Goal: Task Accomplishment & Management: Manage account settings

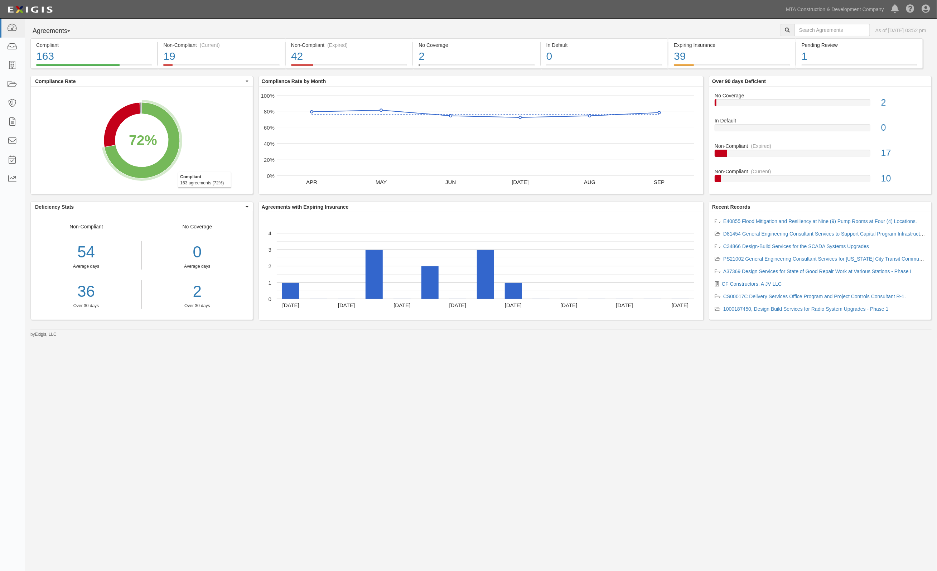
click at [882, 432] on div "Agreements Parties Agreements Coverages As of Oct 09, 2025 03:52 pm Compliant 1…" at bounding box center [468, 276] width 937 height 514
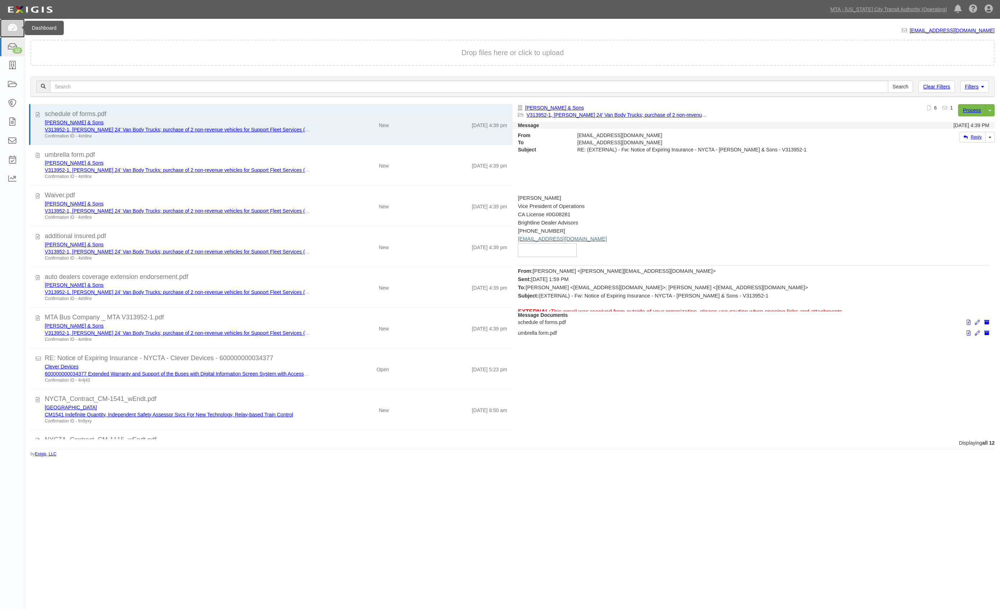
click at [9, 32] on link at bounding box center [12, 28] width 25 height 19
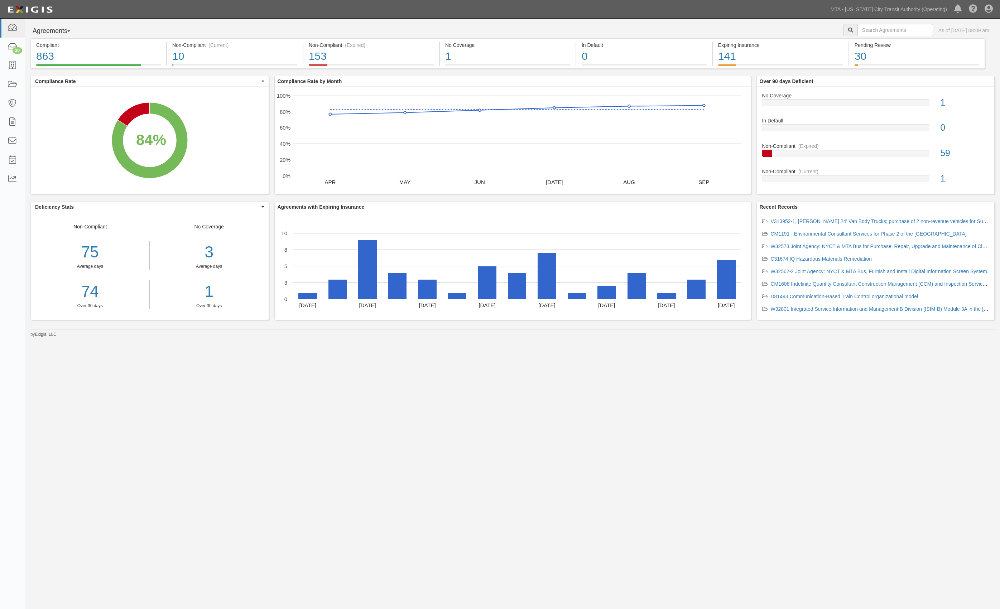
drag, startPoint x: 499, startPoint y: 30, endPoint x: 496, endPoint y: 28, distance: 4.1
click at [499, 30] on div "Agreements Parties Agreements Coverages As of Oct 10, 2025 08:09 am" at bounding box center [512, 31] width 975 height 14
click at [689, 507] on div "Agreements Parties Agreements Coverages As of Oct 10, 2025 08:09 am Compliant 8…" at bounding box center [500, 293] width 1000 height 548
click at [452, 503] on div "Agreements Parties Agreements Coverages As of Oct 10, 2025 08:09 am Compliant 8…" at bounding box center [500, 293] width 1000 height 548
drag, startPoint x: 566, startPoint y: 532, endPoint x: 705, endPoint y: 452, distance: 160.4
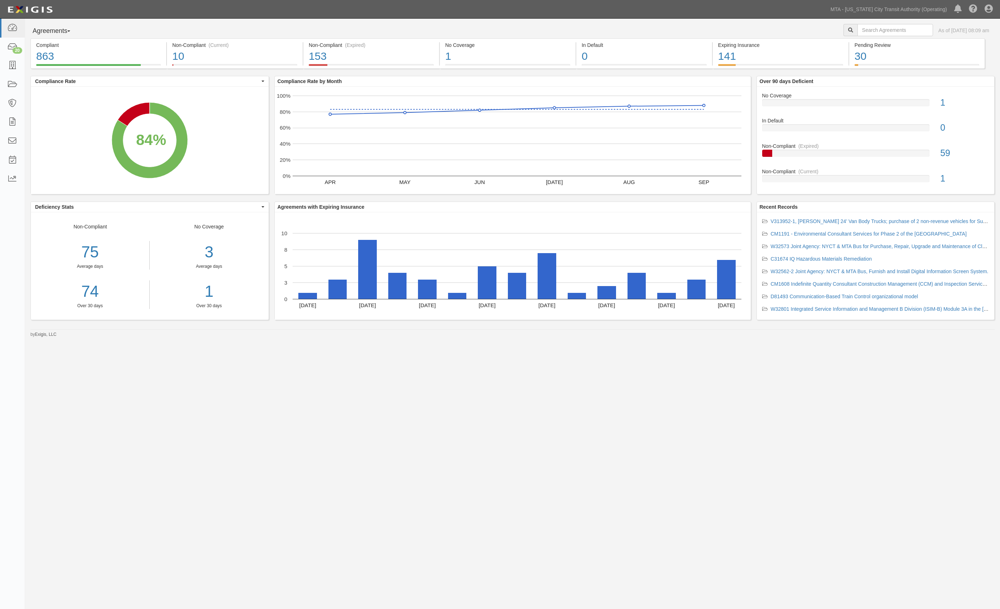
click at [567, 530] on div "Agreements Parties Agreements Coverages As of Oct 10, 2025 08:09 am Compliant 8…" at bounding box center [500, 293] width 1000 height 548
click at [7, 49] on icon at bounding box center [12, 47] width 10 height 8
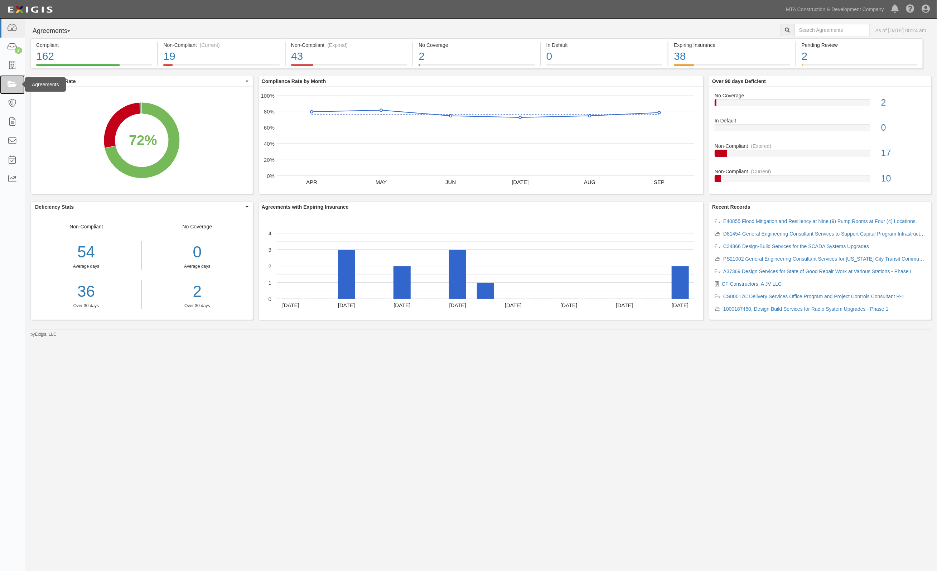
click at [9, 76] on link at bounding box center [12, 84] width 25 height 19
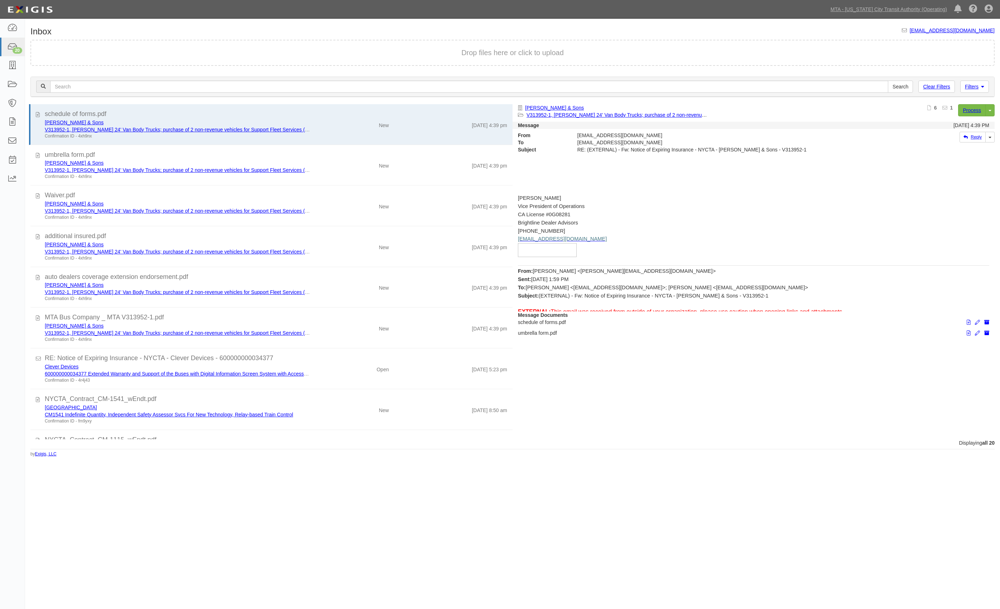
click at [445, 29] on div "Inbox inbox@mtato.complianz.com Drop files here or click to upload Filters Clea…" at bounding box center [512, 242] width 975 height 430
click at [12, 81] on icon at bounding box center [12, 85] width 10 height 8
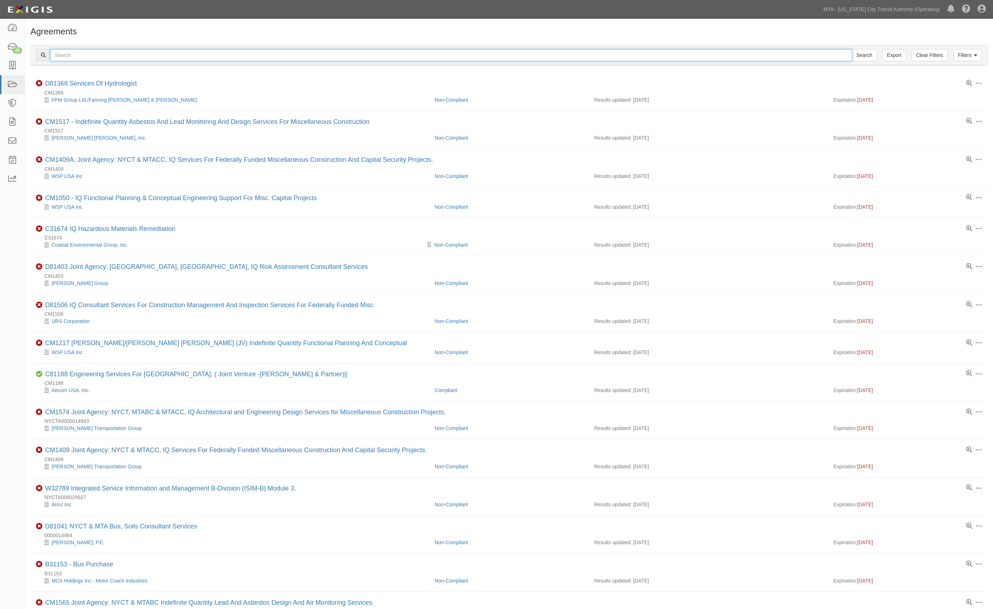
click at [86, 52] on input "text" at bounding box center [451, 55] width 802 height 12
type input "e40855"
click at [852, 49] on input "Search" at bounding box center [864, 55] width 25 height 12
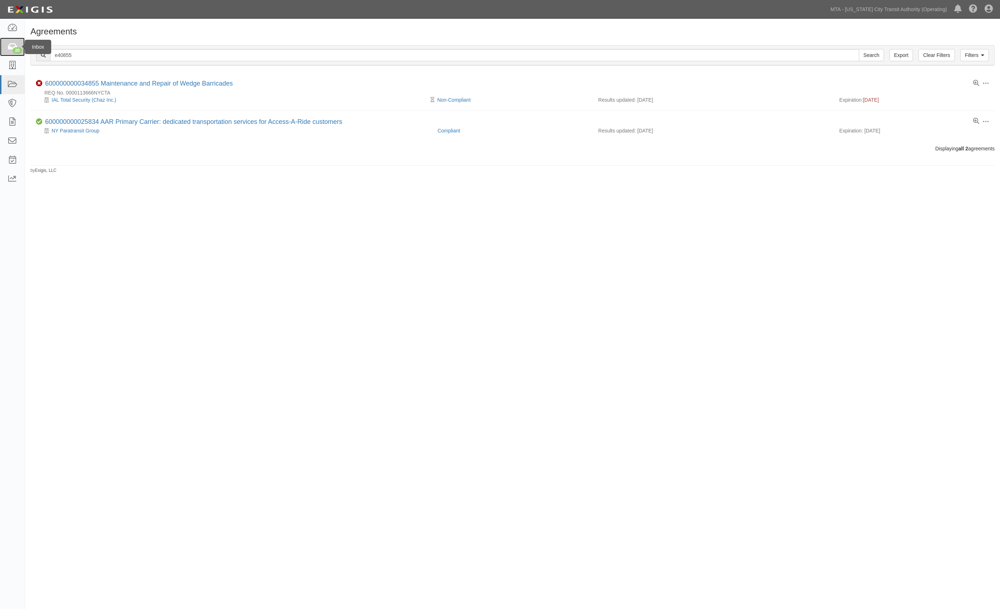
click at [16, 49] on div "20" at bounding box center [18, 50] width 10 height 6
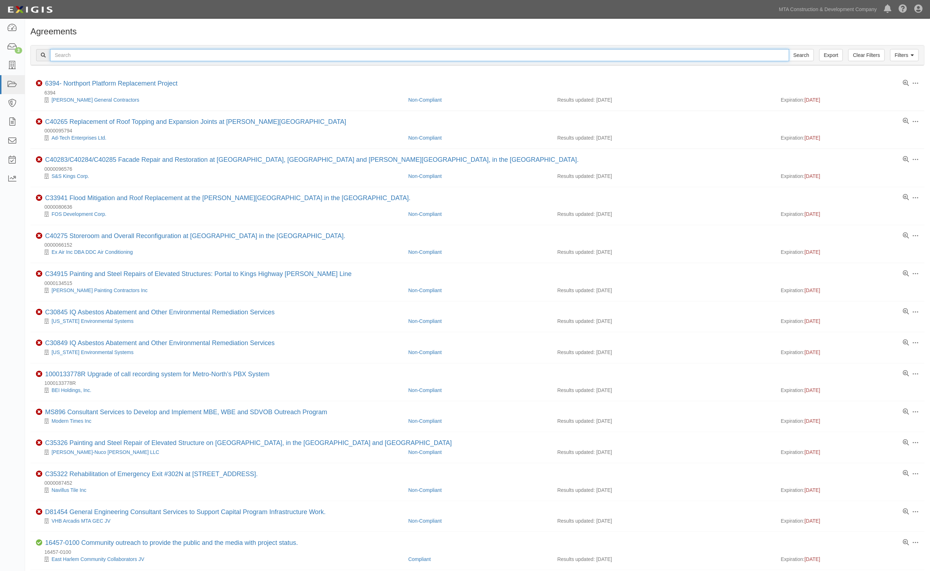
click at [79, 51] on input "text" at bounding box center [419, 55] width 739 height 12
type input "e40855"
click at [789, 49] on input "Search" at bounding box center [801, 55] width 25 height 12
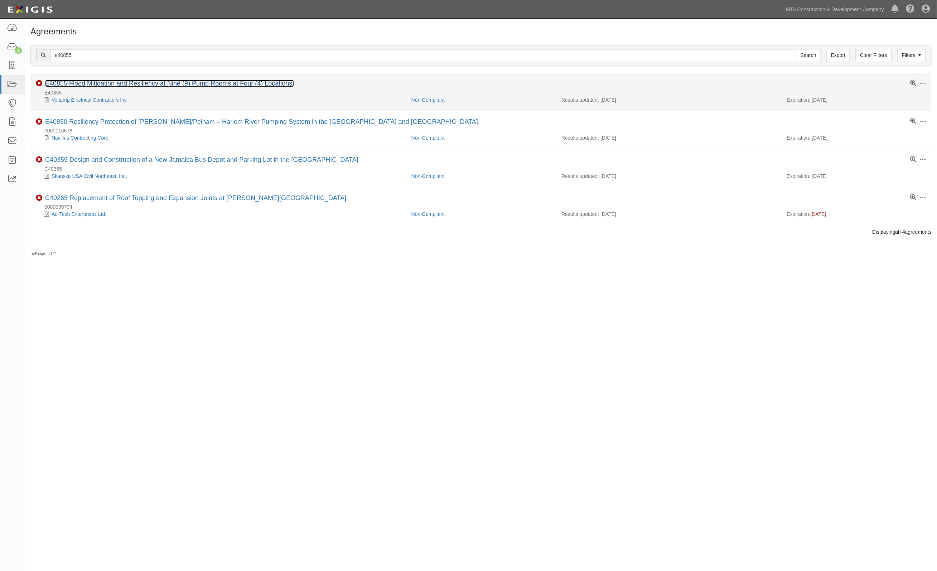
click at [129, 83] on link "E40855 Flood Mitigation and Resiliency at Nine (9) Pump Rooms at Four (4) Locat…" at bounding box center [169, 83] width 249 height 7
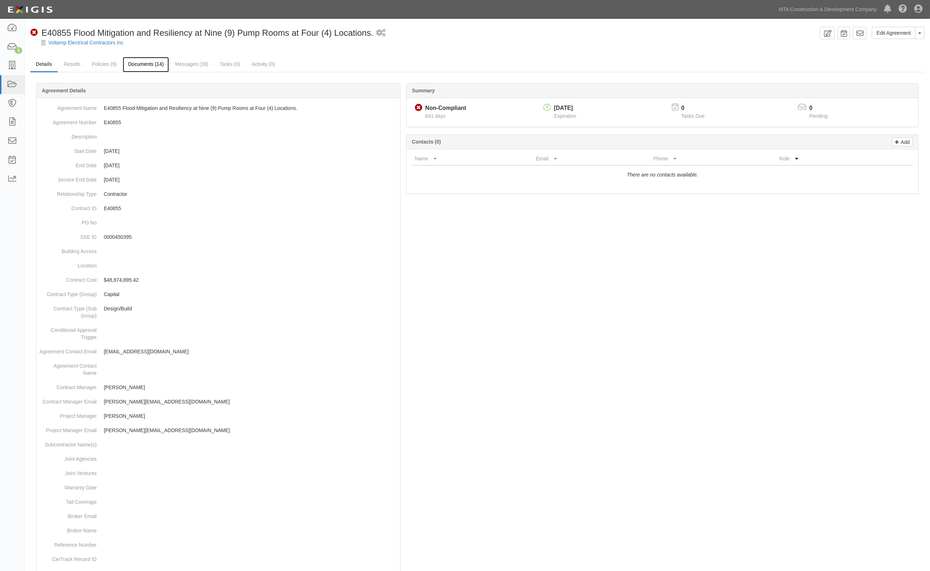
click at [145, 66] on link "Documents (14)" at bounding box center [146, 64] width 47 height 15
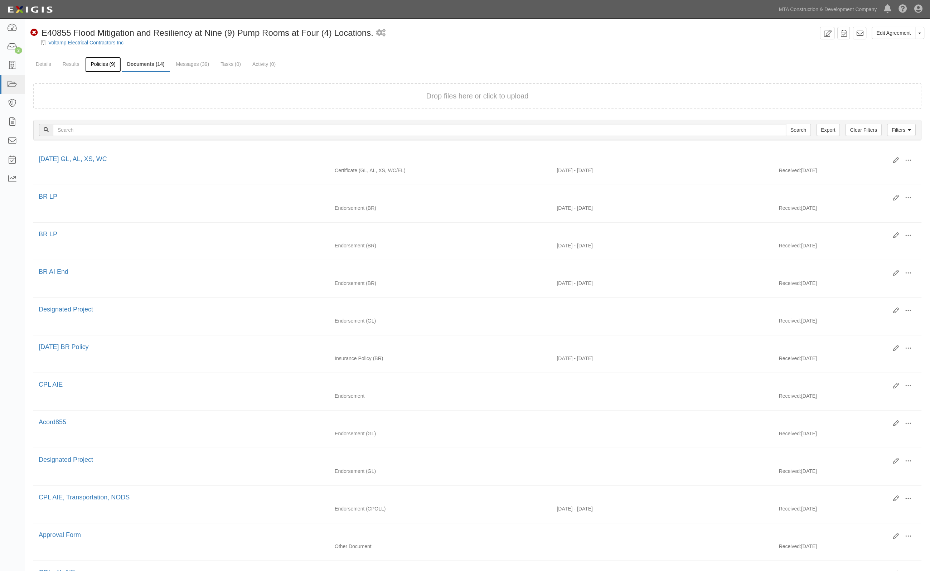
click at [106, 63] on link "Policies (9)" at bounding box center [102, 64] width 35 height 15
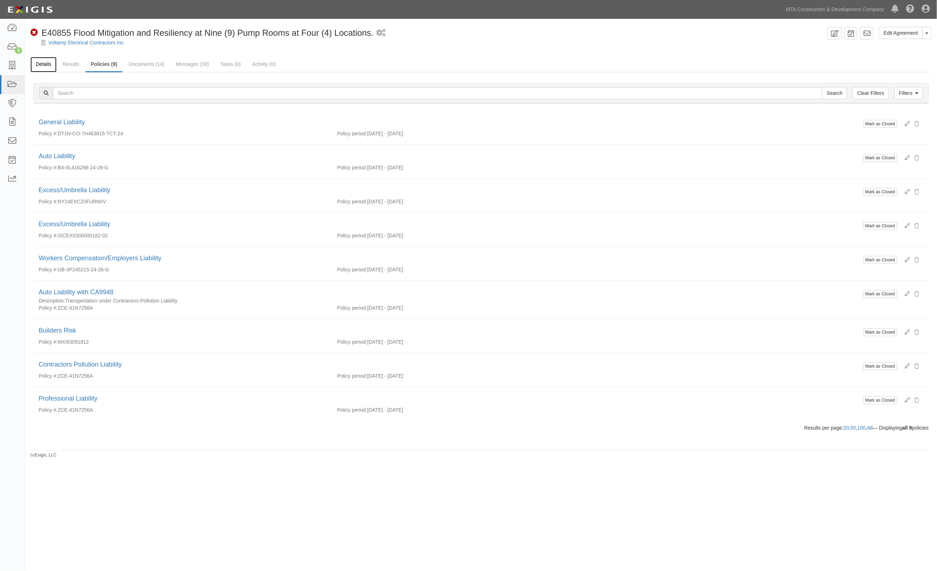
click at [45, 59] on link "Details" at bounding box center [43, 64] width 26 height 15
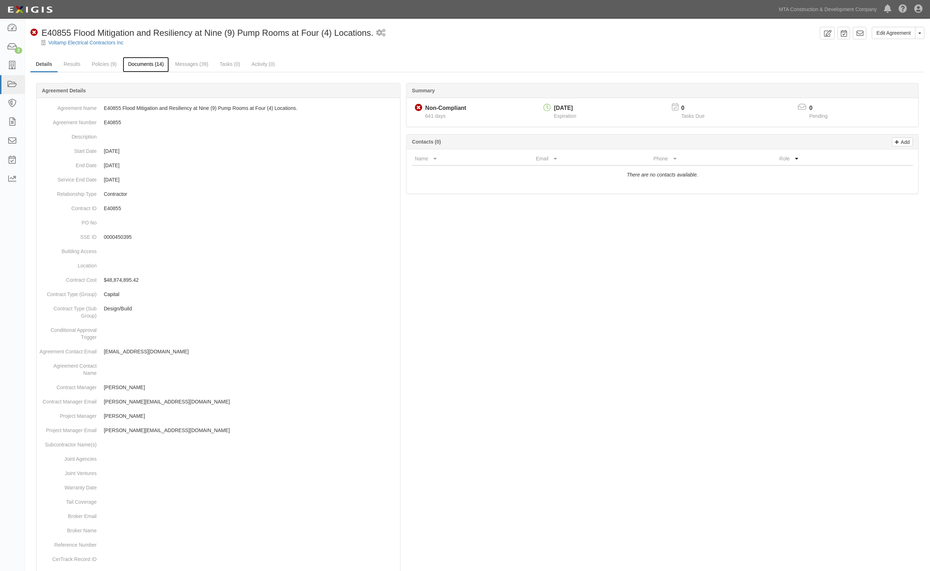
click at [168, 63] on link "Documents (14)" at bounding box center [146, 64] width 47 height 15
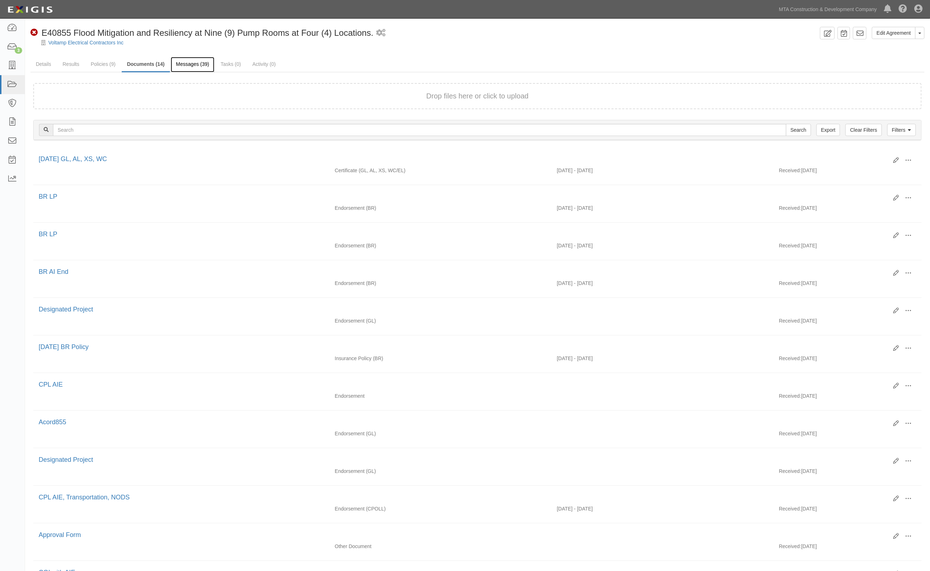
click at [189, 64] on link "Messages (39)" at bounding box center [193, 64] width 44 height 15
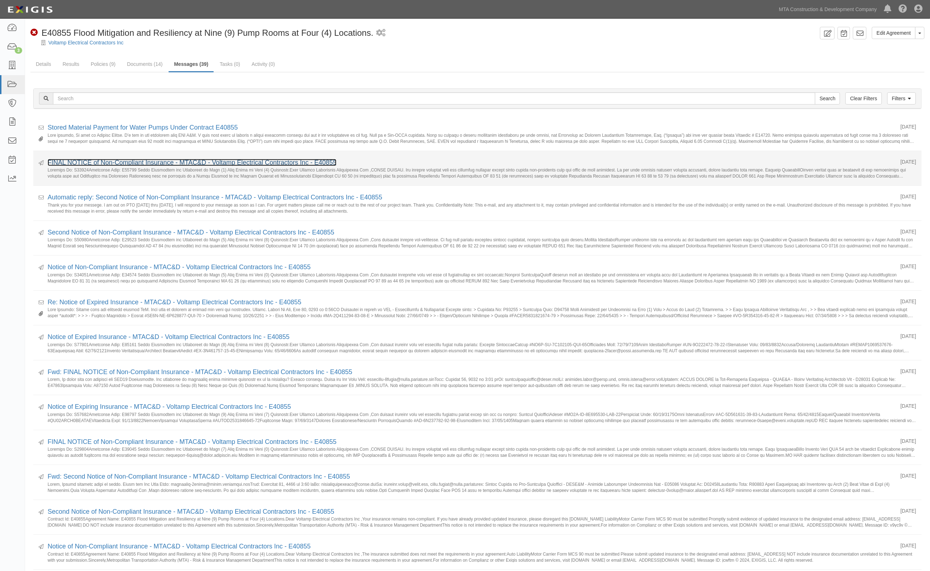
click at [128, 166] on link "FINAL NOTICE of Non-Compliant Insurance - MTAC&D - Voltamp Electrical Contracto…" at bounding box center [192, 162] width 289 height 7
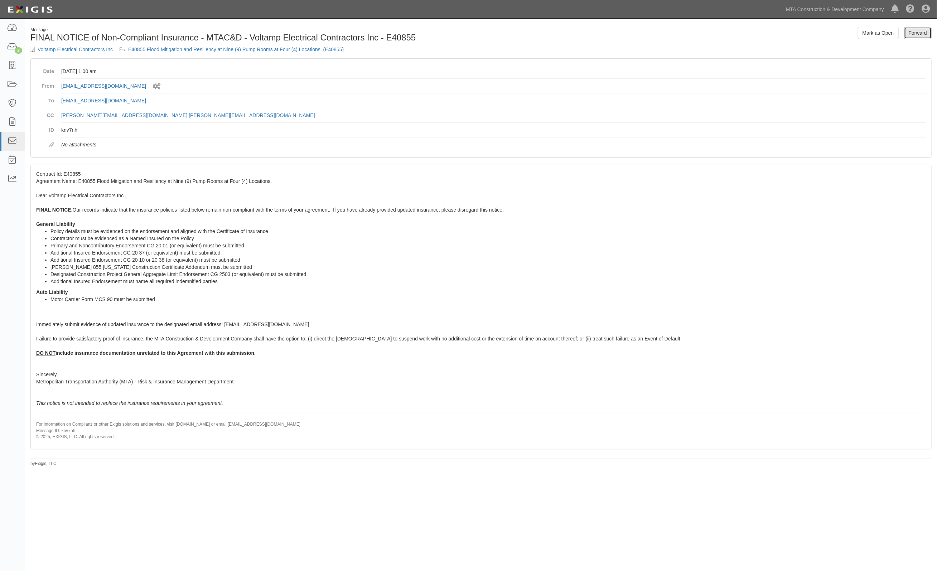
click at [912, 32] on link "Forward" at bounding box center [918, 33] width 28 height 12
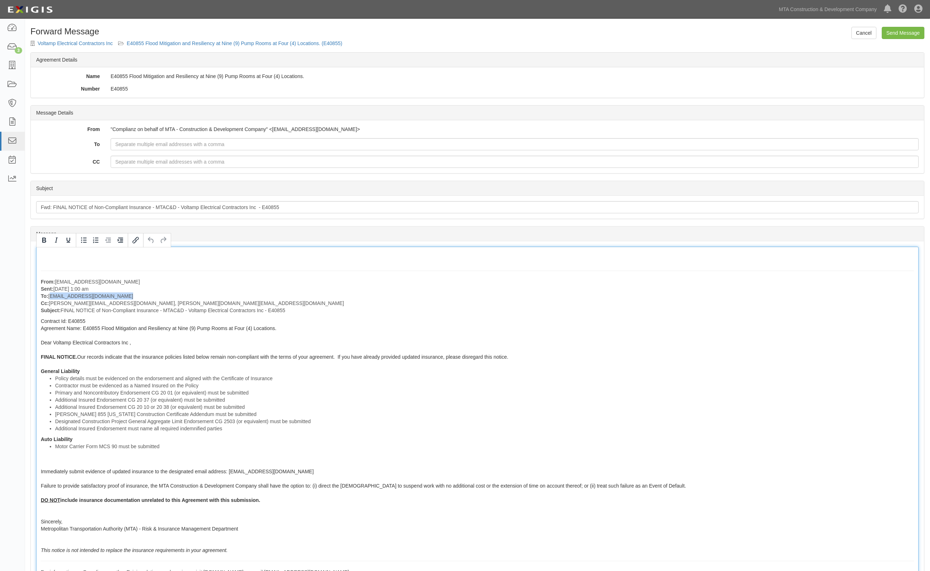
drag, startPoint x: 121, startPoint y: 297, endPoint x: 50, endPoint y: 300, distance: 70.6
click at [50, 300] on p "From: agreement-7nypnt@mtacc.complianz.com Sent: January 23, 2025 at 1:00 am To…" at bounding box center [478, 296] width 874 height 36
copy p "[EMAIL_ADDRESS][DOMAIN_NAME]"
paste input "voltampelectrical@gmail.com"
type input "voltampelectrical@gmail.com"
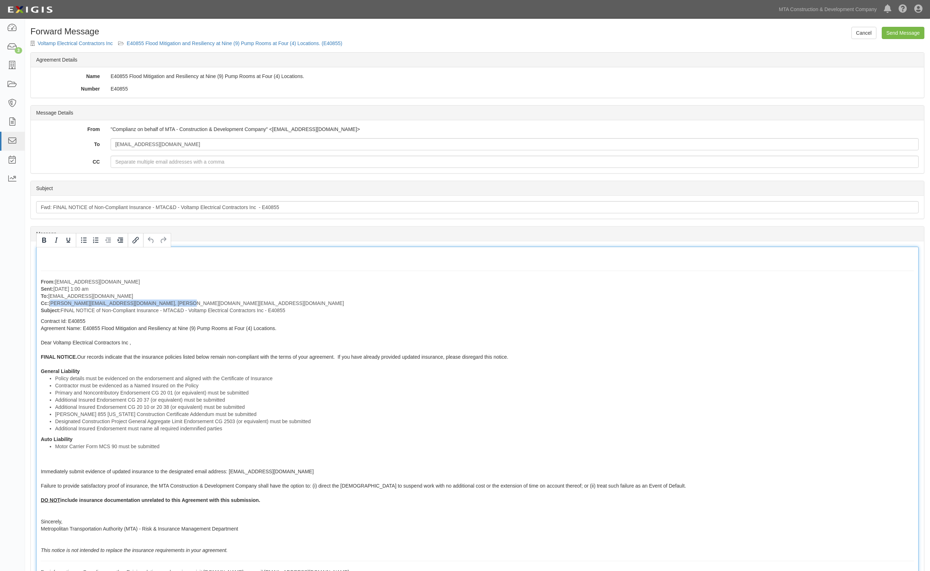
drag, startPoint x: 174, startPoint y: 304, endPoint x: 50, endPoint y: 305, distance: 124.3
click at [50, 305] on p "From: agreement-7nypnt@mtacc.complianz.com Sent: January 23, 2025 at 1:00 am To…" at bounding box center [478, 296] width 874 height 36
copy p "terrence.brown@mtacd.org, dawit.mulate@mtacd.org"
click at [175, 165] on input "CC" at bounding box center [515, 162] width 809 height 12
paste input "terrence.brown@mtacd.org, dawit.mulate@mtacd.org"
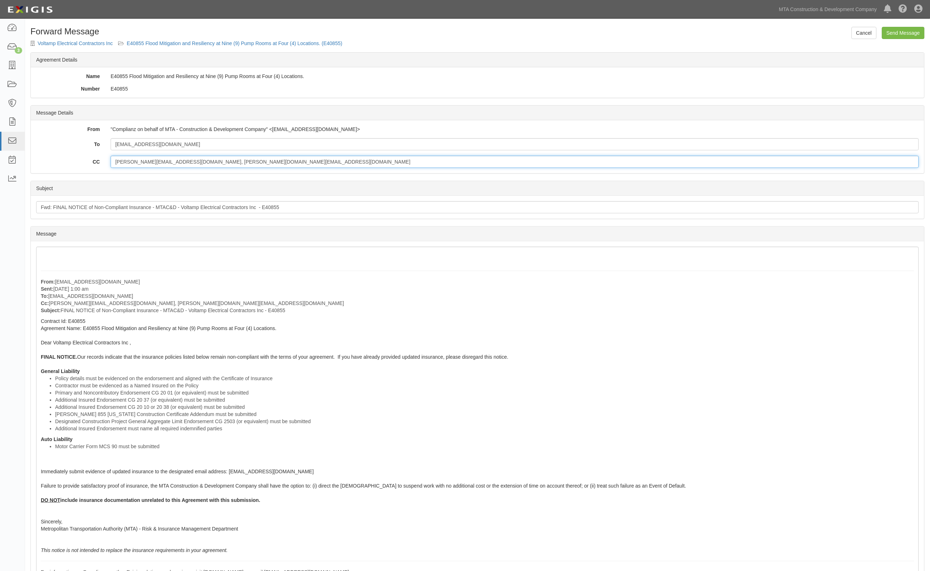
type input "terrence.brown@mtacd.org, dawit.mulate@mtacd.org"
click at [92, 256] on div "From: agreement-7nypnt@mtacc.complianz.com Sent: January 23, 2025 at 1:00 am To…" at bounding box center [477, 421] width 883 height 349
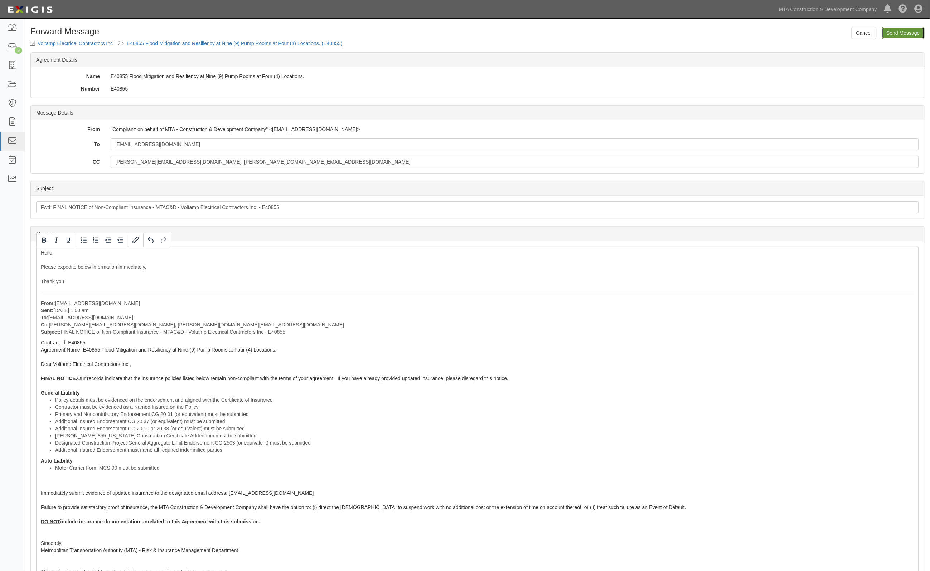
drag, startPoint x: 917, startPoint y: 33, endPoint x: 515, endPoint y: 45, distance: 402.0
click at [917, 33] on input "Send Message" at bounding box center [903, 33] width 43 height 12
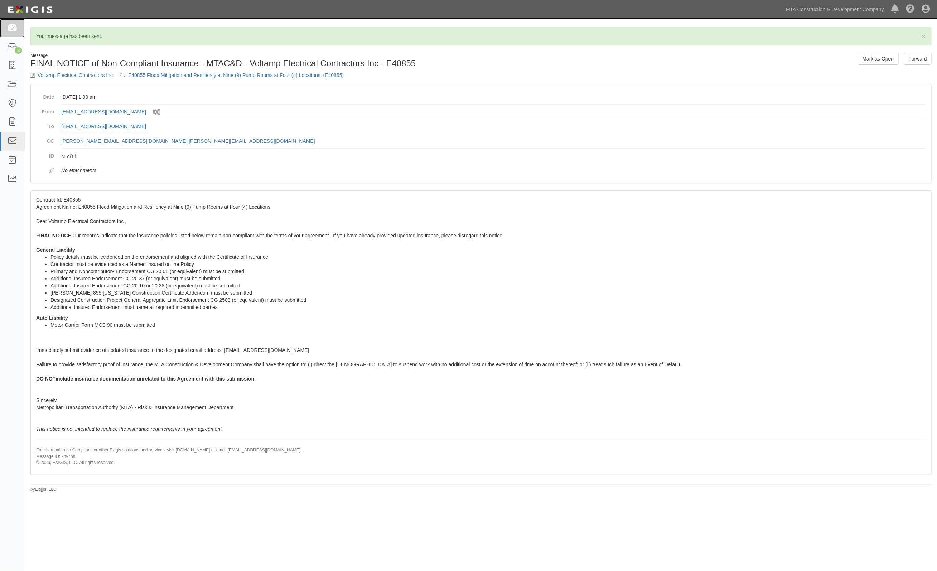
click at [16, 27] on icon at bounding box center [12, 28] width 10 height 8
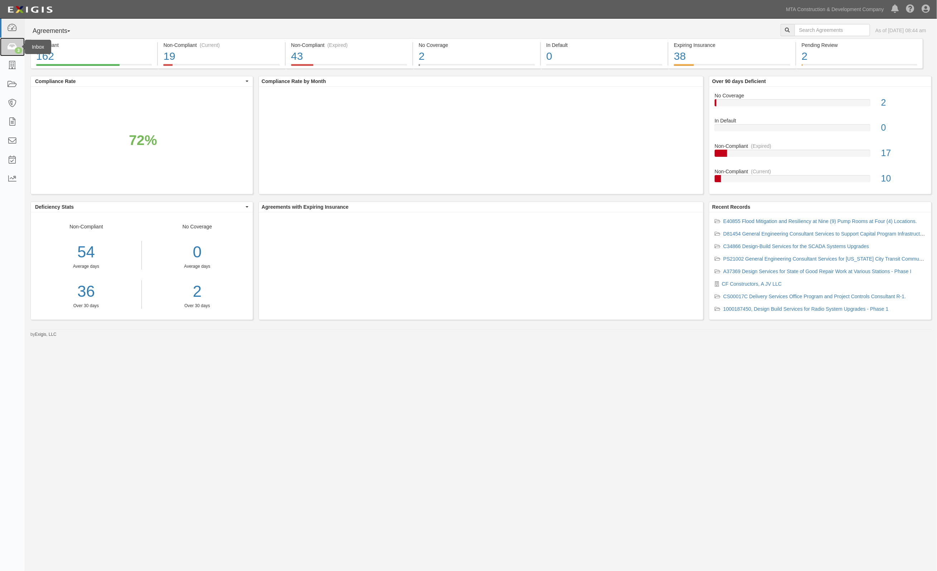
click at [9, 48] on icon at bounding box center [12, 47] width 10 height 8
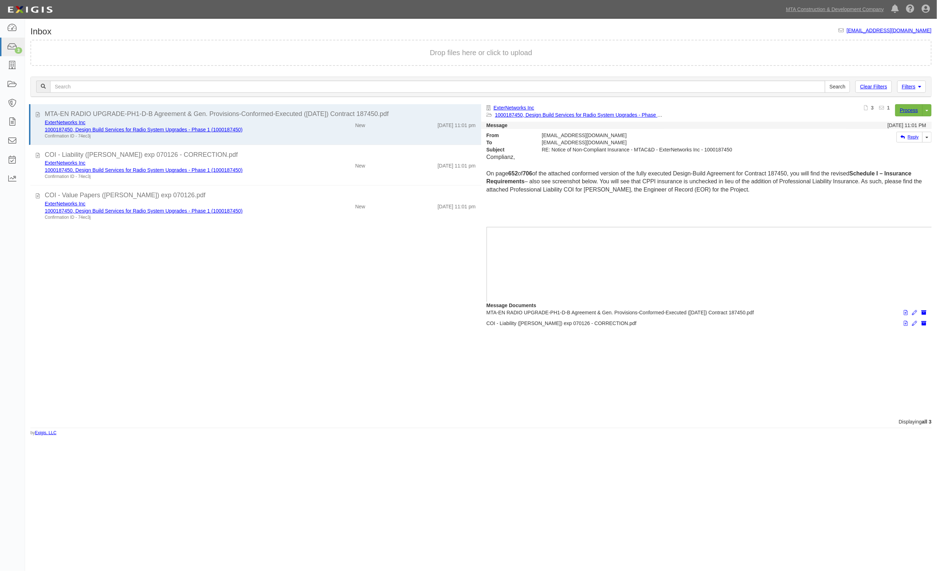
drag, startPoint x: 346, startPoint y: 332, endPoint x: 197, endPoint y: 268, distance: 162.4
click at [342, 328] on div "MTA-EN RADIO UPGRADE-PH1-D-B Agreement & Gen. Provisions-Conformed-Executed ([D…" at bounding box center [253, 261] width 456 height 314
click at [381, 27] on div "Inbox [EMAIL_ADDRESS][DOMAIN_NAME] Drop files here or click to upload Filters C…" at bounding box center [481, 228] width 912 height 415
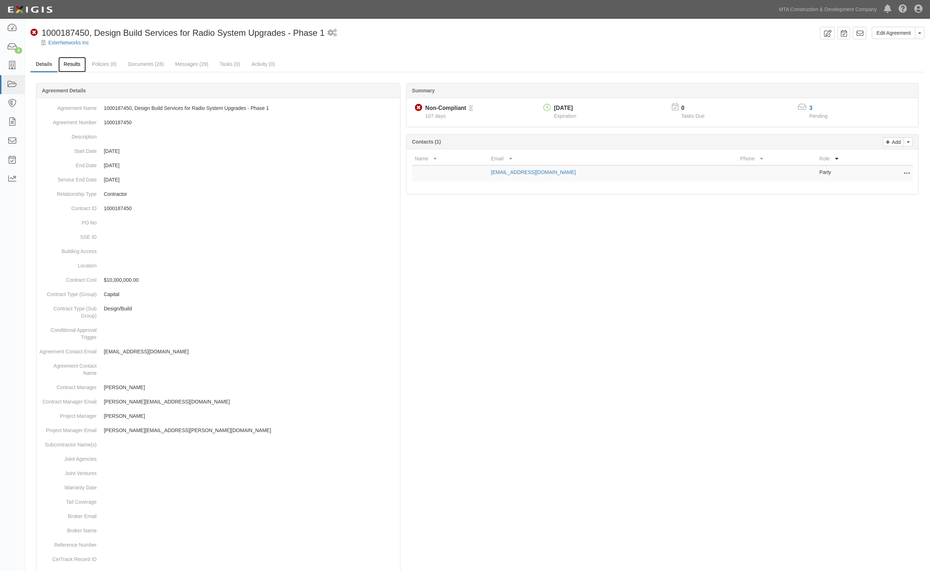
click at [73, 64] on link "Results" at bounding box center [72, 64] width 28 height 15
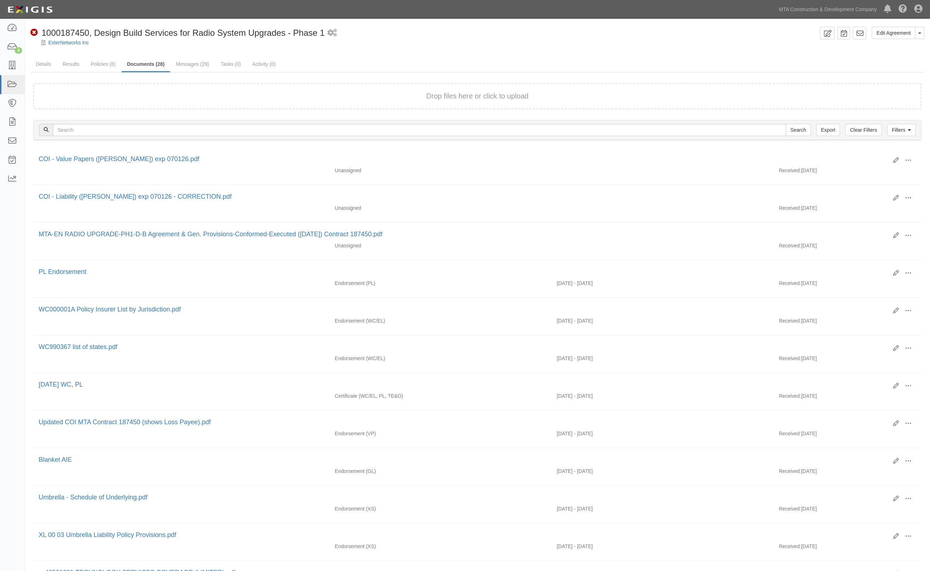
click at [842, 60] on ul "Details Results Policies (8) Documents (28) Messages (29) Tasks (0) Activity (0)" at bounding box center [477, 64] width 895 height 15
click at [693, 60] on ul "Details Results Policies (8) Documents (28) Messages (29) Tasks (0) Activity (0)" at bounding box center [477, 64] width 895 height 15
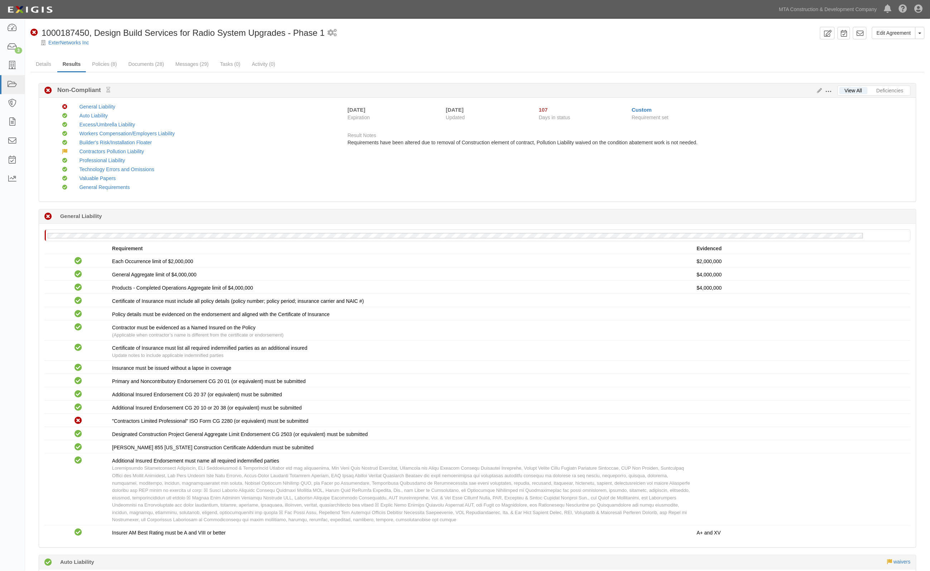
click at [259, 209] on div "Non-Compliant 107 days (since 06/25/2025) General Liability No General Liabilit…" at bounding box center [478, 378] width 878 height 339
click at [890, 88] on link "Deficiencies" at bounding box center [891, 90] width 38 height 7
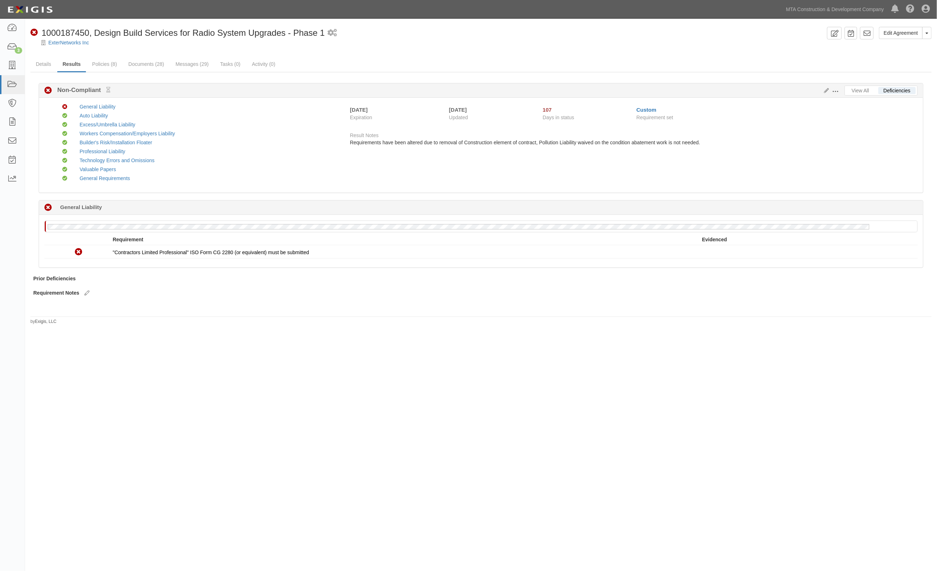
click at [209, 43] on div "ExterNetworks Inc" at bounding box center [486, 42] width 901 height 7
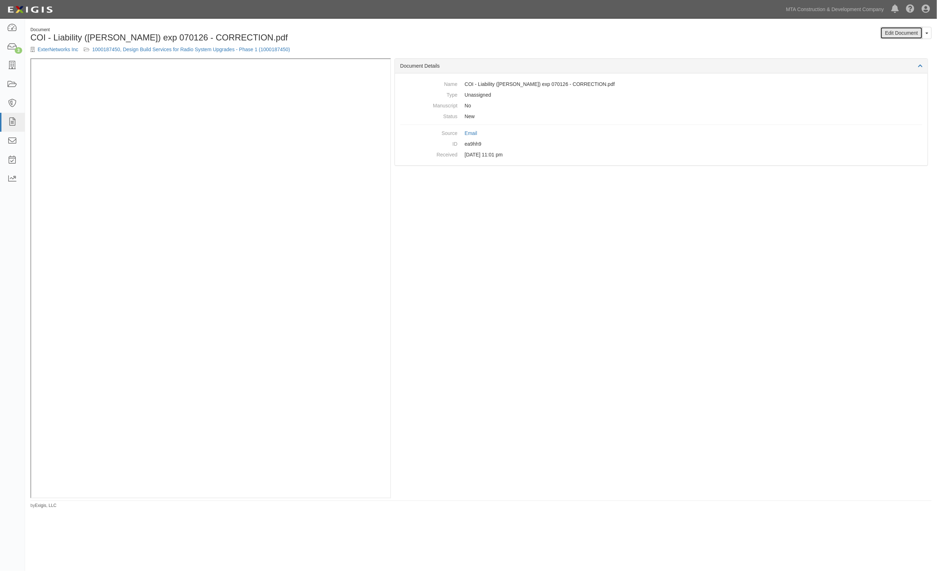
click at [910, 35] on link "Edit Document" at bounding box center [902, 33] width 42 height 12
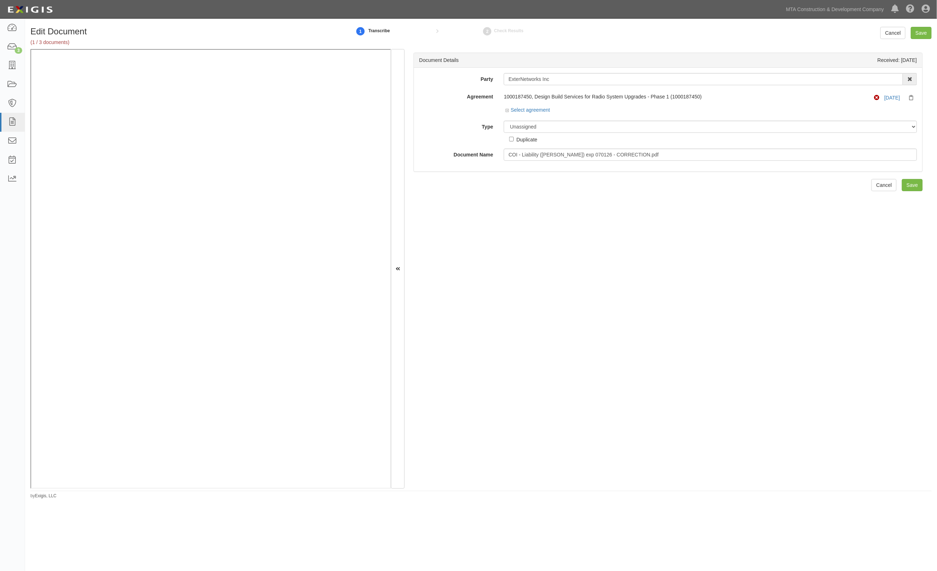
drag, startPoint x: 764, startPoint y: 278, endPoint x: 726, endPoint y: 261, distance: 41.2
click at [754, 269] on div "Document Details Received: [DATE] Party ExterNetworks Inc AARCO Environmental S…" at bounding box center [668, 269] width 527 height 440
click at [501, 285] on div "Document Details Received: [DATE] Party ExterNetworks Inc AARCO Environmental S…" at bounding box center [668, 269] width 527 height 440
click at [543, 124] on select "Unassigned Binder Cancellation Notice Certificate Contract Endorsement Insuranc…" at bounding box center [710, 127] width 413 height 12
select select "JunkDetail"
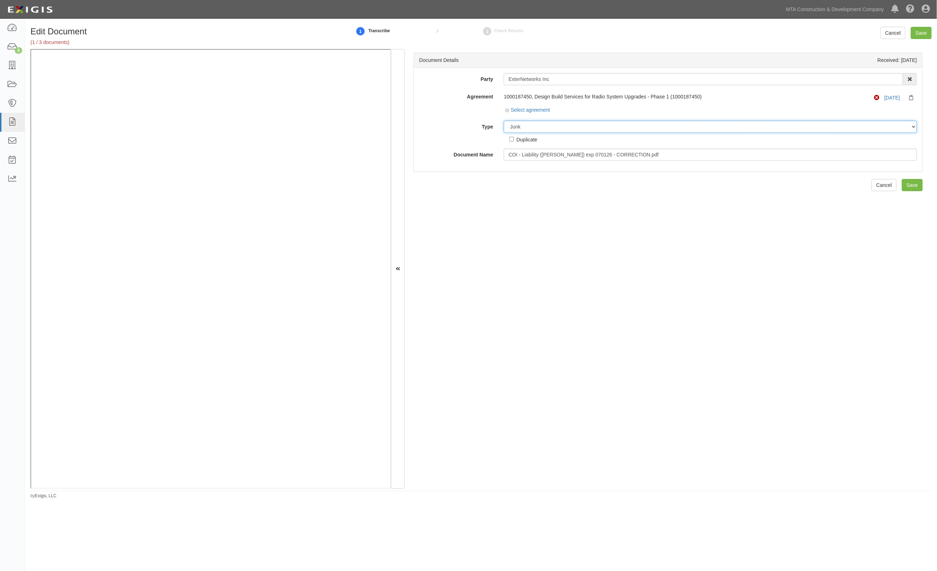
click at [504, 121] on select "Unassigned Binder Cancellation Notice Certificate Contract Endorsement Insuranc…" at bounding box center [710, 127] width 413 height 12
click at [925, 32] on input "Save" at bounding box center [921, 33] width 21 height 12
click at [531, 129] on select "Unassigned Binder Cancellation Notice Certificate Contract Endorsement Insuranc…" at bounding box center [710, 127] width 413 height 12
select select "JunkDetail"
click at [504, 121] on select "Unassigned Binder Cancellation Notice Certificate Contract Endorsement Insuranc…" at bounding box center [710, 127] width 413 height 12
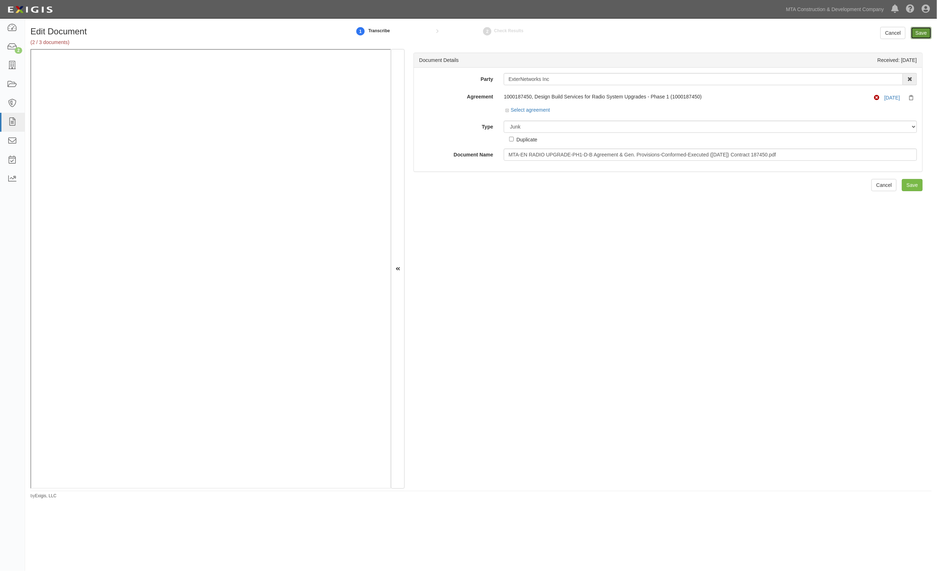
click at [921, 34] on input "Save" at bounding box center [921, 33] width 21 height 12
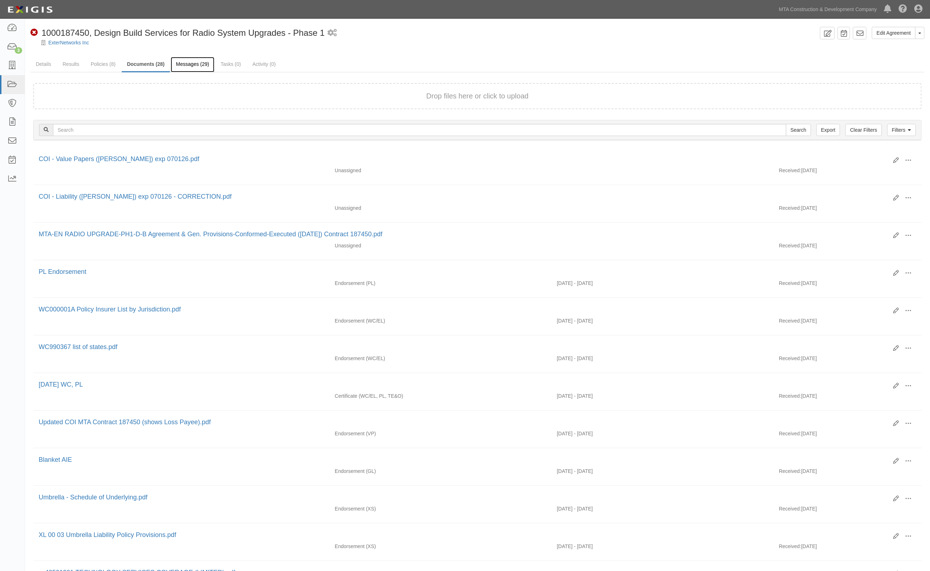
click at [185, 64] on link "Messages (29)" at bounding box center [193, 64] width 44 height 15
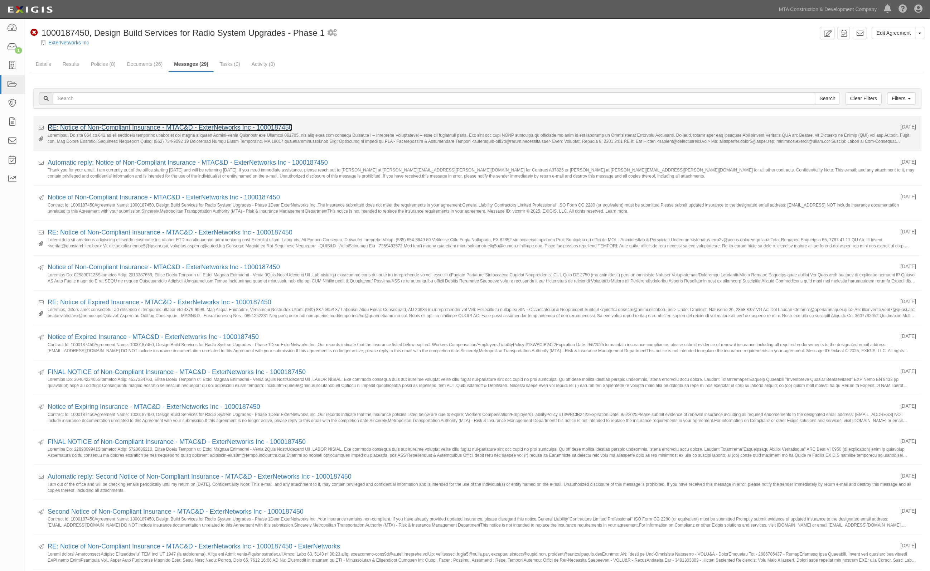
click at [124, 128] on link "RE: Notice of Non-Compliant Insurance - MTAC&D - ExterNetworks Inc - 1000187450" at bounding box center [170, 127] width 245 height 7
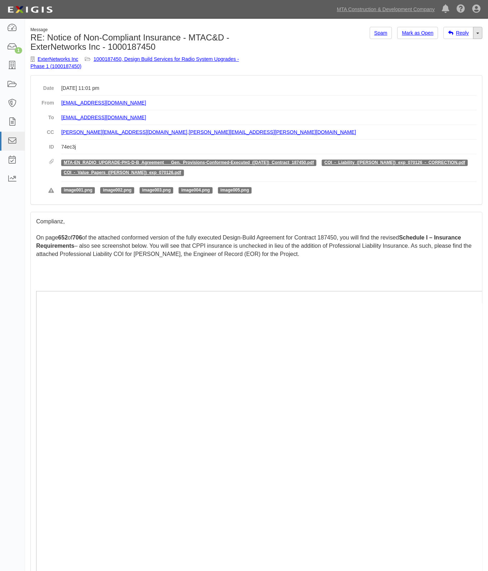
click at [476, 33] on link "Toggle Dropdown" at bounding box center [477, 33] width 9 height 12
click at [439, 47] on link "Reply All" at bounding box center [454, 46] width 57 height 9
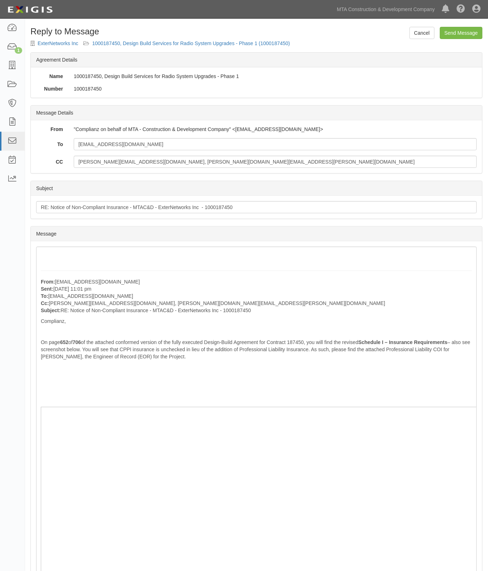
drag, startPoint x: 71, startPoint y: 242, endPoint x: 66, endPoint y: 254, distance: 12.2
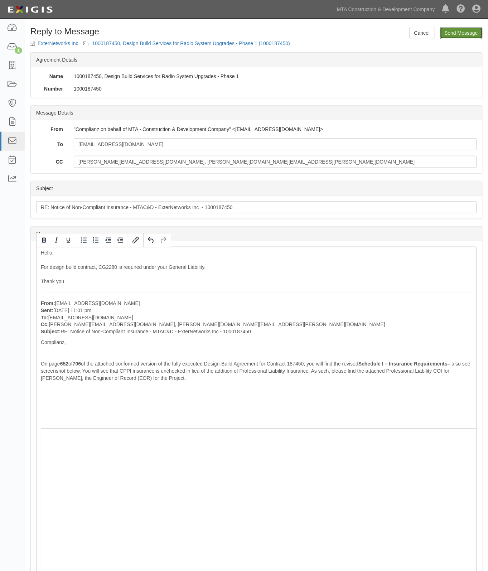
click at [464, 32] on input "Send Message" at bounding box center [461, 33] width 43 height 12
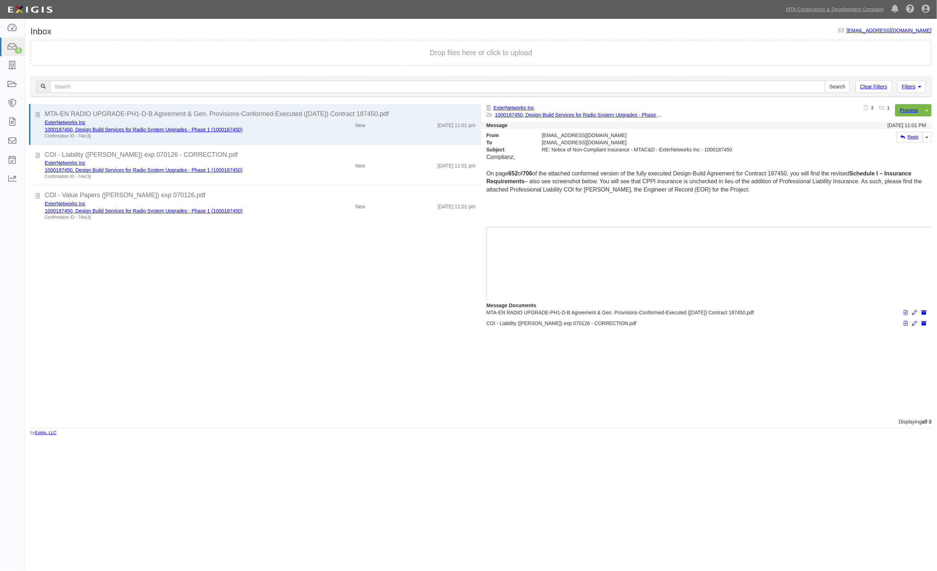
drag, startPoint x: 192, startPoint y: 29, endPoint x: 151, endPoint y: 20, distance: 41.4
click at [192, 29] on div "Inbox inbox@mtacc.complianz.com Drop files here or click to upload Filters Clea…" at bounding box center [481, 231] width 912 height 409
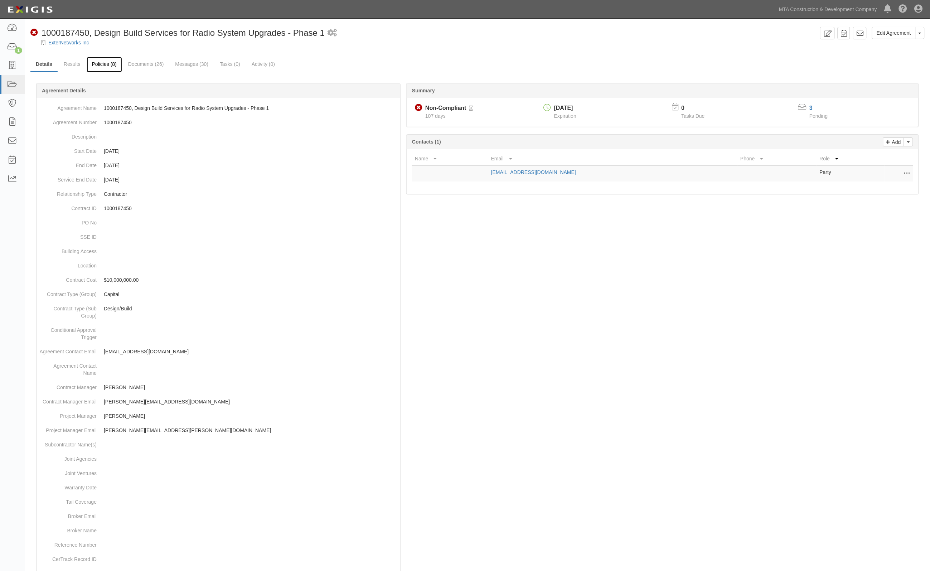
click at [107, 65] on link "Policies (8)" at bounding box center [104, 64] width 35 height 15
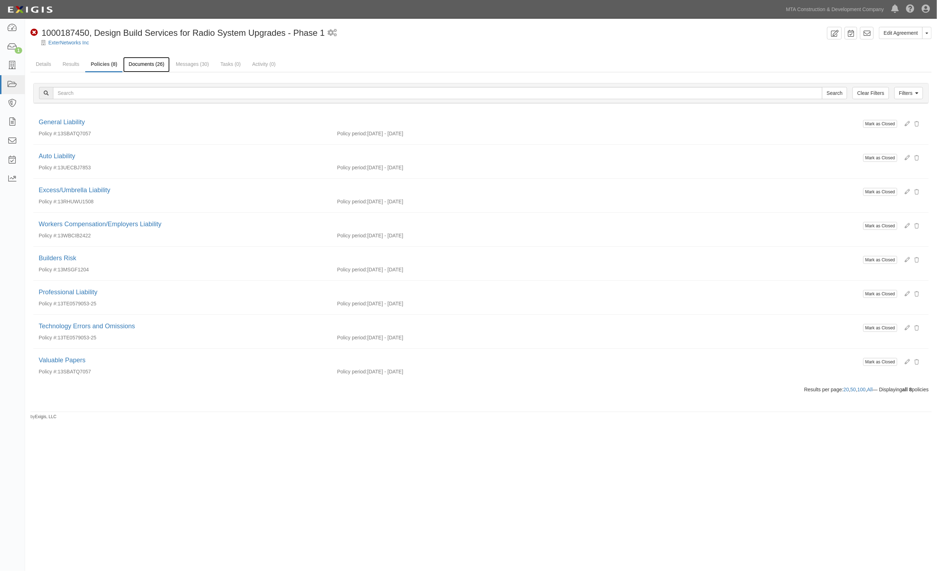
click at [149, 62] on link "Documents (26)" at bounding box center [146, 64] width 47 height 15
click at [77, 65] on link "Results" at bounding box center [71, 64] width 28 height 15
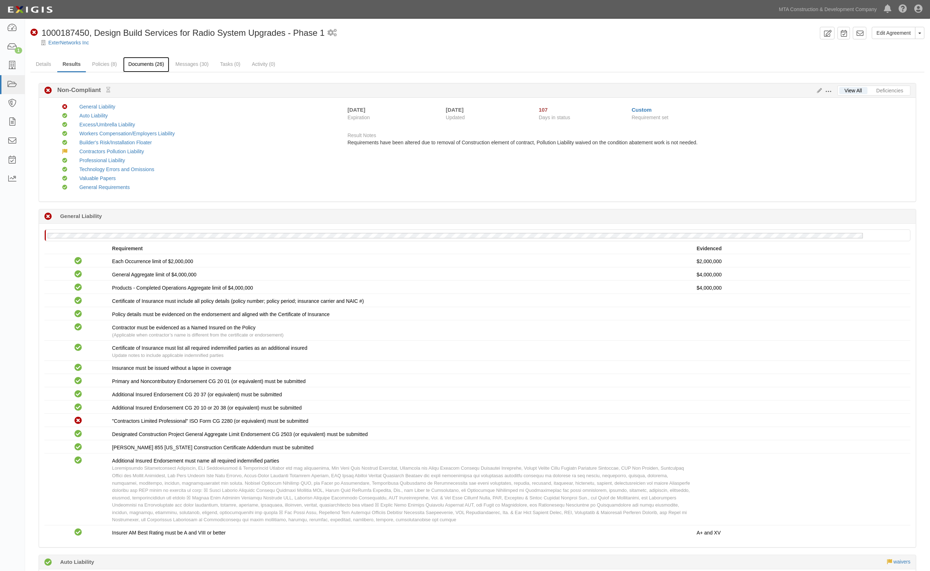
click at [148, 66] on link "Documents (26)" at bounding box center [146, 64] width 47 height 15
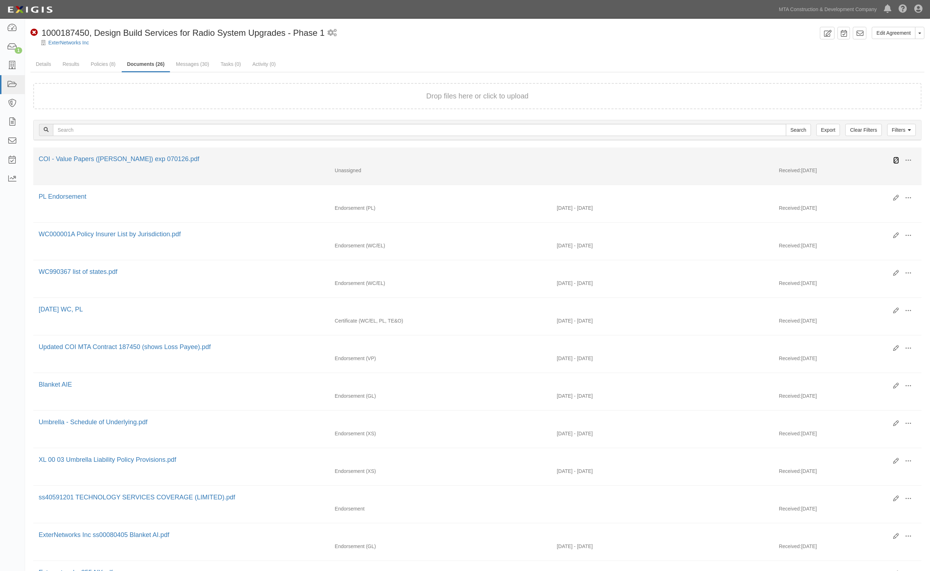
click at [896, 160] on icon at bounding box center [897, 161] width 6 height 6
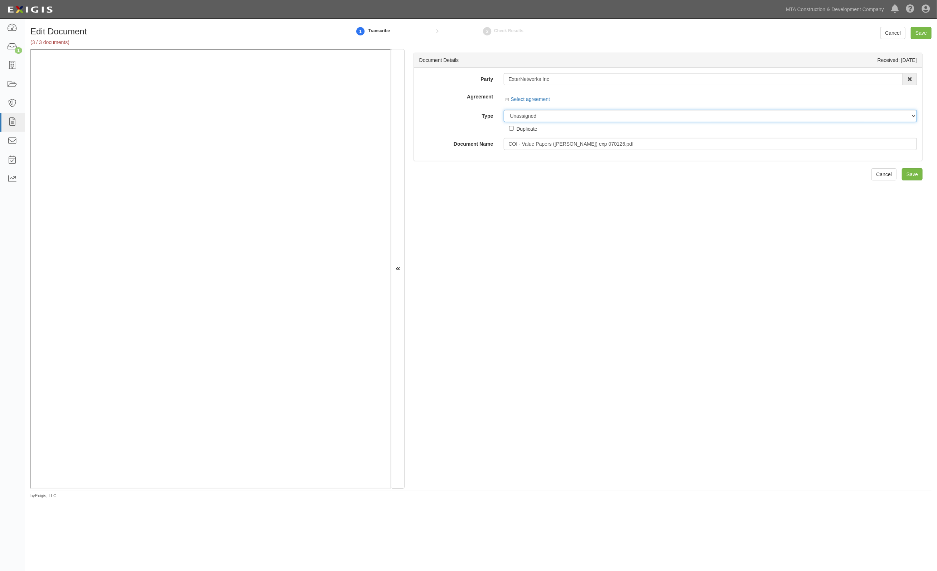
click at [531, 121] on select "Unassigned Binder Cancellation Notice Certificate Contract Endorsement Insuranc…" at bounding box center [710, 116] width 413 height 12
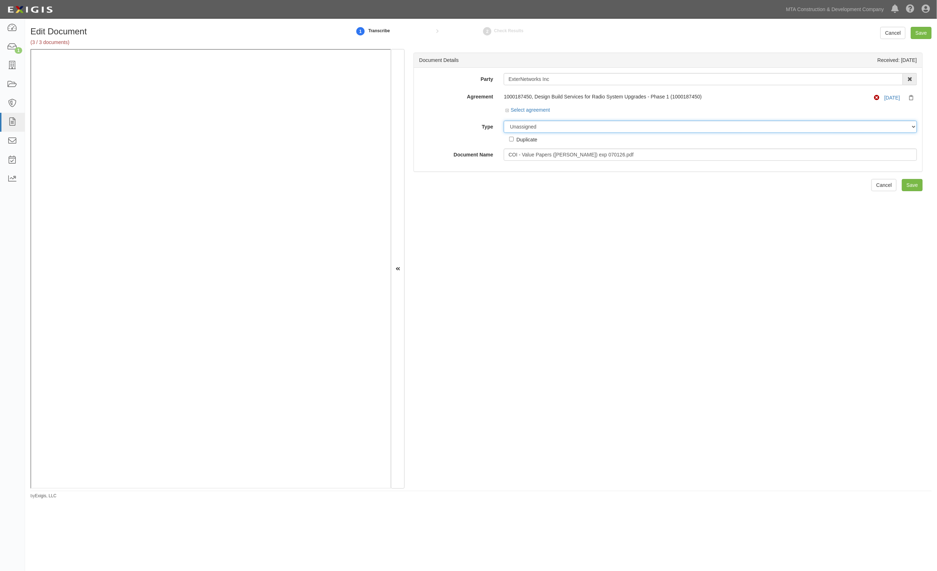
select select "JunkDetail"
click at [504, 121] on select "Unassigned Binder Cancellation Notice Certificate Contract Endorsement Insuranc…" at bounding box center [710, 127] width 413 height 12
click at [922, 35] on input "Save" at bounding box center [921, 33] width 21 height 12
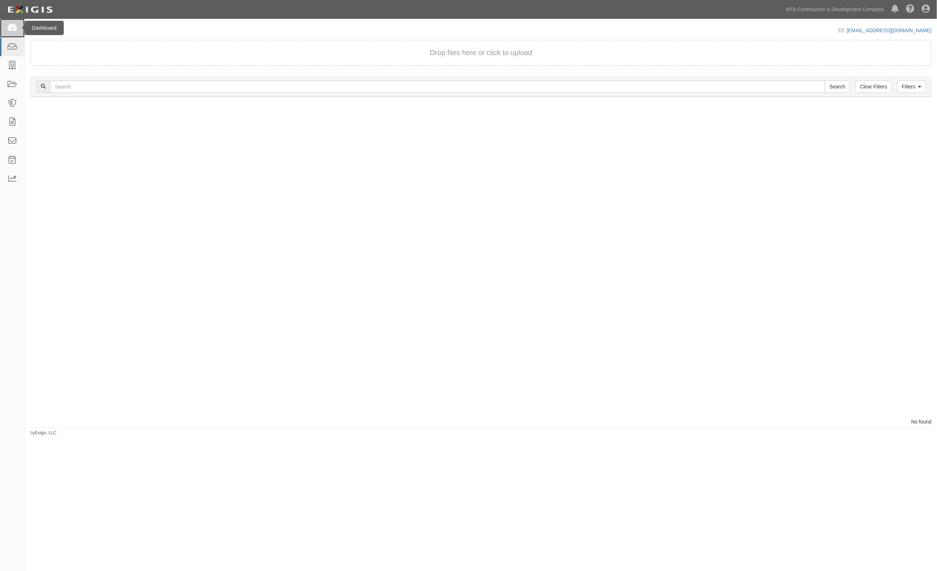
click at [3, 33] on link at bounding box center [12, 28] width 25 height 19
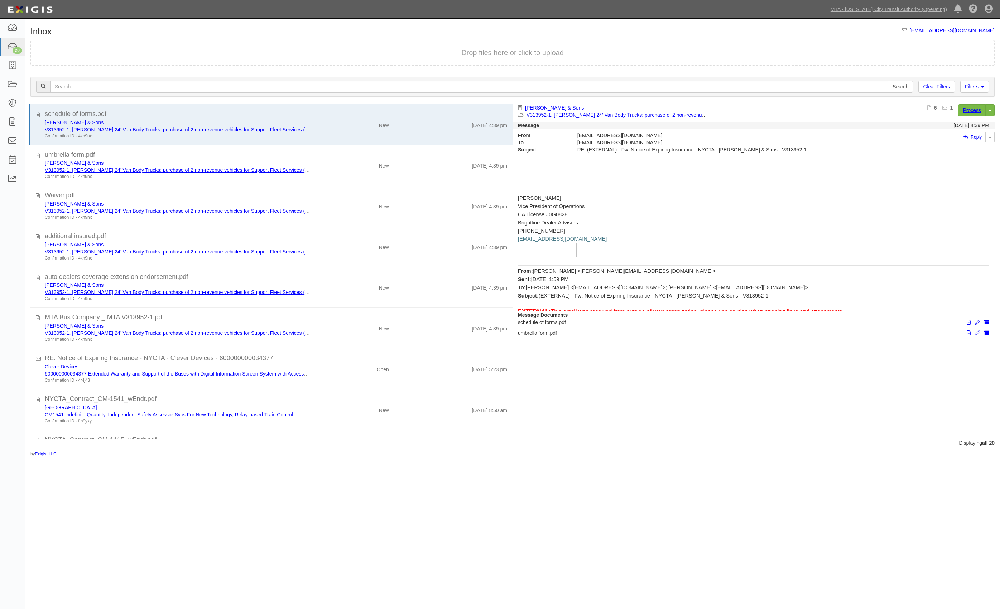
click at [194, 23] on div "Inbox inbox@mtato.complianz.com Drop files here or click to upload Filters Clea…" at bounding box center [512, 239] width 975 height 436
click at [6, 82] on link at bounding box center [12, 84] width 25 height 19
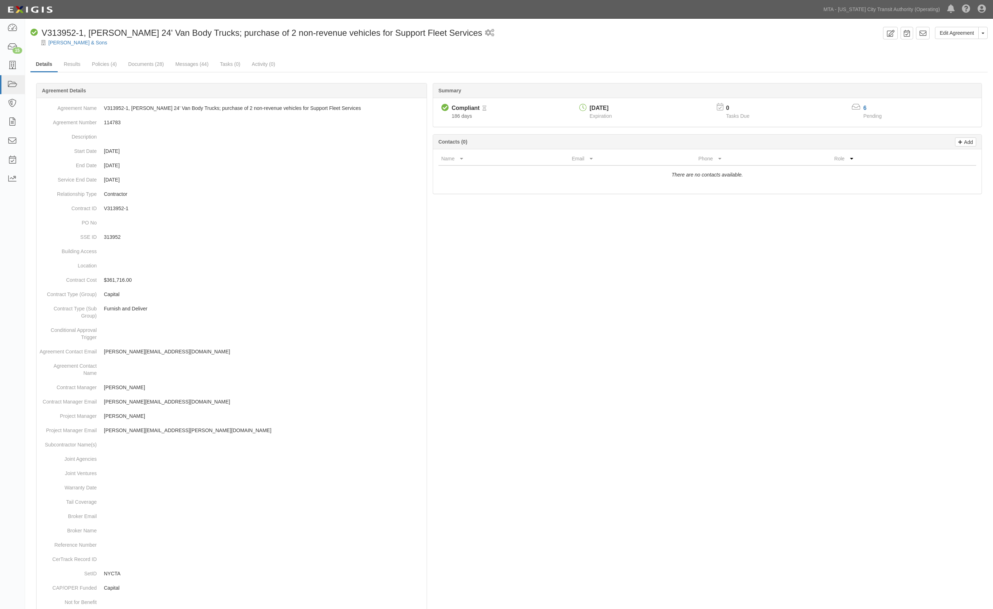
click at [664, 392] on div at bounding box center [508, 388] width 957 height 589
click at [14, 82] on icon at bounding box center [12, 85] width 10 height 8
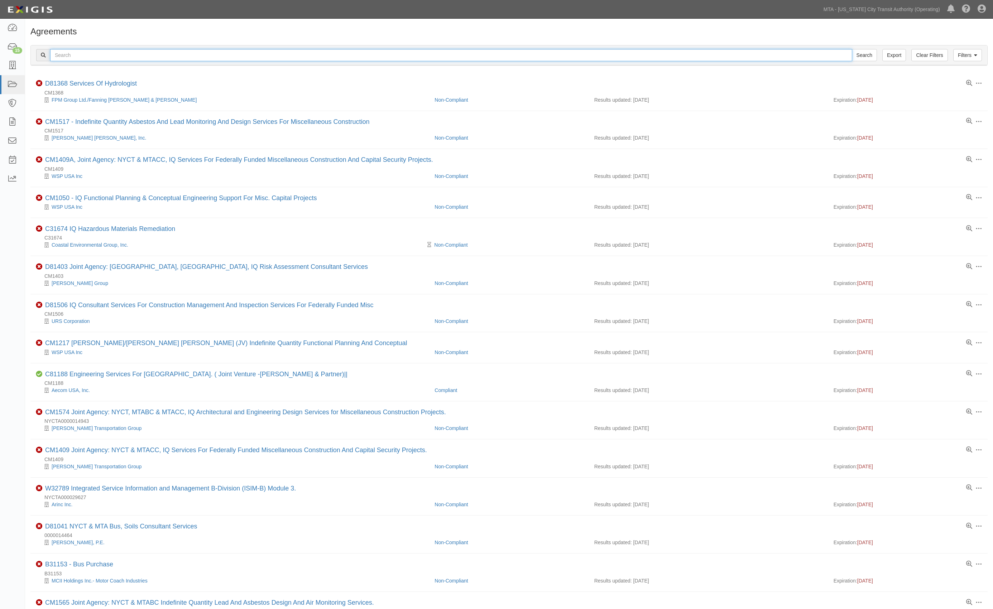
click at [140, 54] on input "text" at bounding box center [451, 55] width 802 height 12
type input "34866"
click at [852, 49] on input "Search" at bounding box center [864, 55] width 25 height 12
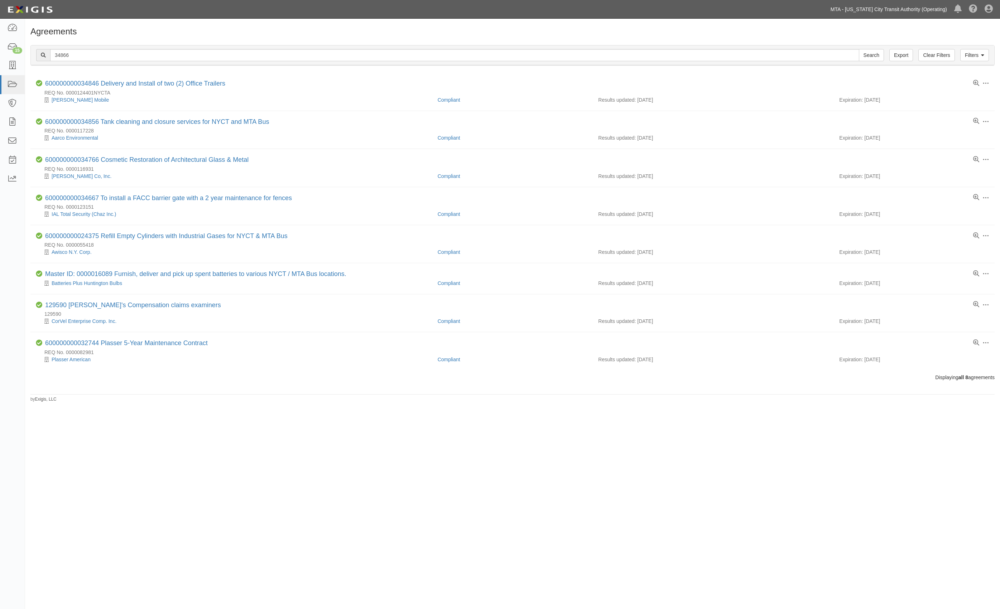
click at [912, 9] on link "MTA - [US_STATE] City Transit Authority (Operating)" at bounding box center [889, 9] width 124 height 14
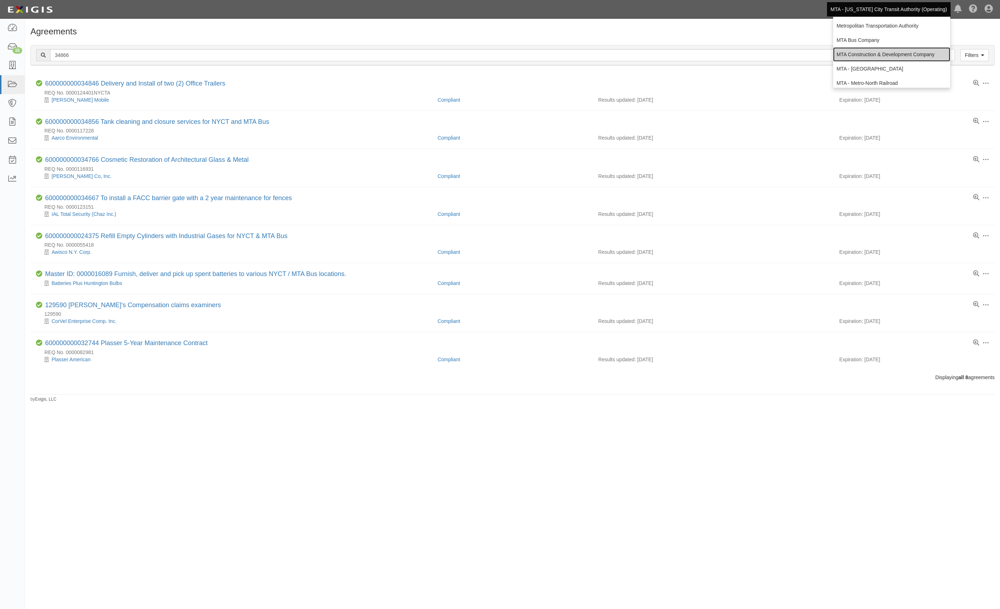
click at [861, 53] on link "MTA Construction & Development Company" at bounding box center [891, 54] width 117 height 14
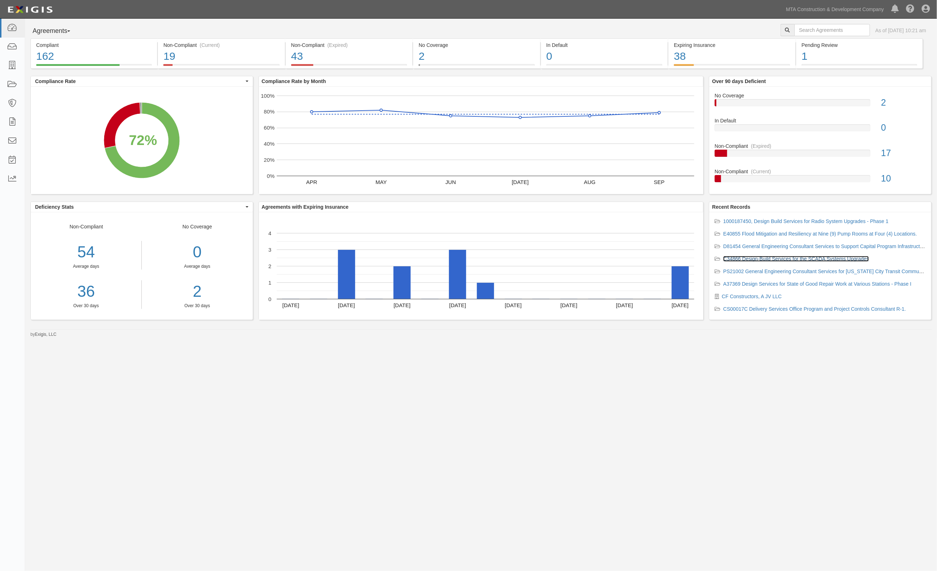
click at [761, 261] on link "C34866 Design-Build Services for the SCADA Systems Upgrades" at bounding box center [796, 259] width 146 height 6
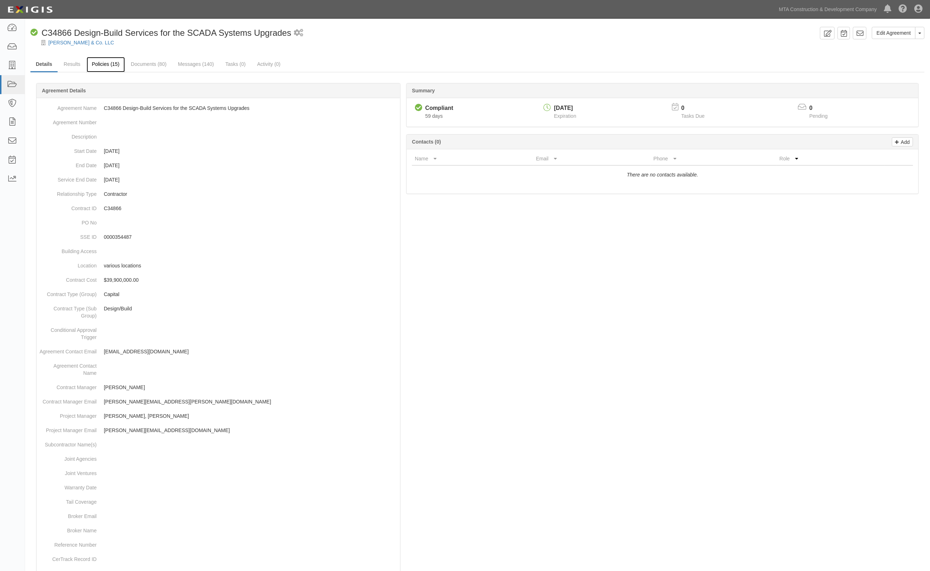
click at [105, 60] on link "Policies (15)" at bounding box center [106, 64] width 38 height 15
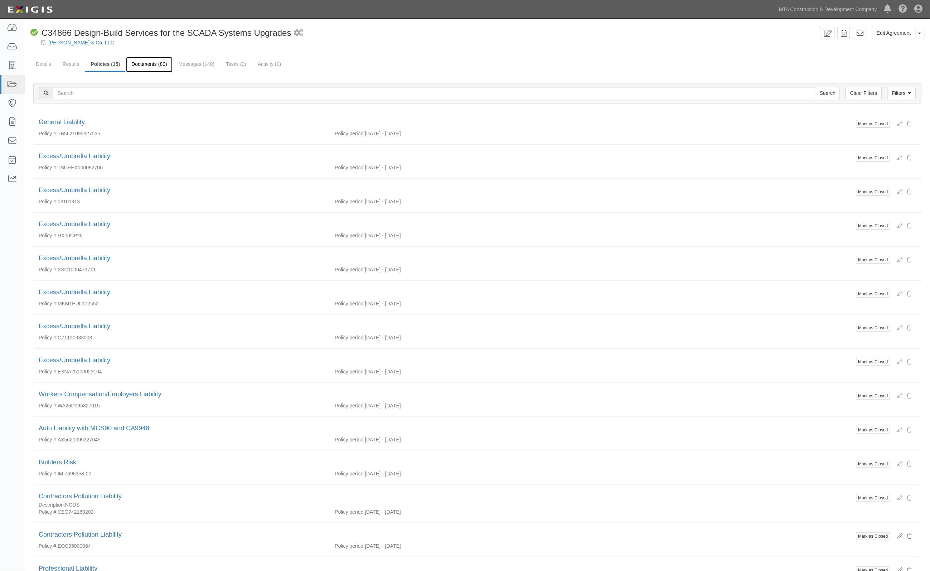
click at [144, 66] on link "Documents (80)" at bounding box center [149, 64] width 47 height 15
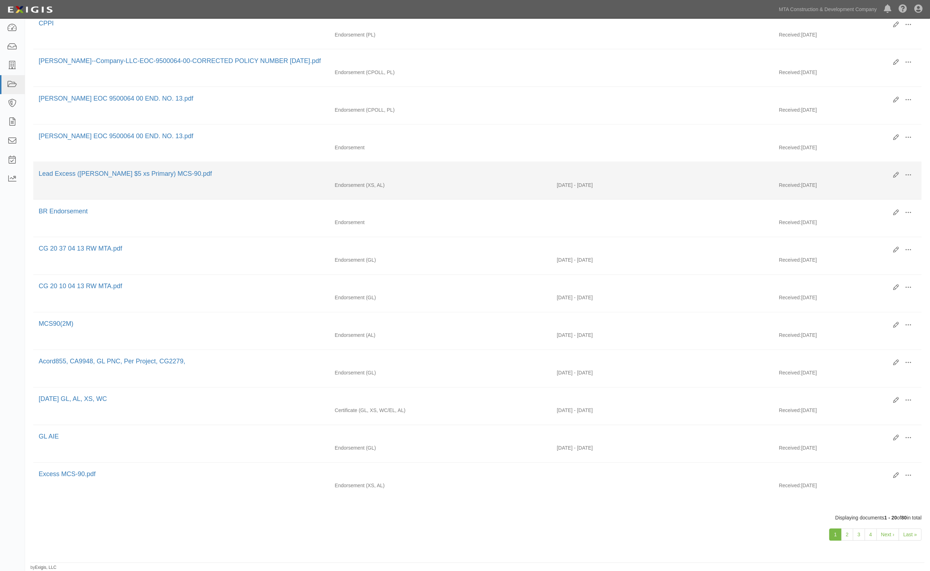
scroll to position [404, 0]
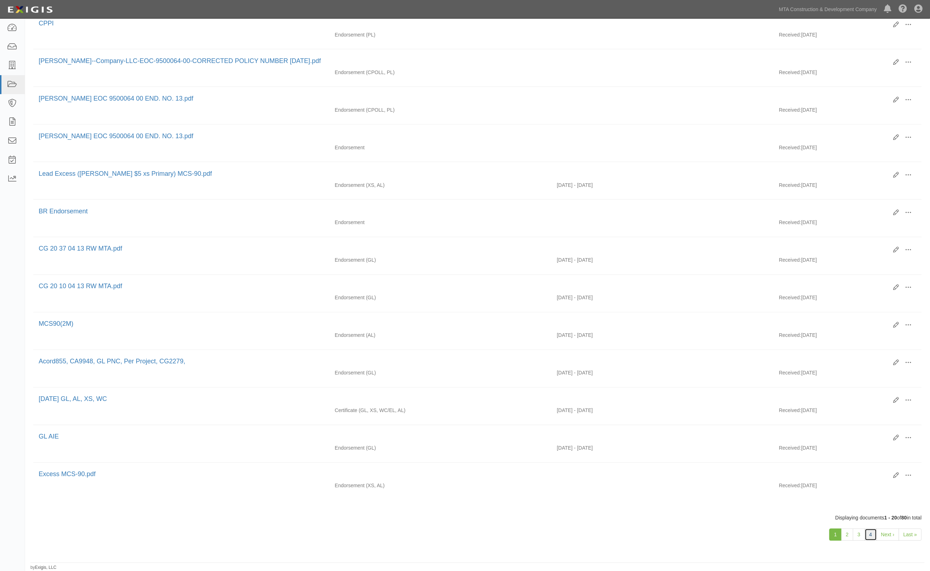
click at [873, 535] on link "4" at bounding box center [871, 535] width 12 height 12
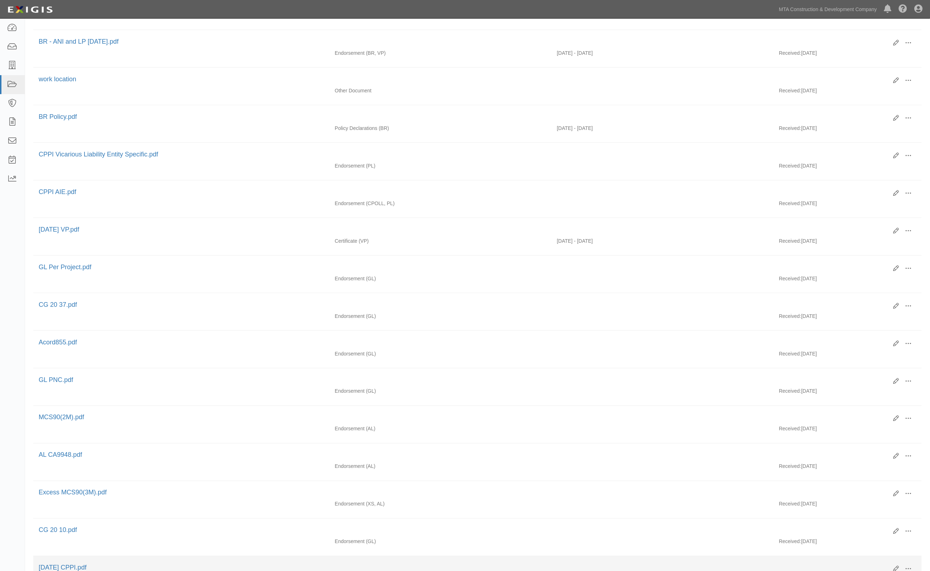
scroll to position [404, 0]
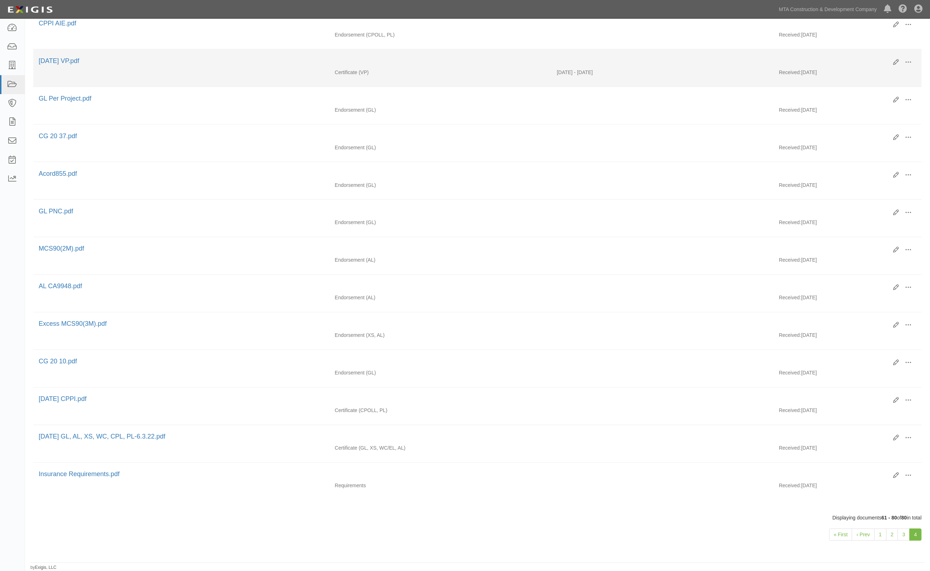
click at [314, 69] on div "Certificate (VP) 07/01/2022 - 12/31/2025 Received: 08/02/2022" at bounding box center [477, 74] width 889 height 11
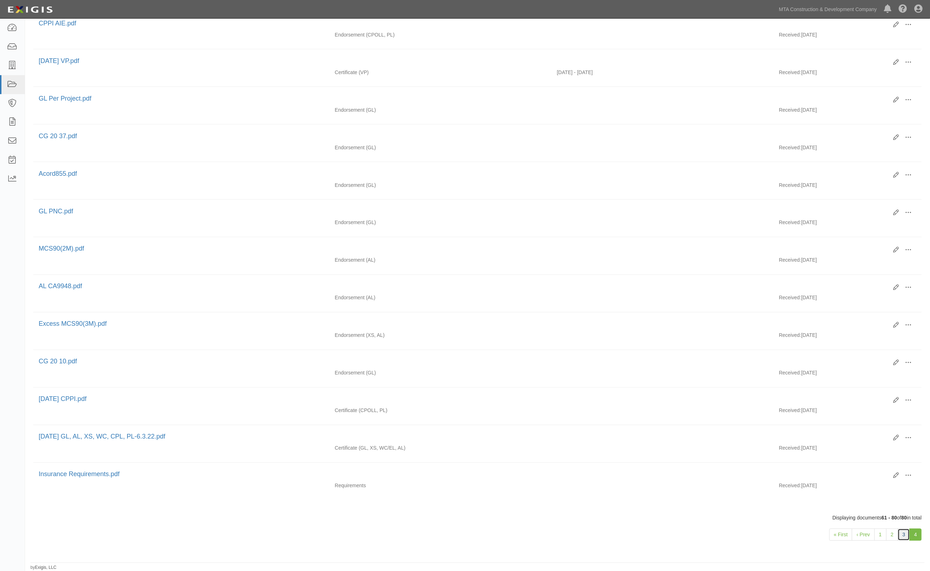
click at [903, 537] on link "3" at bounding box center [904, 535] width 12 height 12
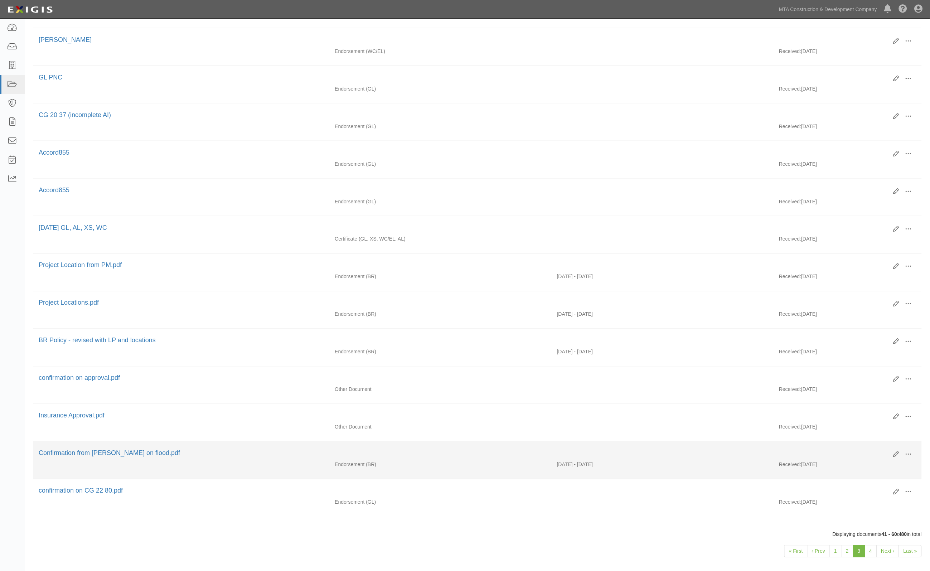
scroll to position [404, 0]
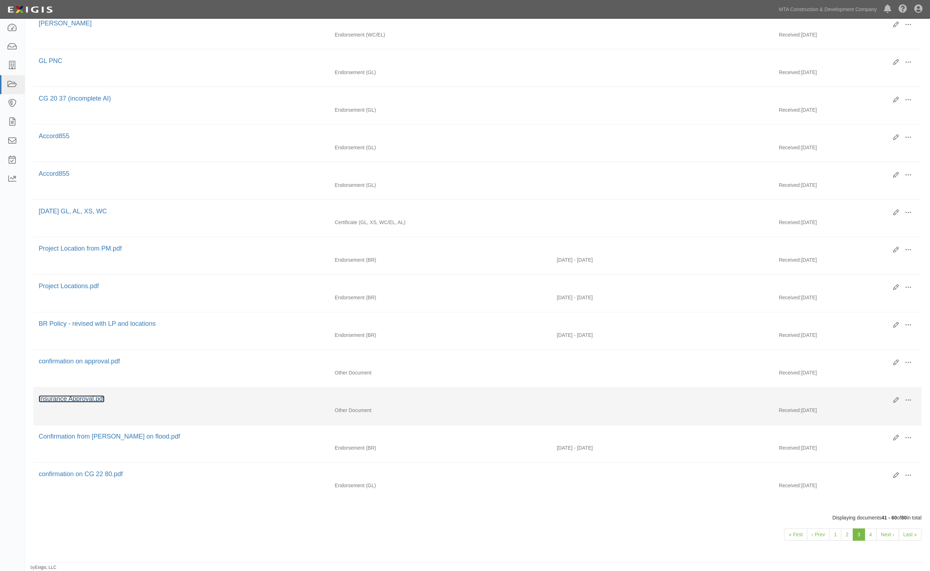
drag, startPoint x: 75, startPoint y: 362, endPoint x: 63, endPoint y: 398, distance: 38.0
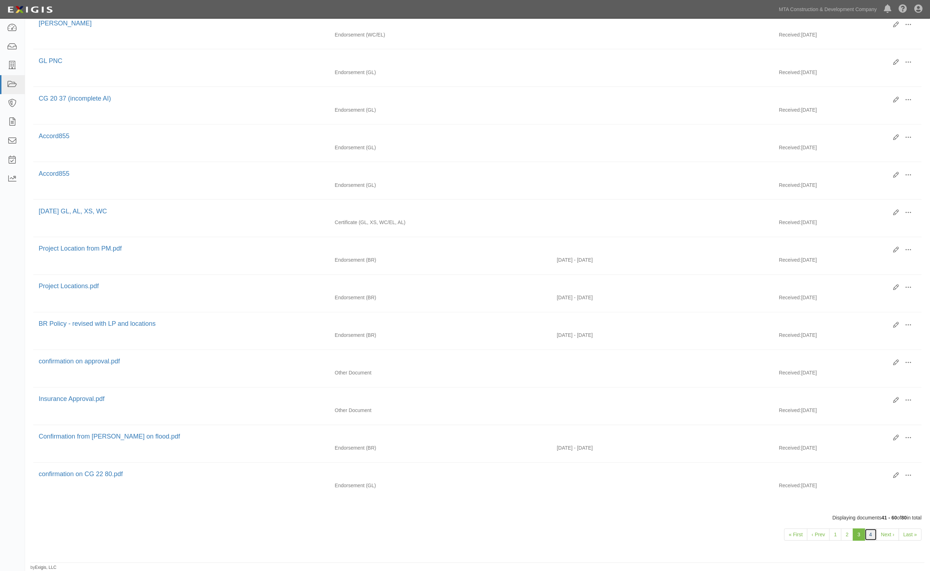
click at [872, 536] on link "4" at bounding box center [871, 535] width 12 height 12
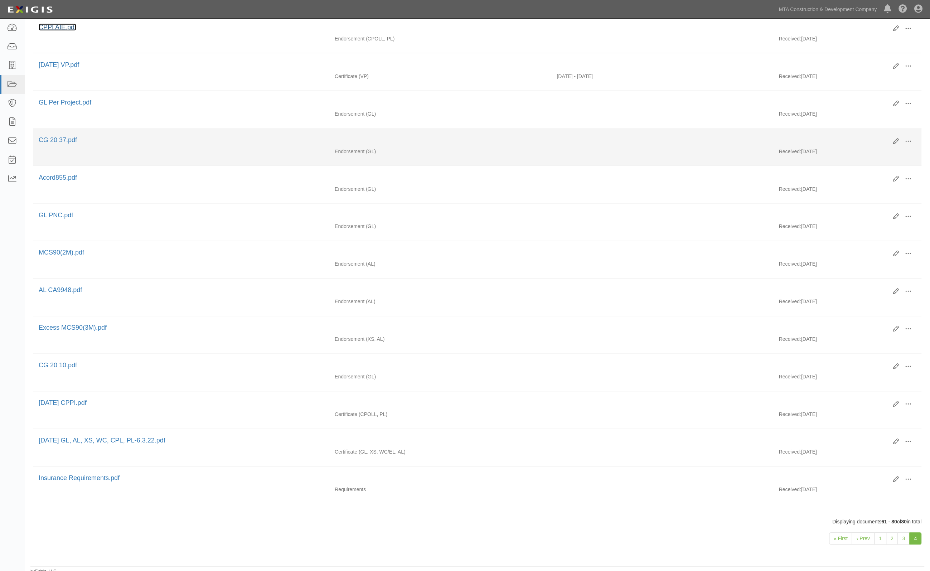
scroll to position [403, 0]
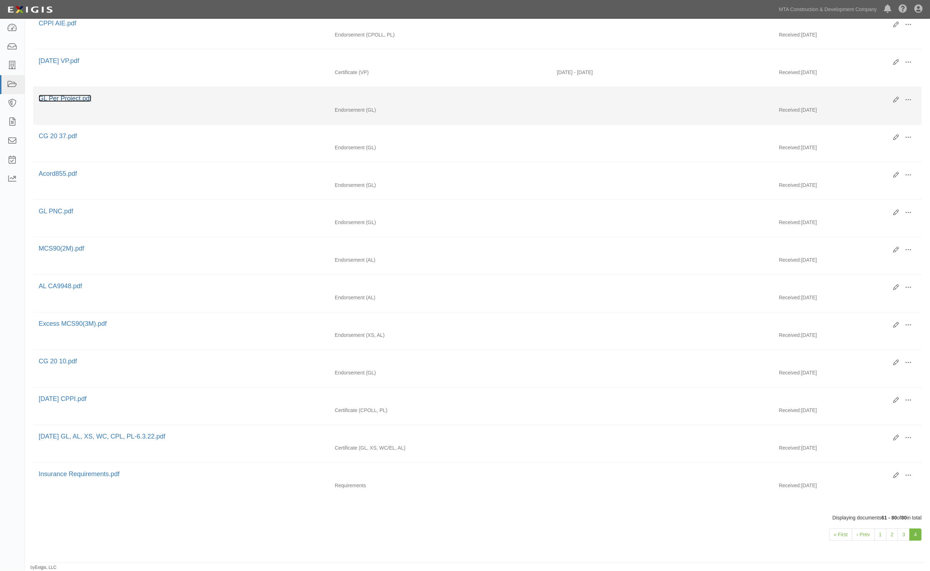
drag, startPoint x: 86, startPoint y: 101, endPoint x: 81, endPoint y: 96, distance: 6.6
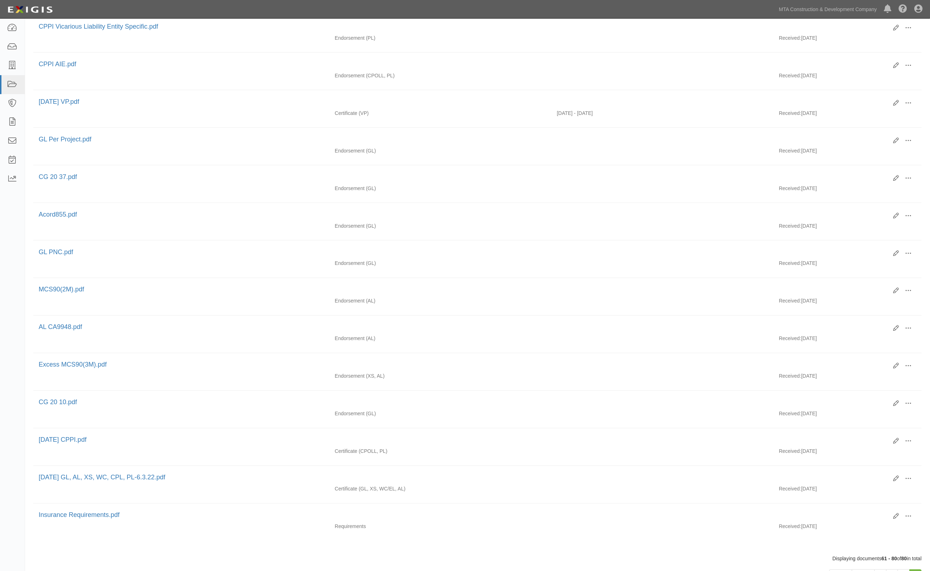
scroll to position [404, 0]
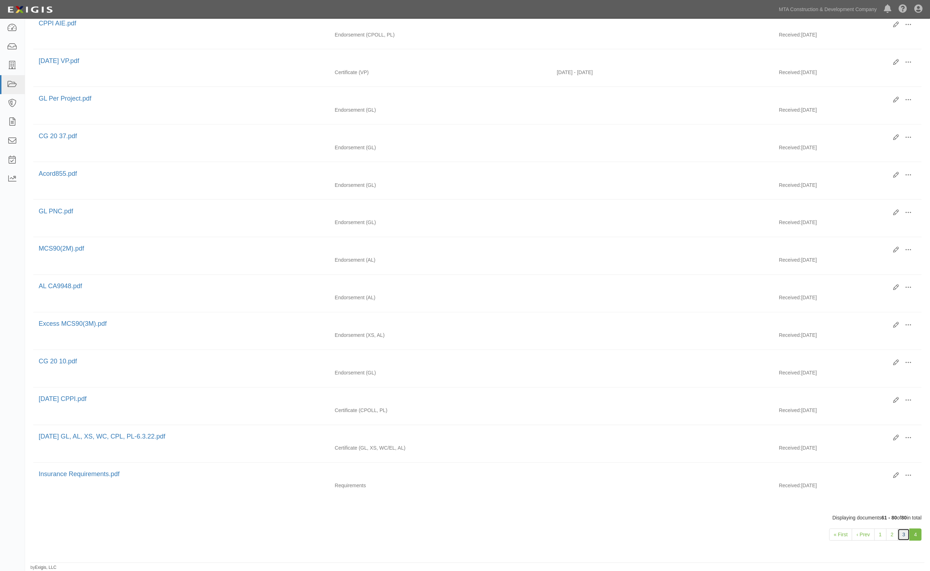
click at [905, 535] on link "3" at bounding box center [904, 535] width 12 height 12
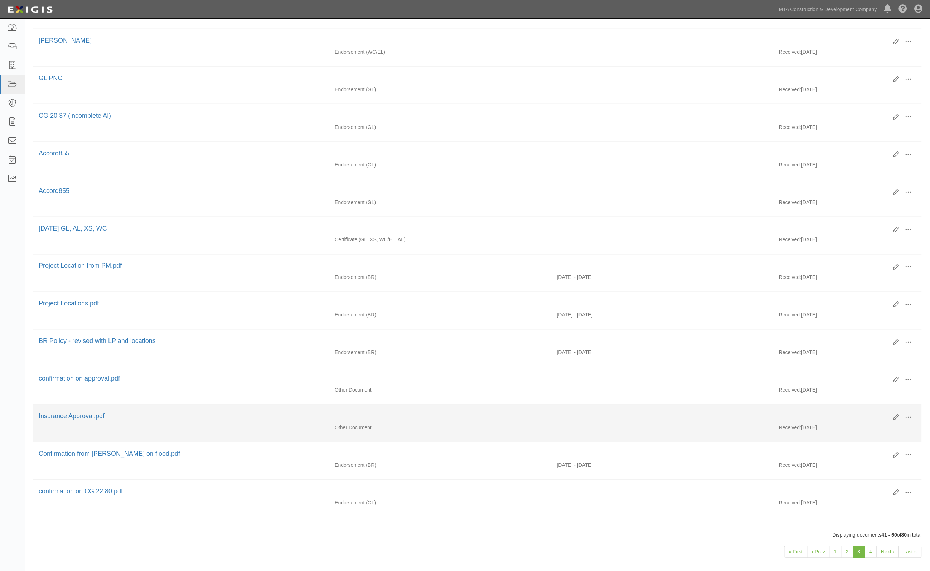
scroll to position [404, 0]
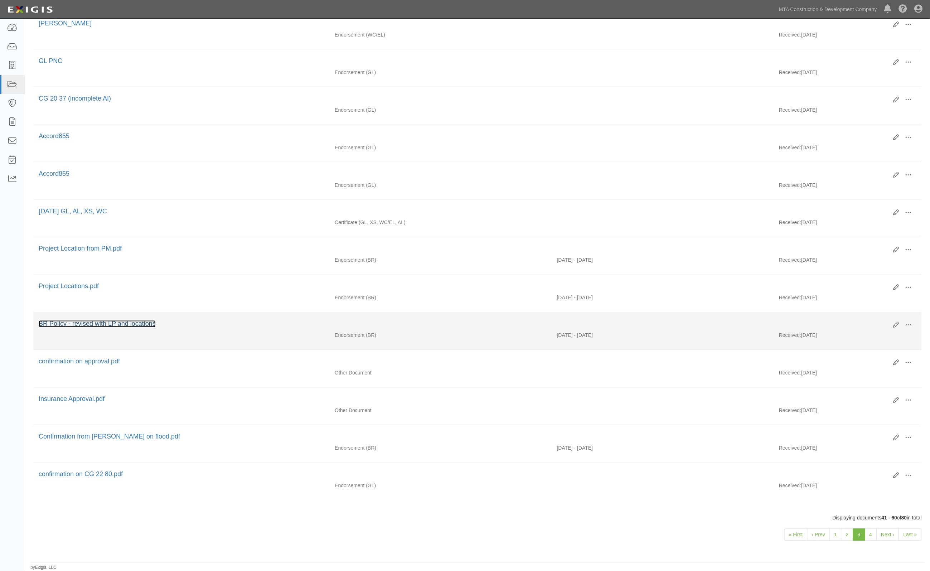
drag, startPoint x: 78, startPoint y: 397, endPoint x: 81, endPoint y: 322, distance: 75.3
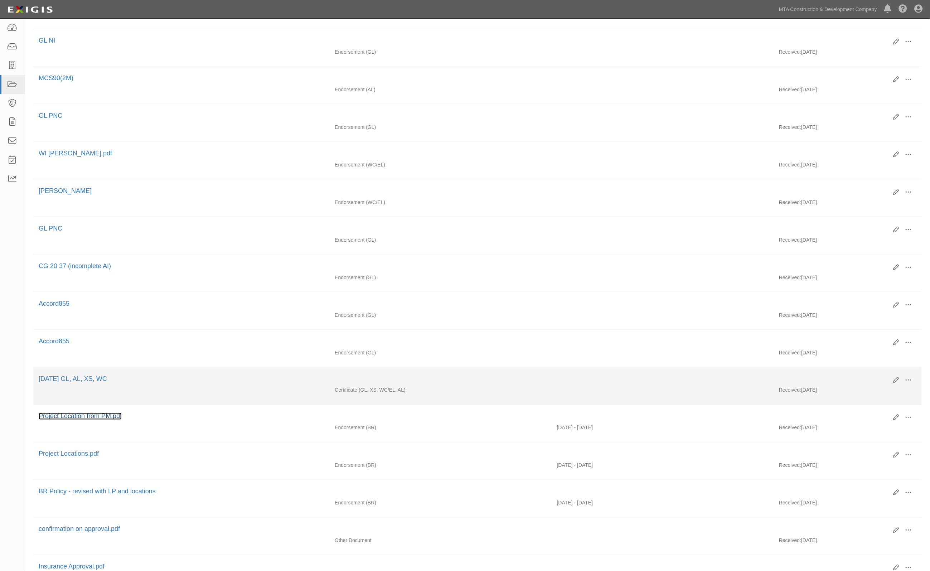
scroll to position [225, 0]
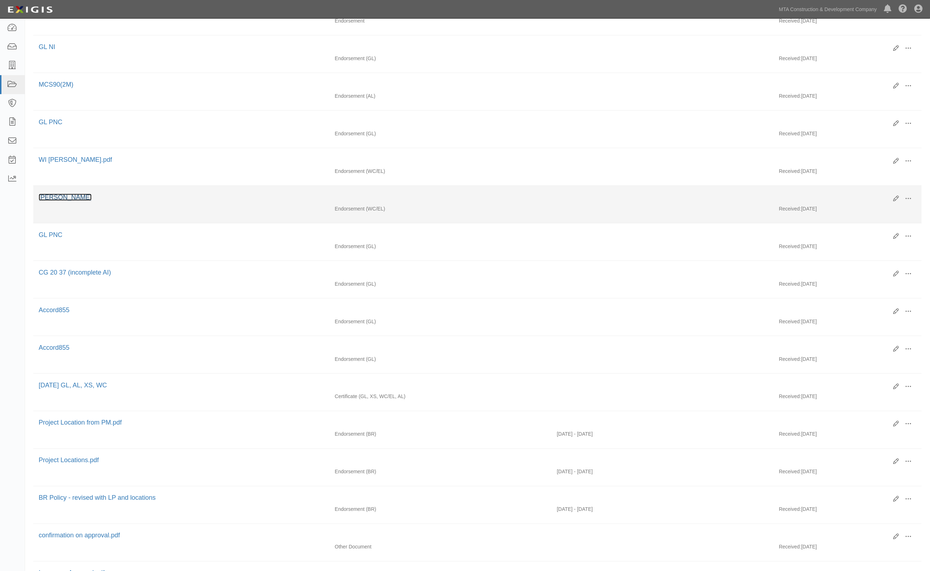
drag, startPoint x: 62, startPoint y: 194, endPoint x: 51, endPoint y: 198, distance: 11.0
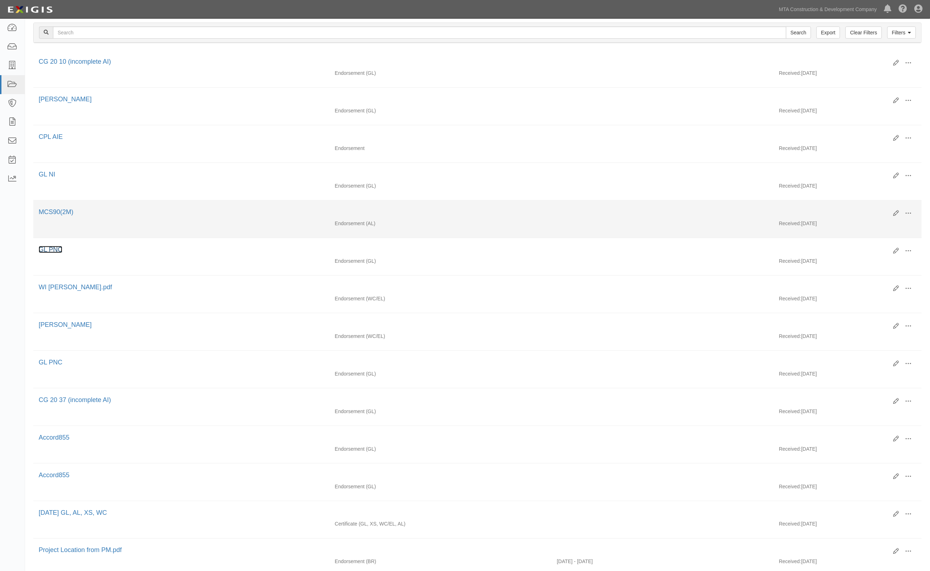
scroll to position [91, 0]
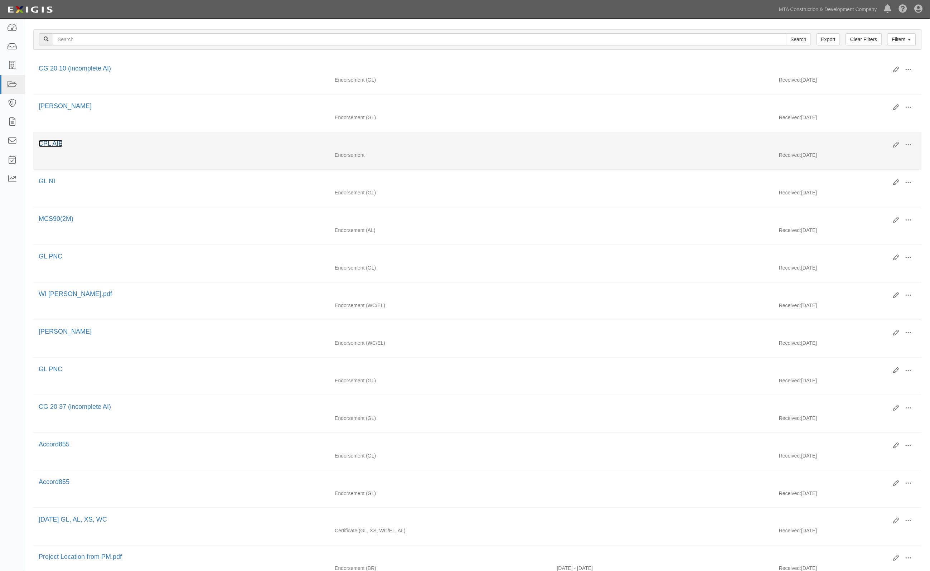
drag, startPoint x: 53, startPoint y: 140, endPoint x: 47, endPoint y: 142, distance: 6.9
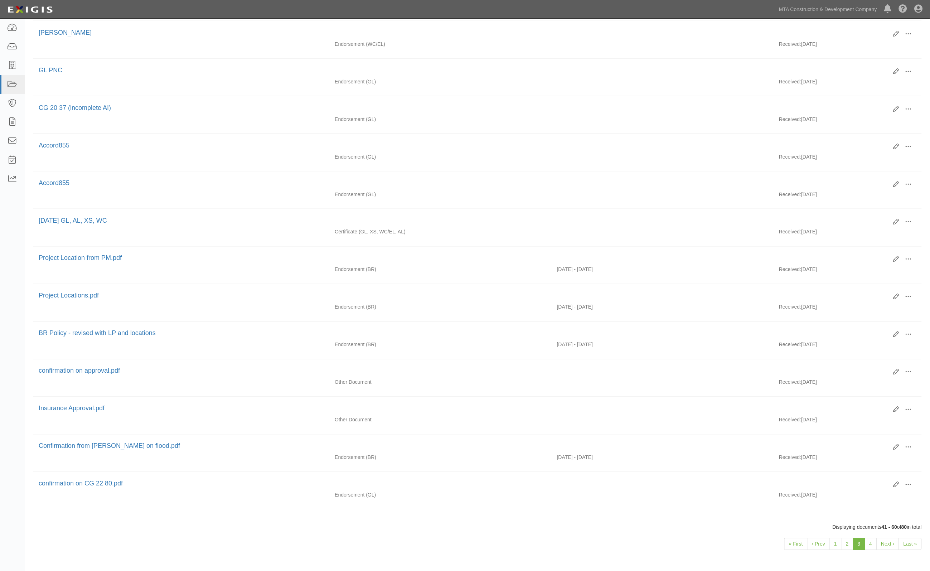
scroll to position [404, 0]
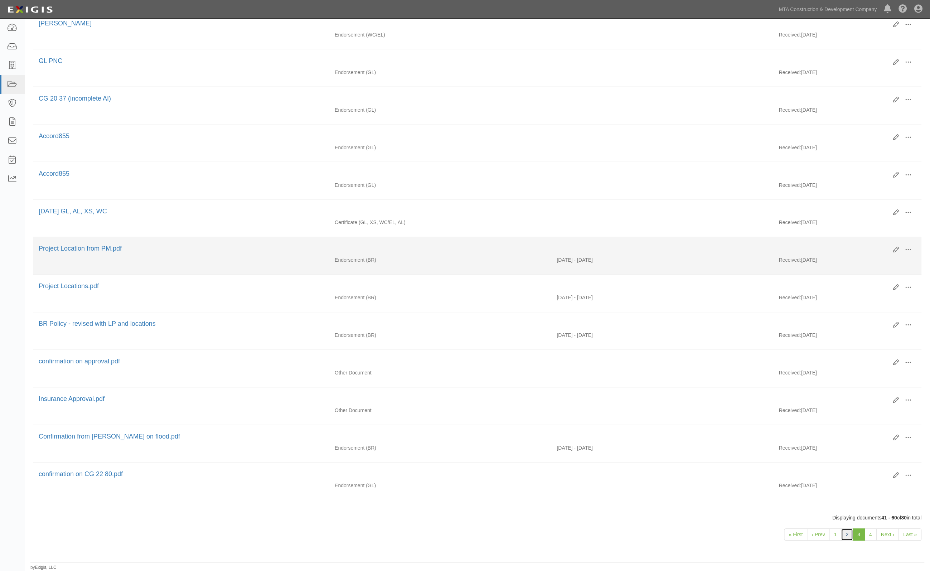
drag, startPoint x: 847, startPoint y: 536, endPoint x: 774, endPoint y: 248, distance: 296.7
click at [846, 536] on link "2" at bounding box center [848, 535] width 12 height 12
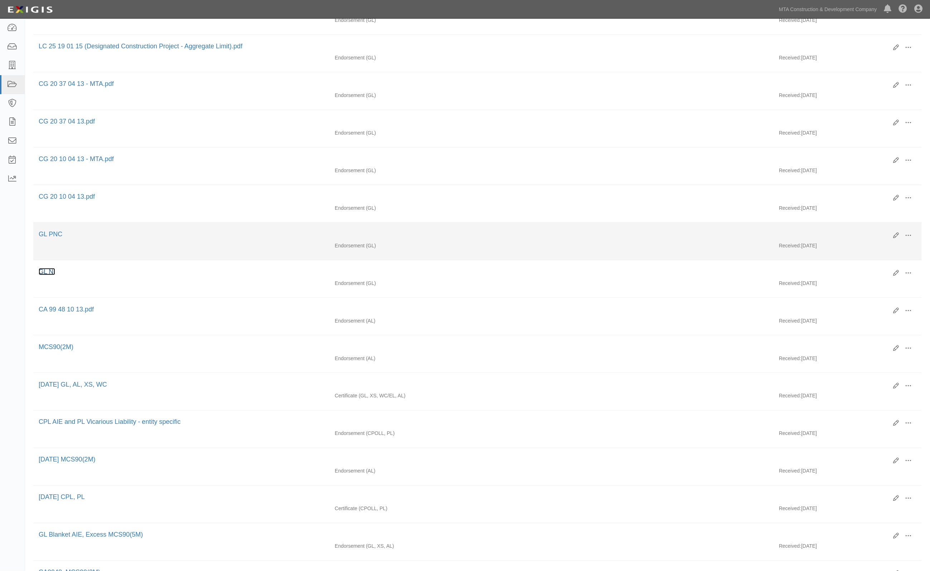
scroll to position [225, 0]
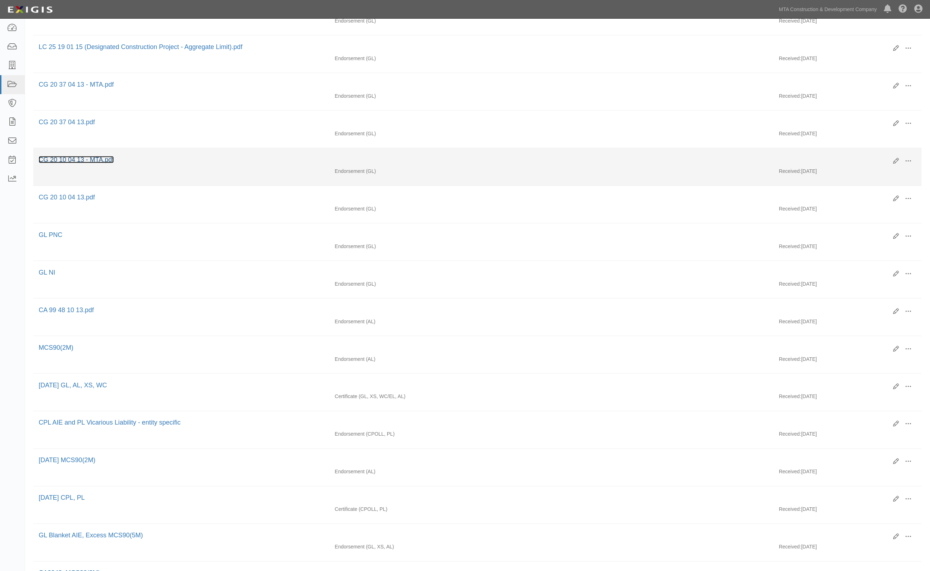
drag, startPoint x: 85, startPoint y: 156, endPoint x: 76, endPoint y: 158, distance: 8.5
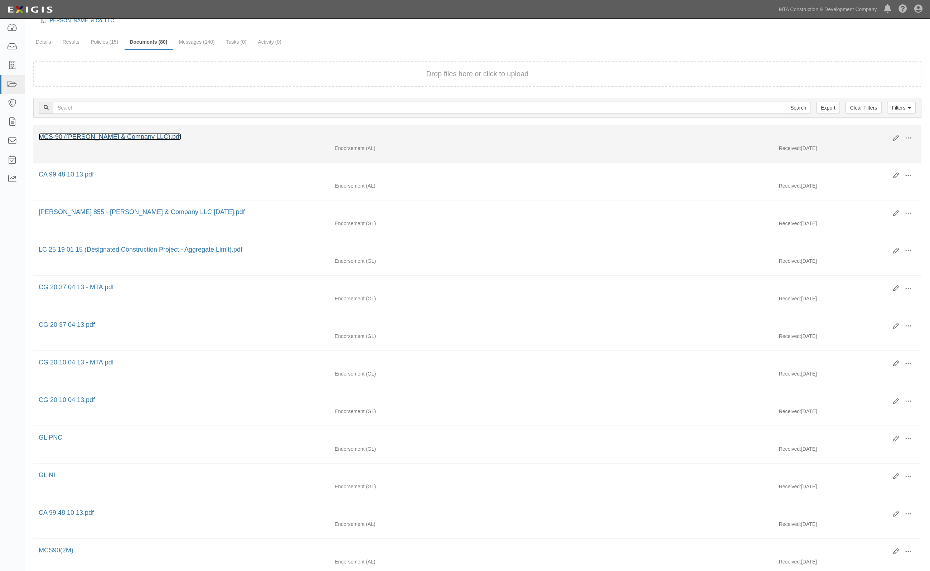
scroll to position [0, 0]
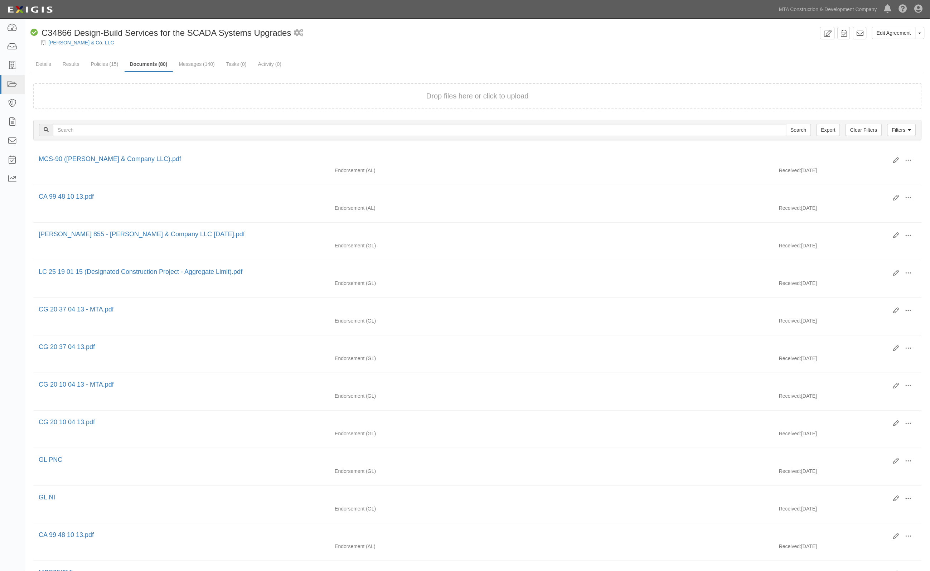
drag, startPoint x: 449, startPoint y: 45, endPoint x: 386, endPoint y: 52, distance: 63.5
click at [449, 45] on div "[PERSON_NAME] & Co. LLC" at bounding box center [483, 42] width 895 height 7
click at [45, 66] on link "Details" at bounding box center [43, 64] width 26 height 15
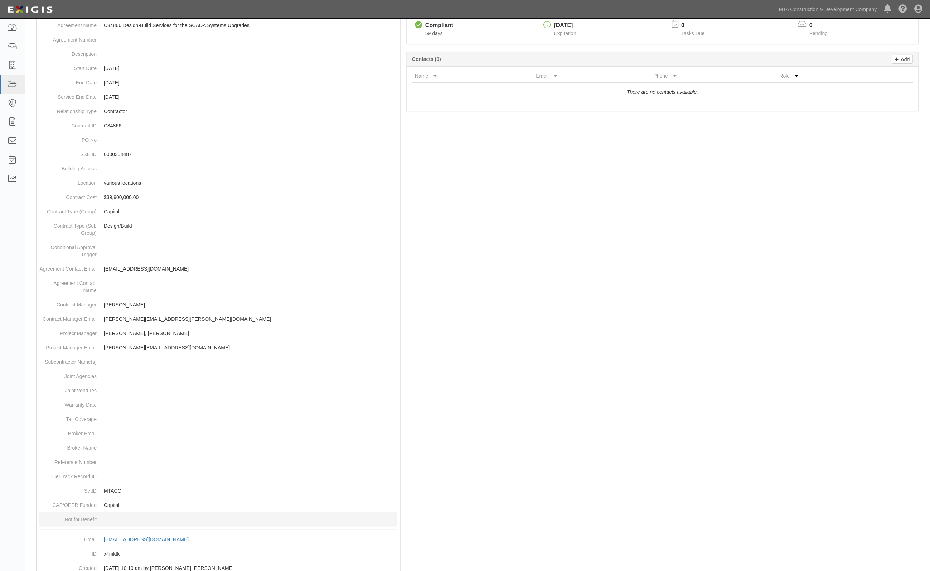
scroll to position [123, 0]
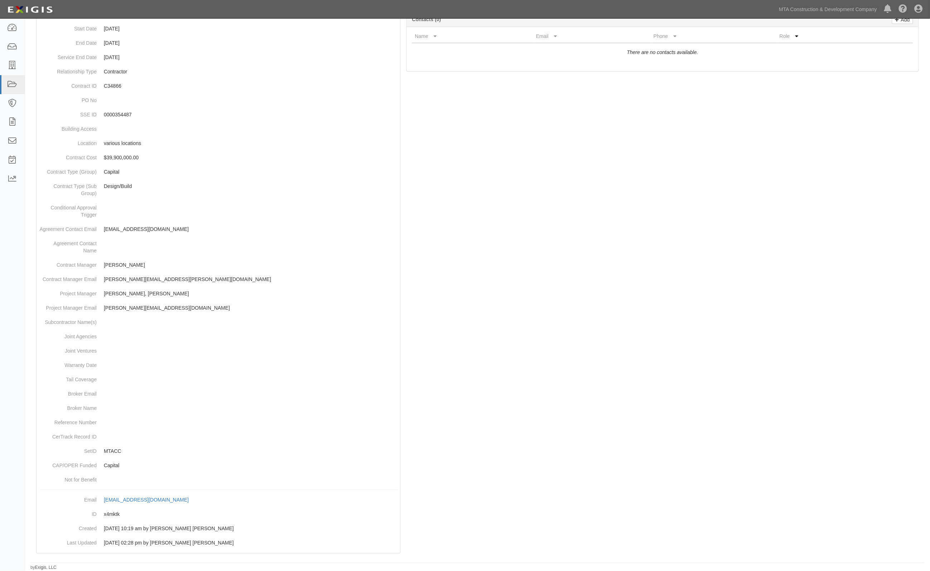
click at [885, 326] on div at bounding box center [477, 265] width 895 height 589
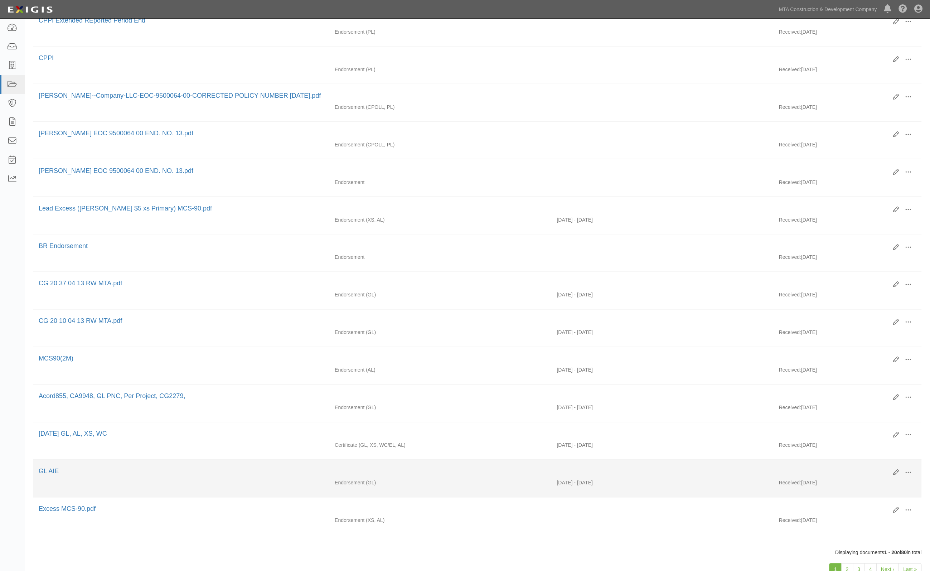
scroll to position [404, 0]
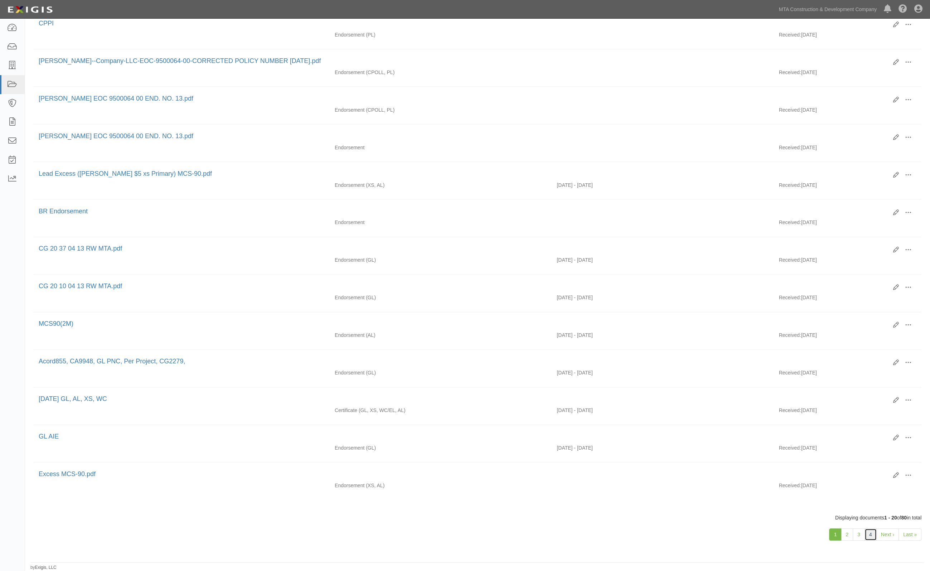
click at [868, 536] on link "4" at bounding box center [871, 535] width 12 height 12
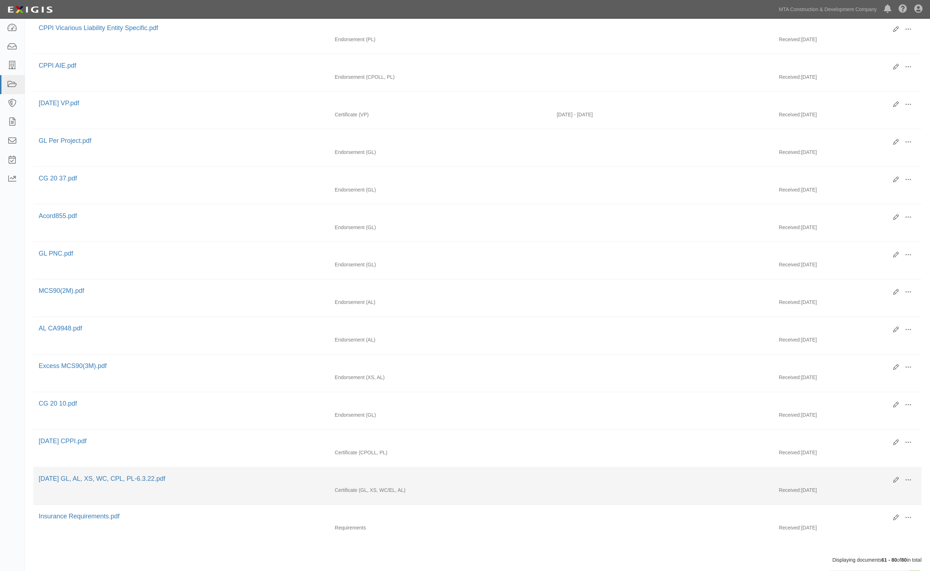
scroll to position [404, 0]
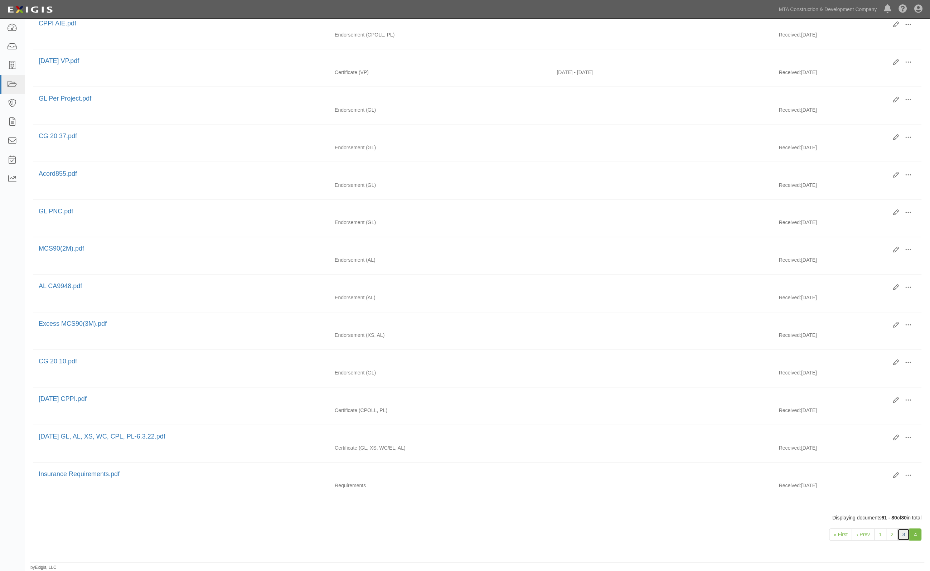
click at [905, 534] on link "3" at bounding box center [904, 535] width 12 height 12
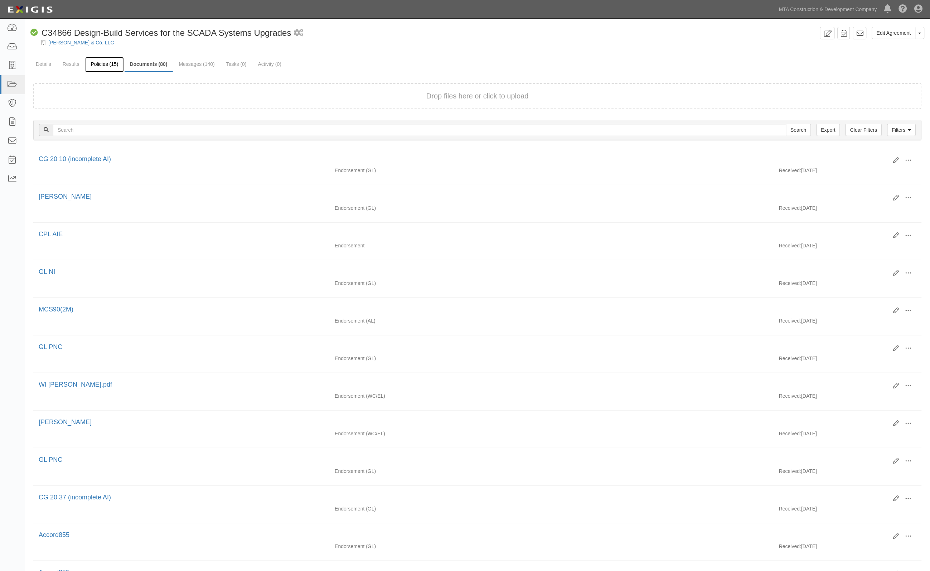
click at [98, 65] on link "Policies (15)" at bounding box center [104, 64] width 38 height 15
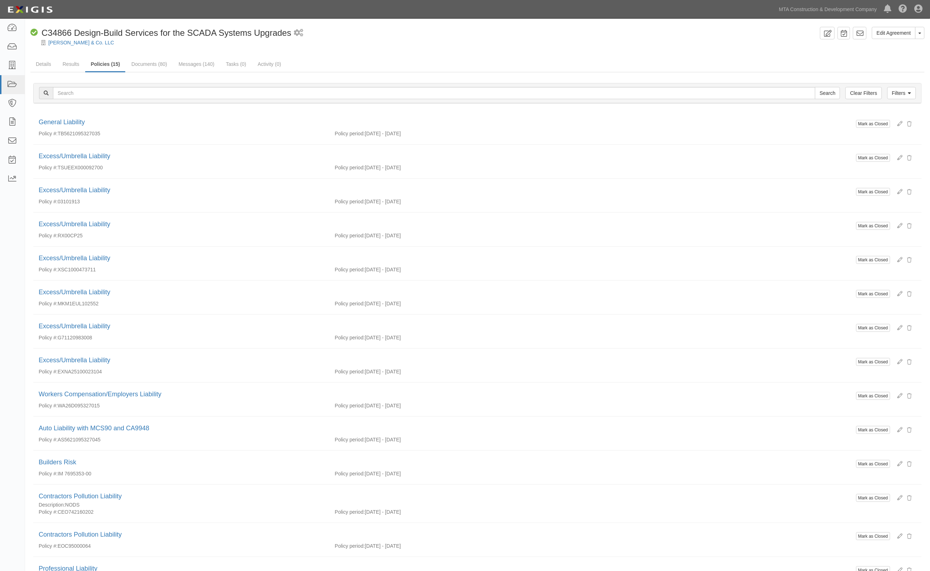
click at [468, 51] on div at bounding box center [477, 48] width 905 height 5
click at [151, 66] on link "Documents (80)" at bounding box center [149, 64] width 47 height 15
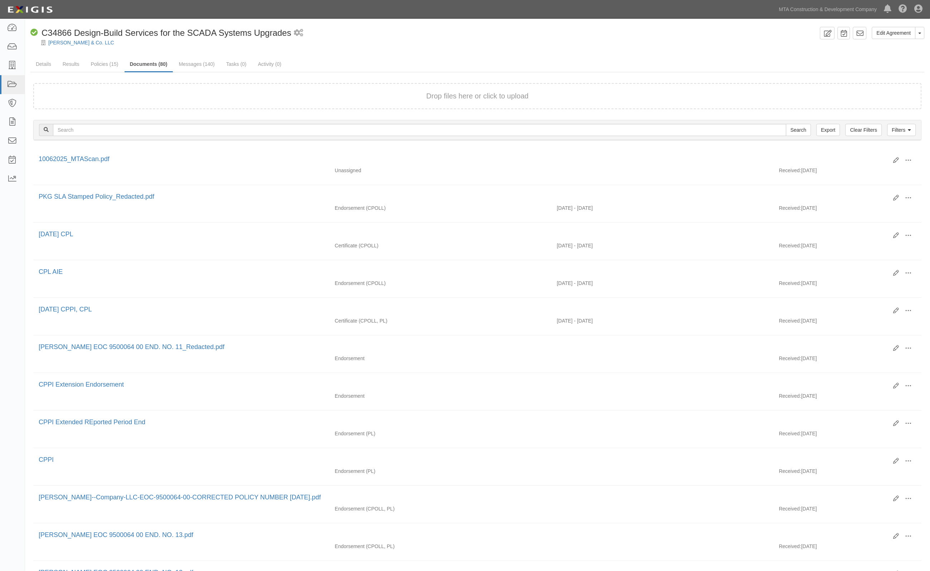
drag, startPoint x: 492, startPoint y: 34, endPoint x: 438, endPoint y: 3, distance: 62.4
click at [492, 34] on div "Compliant C34866 Design-Build Services for the SCADA Systems Upgrades 1 schedul…" at bounding box center [423, 33] width 787 height 12
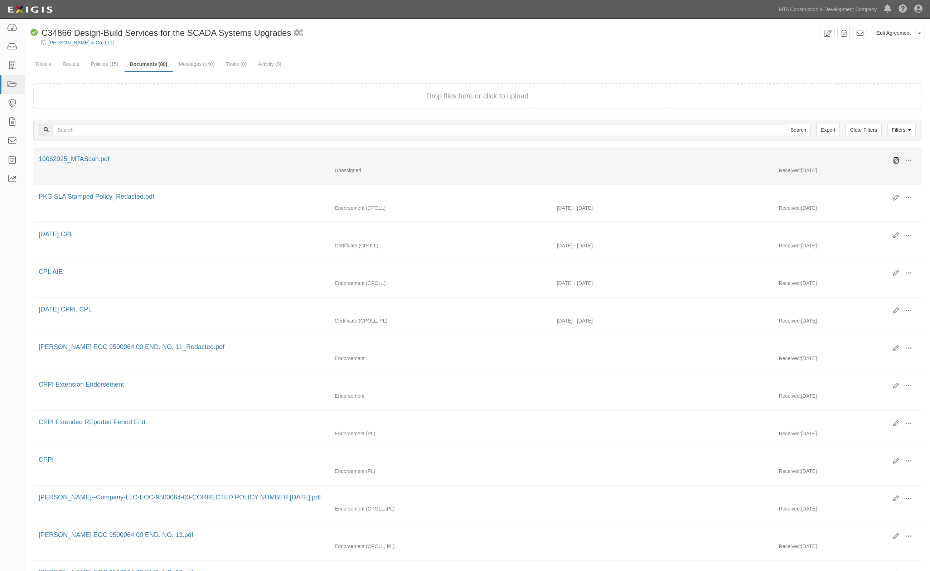
click at [899, 158] on icon at bounding box center [897, 161] width 6 height 6
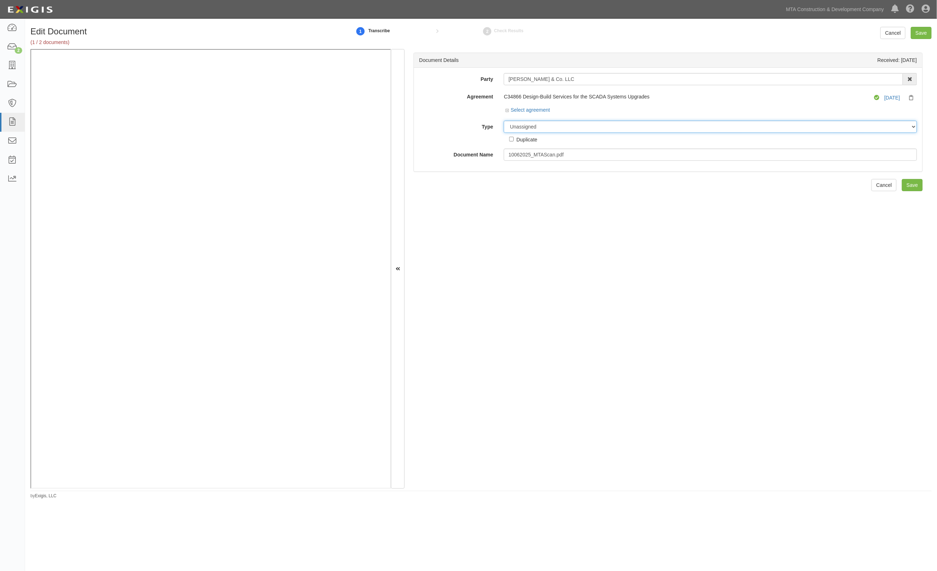
click at [560, 128] on select "Unassigned Binder Cancellation Notice Certificate Contract Endorsement Insuranc…" at bounding box center [710, 127] width 413 height 12
select select "PolicyDeclarationsDetail"
click at [504, 121] on select "Unassigned Binder Cancellation Notice Certificate Contract Endorsement Insuranc…" at bounding box center [710, 127] width 413 height 12
drag, startPoint x: 563, startPoint y: 159, endPoint x: 484, endPoint y: 156, distance: 79.5
click at [484, 156] on div "Document Name 10062025_MTAScan.pdf" at bounding box center [668, 155] width 508 height 12
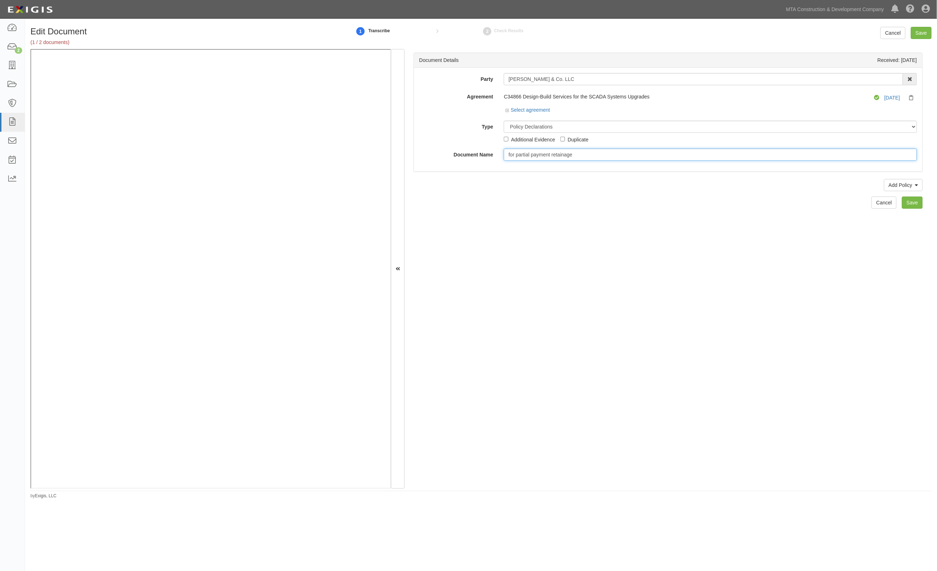
click at [509, 155] on input "for partial payment retainage" at bounding box center [710, 155] width 413 height 12
type input "Letter from C&D"
click at [903, 202] on input "Save" at bounding box center [912, 203] width 21 height 12
click at [538, 126] on select "Unassigned Binder Cancellation Notice Certificate Contract Endorsement Insuranc…" at bounding box center [710, 127] width 413 height 12
select select "OtherDetail"
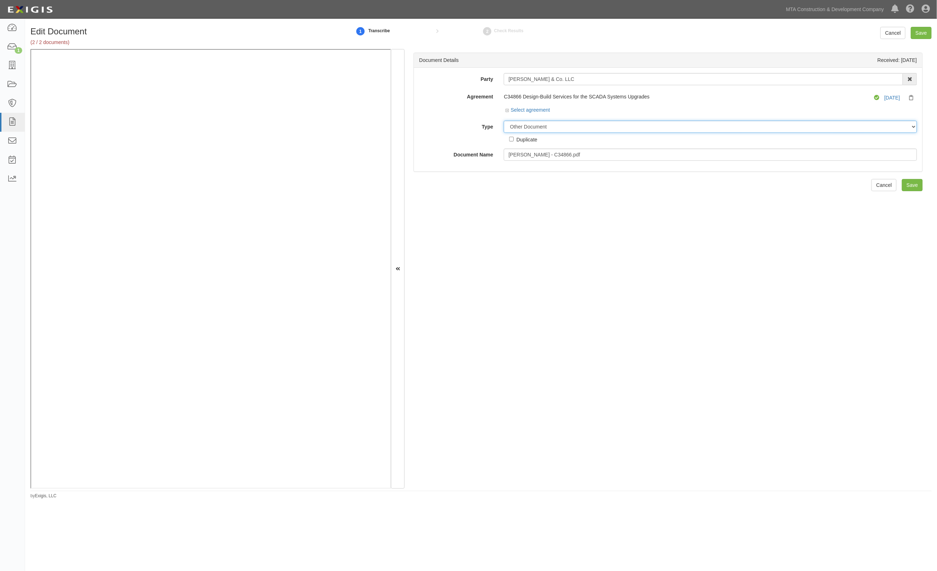
click at [504, 121] on select "Unassigned Binder Cancellation Notice Certificate Contract Endorsement Insuranc…" at bounding box center [710, 127] width 413 height 12
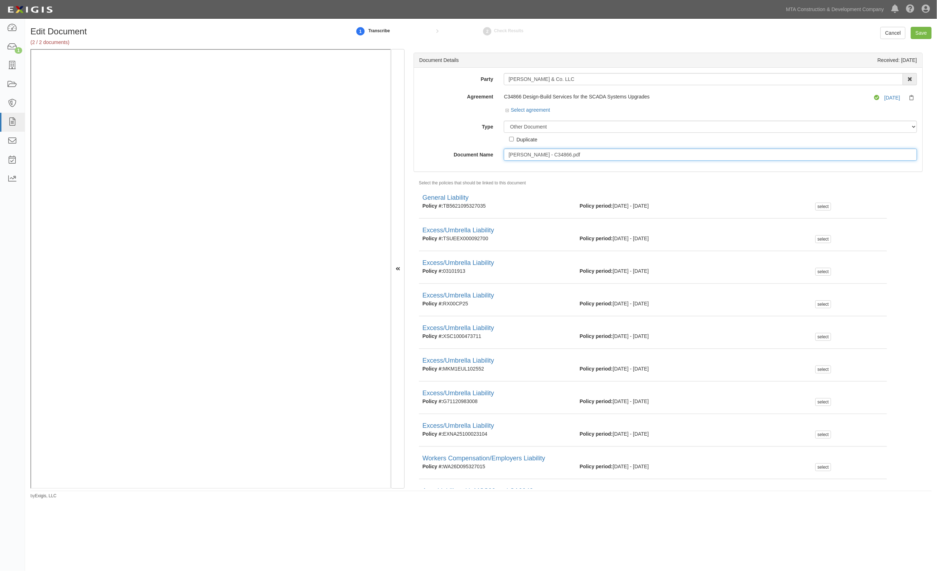
drag, startPoint x: 581, startPoint y: 154, endPoint x: 457, endPoint y: 151, distance: 124.3
click at [457, 151] on div "Document Name LK Comstock - C34866.pdf" at bounding box center [668, 155] width 508 height 12
type input "m"
type input "Memo for partial payment retainage"
click at [919, 32] on input "Save" at bounding box center [921, 33] width 21 height 12
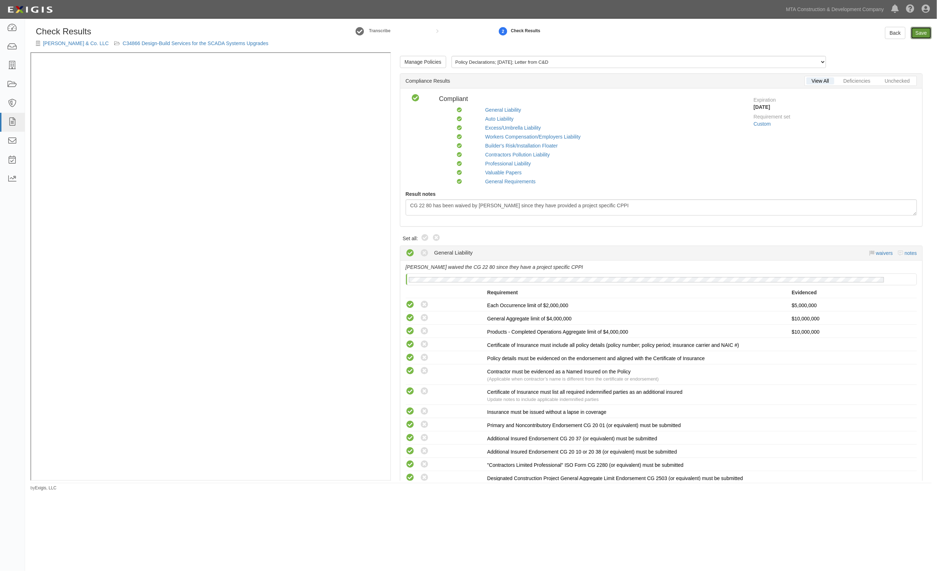
drag, startPoint x: 918, startPoint y: 29, endPoint x: 853, endPoint y: 24, distance: 65.4
click at [918, 29] on link "Save" at bounding box center [921, 33] width 21 height 12
radio input "true"
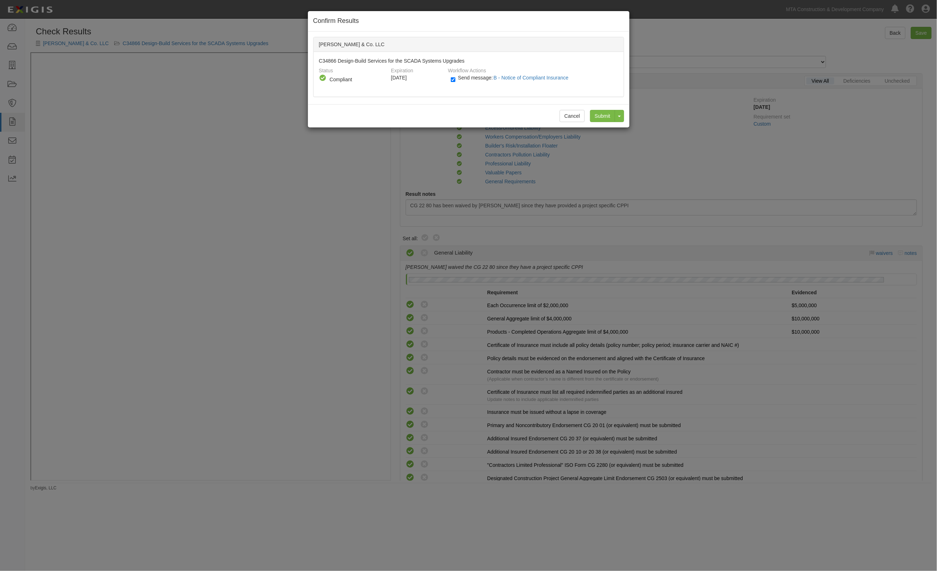
click at [470, 78] on span "Send message: B - Notice of Compliant Insurance" at bounding box center [515, 78] width 114 height 6
click at [455, 78] on input "Send message: B - Notice of Compliant Insurance" at bounding box center [453, 80] width 5 height 8
checkbox input "false"
click at [595, 113] on input "Submit" at bounding box center [602, 116] width 25 height 12
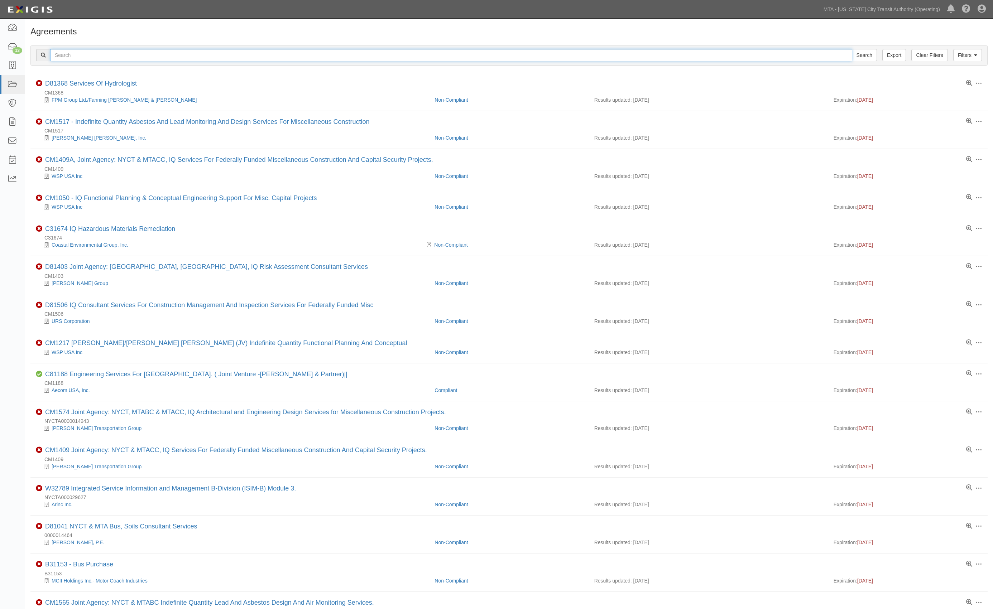
click at [117, 56] on input "text" at bounding box center [451, 55] width 802 height 12
type input "c34916"
click at [852, 49] on input "Search" at bounding box center [864, 55] width 25 height 12
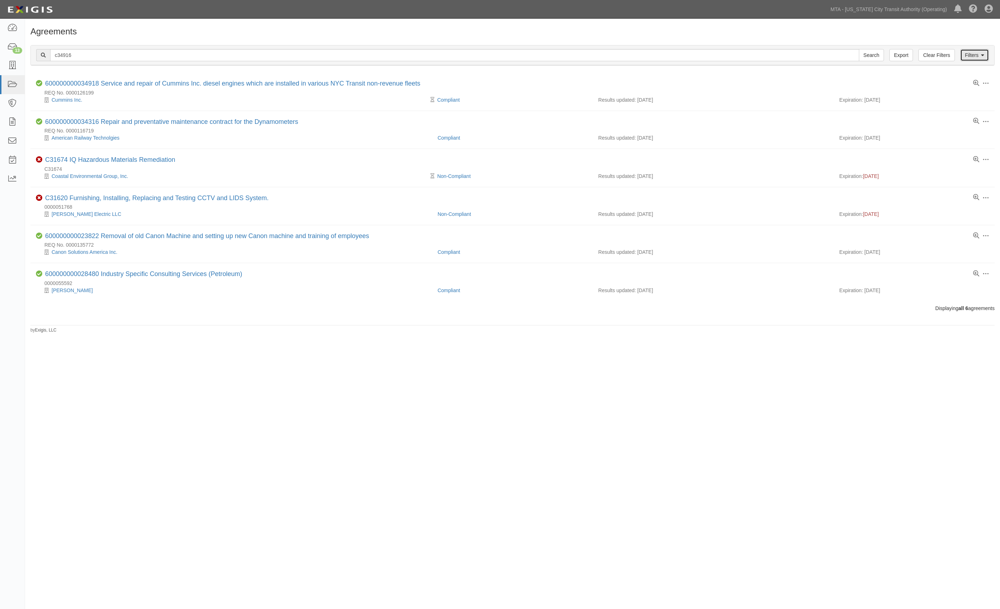
click at [972, 58] on link "Filters" at bounding box center [974, 55] width 29 height 12
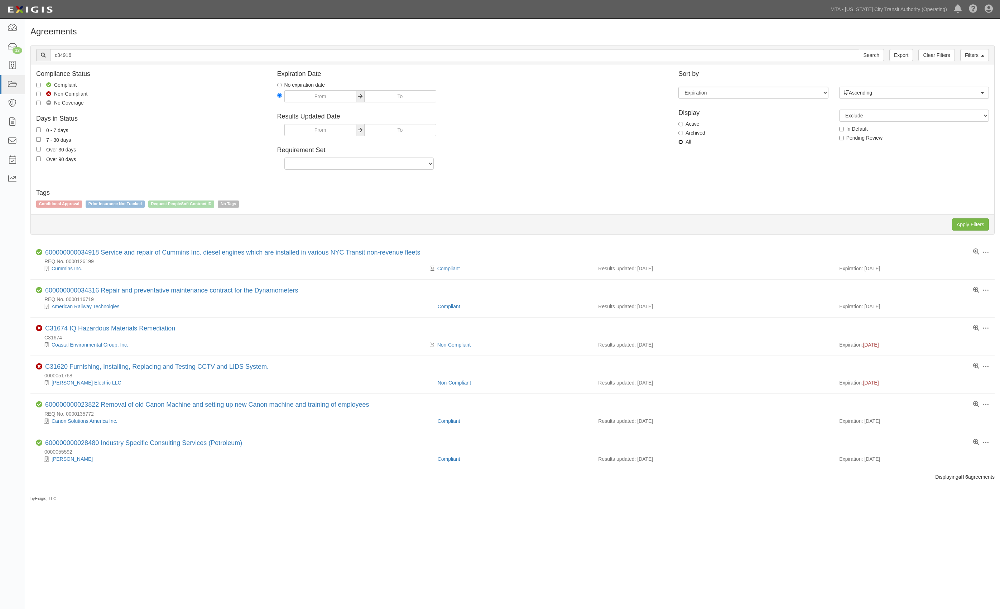
click at [680, 141] on input "All" at bounding box center [680, 142] width 5 height 5
radio input "true"
click at [968, 222] on input "Apply Filters" at bounding box center [970, 224] width 37 height 12
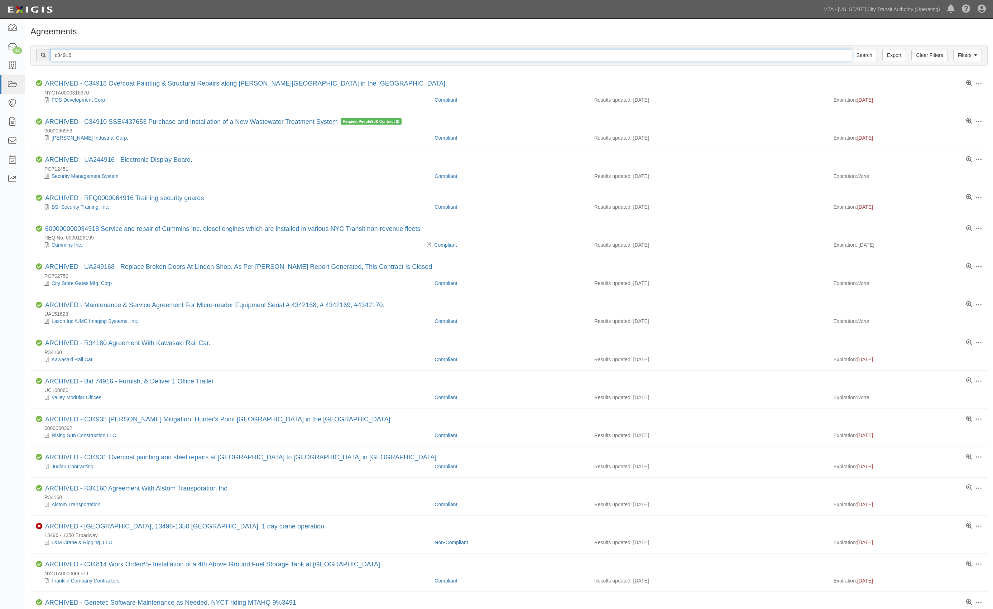
drag, startPoint x: 88, startPoint y: 55, endPoint x: 44, endPoint y: 52, distance: 43.4
click at [44, 52] on div "c34916 Search" at bounding box center [456, 55] width 840 height 12
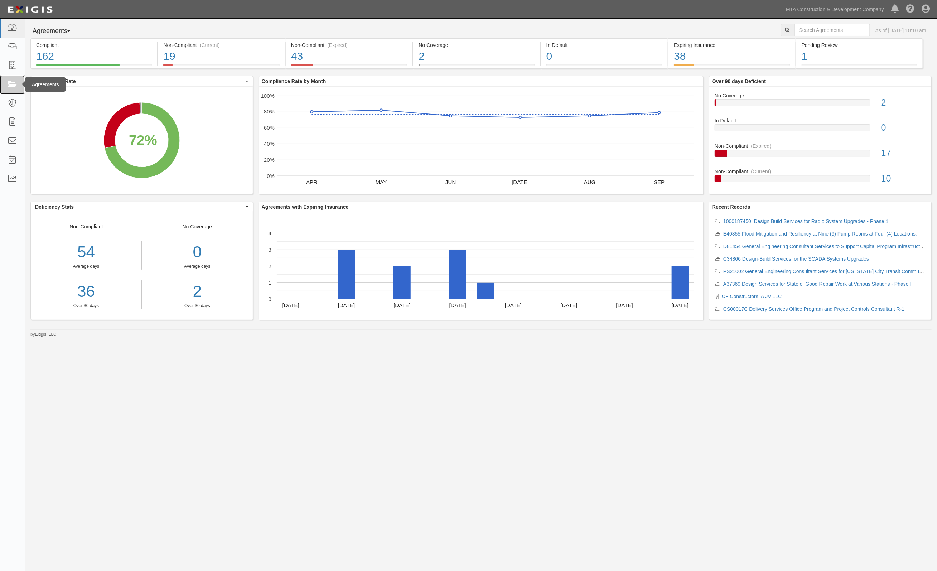
click at [13, 85] on icon at bounding box center [12, 85] width 10 height 8
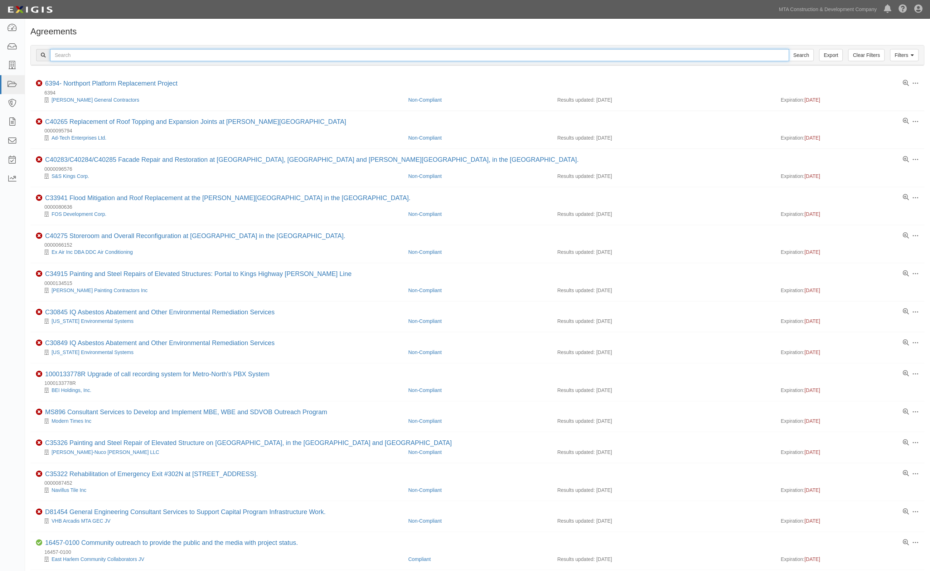
paste input "c34916"
type input "c34916"
click at [809, 58] on input "Search" at bounding box center [801, 55] width 25 height 12
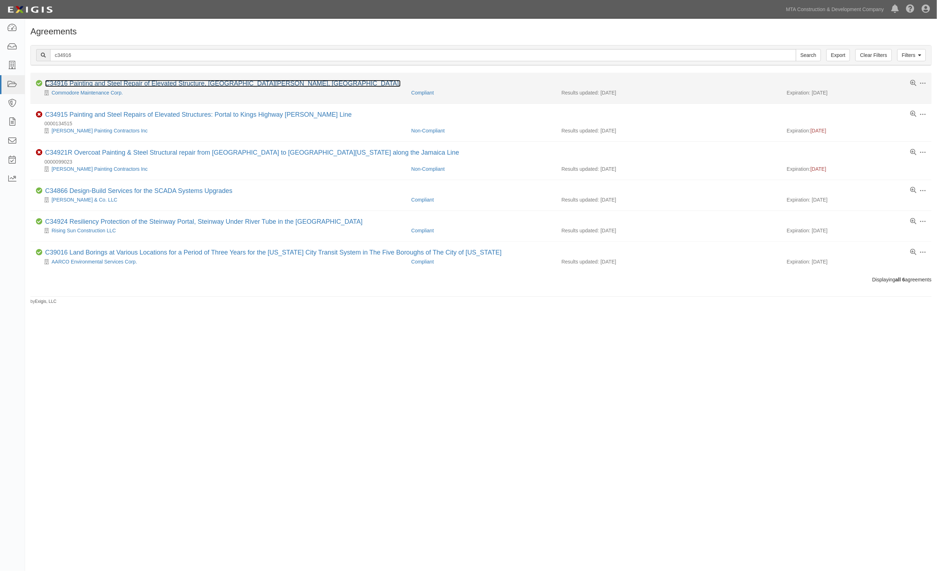
click at [168, 82] on link "C34916 Painting and Steel Repair of Elevated Structure, [GEOGRAPHIC_DATA][PERSO…" at bounding box center [223, 83] width 356 height 7
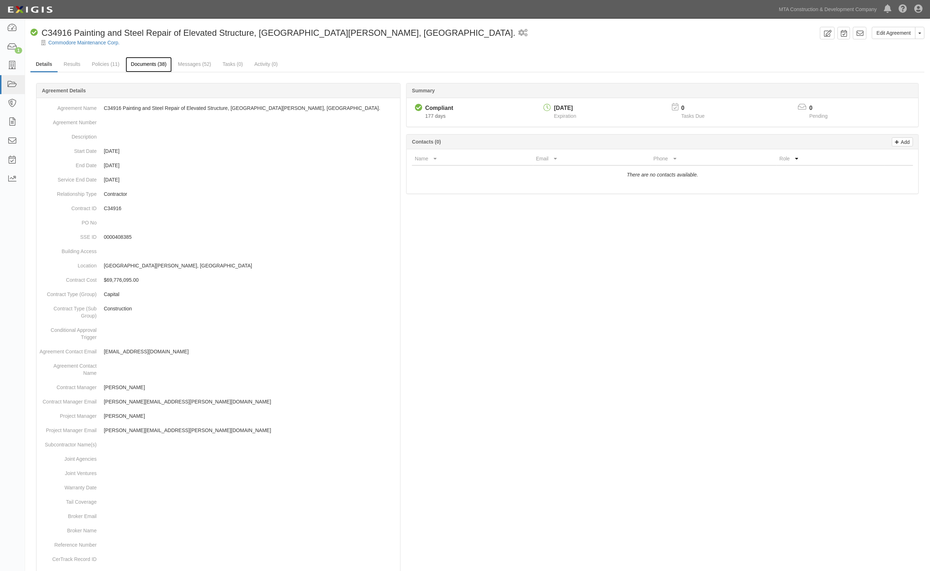
click at [140, 65] on link "Documents (38)" at bounding box center [149, 64] width 47 height 15
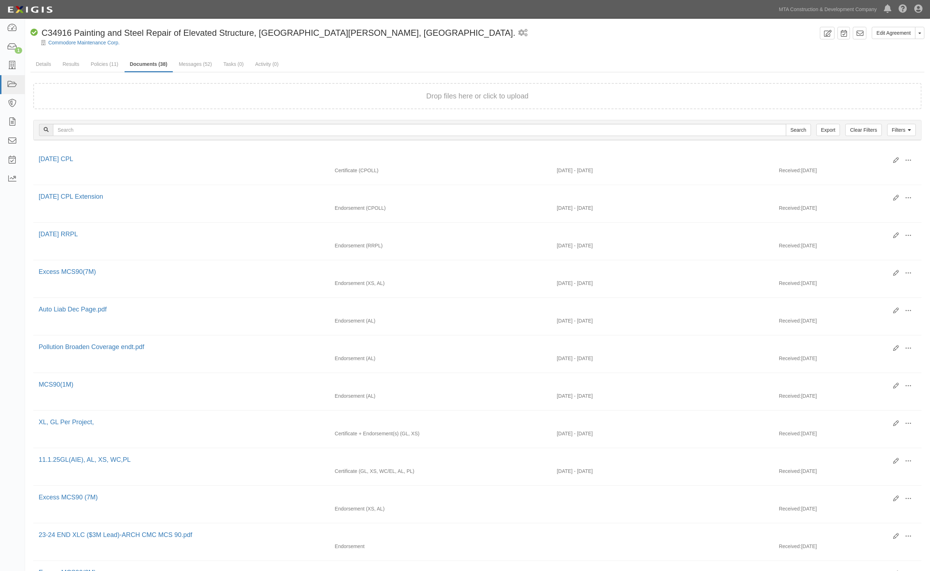
click at [190, 49] on div at bounding box center [477, 48] width 905 height 5
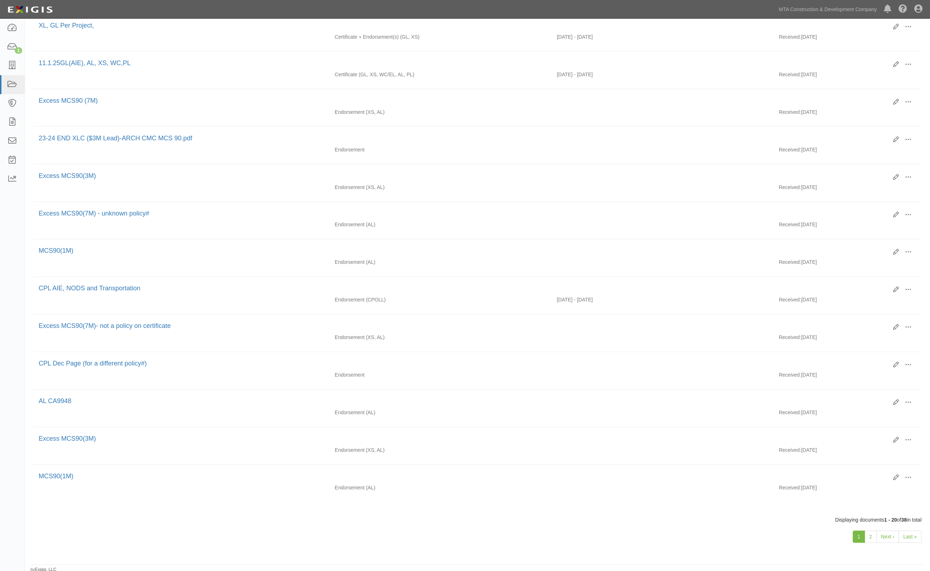
scroll to position [404, 0]
click at [871, 536] on link "2" at bounding box center [871, 535] width 12 height 12
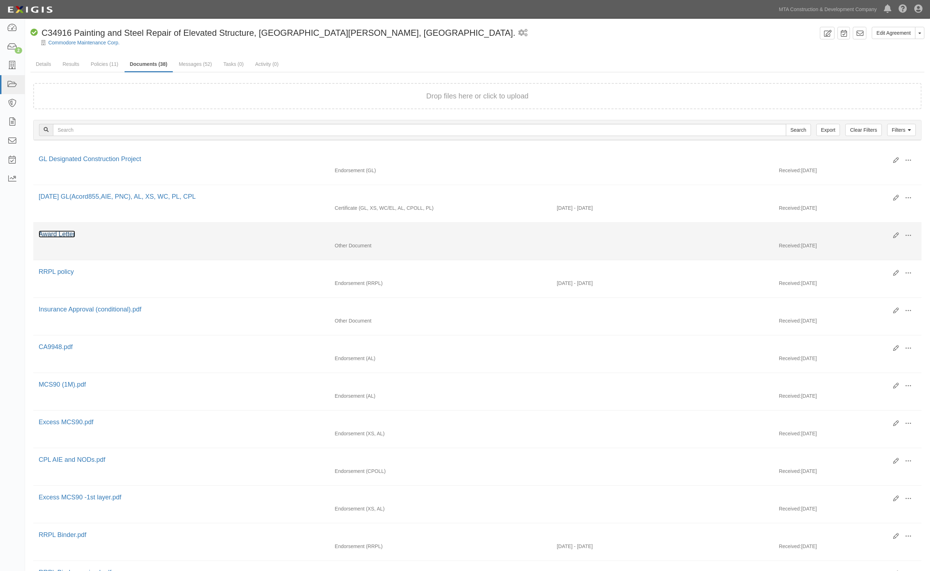
drag, startPoint x: 65, startPoint y: 239, endPoint x: 55, endPoint y: 235, distance: 10.9
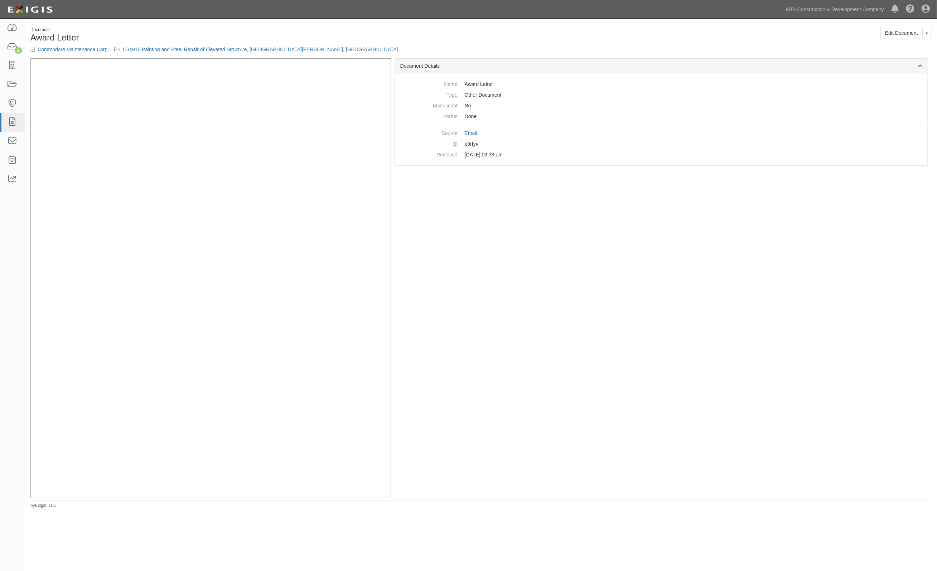
click at [602, 47] on div "Document Award Letter Commodore Maintenance Corp. C34916 Painting and Steel Rep…" at bounding box center [481, 43] width 912 height 32
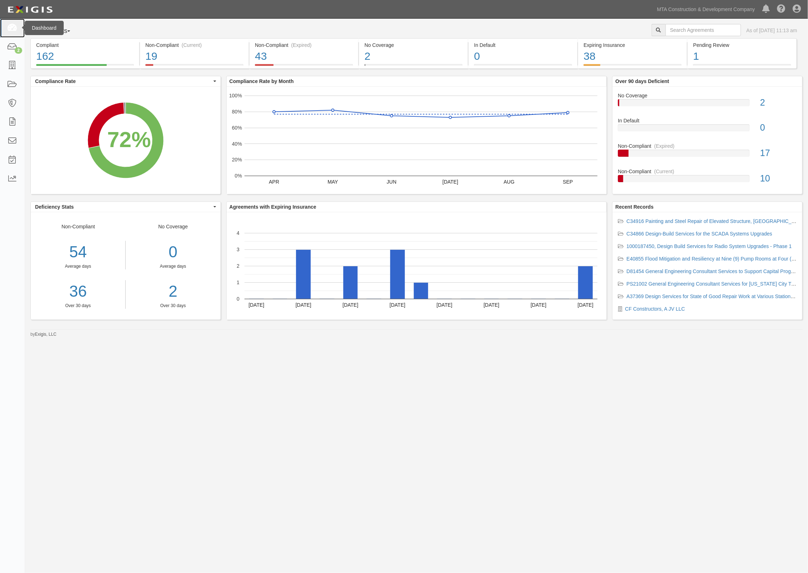
click at [10, 34] on link at bounding box center [12, 28] width 25 height 19
click at [11, 32] on icon at bounding box center [12, 28] width 10 height 8
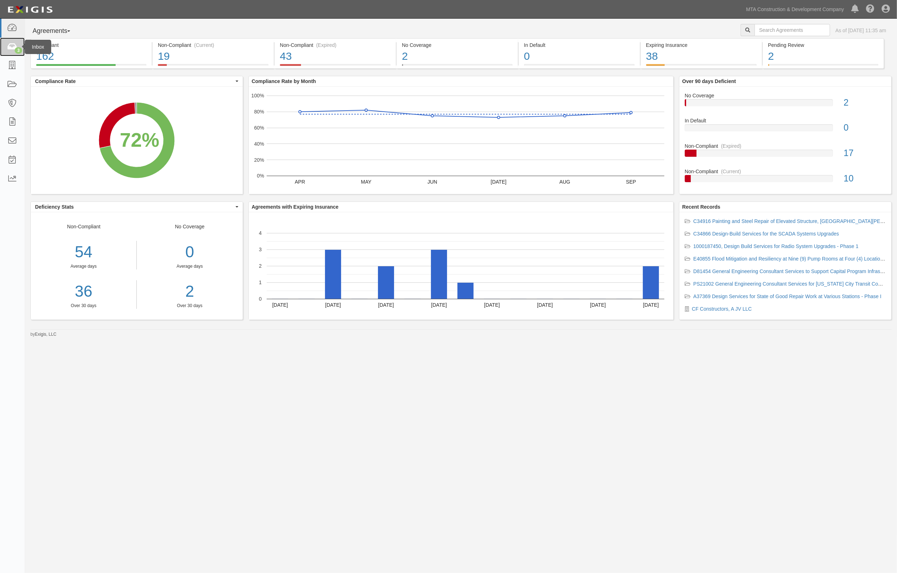
click at [10, 47] on icon at bounding box center [12, 47] width 10 height 8
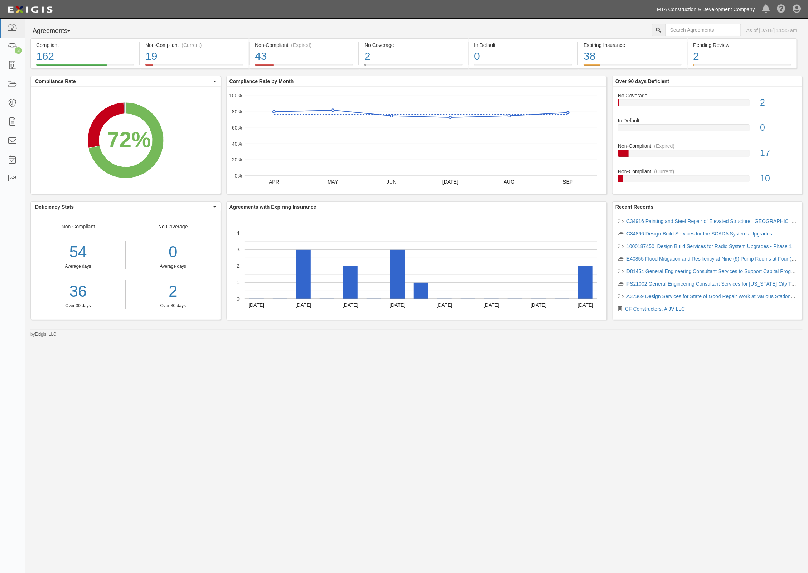
click at [717, 4] on link "MTA Construction & Development Company" at bounding box center [706, 9] width 105 height 14
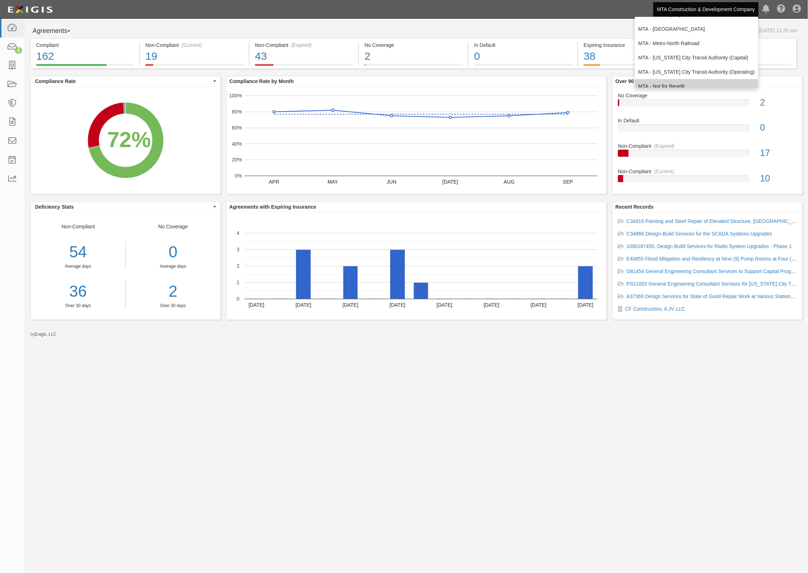
scroll to position [47, 0]
click at [671, 79] on link "MTA - Triborough Bridge & Tunnel Authority" at bounding box center [697, 79] width 124 height 14
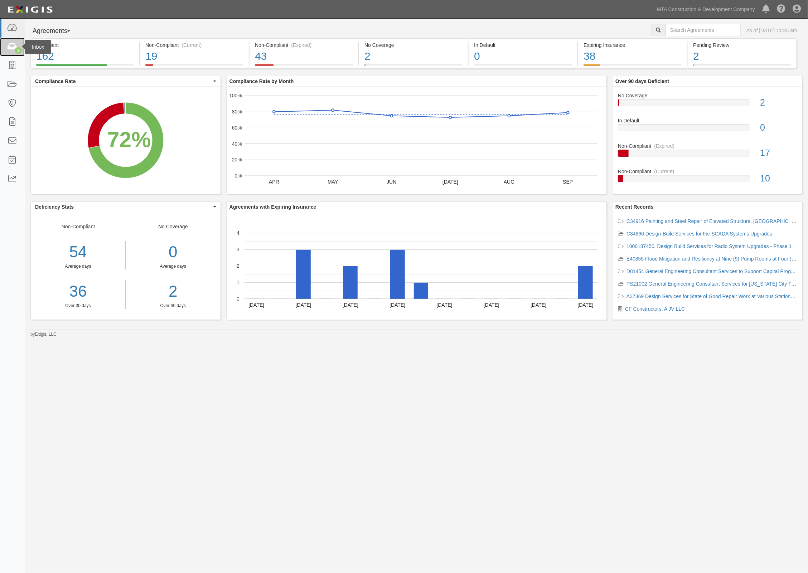
click at [10, 46] on icon at bounding box center [12, 47] width 10 height 8
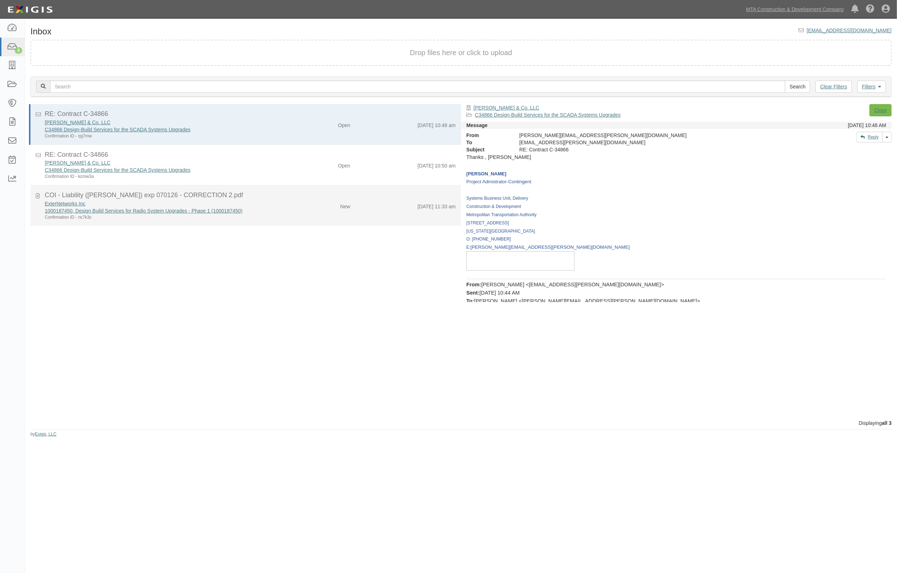
click at [278, 201] on div "ExterNetworks Inc 1000187450, Design Build Services for Radio System Upgrades -…" at bounding box center [162, 210] width 246 height 20
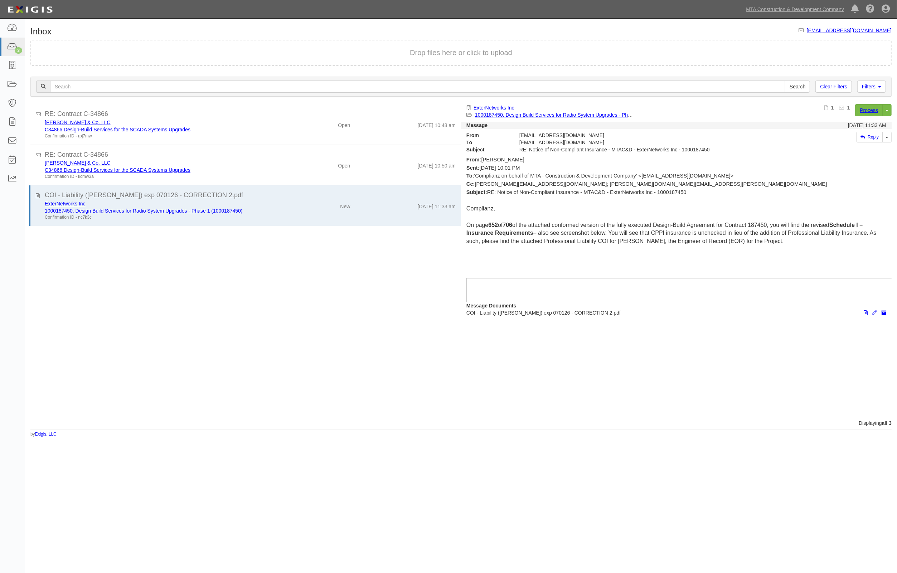
scroll to position [224, 0]
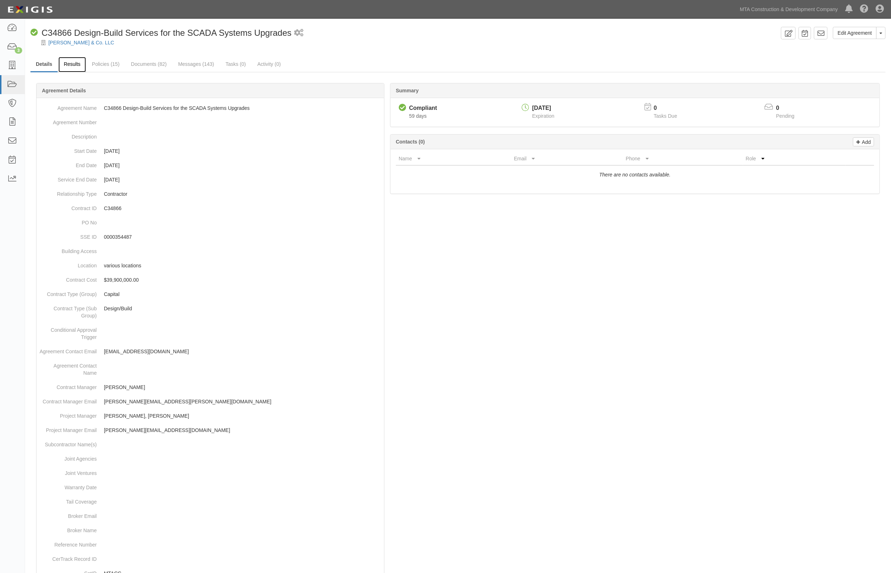
click at [68, 63] on link "Results" at bounding box center [72, 64] width 28 height 15
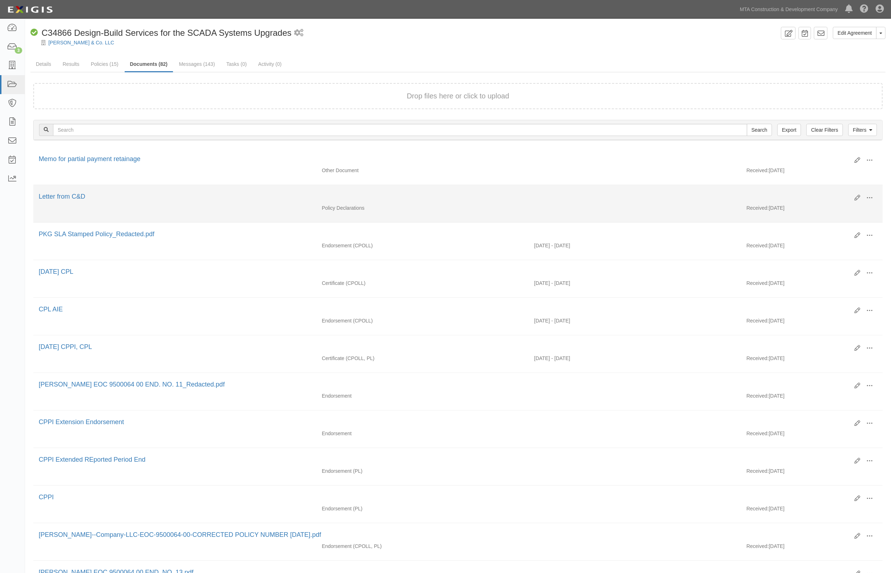
click at [520, 217] on li "Edit View View details Archive Delete Letter from C&D Policy Declarations Recei…" at bounding box center [457, 204] width 849 height 38
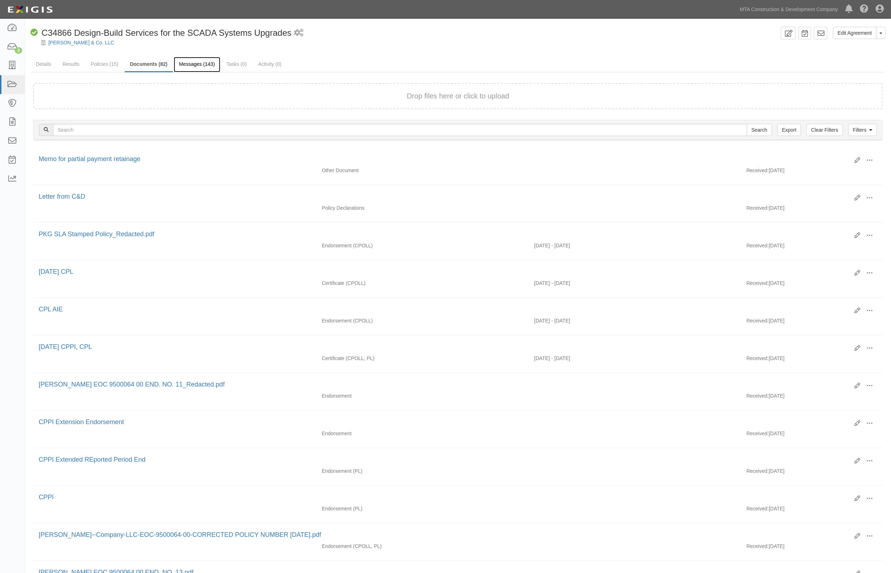
click at [199, 59] on link "Messages (143)" at bounding box center [197, 64] width 47 height 15
click at [199, 61] on link "Messages (143)" at bounding box center [197, 64] width 47 height 15
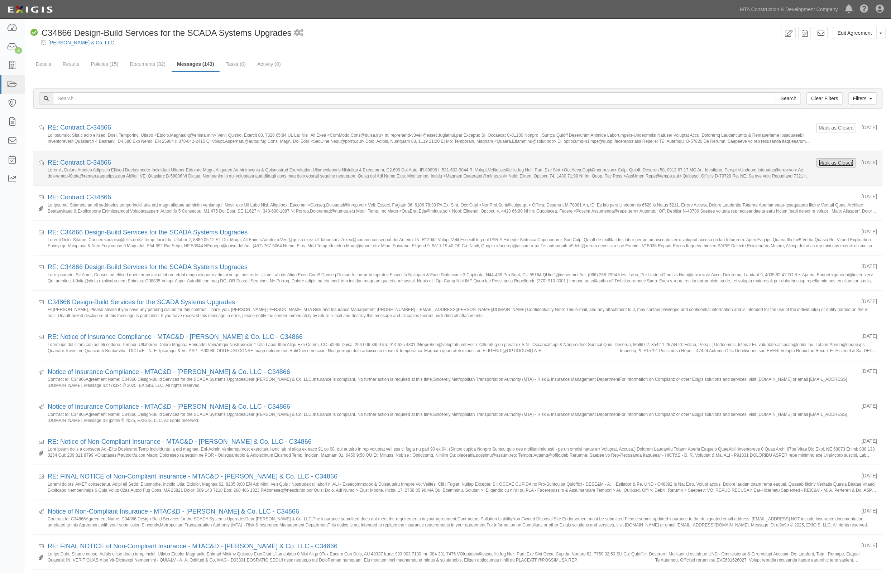
click at [828, 160] on button "Mark as Closed" at bounding box center [835, 163] width 35 height 8
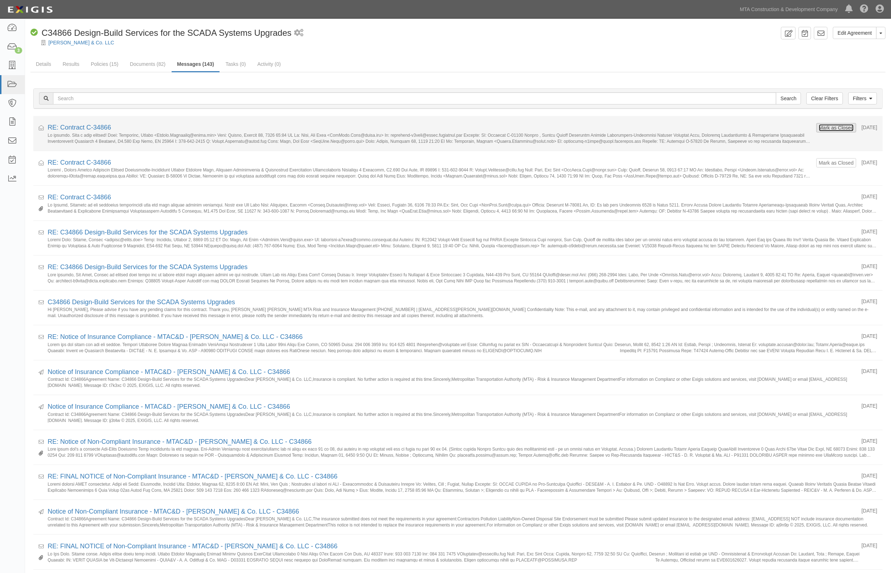
click at [830, 125] on button "Mark as Closed" at bounding box center [835, 128] width 35 height 8
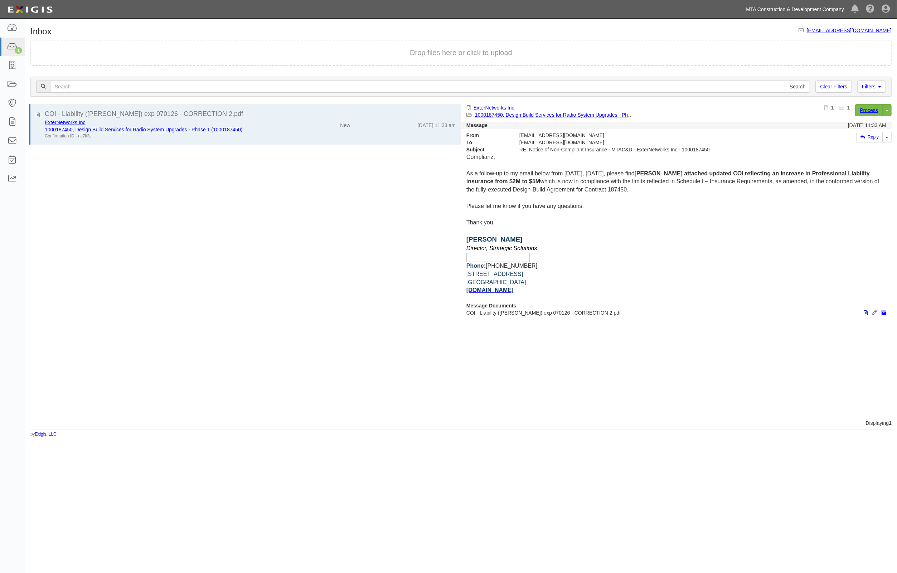
click at [834, 6] on link "MTA Construction & Development Company" at bounding box center [795, 9] width 105 height 14
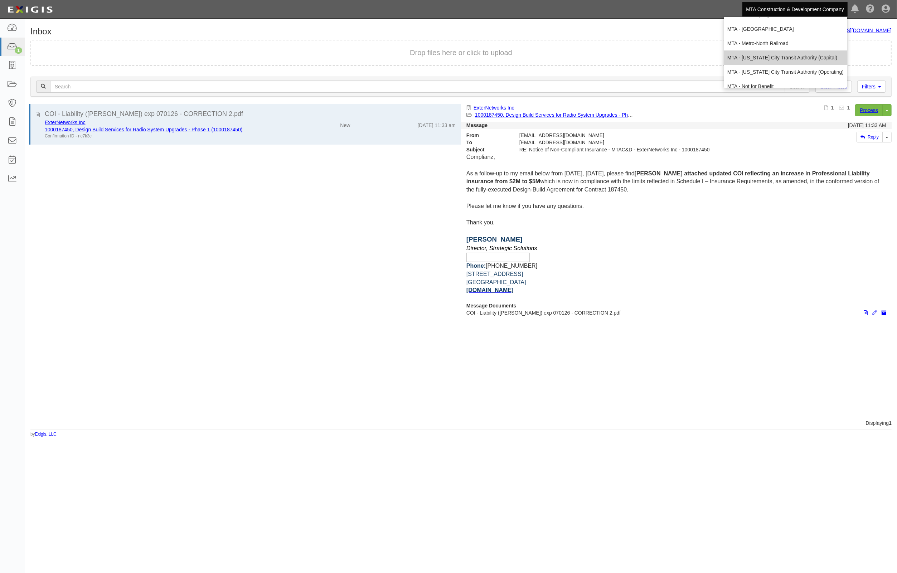
scroll to position [47, 0]
click at [810, 49] on link "MTA - [US_STATE] City Transit Authority (Operating)" at bounding box center [786, 50] width 124 height 14
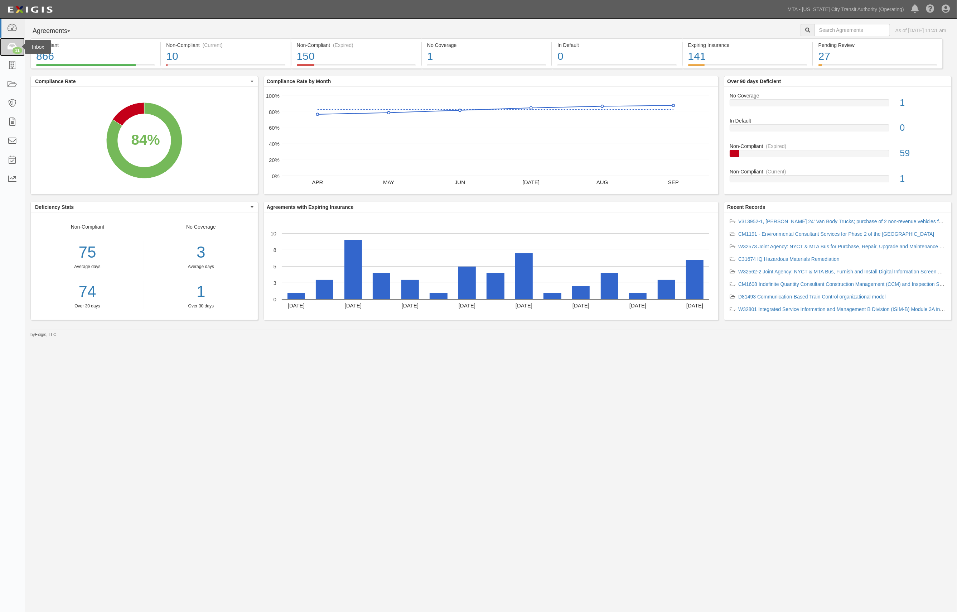
click at [13, 49] on div "11" at bounding box center [18, 50] width 10 height 6
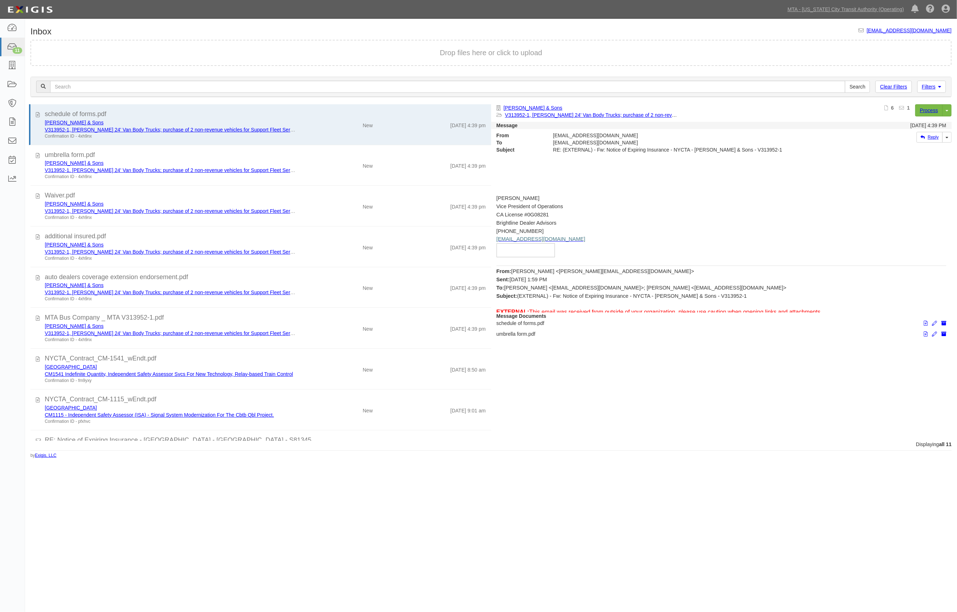
drag, startPoint x: 284, startPoint y: 34, endPoint x: 258, endPoint y: 23, distance: 27.5
click at [284, 34] on div "Inbox inbox@mtato.complianz.com Drop files here or click to upload Filters Clea…" at bounding box center [491, 243] width 932 height 432
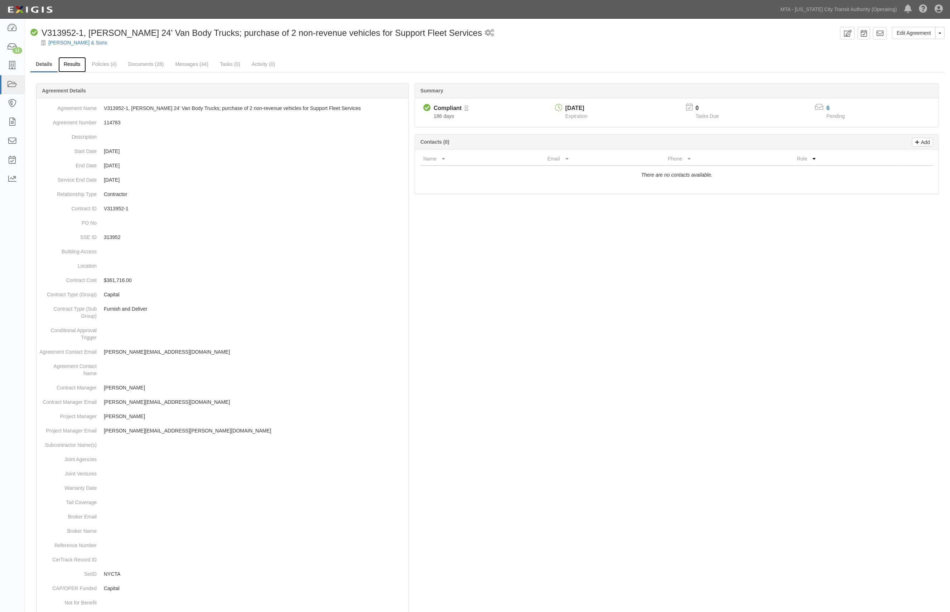
click at [77, 64] on link "Results" at bounding box center [72, 64] width 28 height 15
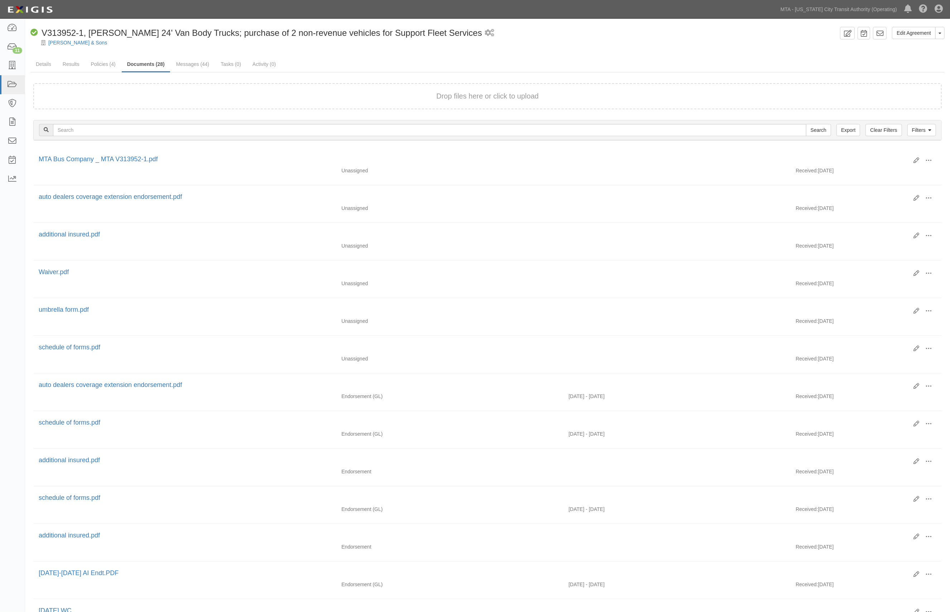
click at [350, 56] on div "Edit Agreement Toggle Agreement Dropdown View Audit Trail Archive Agreement Sen…" at bounding box center [487, 498] width 925 height 943
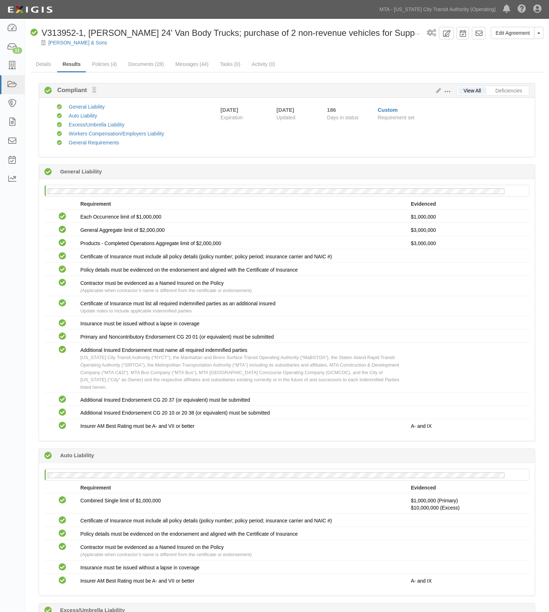
click at [133, 50] on div at bounding box center [287, 48] width 524 height 5
click at [330, 54] on div "Edit Agreement Toggle Agreement Dropdown View Audit Trail Archive Agreement Sen…" at bounding box center [287, 587] width 524 height 1120
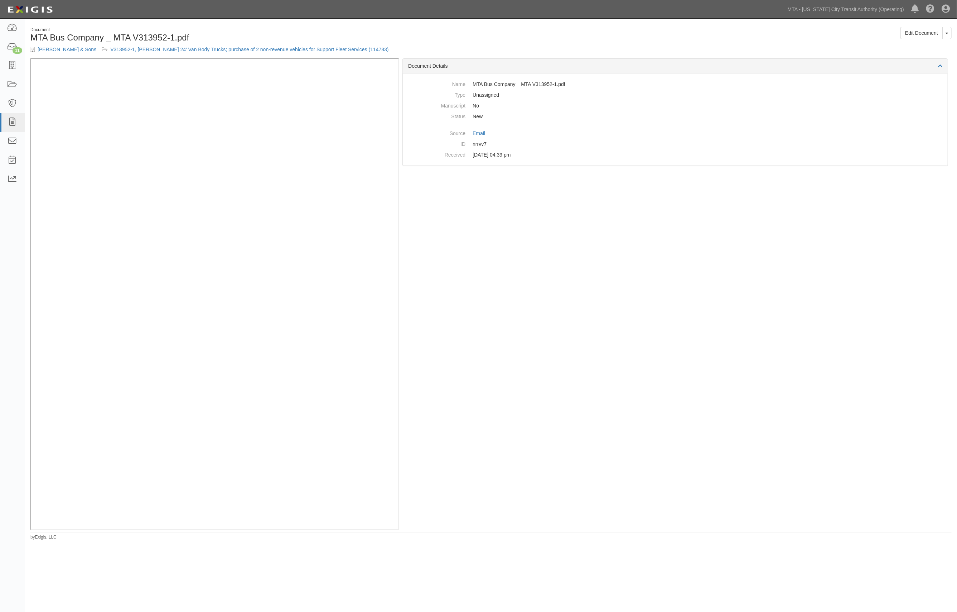
drag, startPoint x: 286, startPoint y: 20, endPoint x: 359, endPoint y: 8, distance: 74.1
click at [286, 20] on body "Toggle navigation Dashboard 11 Inbox Parties Agreements Coverages Documents Mes…" at bounding box center [478, 286] width 957 height 572
click at [913, 36] on link "Edit Document" at bounding box center [922, 33] width 42 height 12
click at [247, 32] on div "Document" at bounding box center [257, 30] width 455 height 6
click at [698, 246] on div "Document Details Name umbrella form.pdf Type Unassigned Manuscript No Status Ne…" at bounding box center [675, 293] width 553 height 471
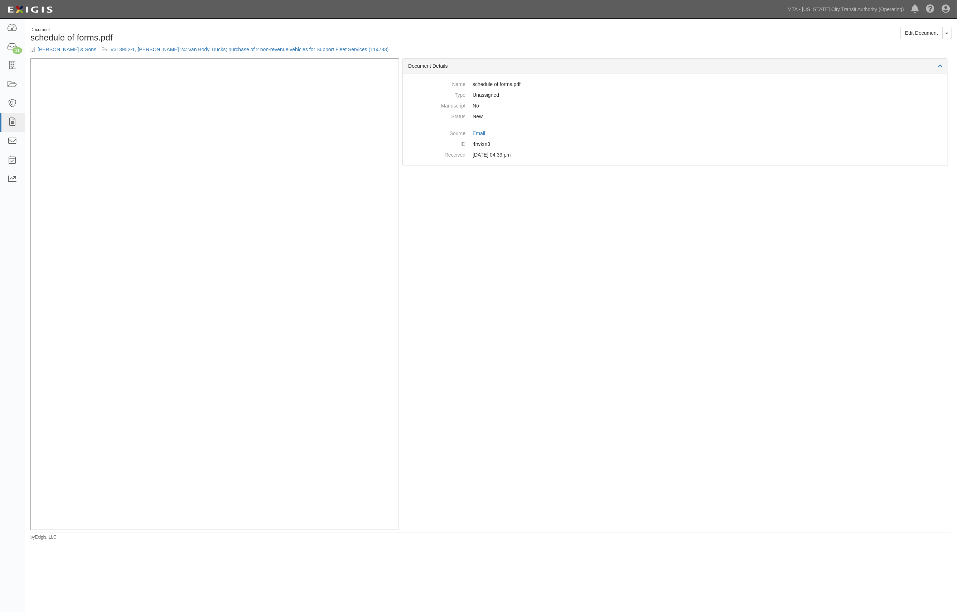
click at [840, 1] on ul "MTA - [US_STATE] City Transit Authority (Operating) Metropolitan Transportation…" at bounding box center [870, 9] width 173 height 18
click at [8, 87] on icon at bounding box center [12, 85] width 10 height 8
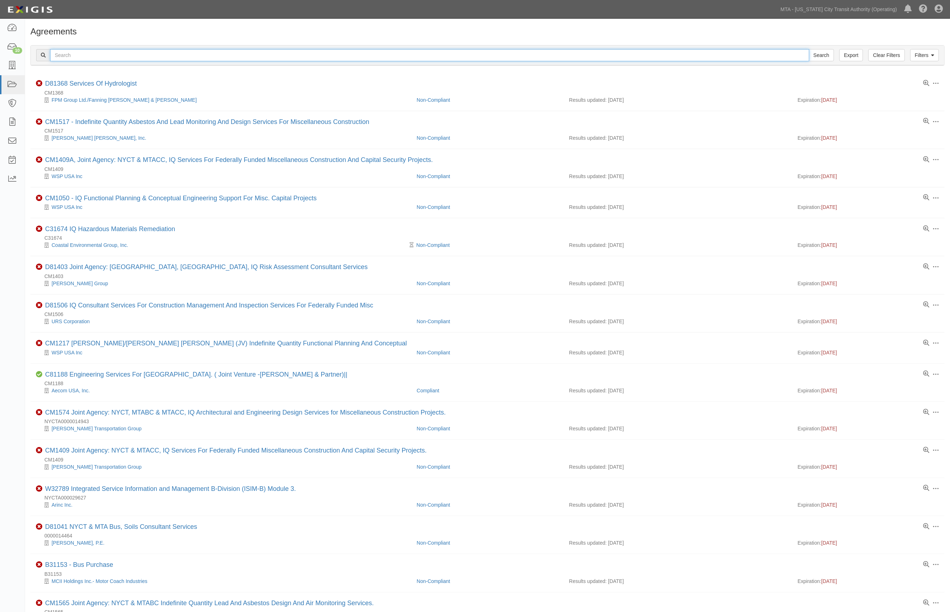
click at [91, 52] on input "text" at bounding box center [429, 55] width 759 height 12
type input "c31697"
click at [809, 49] on input "Search" at bounding box center [821, 55] width 25 height 12
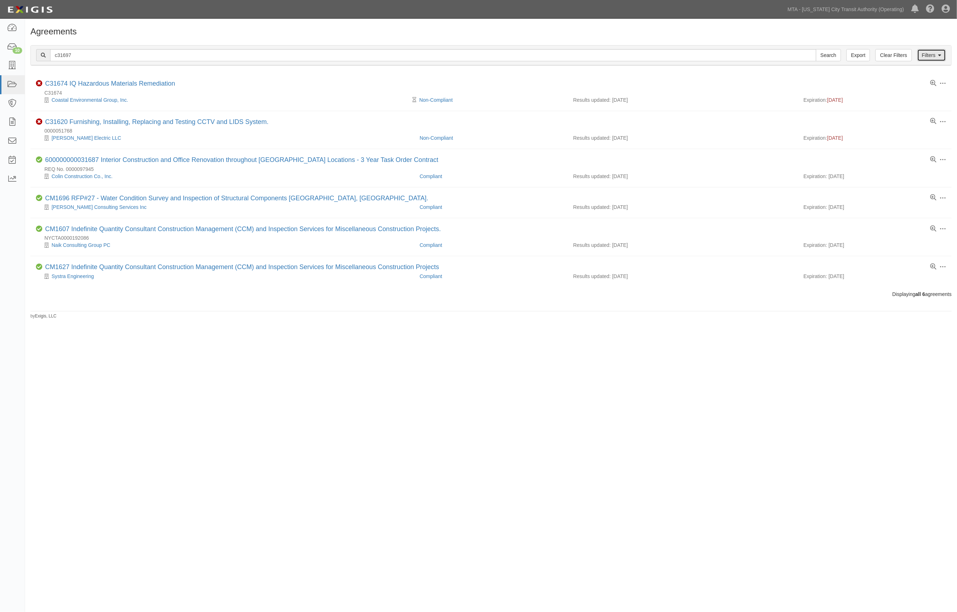
click at [927, 57] on link "Filters" at bounding box center [931, 55] width 29 height 12
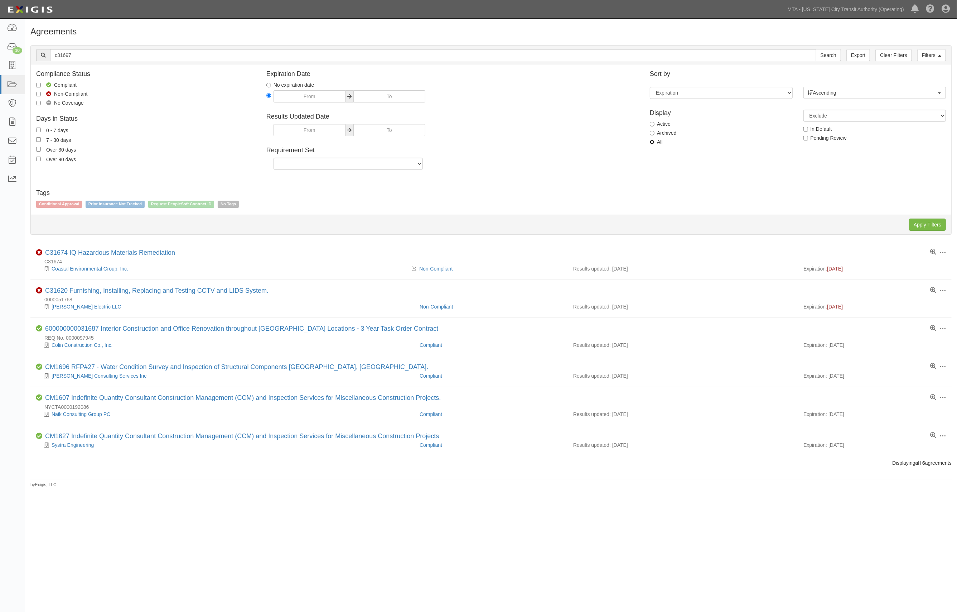
click at [654, 143] on input "All" at bounding box center [652, 142] width 5 height 5
radio input "true"
click at [935, 221] on input "Apply Filters" at bounding box center [927, 224] width 37 height 12
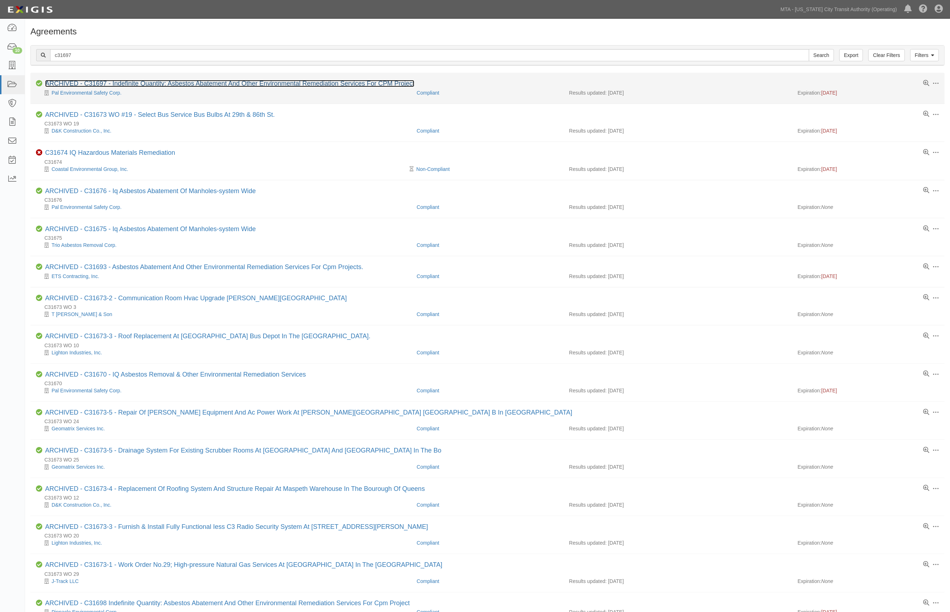
click at [121, 82] on link "ARCHIVED - C31697 - Indefinite Quantity: Asbestos Abatement And Other Environme…" at bounding box center [229, 83] width 369 height 7
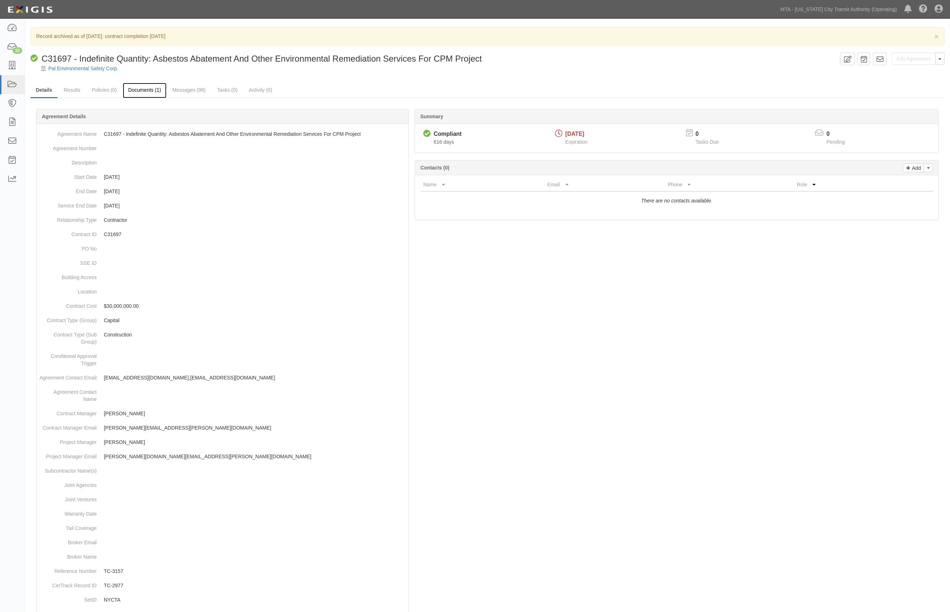
click at [148, 87] on link "Documents (1)" at bounding box center [145, 90] width 44 height 15
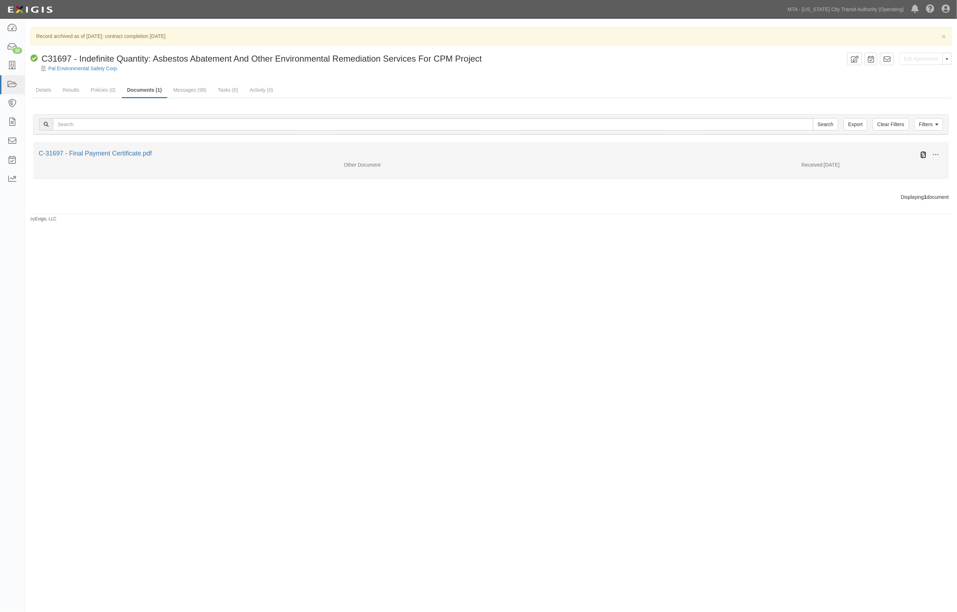
click at [922, 155] on icon at bounding box center [924, 155] width 6 height 6
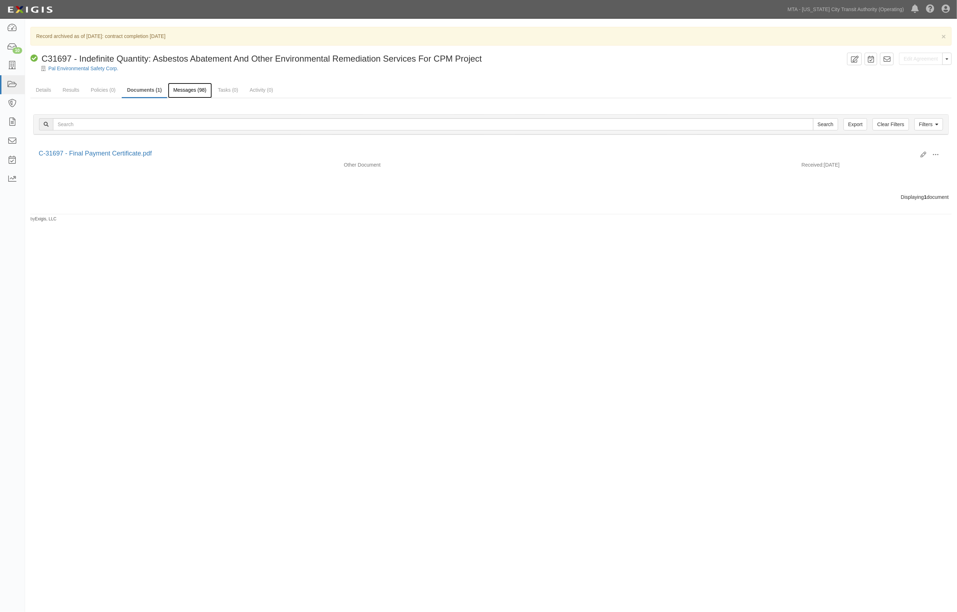
click at [187, 91] on link "Messages (98)" at bounding box center [190, 90] width 44 height 15
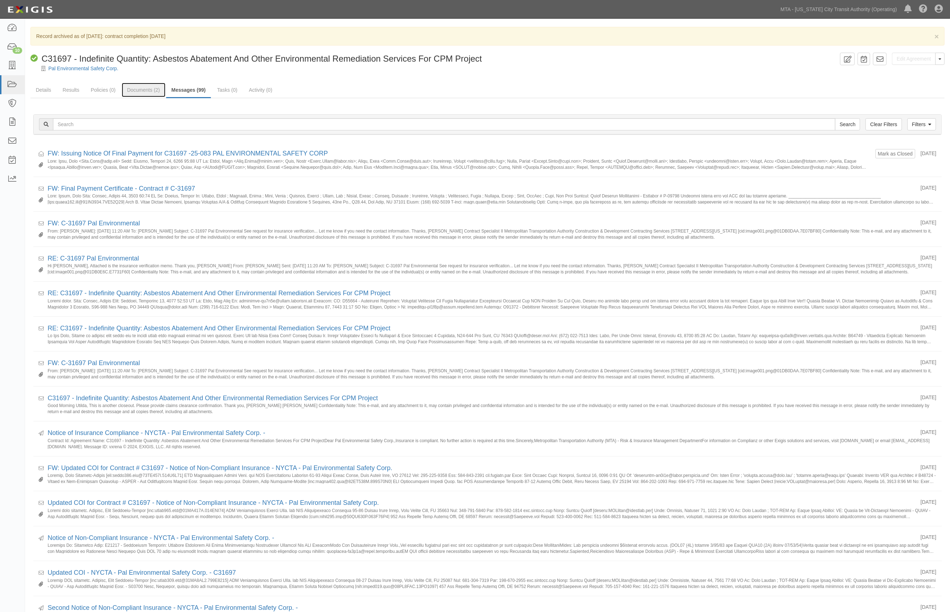
click at [147, 92] on link "Documents (2)" at bounding box center [144, 90] width 44 height 14
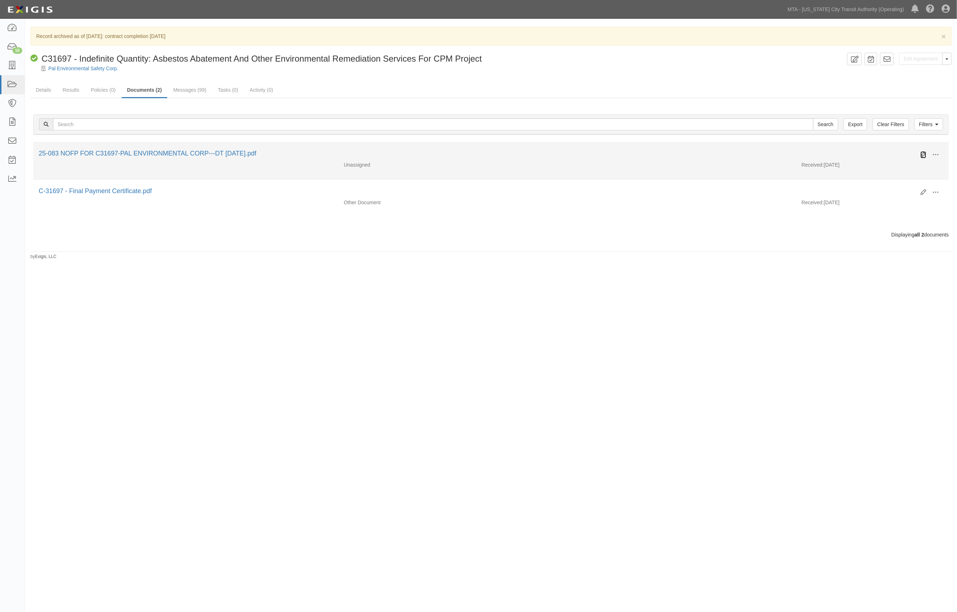
click at [924, 154] on icon at bounding box center [924, 155] width 6 height 6
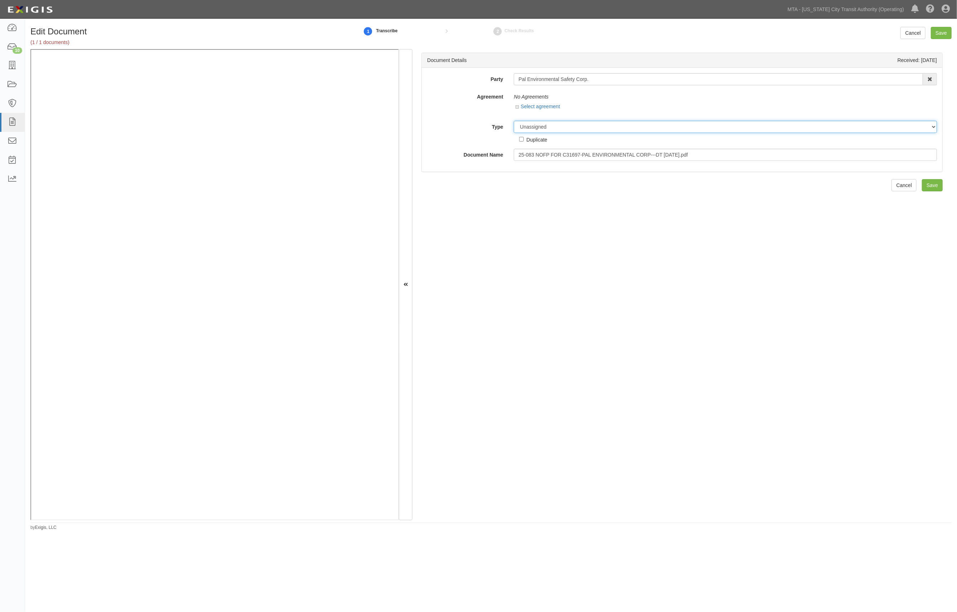
click at [586, 126] on select "Unassigned Binder Cancellation Notice Certificate Contract Endorsement Insuranc…" at bounding box center [725, 127] width 423 height 12
select select "OtherDetail"
click at [514, 121] on select "Unassigned Binder Cancellation Notice Certificate Contract Endorsement Insuranc…" at bounding box center [725, 127] width 423 height 12
click at [944, 33] on input "Save" at bounding box center [941, 33] width 21 height 12
click at [555, 130] on select "Unassigned Binder Cancellation Notice Certificate Contract Endorsement Insuranc…" at bounding box center [725, 127] width 423 height 12
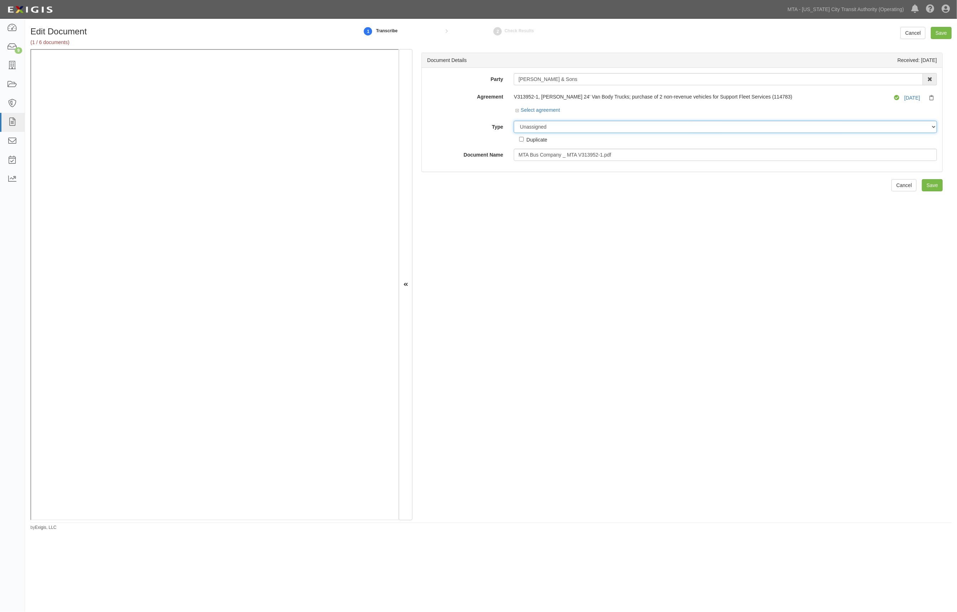
select select "CertificateDetail"
click at [514, 121] on select "Unassigned Binder Cancellation Notice Certificate Contract Endorsement Insuranc…" at bounding box center [725, 127] width 423 height 12
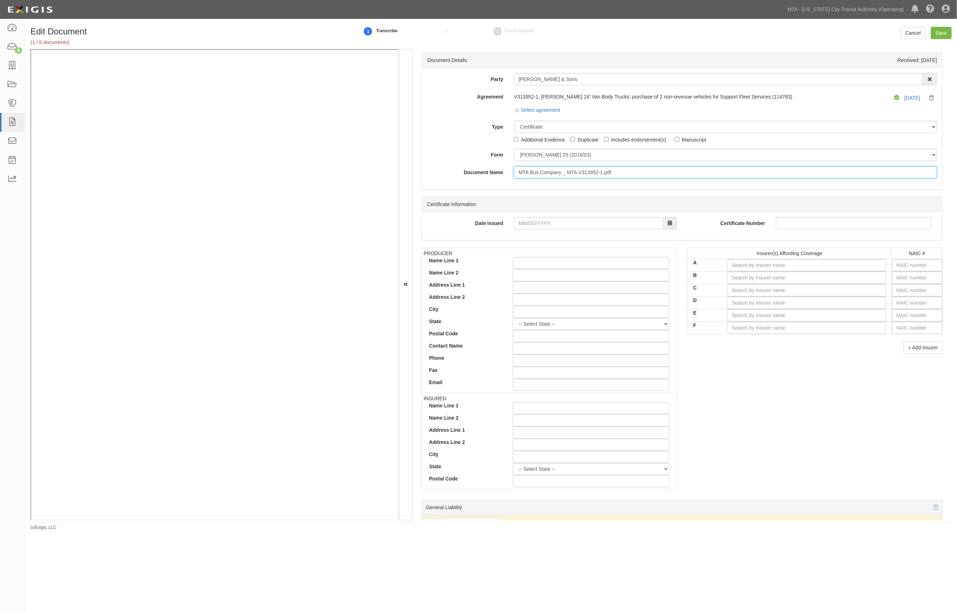
drag, startPoint x: 625, startPoint y: 172, endPoint x: 373, endPoint y: 166, distance: 252.2
click at [247, 87] on div "Document Details Received: 10/08/2025 Party Diehl & Sons 10-21 TO 10-23TH 38TH …" at bounding box center [490, 284] width 921 height 471
type input "1"
type input "10.15.26 GL, AL, UL"
click at [905, 268] on input "text" at bounding box center [917, 265] width 50 height 12
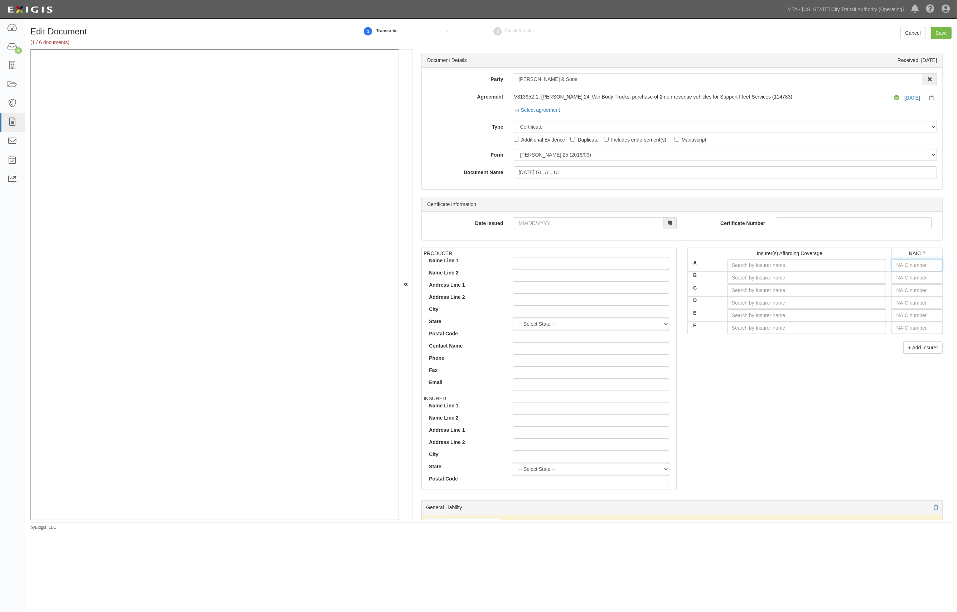
type input "25232"
type input "2"
type input "28401"
type input "28"
type input "28860"
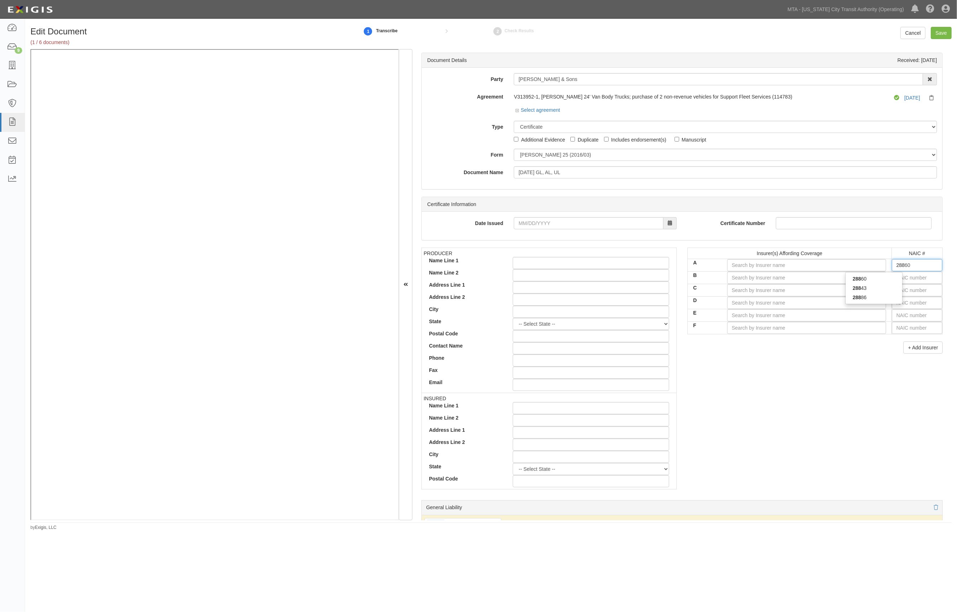
type input "2886"
type input "28860"
click at [867, 274] on div "28860" at bounding box center [873, 279] width 57 height 14
click at [867, 277] on div "28860" at bounding box center [874, 278] width 57 height 9
type input "Clear Blue Insurance Company (A- IX Rating)"
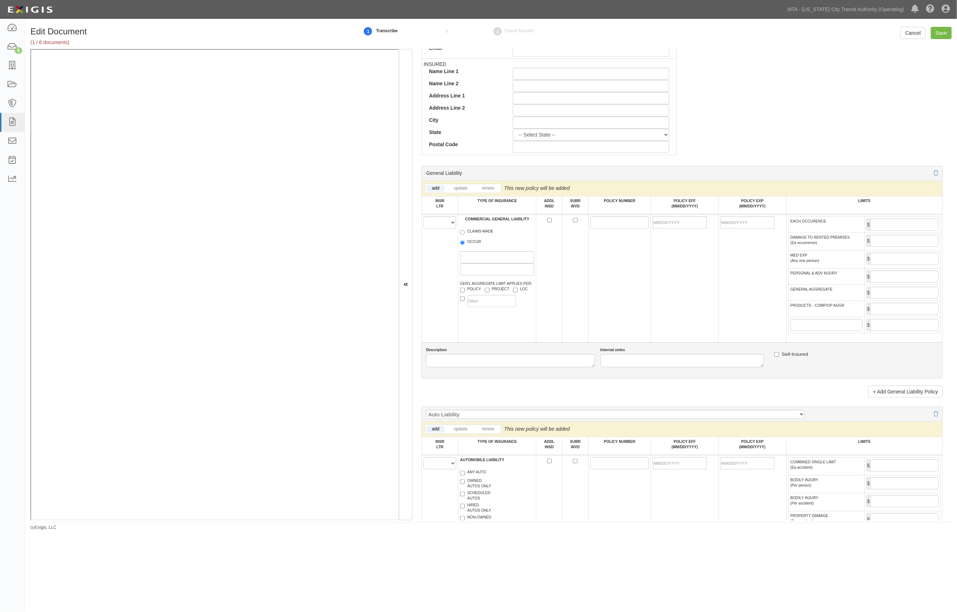
scroll to position [430, 0]
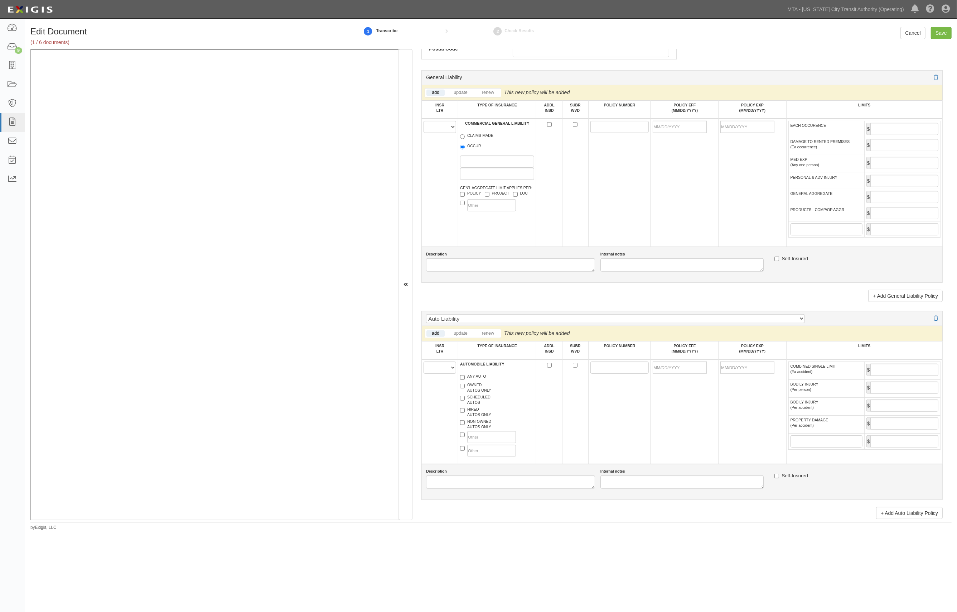
type input "28860"
click at [449, 127] on select "A B C D E F" at bounding box center [440, 127] width 33 height 12
select select "A"
click at [424, 122] on select "A B C D E F" at bounding box center [440, 127] width 33 height 12
click at [471, 148] on label "OCCUR" at bounding box center [470, 146] width 21 height 7
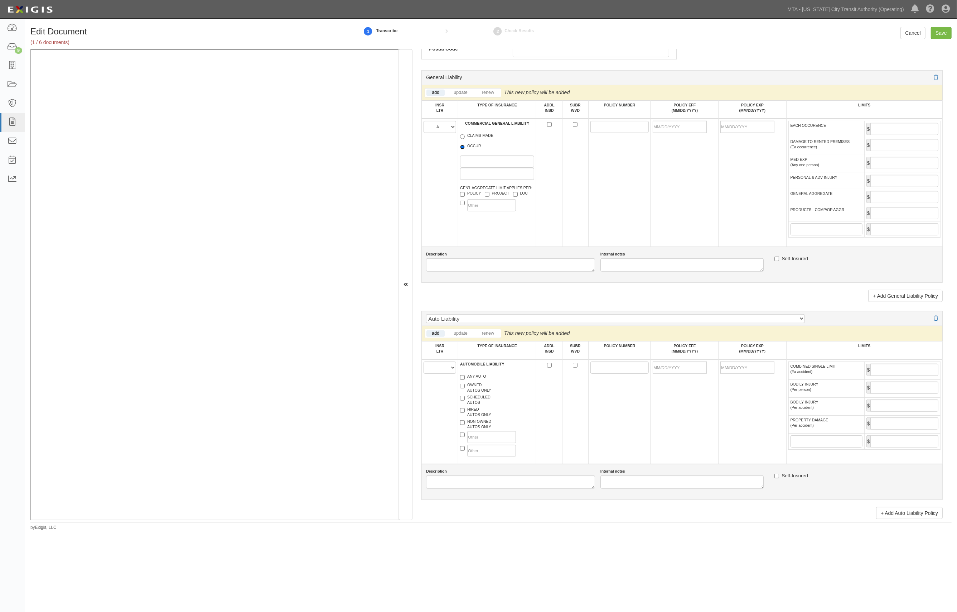
click at [465, 148] on input "OCCUR" at bounding box center [462, 147] width 5 height 5
radio input "true"
click at [606, 128] on input "POLICY NUMBER" at bounding box center [619, 127] width 59 height 12
paste input "BN12-230000759-02"
type input "BN12-230000759-02"
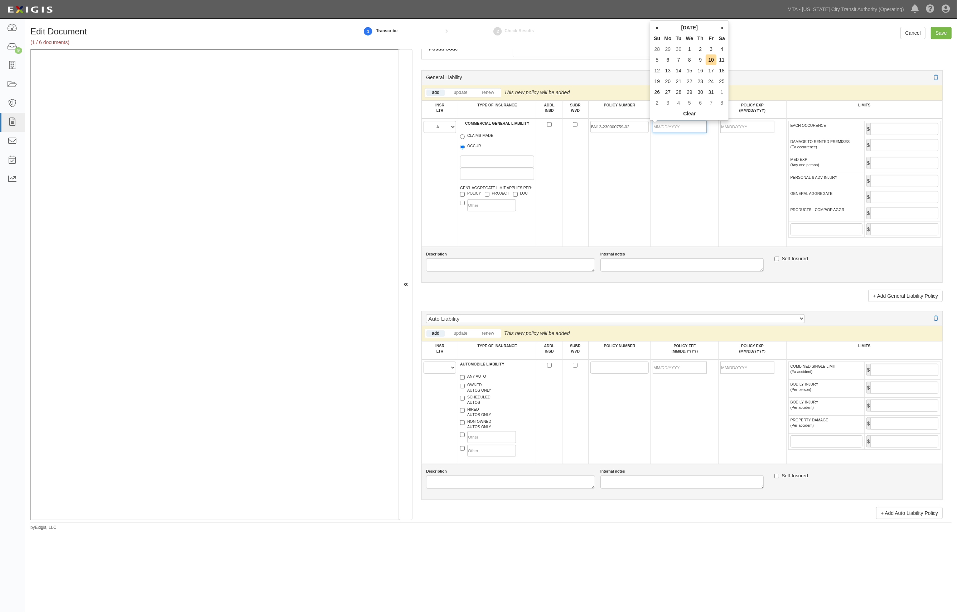
click at [683, 128] on input "POLICY EFF (MM/DD/YYYY)" at bounding box center [680, 127] width 54 height 12
type input "10/15/2025"
type input "10/15/2026"
type input "1,000,000"
click at [881, 200] on input "GENERAL AGGREGATE" at bounding box center [905, 197] width 68 height 12
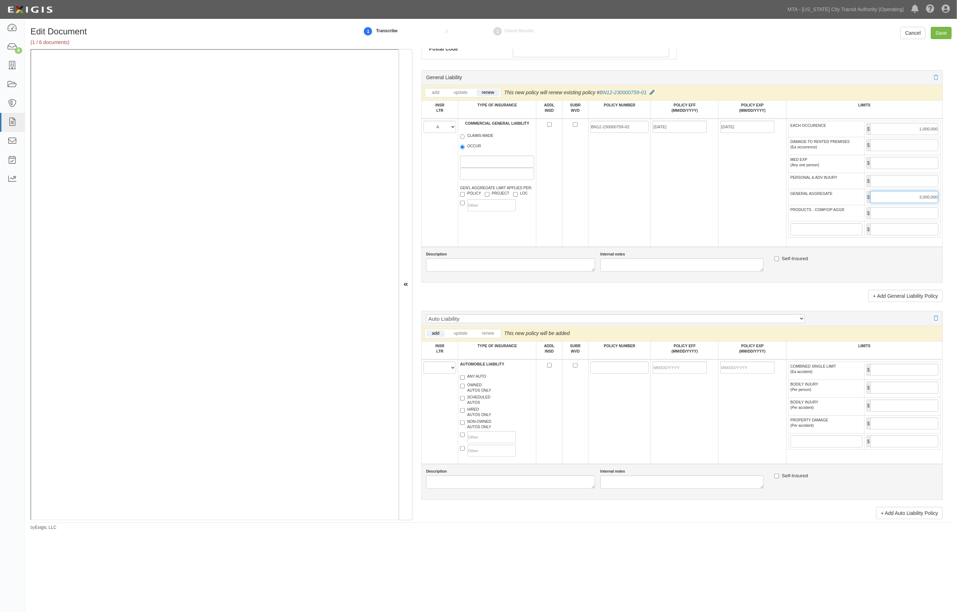
type input "3,000,000"
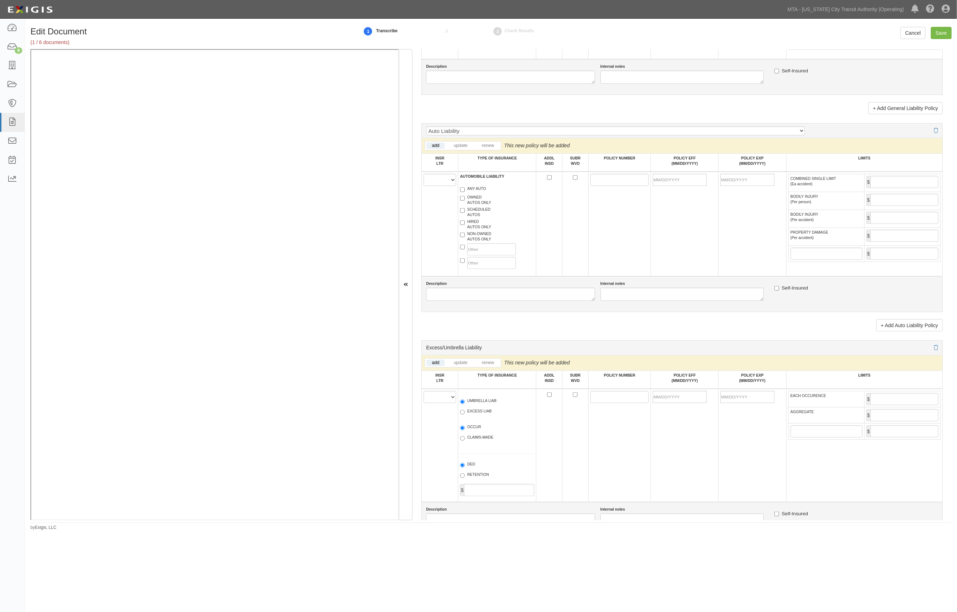
scroll to position [621, 0]
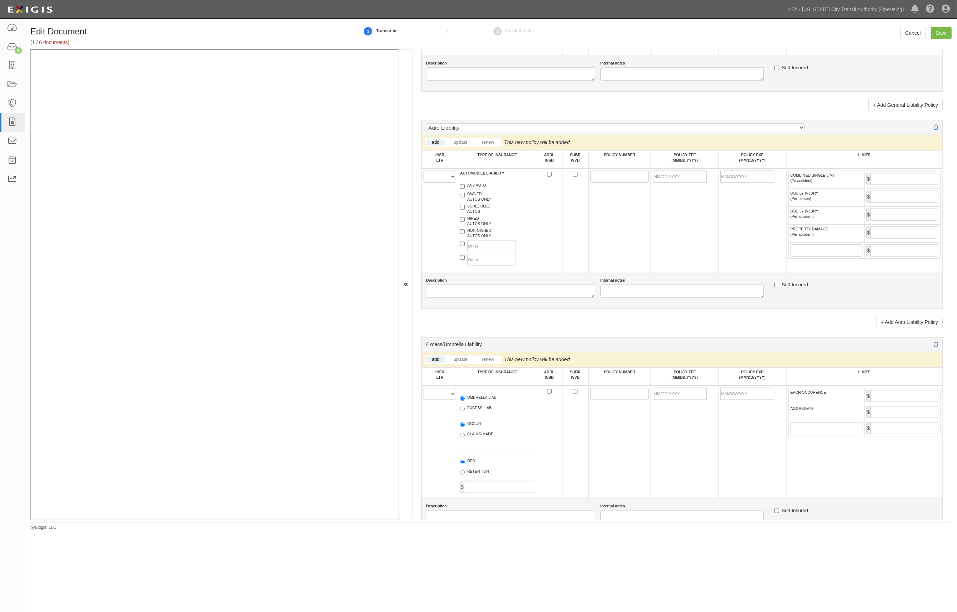
type input "3,000,000"
click at [447, 182] on select "A B C D E F" at bounding box center [440, 176] width 33 height 12
select select "A"
click at [424, 173] on select "A B C D E F" at bounding box center [440, 176] width 33 height 12
click at [480, 188] on label "ANY AUTO" at bounding box center [473, 186] width 26 height 7
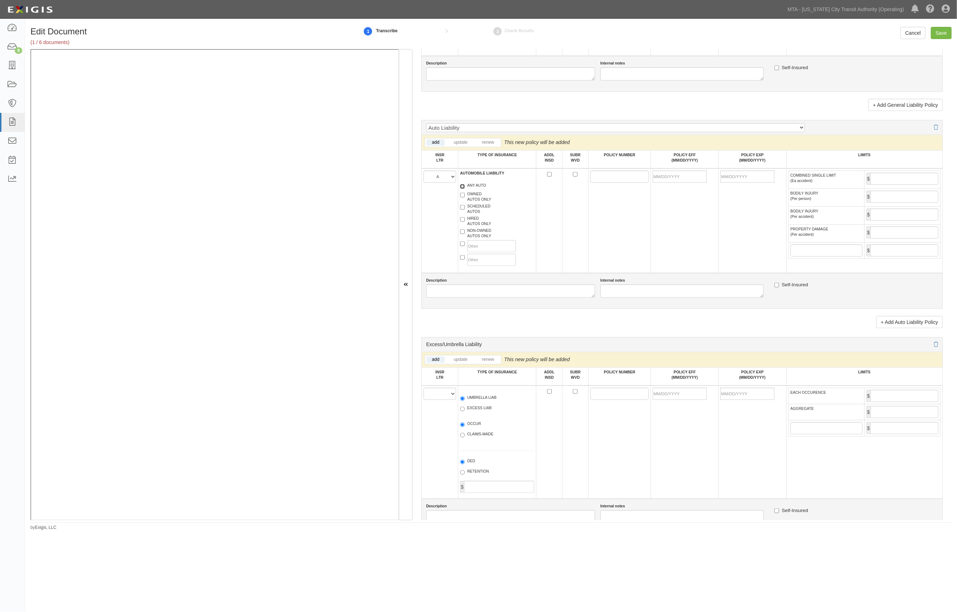
click at [465, 188] on input "ANY AUTO" at bounding box center [462, 186] width 5 height 5
checkbox input "true"
click at [615, 181] on input "POLICY NUMBER" at bounding box center [619, 176] width 59 height 12
paste input "BN12-230000759-02"
type input "BN12-230000759-02"
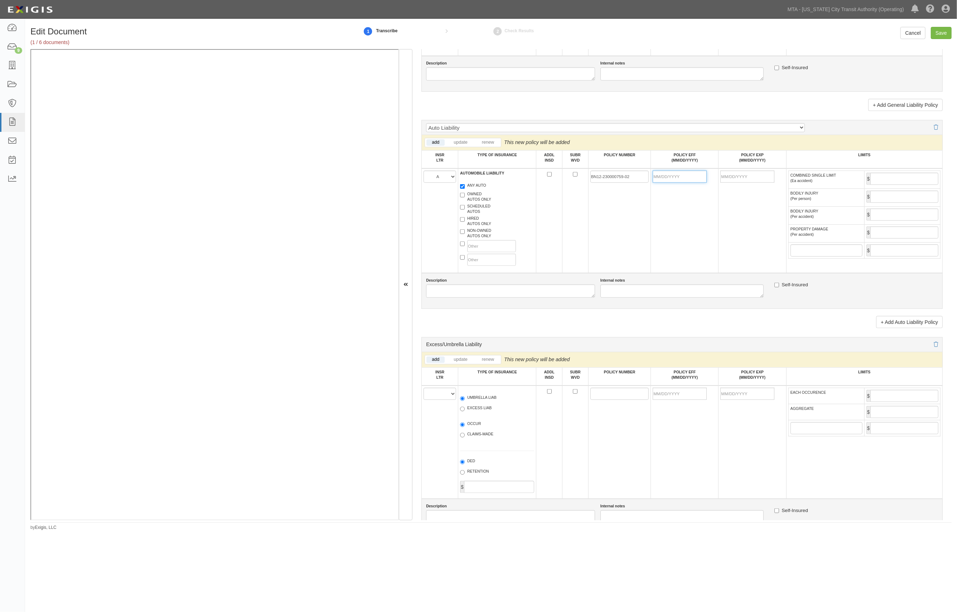
click at [692, 178] on input "POLICY EFF (MM/DD/YYYY)" at bounding box center [680, 176] width 54 height 12
type input "10/15/2025"
type input "10/15/2026"
click at [910, 179] on input "COMBINED SINGLE LIMIT (Ea accident)" at bounding box center [905, 179] width 68 height 12
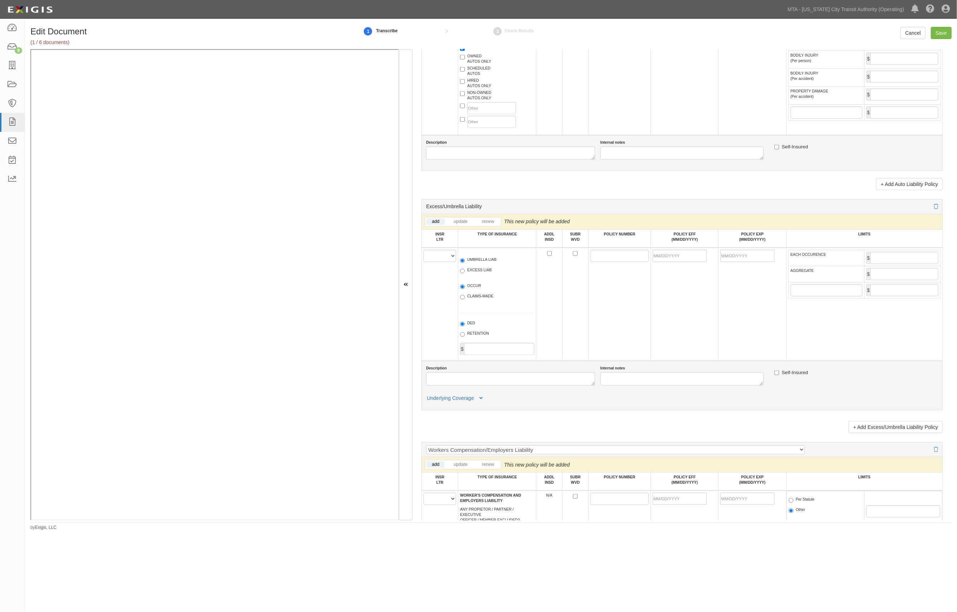
scroll to position [764, 0]
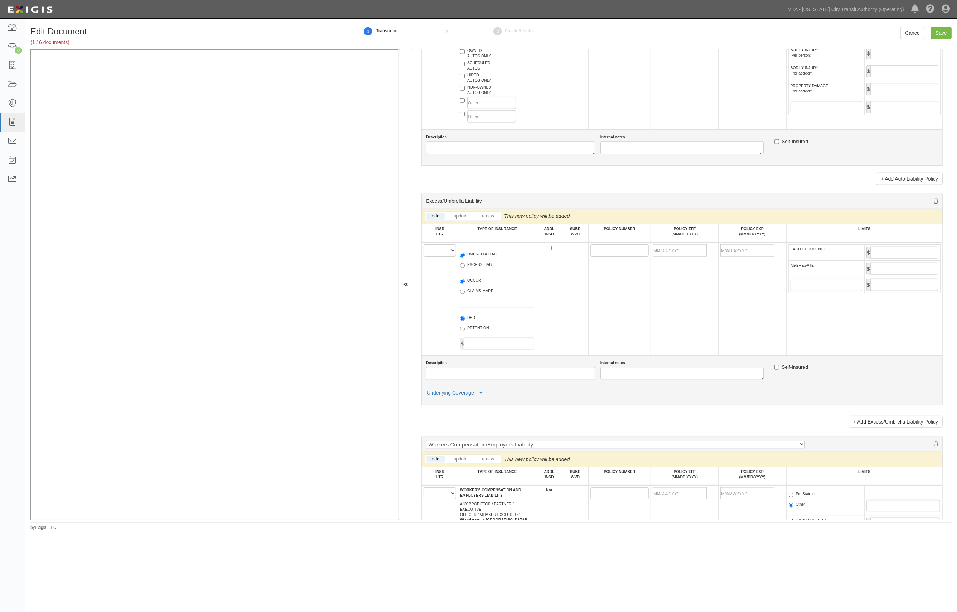
type input "1,000,000"
click at [446, 256] on select "A B C D E F" at bounding box center [440, 250] width 33 height 12
select select "A"
click at [424, 248] on select "A B C D E F" at bounding box center [440, 250] width 33 height 12
click at [476, 256] on label "UMBRELLA LIAB" at bounding box center [478, 254] width 37 height 7
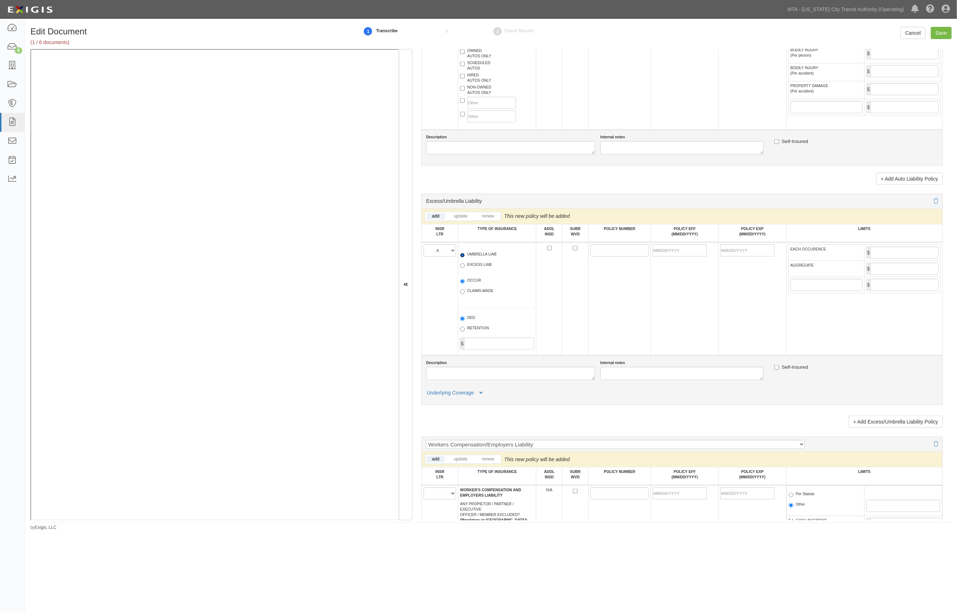
click at [465, 256] on input "UMBRELLA LIAB" at bounding box center [462, 255] width 5 height 5
radio input "true"
drag, startPoint x: 622, startPoint y: 258, endPoint x: 611, endPoint y: 254, distance: 12.0
click at [622, 256] on input "POLICY NUMBER" at bounding box center [619, 250] width 59 height 12
paste input "BN12-230000759-02, BN13-23"
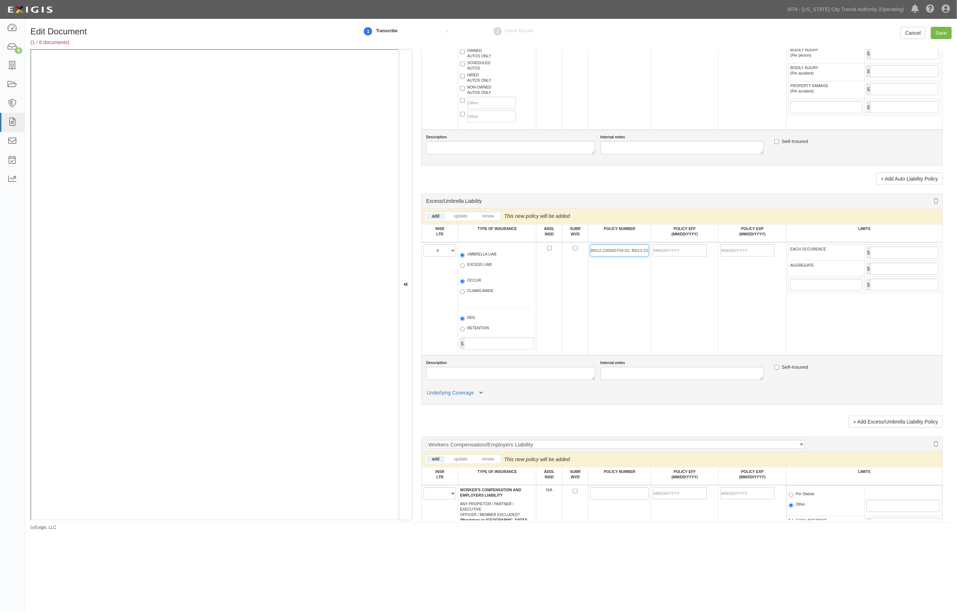
scroll to position [0, 1]
type input "BN12-230000759-02, BN13-23"
click at [683, 251] on input "POLICY EFF (MM/DD/YYYY)" at bounding box center [680, 250] width 54 height 12
type input "10/15/2025"
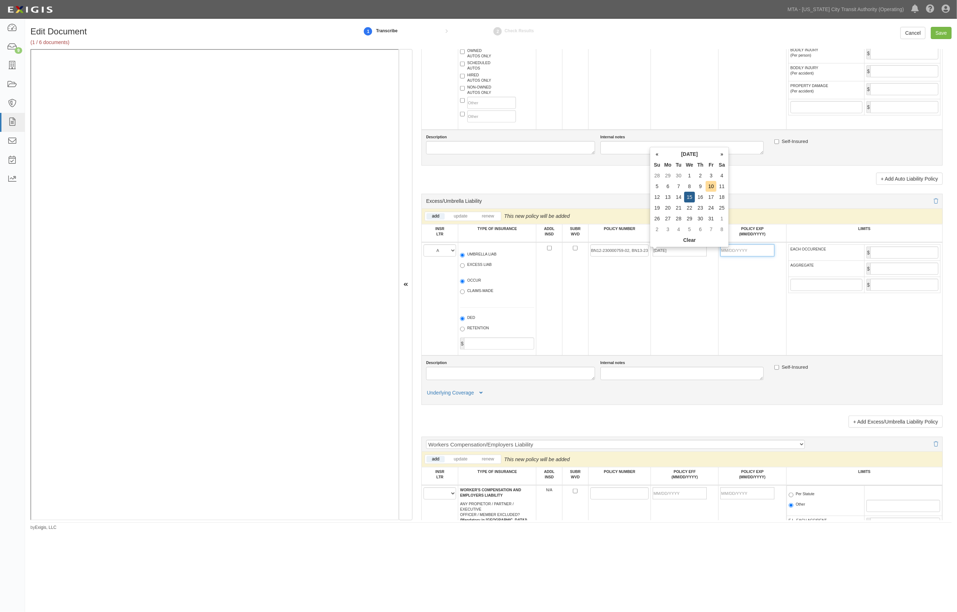
type input "10/15/2026"
type input "10,000,000"
click at [937, 34] on input "Save" at bounding box center [941, 33] width 21 height 12
type input "1000000"
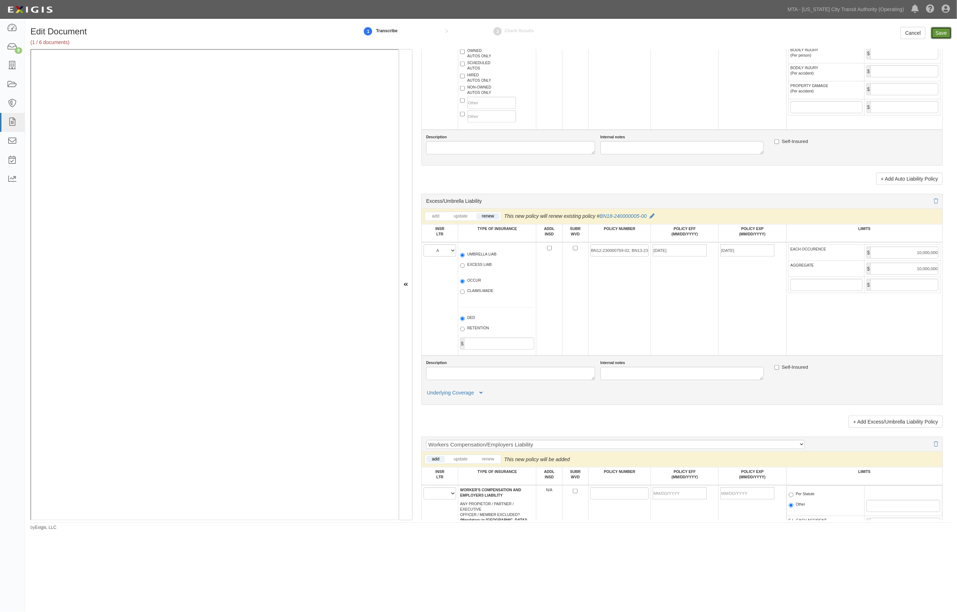
type input "3000000"
type input "1000000"
type input "10000000"
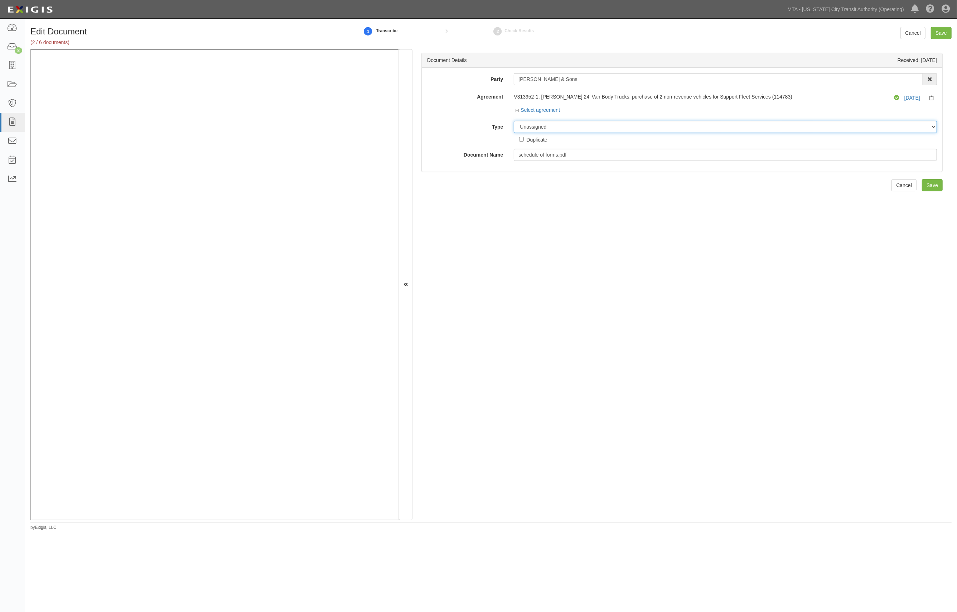
drag, startPoint x: 559, startPoint y: 125, endPoint x: 555, endPoint y: 127, distance: 4.7
click at [559, 125] on select "Unassigned Binder Cancellation Notice Certificate Contract Endorsement Insuranc…" at bounding box center [725, 127] width 423 height 12
select select "EndorsementDetail"
click at [514, 121] on select "Unassigned Binder Cancellation Notice Certificate Contract Endorsement Insuranc…" at bounding box center [725, 127] width 423 height 12
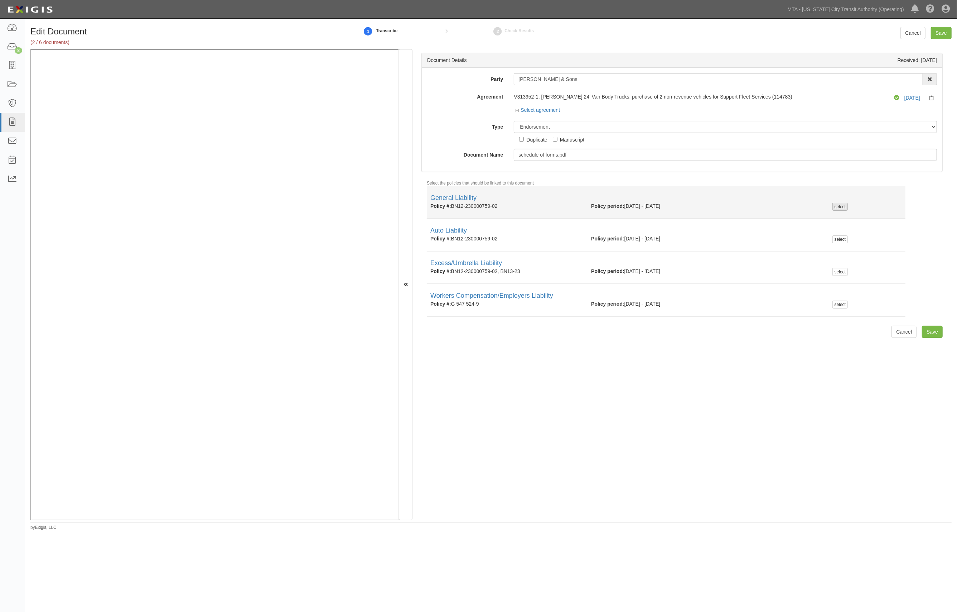
click at [833, 203] on div "select" at bounding box center [840, 207] width 15 height 8
checkbox input "true"
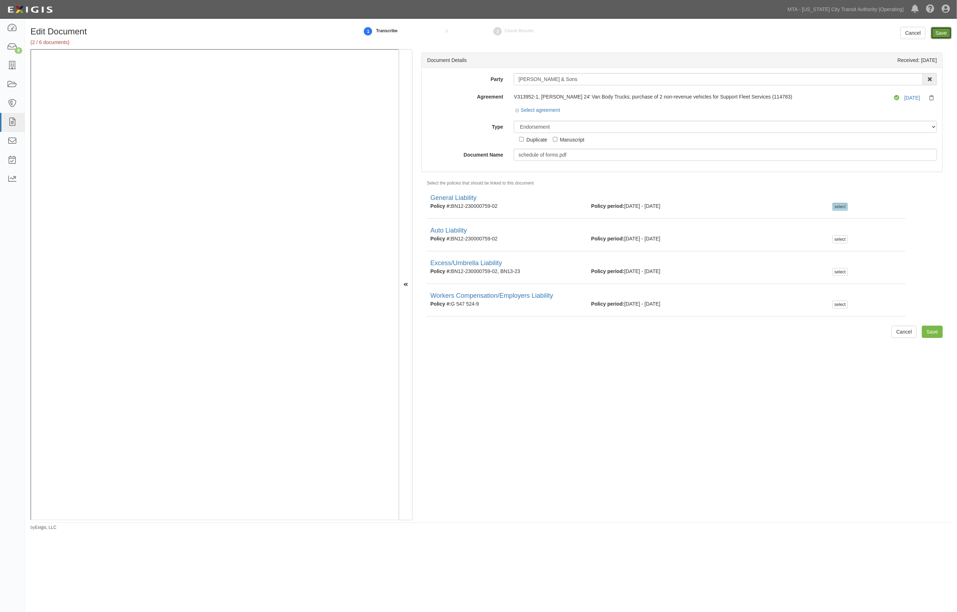
click at [939, 32] on input "Save" at bounding box center [941, 33] width 21 height 12
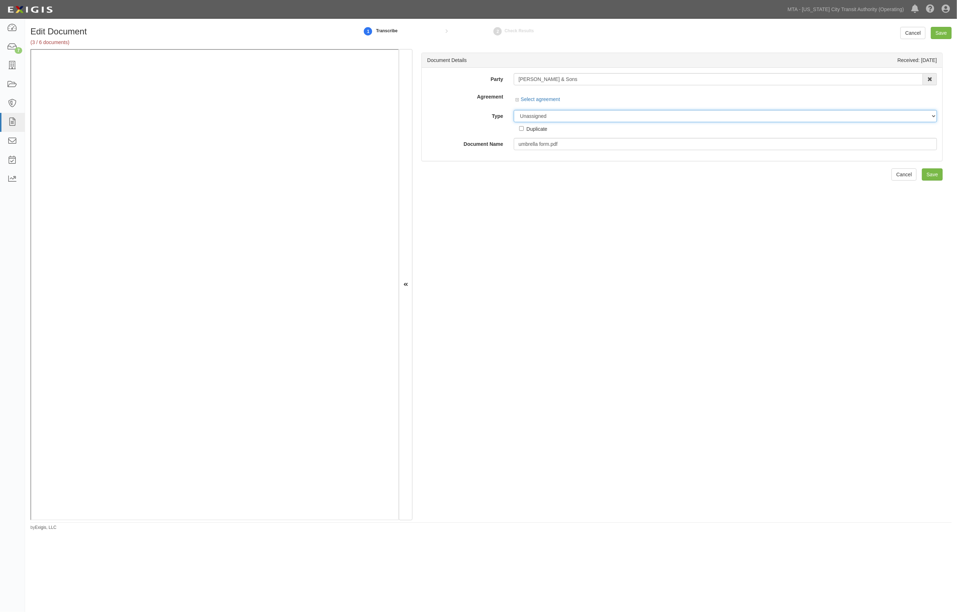
click at [544, 115] on div "Party Diehl & Sons 10-21 TO 10-23TH 38TH ST DEVELOPMENT LLC 1065 Atlantic Avenu…" at bounding box center [682, 111] width 510 height 77
select select "EndorsementDetail"
click at [514, 121] on select "Unassigned Binder Cancellation Notice Certificate Contract Endorsement Insuranc…" at bounding box center [725, 127] width 423 height 12
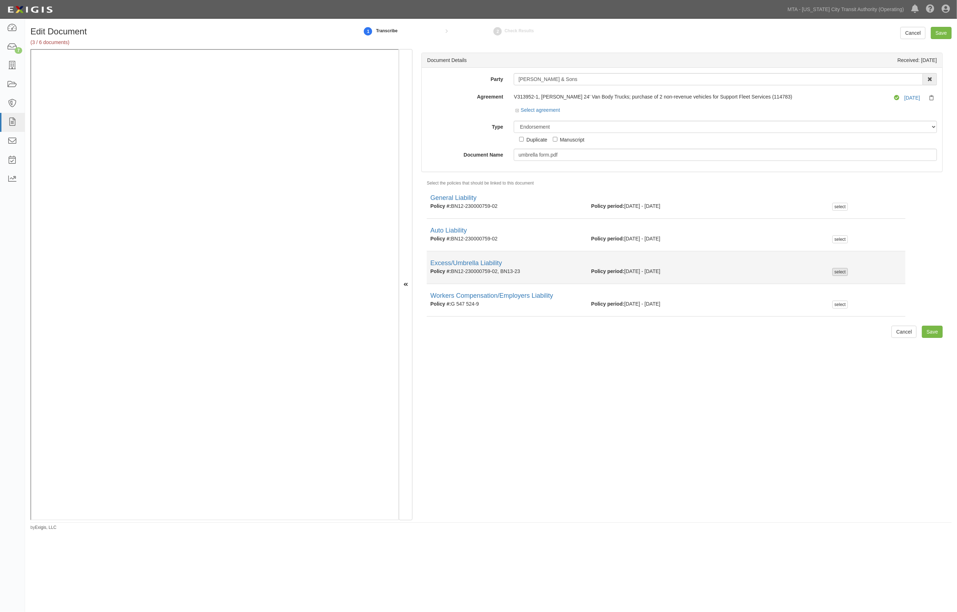
click at [834, 274] on div "select" at bounding box center [840, 272] width 15 height 8
checkbox input "true"
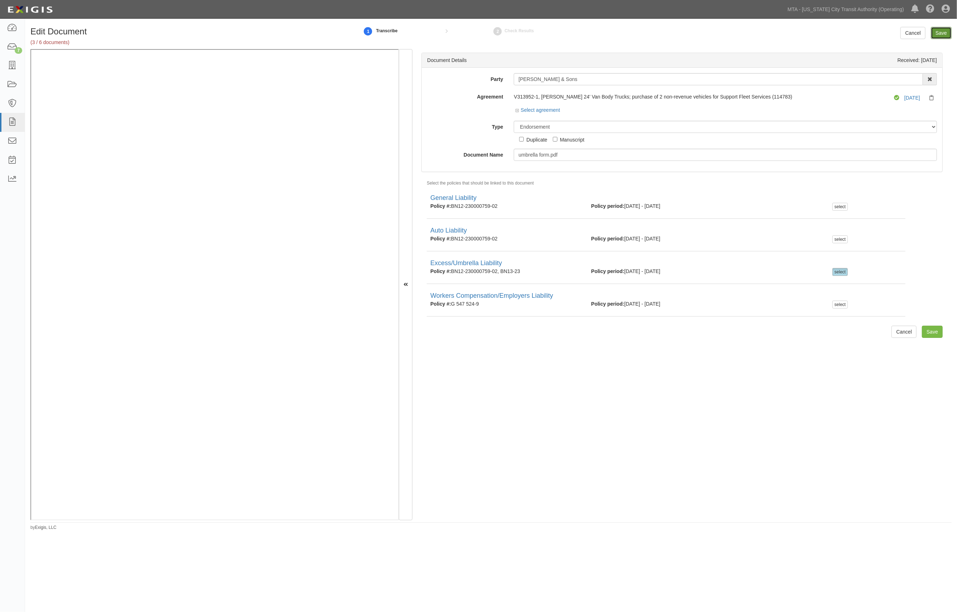
click at [941, 30] on input "Save" at bounding box center [941, 33] width 21 height 12
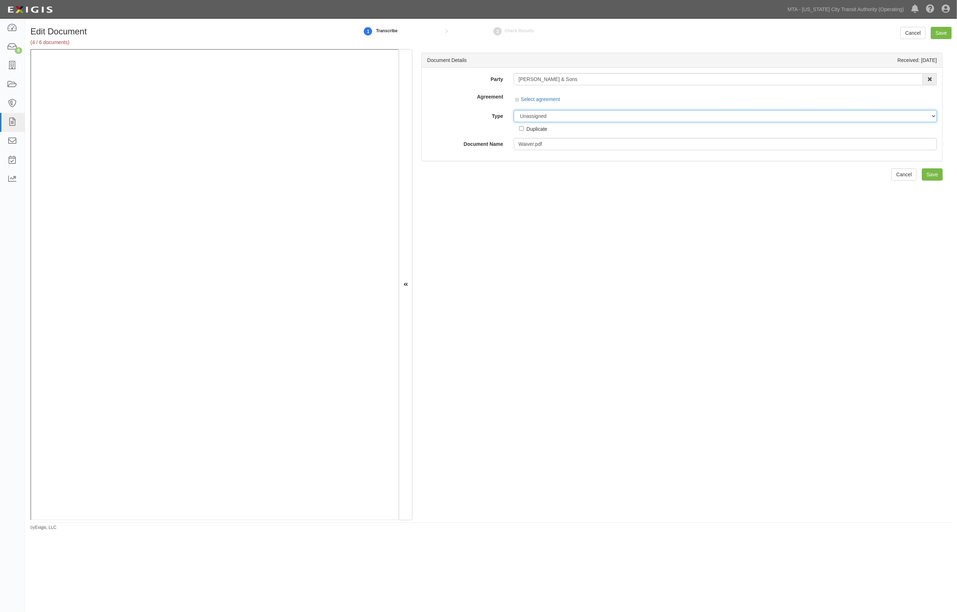
click at [557, 116] on select "Unassigned Binder Cancellation Notice Certificate Contract Endorsement Insuranc…" at bounding box center [725, 116] width 423 height 12
select select "EndorsementDetail"
click at [514, 121] on select "Unassigned Binder Cancellation Notice Certificate Contract Endorsement Insuranc…" at bounding box center [725, 127] width 423 height 12
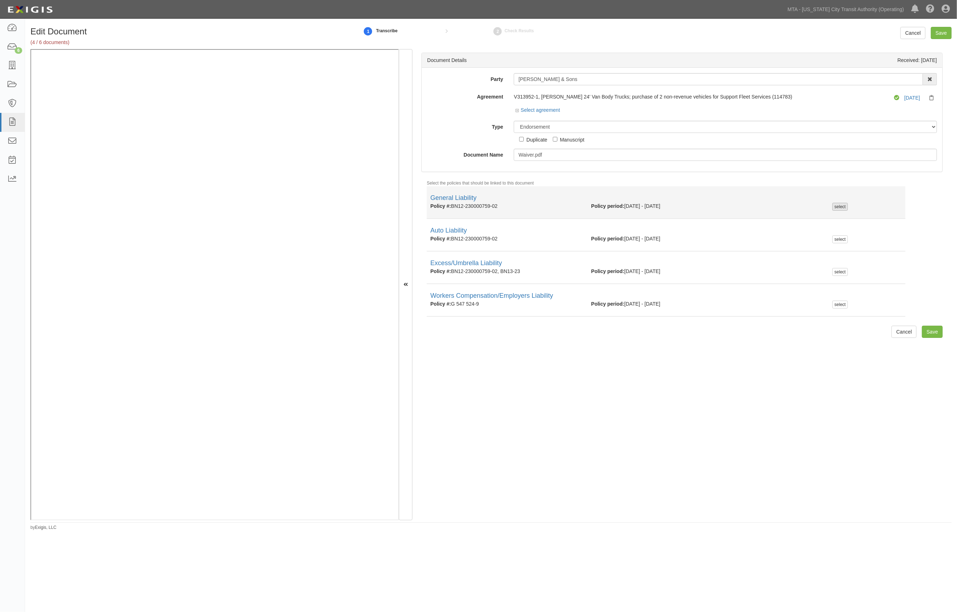
click at [835, 206] on div "select" at bounding box center [840, 207] width 15 height 8
checkbox input "true"
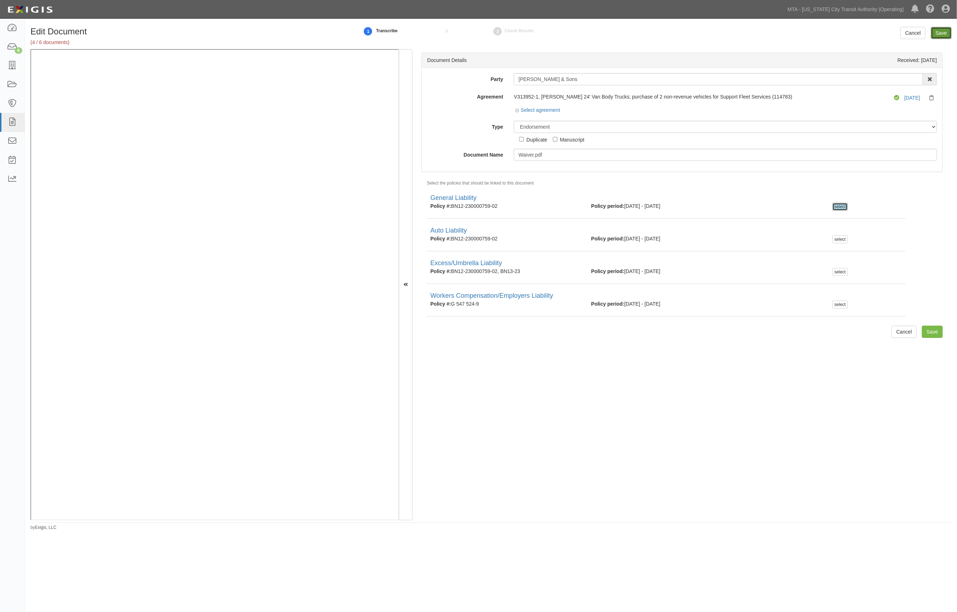
click at [946, 33] on input "Save" at bounding box center [941, 33] width 21 height 12
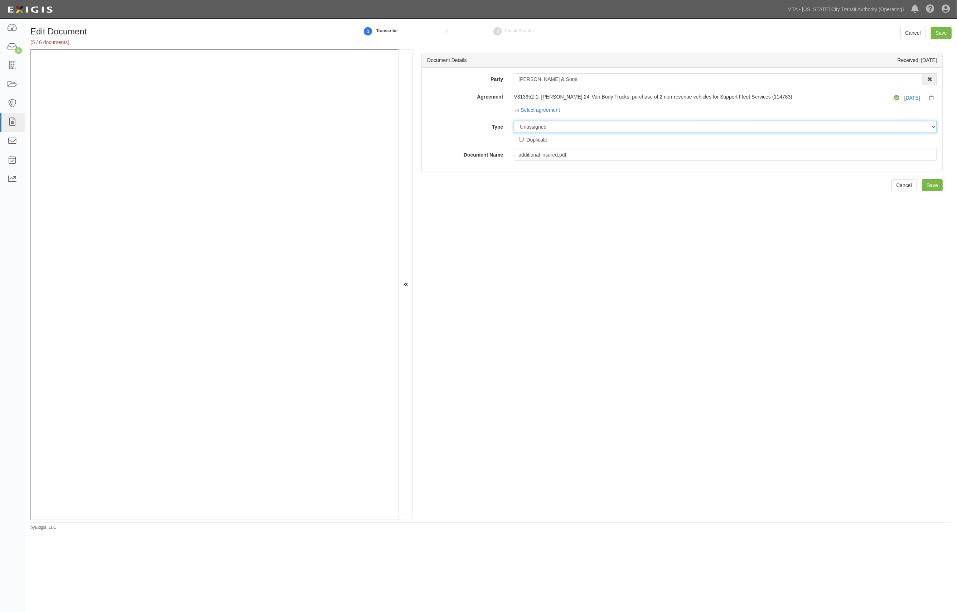
click at [558, 125] on select "Unassigned Binder Cancellation Notice Certificate Contract Endorsement Insuranc…" at bounding box center [725, 127] width 423 height 12
select select "EndorsementDetail"
click at [514, 121] on select "Unassigned Binder Cancellation Notice Certificate Contract Endorsement Insuranc…" at bounding box center [725, 127] width 423 height 12
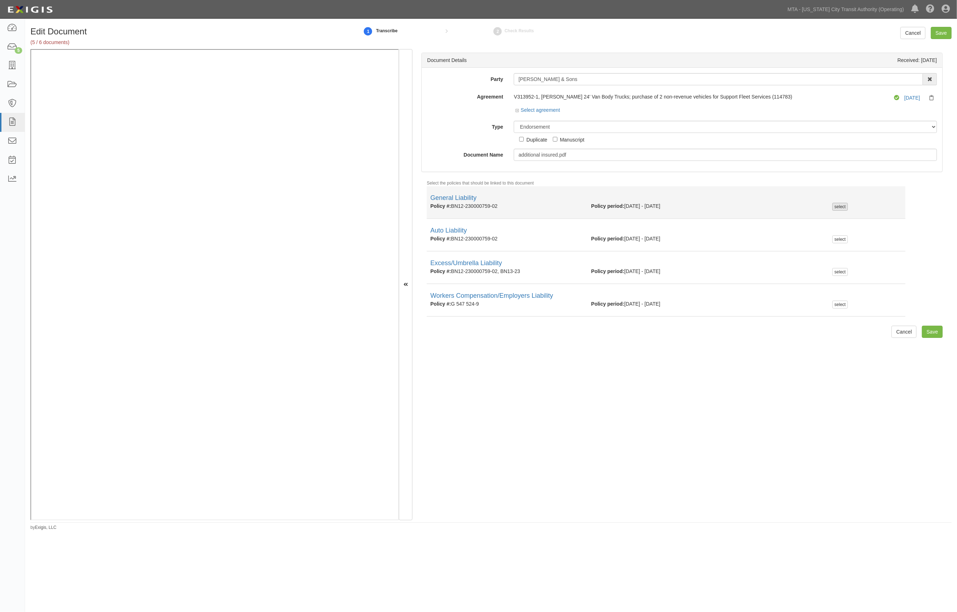
click at [833, 206] on div "select" at bounding box center [840, 207] width 15 height 8
checkbox input "true"
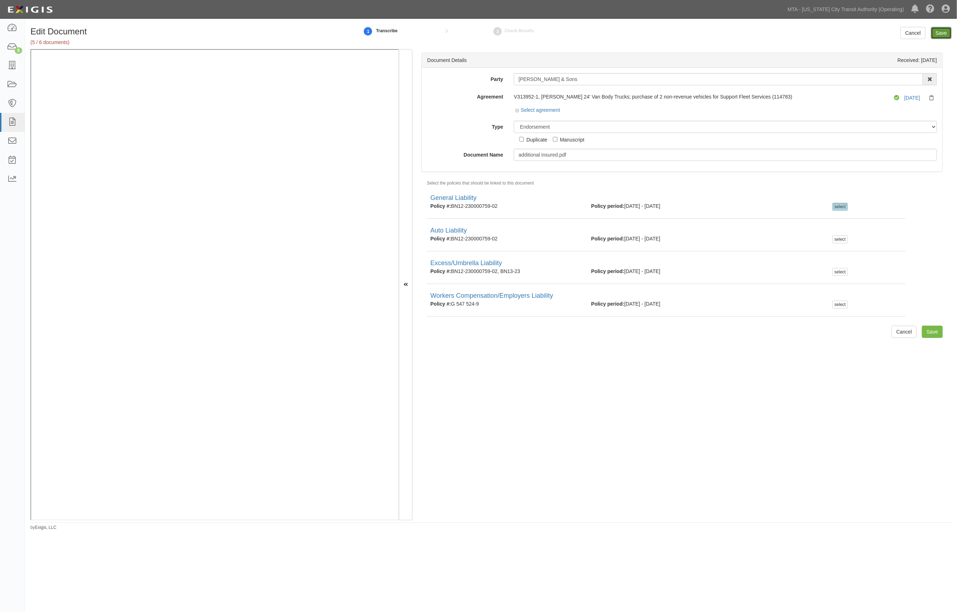
click at [946, 27] on input "Save" at bounding box center [941, 33] width 21 height 12
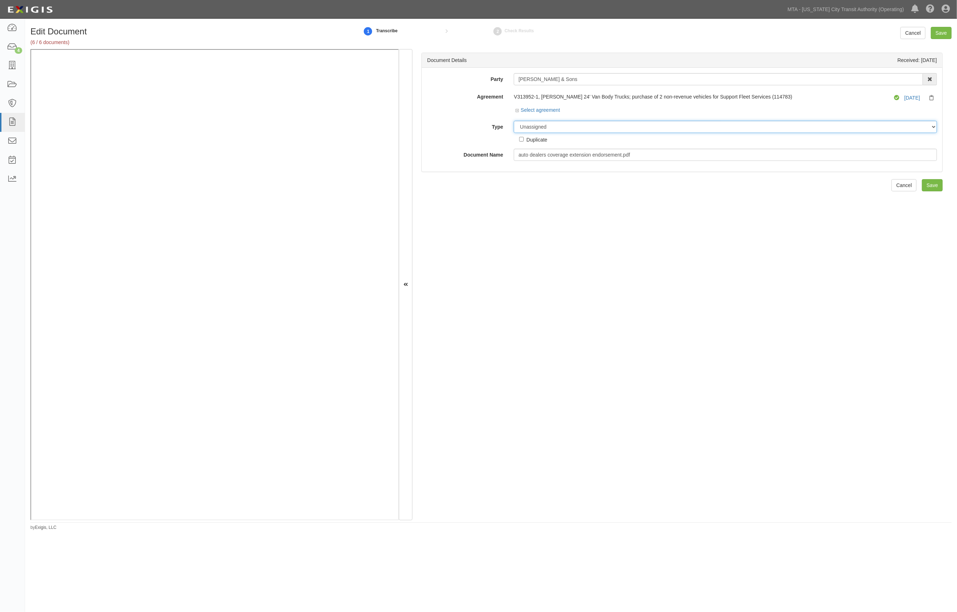
click at [565, 127] on select "Unassigned Binder Cancellation Notice Certificate Contract Endorsement Insuranc…" at bounding box center [725, 127] width 423 height 12
select select "EndorsementDetail"
click at [514, 121] on select "Unassigned Binder Cancellation Notice Certificate Contract Endorsement Insuranc…" at bounding box center [725, 127] width 423 height 12
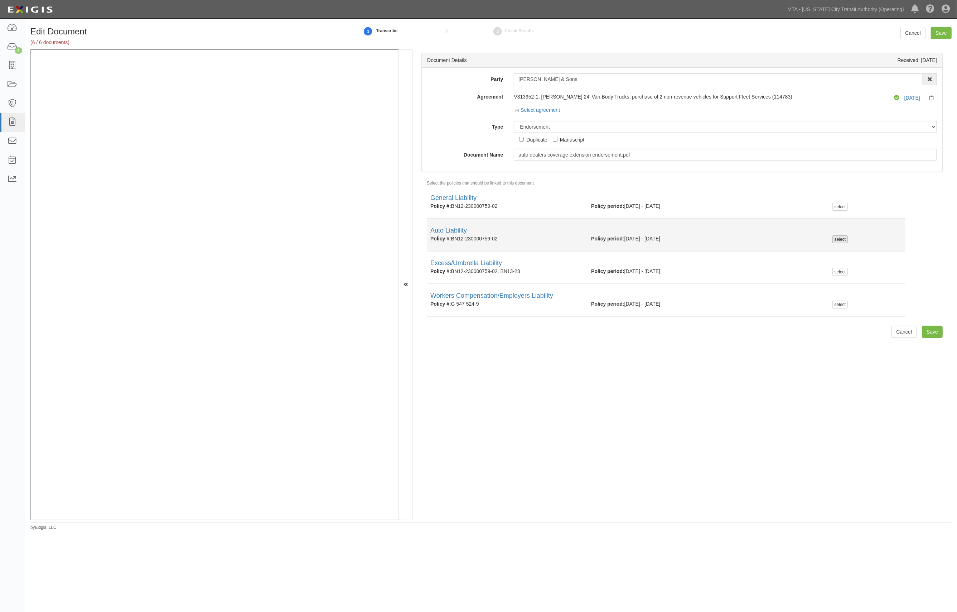
click at [841, 238] on div "select" at bounding box center [840, 239] width 15 height 8
checkbox input "true"
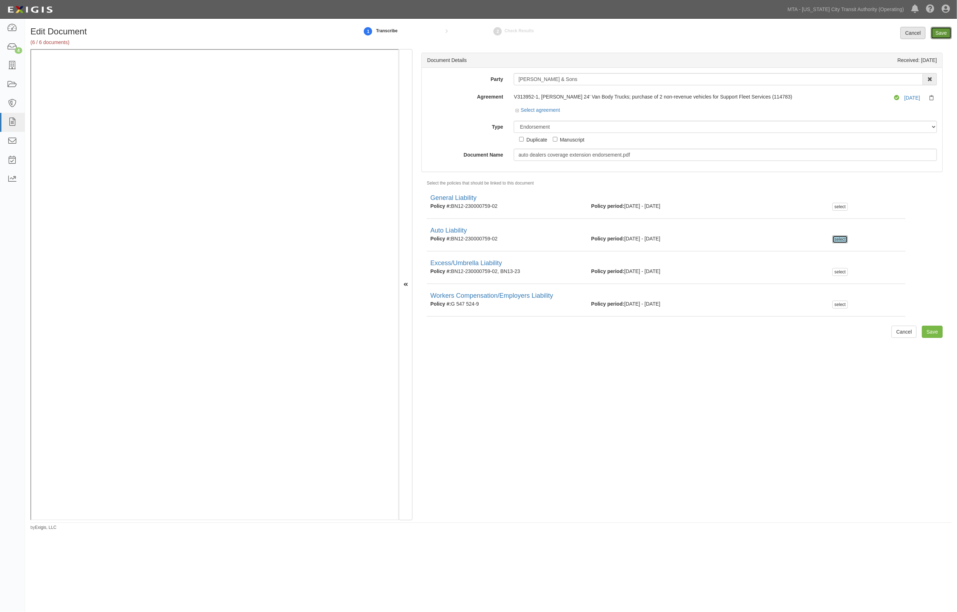
drag, startPoint x: 945, startPoint y: 32, endPoint x: 917, endPoint y: 32, distance: 28.3
click at [945, 32] on input "Save" at bounding box center [941, 33] width 21 height 12
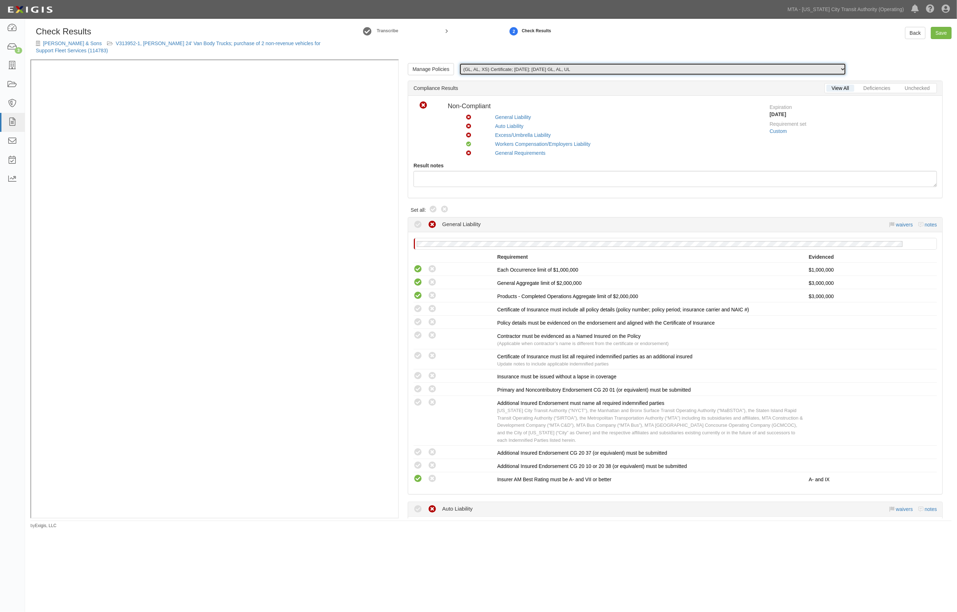
click at [516, 69] on select "(GL, AL, XS) Certificate; [DATE]; [DATE] GL, AL, UL (AL) Endorsement; [DATE]; a…" at bounding box center [652, 69] width 387 height 12
select select "/documents/297258/download"
click at [459, 63] on select "(GL, AL, XS) Certificate; [DATE]; [DATE] GL, AL, UL (AL) Endorsement; [DATE]; a…" at bounding box center [652, 69] width 387 height 12
click at [435, 450] on icon at bounding box center [432, 452] width 9 height 9
radio input "true"
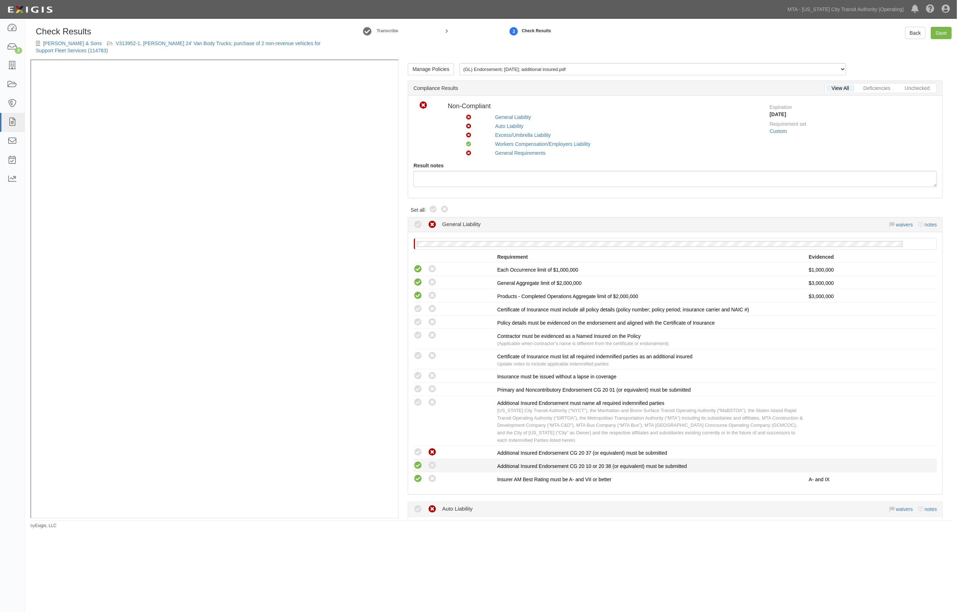
click at [415, 466] on icon at bounding box center [418, 465] width 9 height 9
radio input "true"
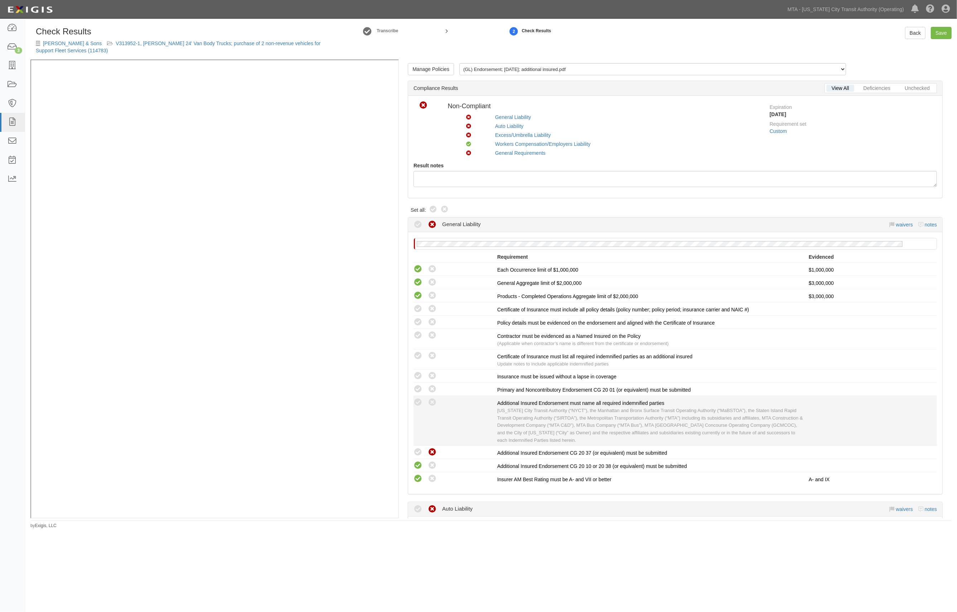
click at [413, 400] on div "Compliant Waived: Non-Compliant" at bounding box center [452, 401] width 89 height 9
click at [418, 398] on icon at bounding box center [418, 402] width 9 height 9
radio input "true"
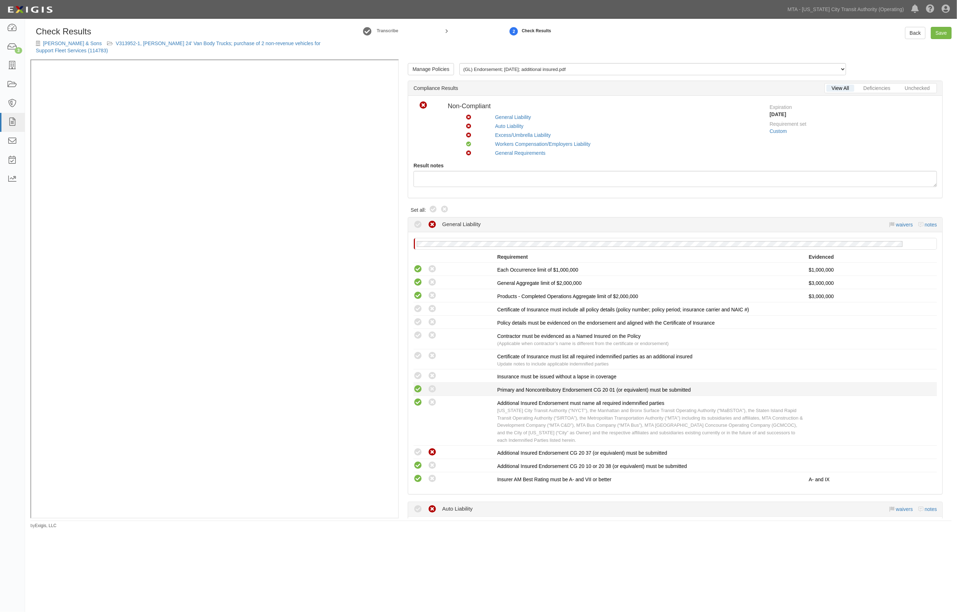
click at [421, 385] on icon at bounding box center [418, 389] width 9 height 9
radio input "true"
click at [411, 375] on div "Compliant Waived: Non-Compliant" at bounding box center [452, 375] width 89 height 9
click at [416, 375] on icon at bounding box center [418, 375] width 9 height 9
radio input "true"
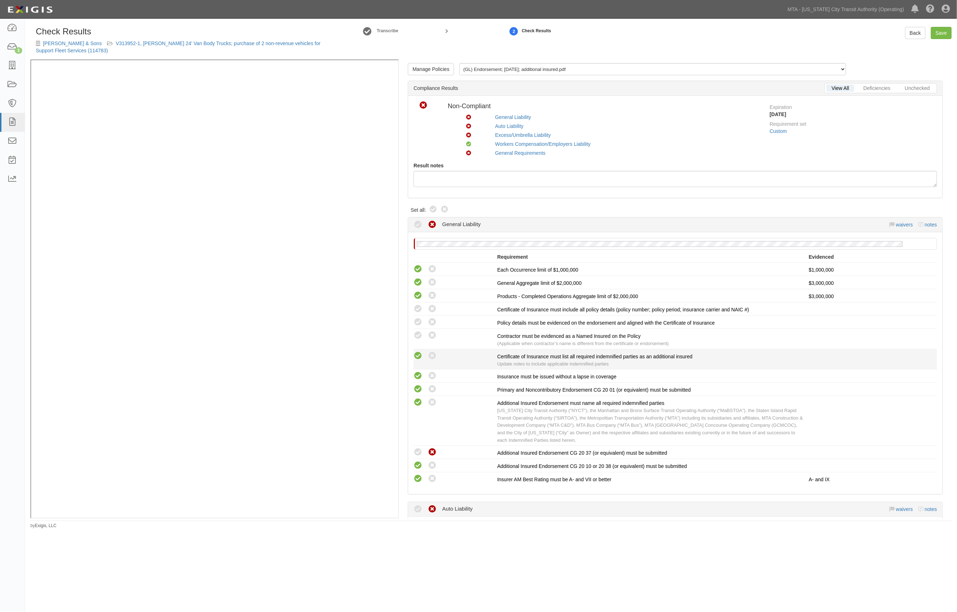
click at [420, 353] on icon at bounding box center [418, 355] width 9 height 9
radio input "true"
click at [423, 336] on div "Compliant Waived: Non-Compliant" at bounding box center [456, 335] width 84 height 9
click at [421, 334] on icon at bounding box center [418, 335] width 9 height 9
radio input "true"
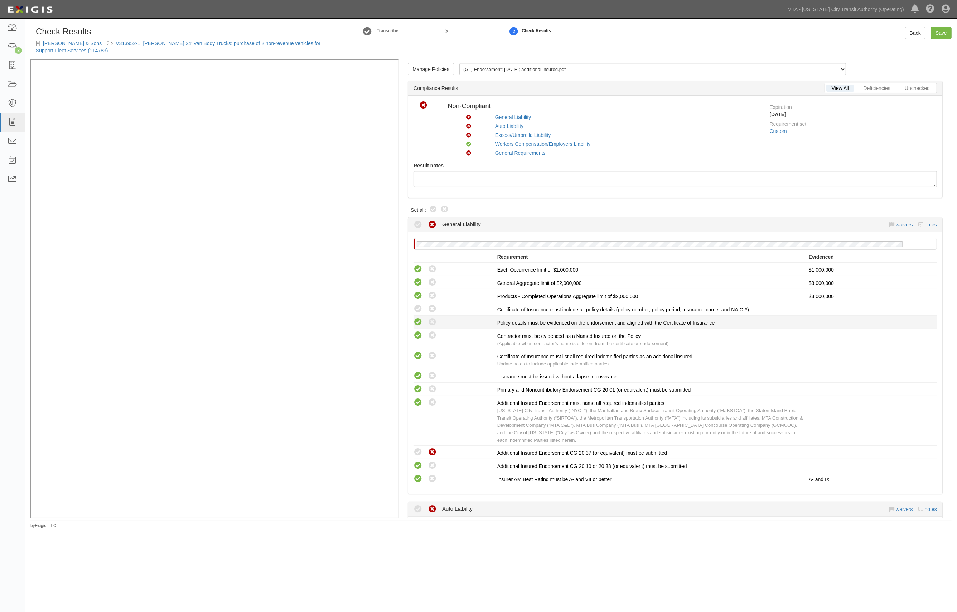
click at [419, 324] on icon at bounding box center [418, 322] width 9 height 9
radio input "true"
click at [418, 311] on icon at bounding box center [418, 308] width 9 height 9
radio input "true"
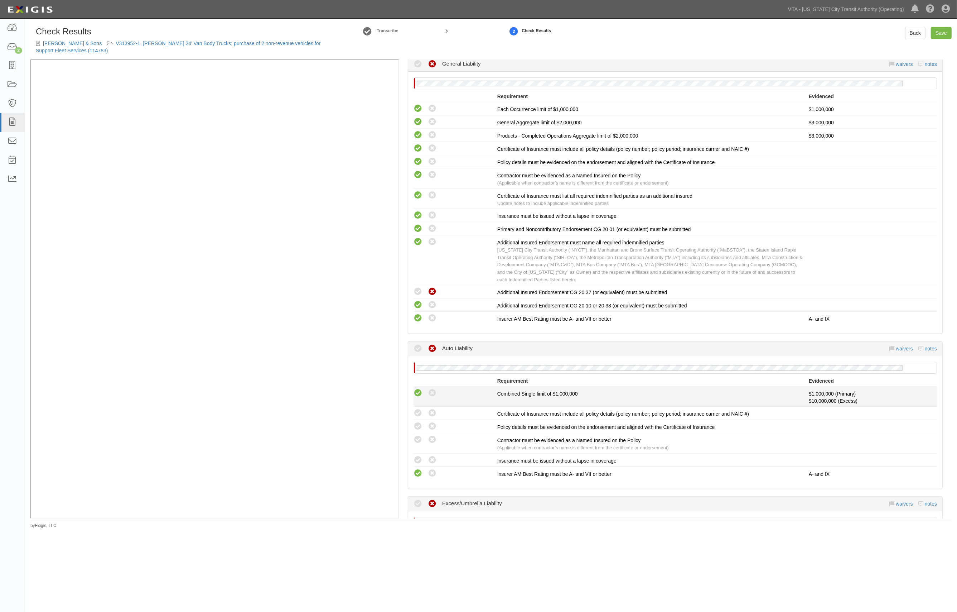
scroll to position [238, 0]
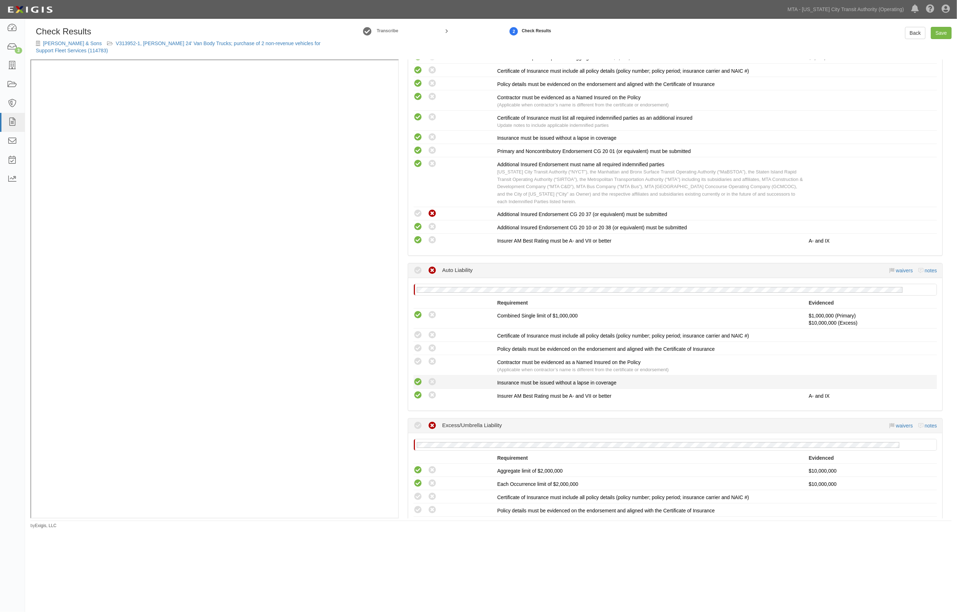
click at [415, 381] on icon at bounding box center [418, 381] width 9 height 9
radio input "true"
click at [417, 358] on icon at bounding box center [418, 361] width 9 height 9
radio input "true"
click at [419, 347] on icon at bounding box center [418, 348] width 9 height 9
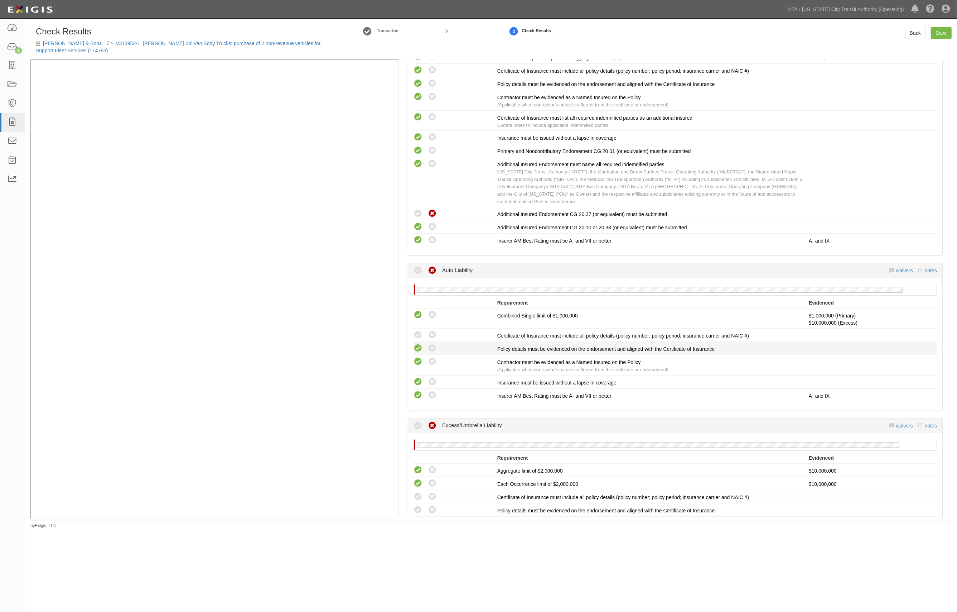
radio input "true"
click at [419, 333] on icon at bounding box center [418, 335] width 9 height 9
radio input "true"
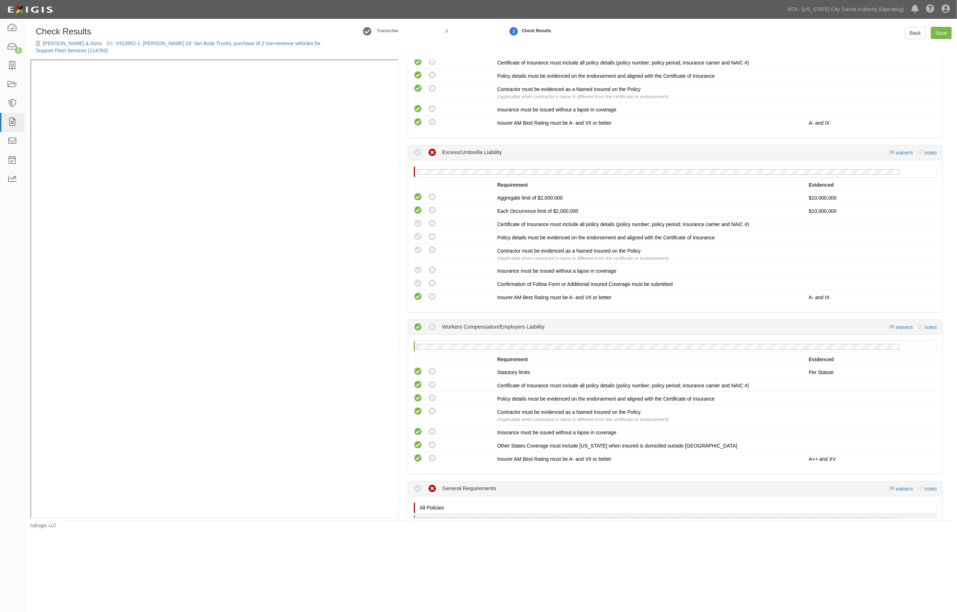
scroll to position [525, 0]
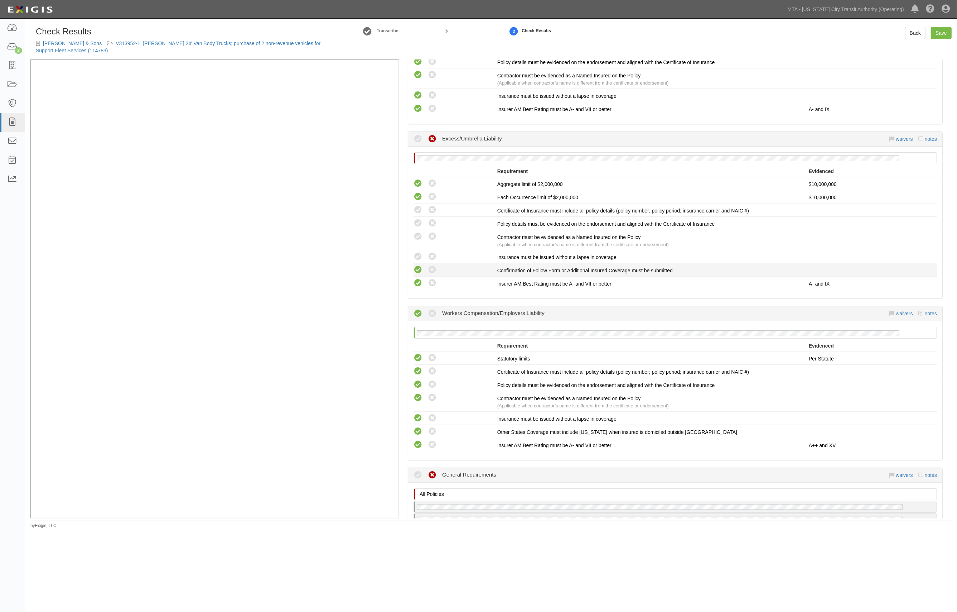
click at [419, 265] on icon at bounding box center [418, 269] width 9 height 9
radio input "true"
click at [418, 253] on icon at bounding box center [418, 256] width 9 height 9
radio input "true"
click at [419, 232] on icon at bounding box center [418, 236] width 9 height 9
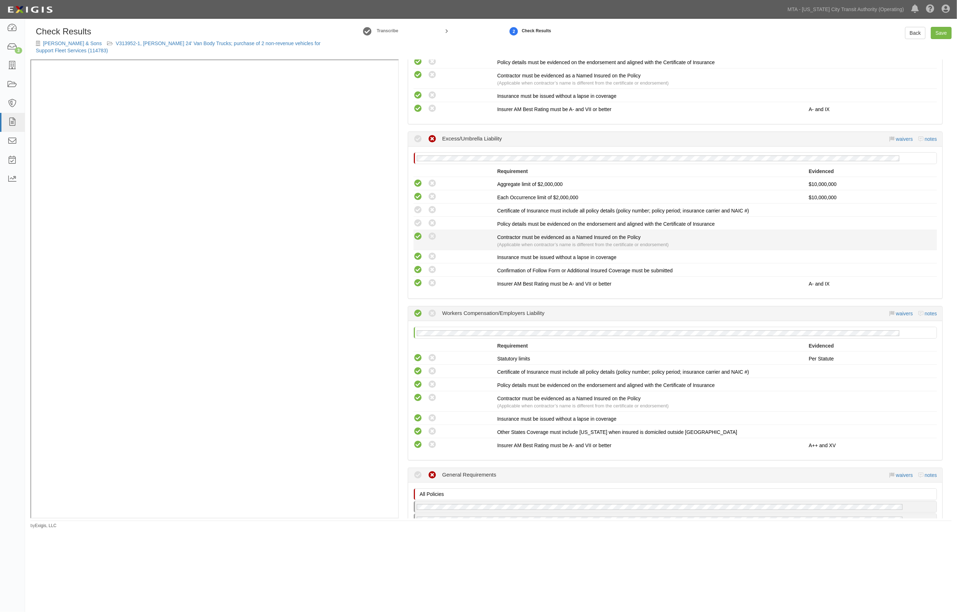
radio input "true"
click at [420, 219] on icon at bounding box center [418, 223] width 9 height 9
radio input "true"
click at [420, 206] on icon at bounding box center [418, 210] width 9 height 9
radio input "true"
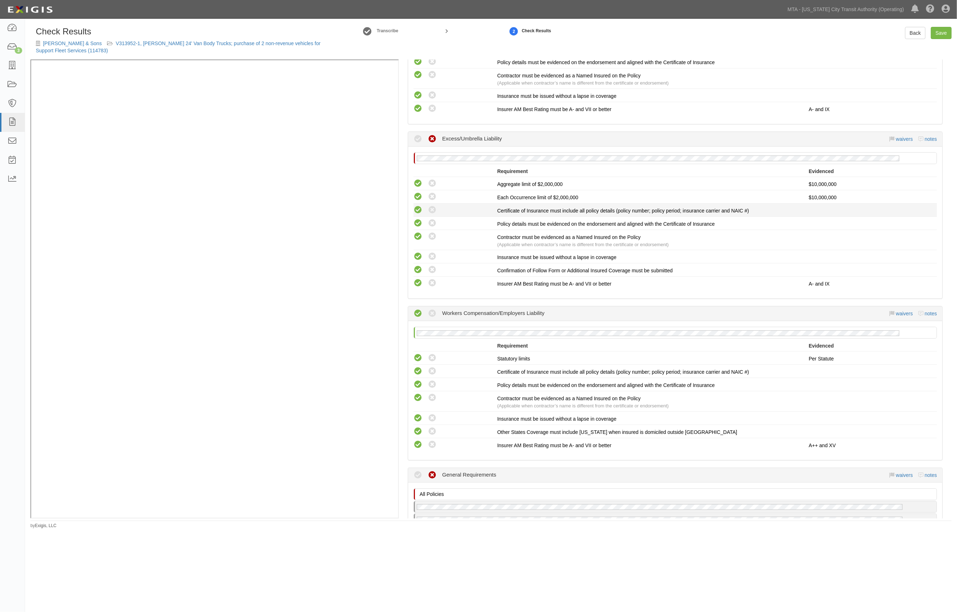
radio input "true"
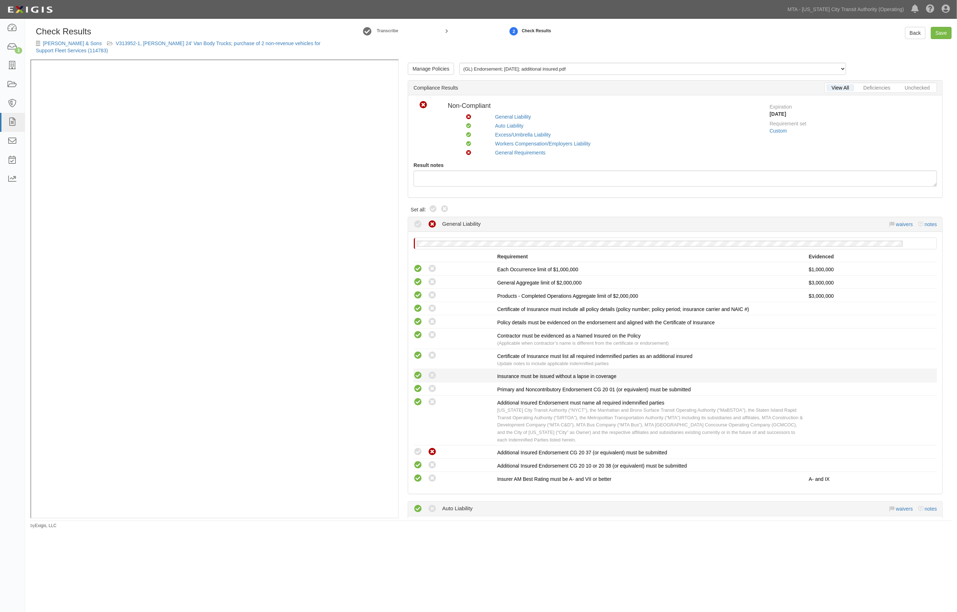
scroll to position [0, 0]
click at [554, 68] on select "(GL, AL, XS) Certificate; 10/8/2025; 10.15.26 GL, AL, UL (AL) Endorsement; 10/8…" at bounding box center [652, 69] width 387 height 12
select select "/documents/297260/download"
click at [459, 63] on select "(GL, AL, XS) Certificate; 10/8/2025; 10.15.26 GL, AL, UL (AL) Endorsement; 10/8…" at bounding box center [652, 69] width 387 height 12
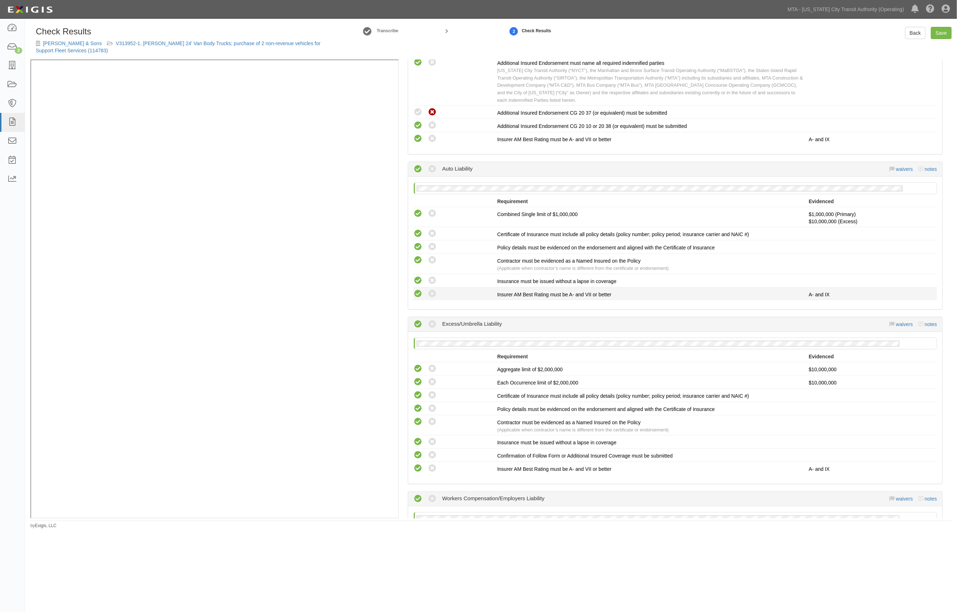
scroll to position [430, 0]
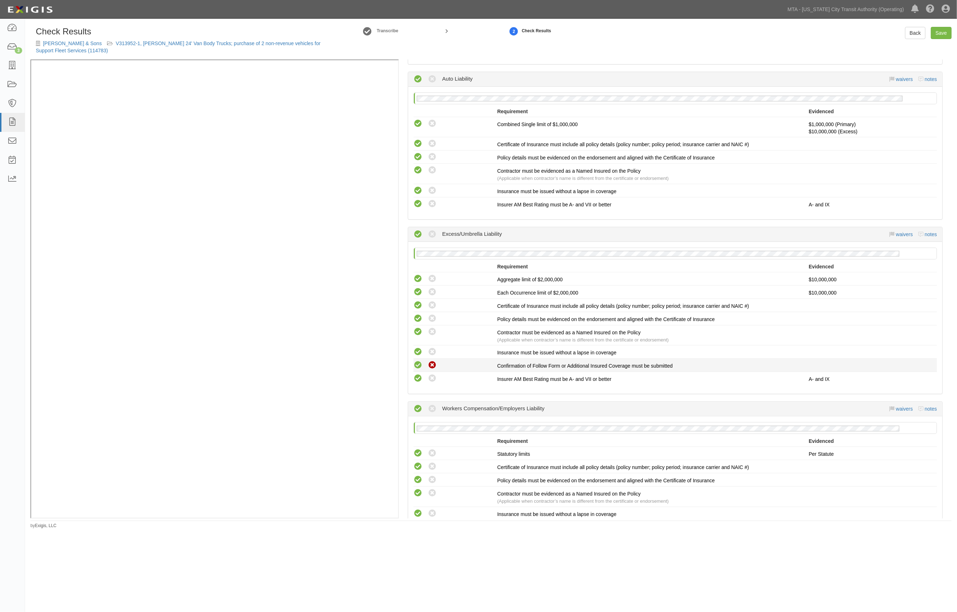
click at [435, 361] on icon at bounding box center [432, 365] width 9 height 9
radio input "true"
radio input "false"
radio input "true"
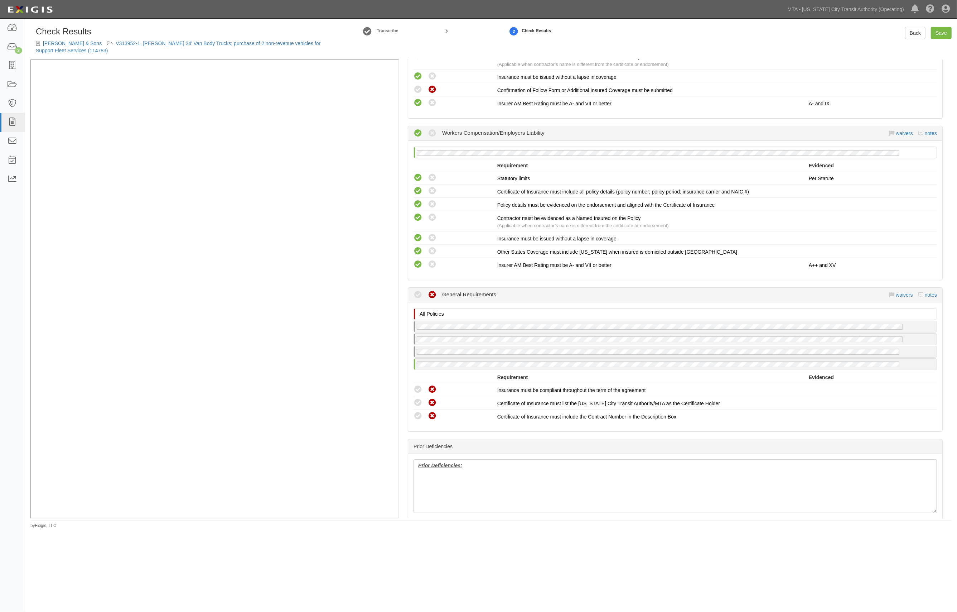
scroll to position [716, 0]
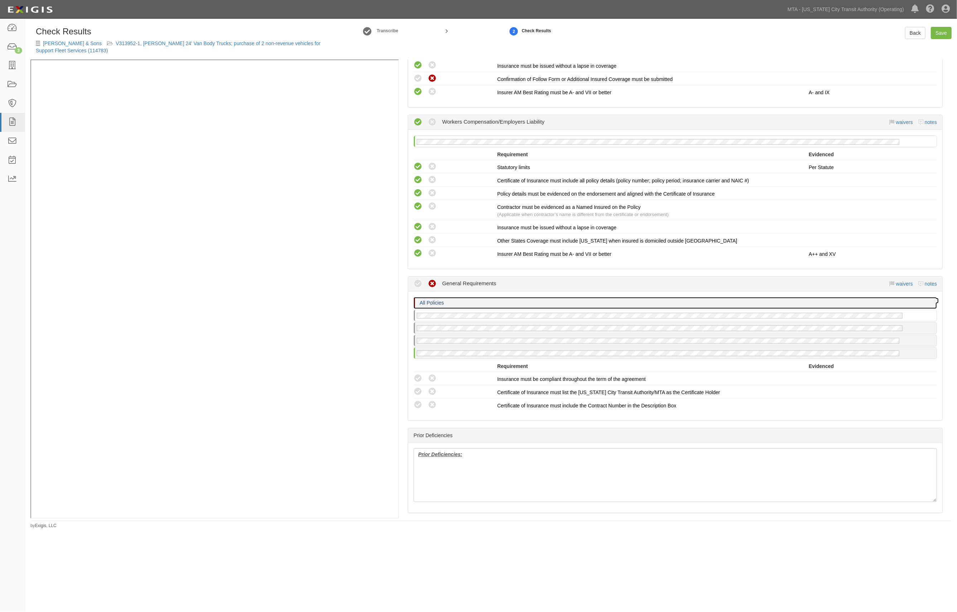
click at [480, 299] on p "All Policies" at bounding box center [677, 302] width 515 height 7
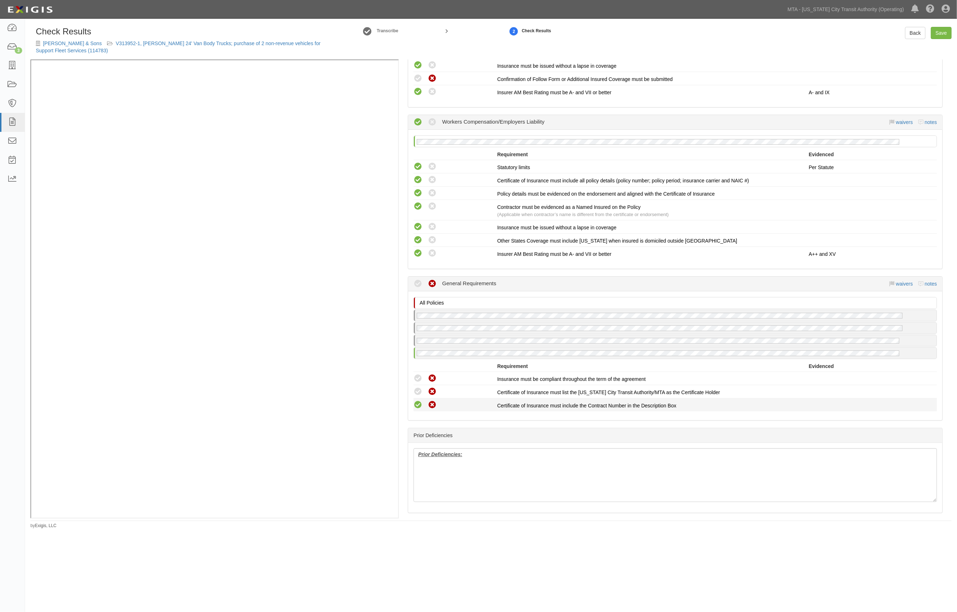
click at [420, 400] on icon at bounding box center [418, 404] width 9 height 9
radio input "true"
click at [421, 387] on icon at bounding box center [418, 391] width 9 height 9
radio input "true"
click at [419, 374] on icon at bounding box center [418, 378] width 9 height 9
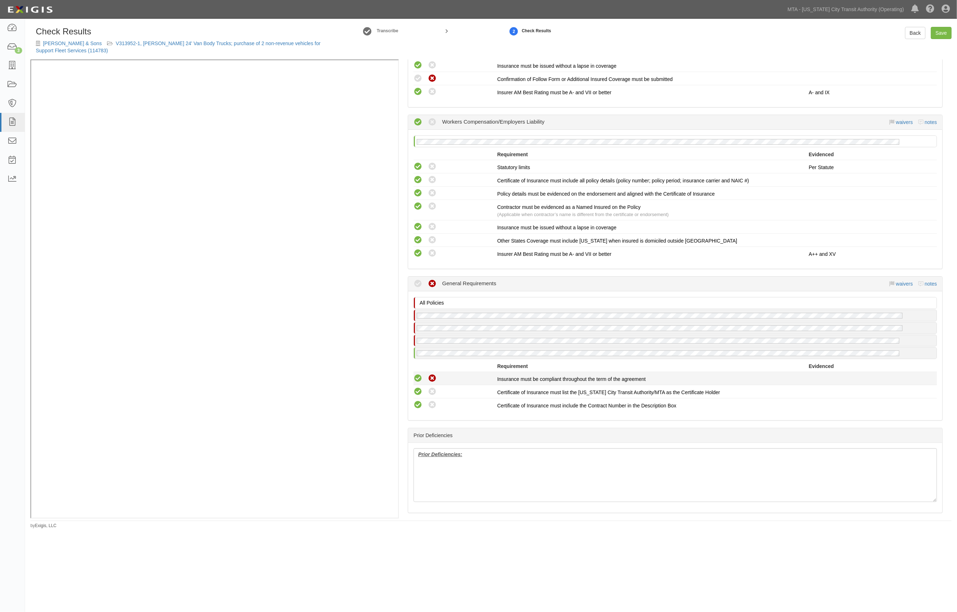
radio input "true"
click at [940, 31] on link "Save" at bounding box center [941, 33] width 21 height 12
radio input "true"
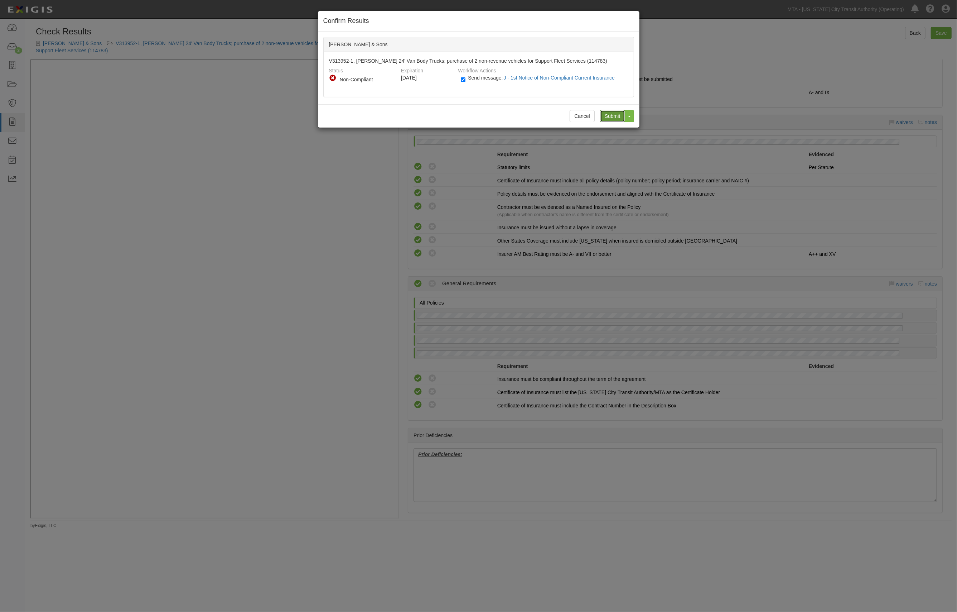
click at [612, 115] on input "Submit" at bounding box center [612, 116] width 25 height 12
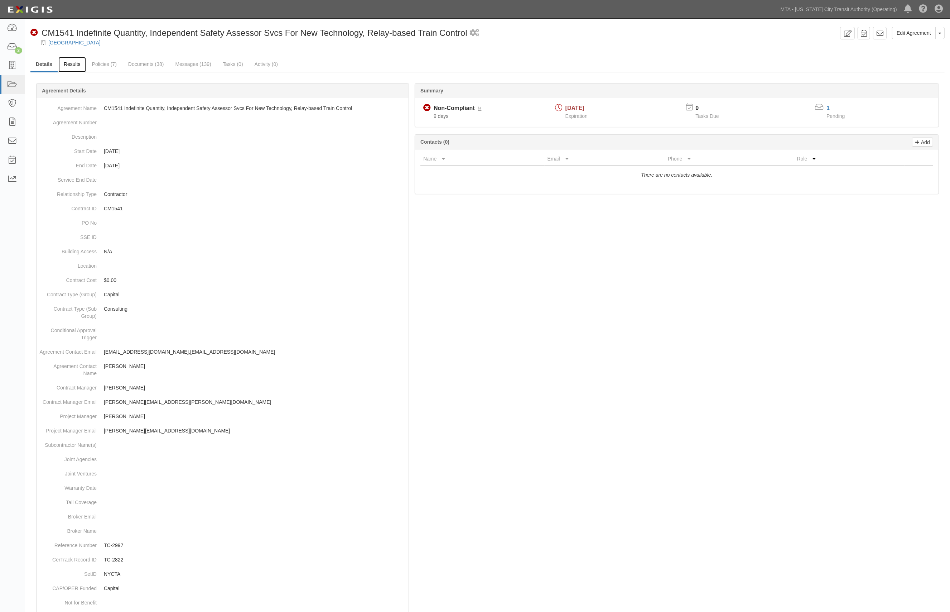
click at [69, 68] on link "Results" at bounding box center [72, 64] width 28 height 15
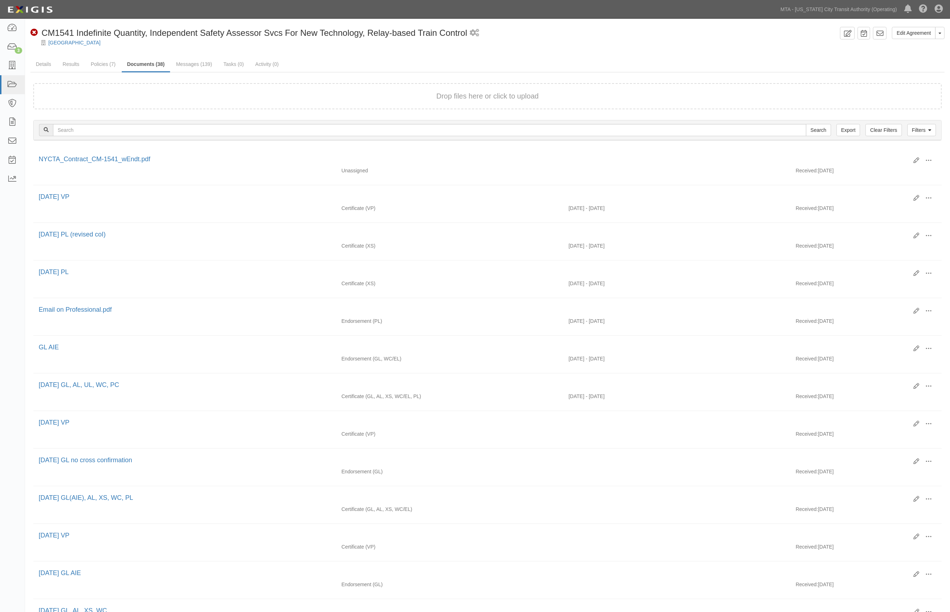
click at [771, 48] on div at bounding box center [487, 48] width 925 height 5
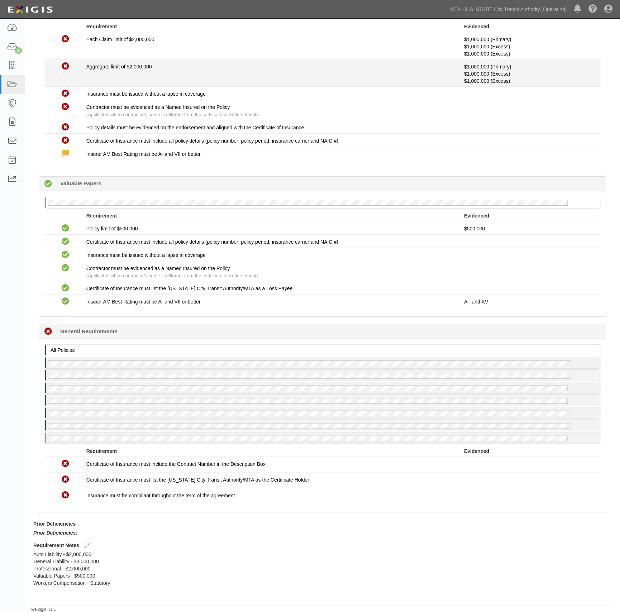
scroll to position [804, 0]
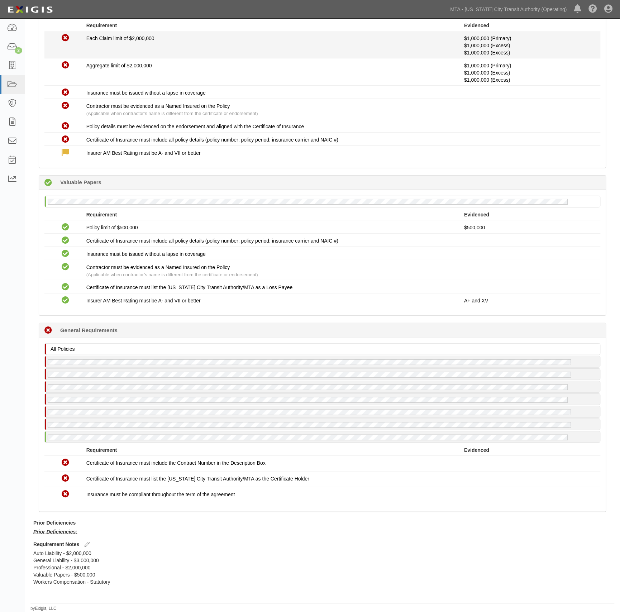
click at [278, 45] on div "Non-Compliant Each Claim limit of $2,000,000 $1,000,000 (Primary) $1,000,000 (E…" at bounding box center [322, 44] width 567 height 23
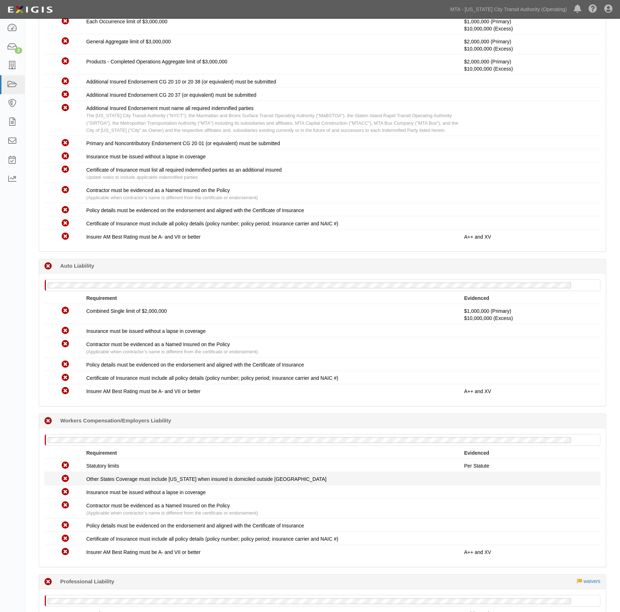
scroll to position [374, 0]
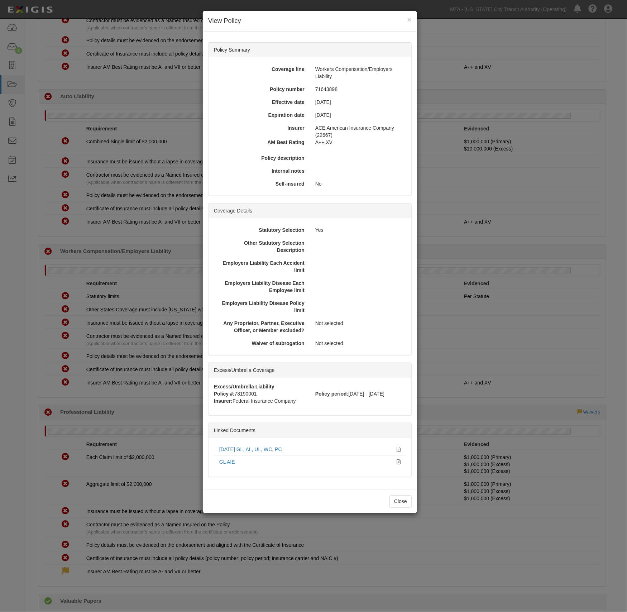
click at [112, 340] on div "× View Policy Policy Summary Coverage line Workers Compensation/Employers Liabi…" at bounding box center [313, 306] width 627 height 612
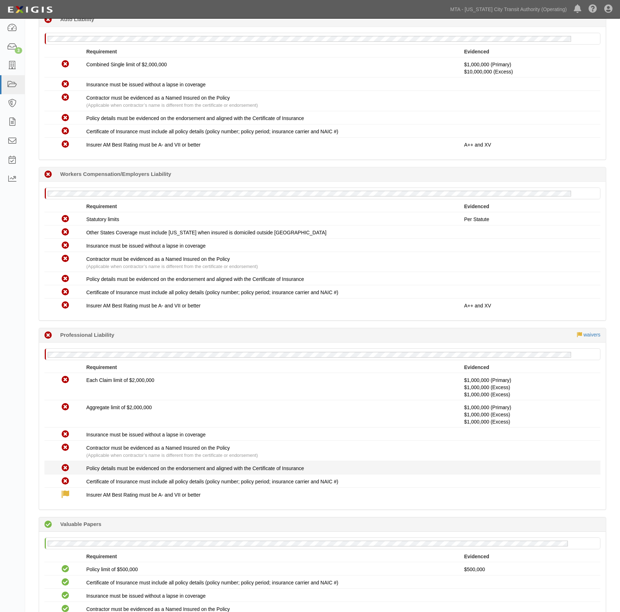
scroll to position [565, 0]
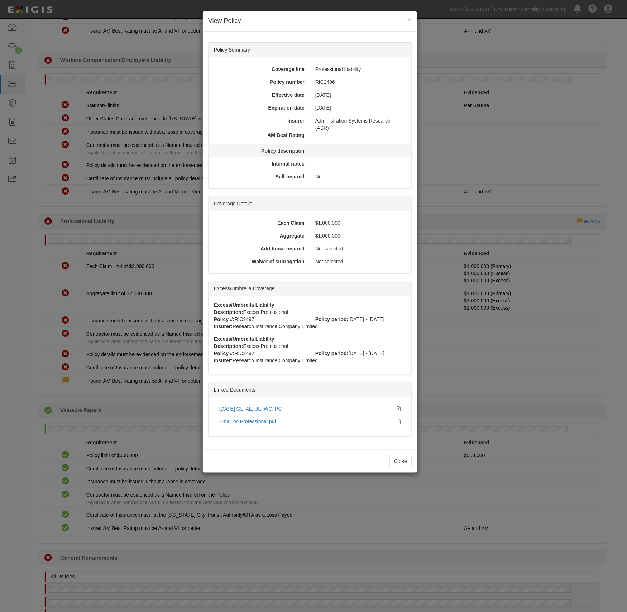
click at [333, 148] on div at bounding box center [359, 149] width 98 height 4
click at [244, 52] on div "Policy Summary" at bounding box center [309, 50] width 203 height 15
click at [410, 19] on button "×" at bounding box center [409, 20] width 4 height 8
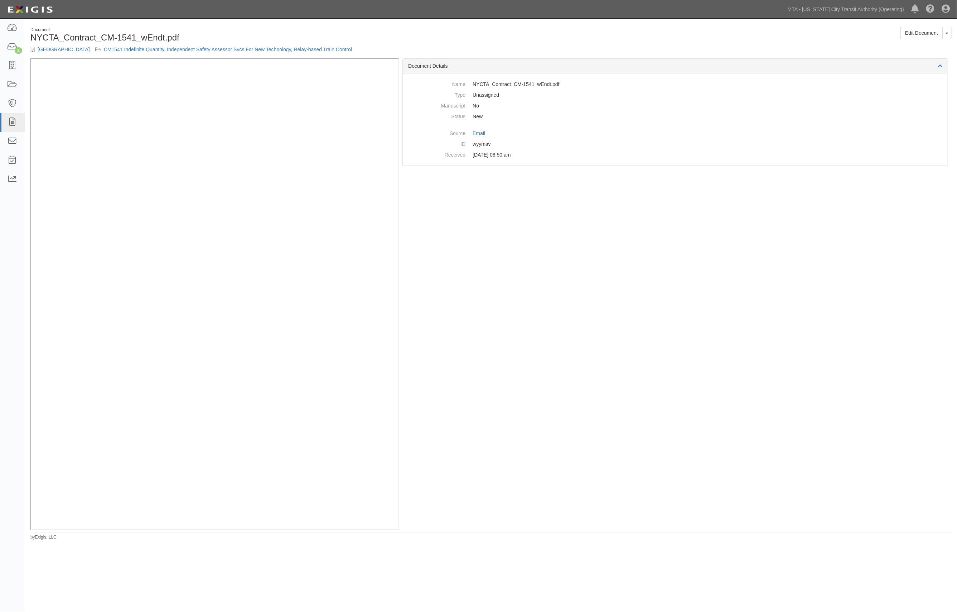
drag, startPoint x: 550, startPoint y: 44, endPoint x: 544, endPoint y: 40, distance: 6.9
click at [550, 43] on div "Edit Document Toggle Document Dropdown View Document View Audit Trail Archive D…" at bounding box center [724, 36] width 466 height 18
click at [911, 35] on link "Edit Document" at bounding box center [922, 33] width 42 height 12
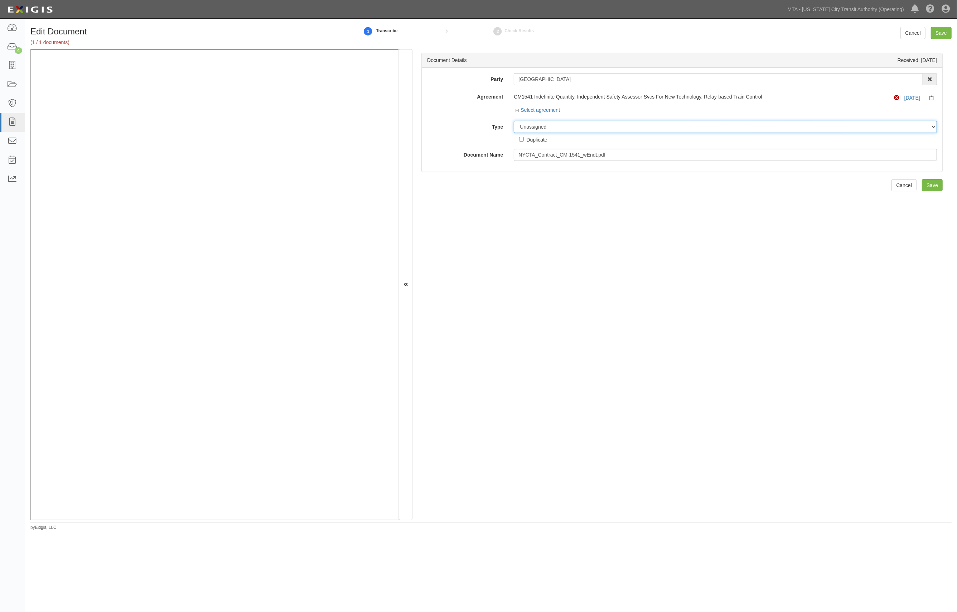
click at [550, 128] on select "Unassigned Binder Cancellation Notice Certificate Contract Endorsement Insuranc…" at bounding box center [725, 127] width 423 height 12
select select "CertificateDetail"
click at [514, 121] on select "Unassigned Binder Cancellation Notice Certificate Contract Endorsement Insuranc…" at bounding box center [725, 127] width 423 height 12
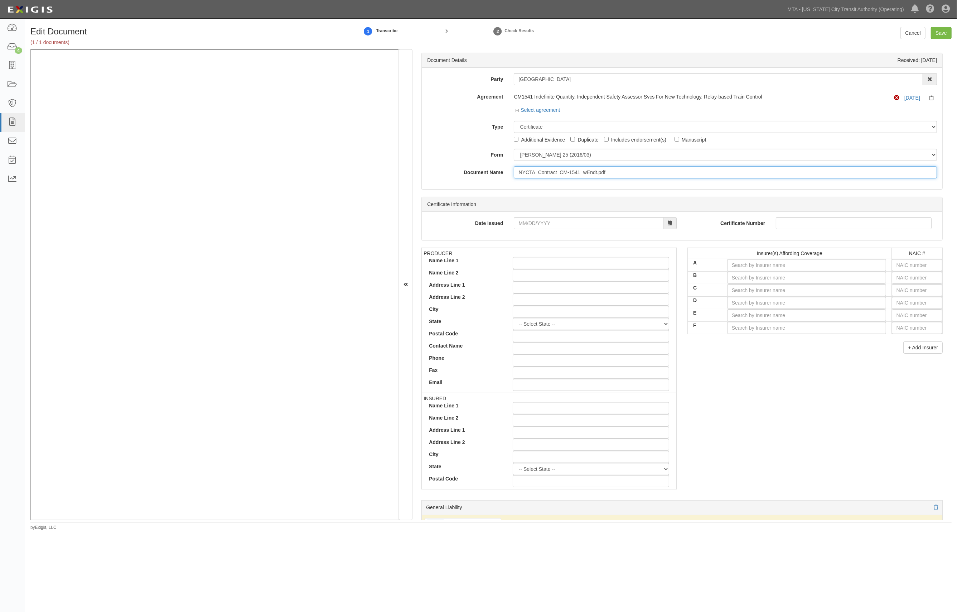
drag, startPoint x: 627, startPoint y: 172, endPoint x: 385, endPoint y: 172, distance: 242.1
click at [313, 95] on div "Document Details Received: 10/09/2025 Party Battelle Memorial Institute 10-21 T…" at bounding box center [490, 284] width 921 height 471
type input "10.1.26"
click at [897, 265] on input "text" at bounding box center [917, 265] width 50 height 12
type input "25232"
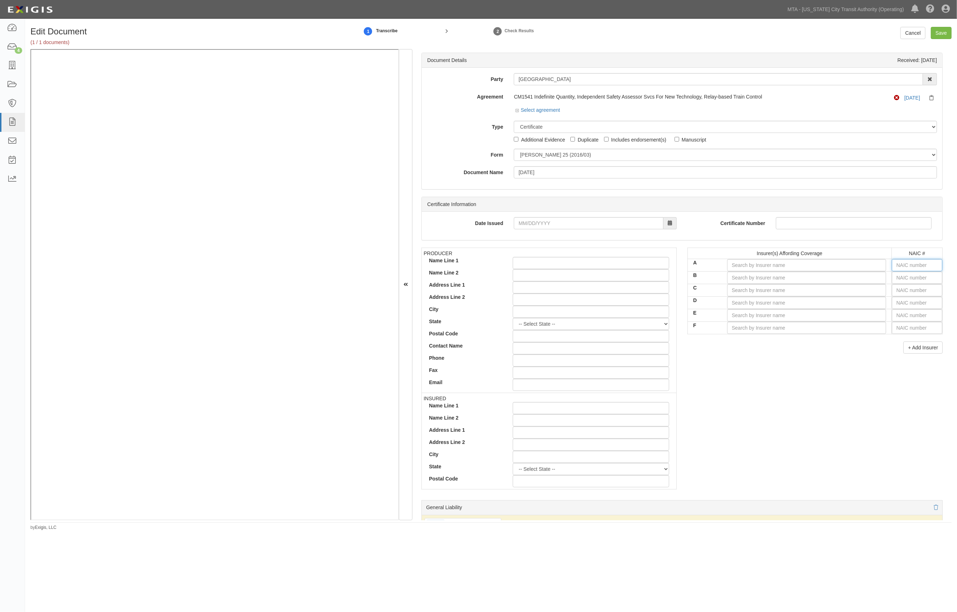
type input "2"
type input "20796"
type input "20"
type input "20222"
type input "202"
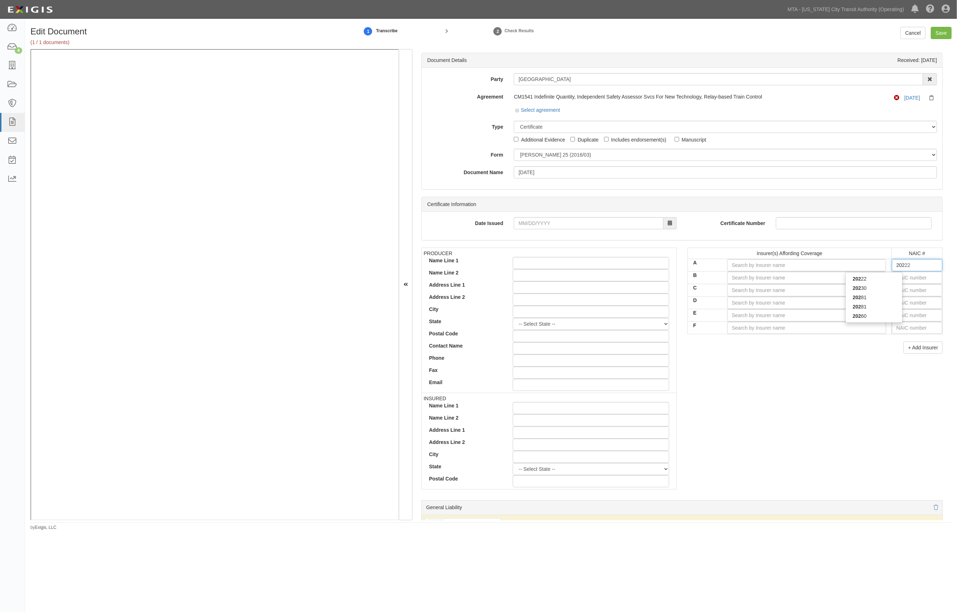
type input "20281"
type input "2028"
type input "20281"
click at [868, 289] on div "20281" at bounding box center [874, 287] width 57 height 9
type input "Federal Insurance Company (A++ XV Rating)"
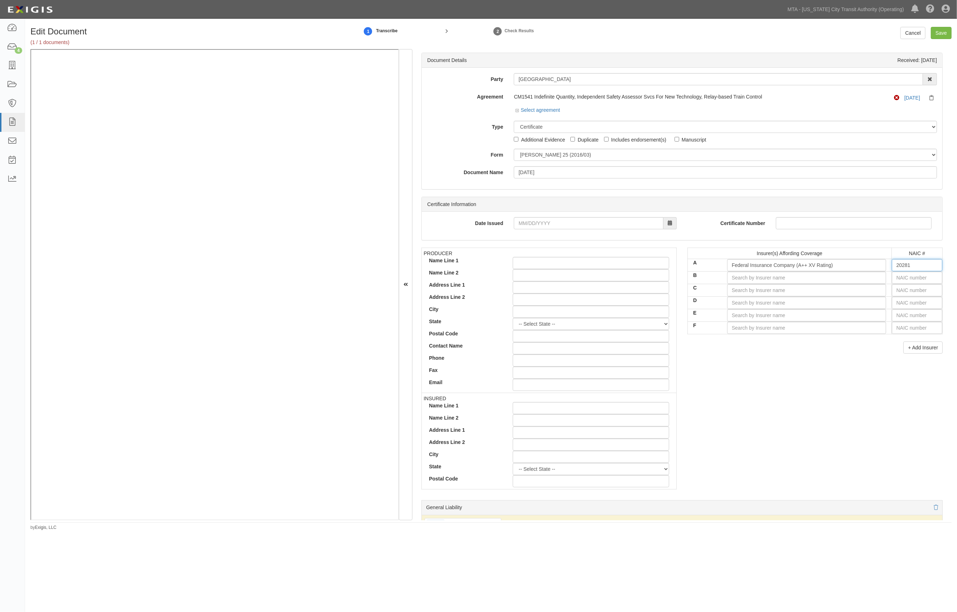
type input "20281"
click at [904, 278] on input "text" at bounding box center [917, 277] width 50 height 12
type input "25232"
type input "2"
type input "22667"
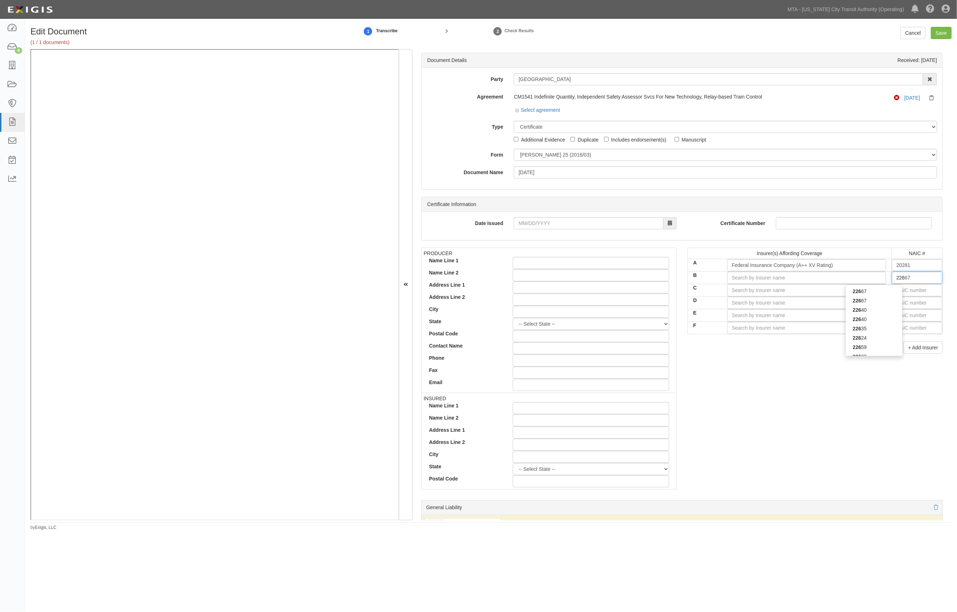
type input "2266"
type input "22667"
click at [876, 299] on div "22667" at bounding box center [874, 300] width 57 height 9
type input "ACE American Insurance Company (A++ XV Rating)"
type input "22667"
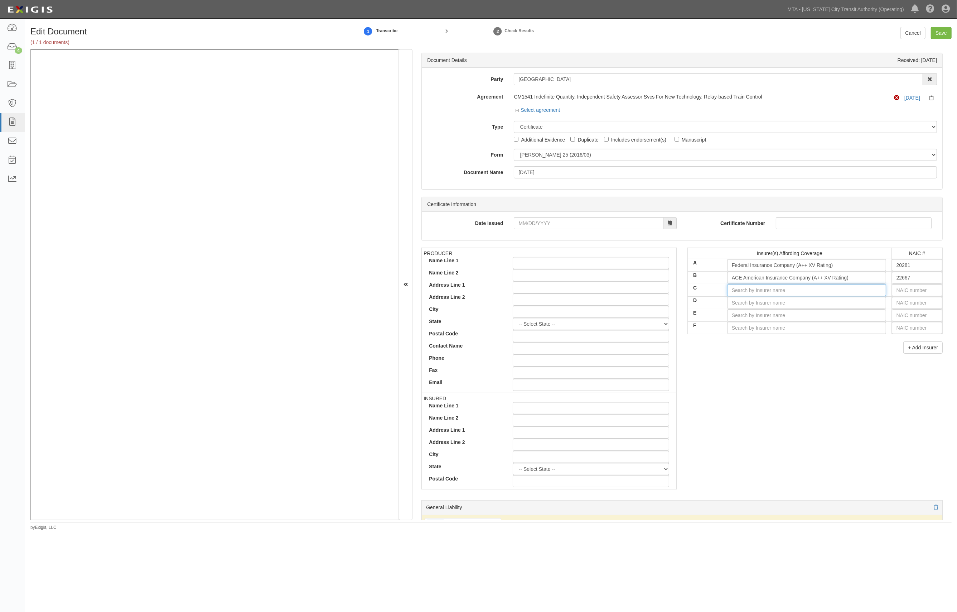
click at [833, 291] on input "C" at bounding box center [806, 290] width 159 height 12
type input "ad"
type input "administration Systems Research (ASR)"
type input "admin"
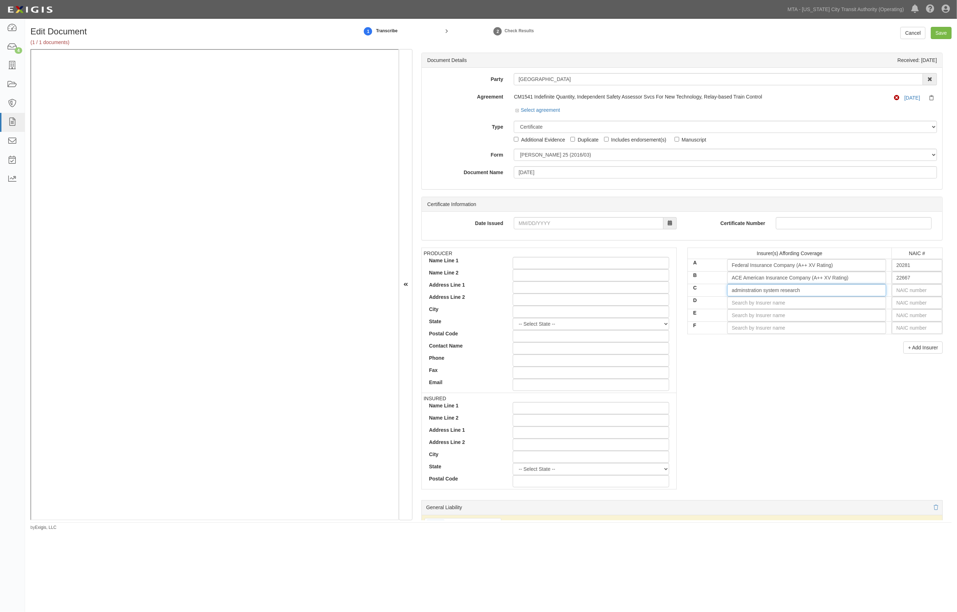
type input "adminstration system research"
click at [516, 238] on div "Date Issued Certificate Number" at bounding box center [682, 226] width 521 height 28
click at [778, 284] on input "ACE American Insurance Company (A++ XV Rating)" at bounding box center [806, 277] width 159 height 12
click at [907, 294] on input "text" at bounding box center [917, 290] width 50 height 12
click at [844, 290] on input "C" at bounding box center [806, 290] width 159 height 12
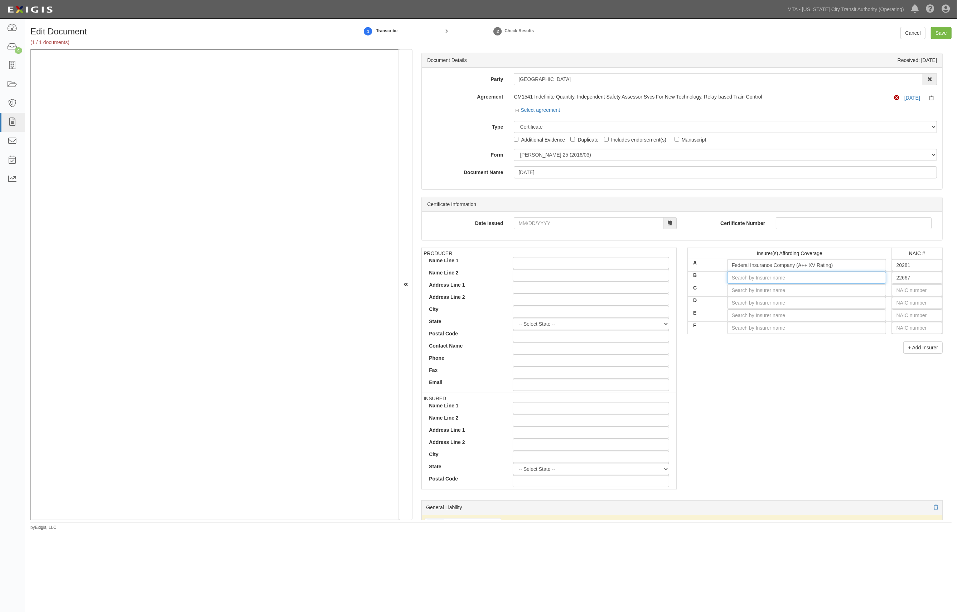
click at [814, 278] on input "B" at bounding box center [806, 277] width 159 height 12
type input "21st Century Advantage Insurance Company (NR Rating)"
type input "2"
type input "22667"
click at [899, 281] on input "text" at bounding box center [917, 277] width 50 height 12
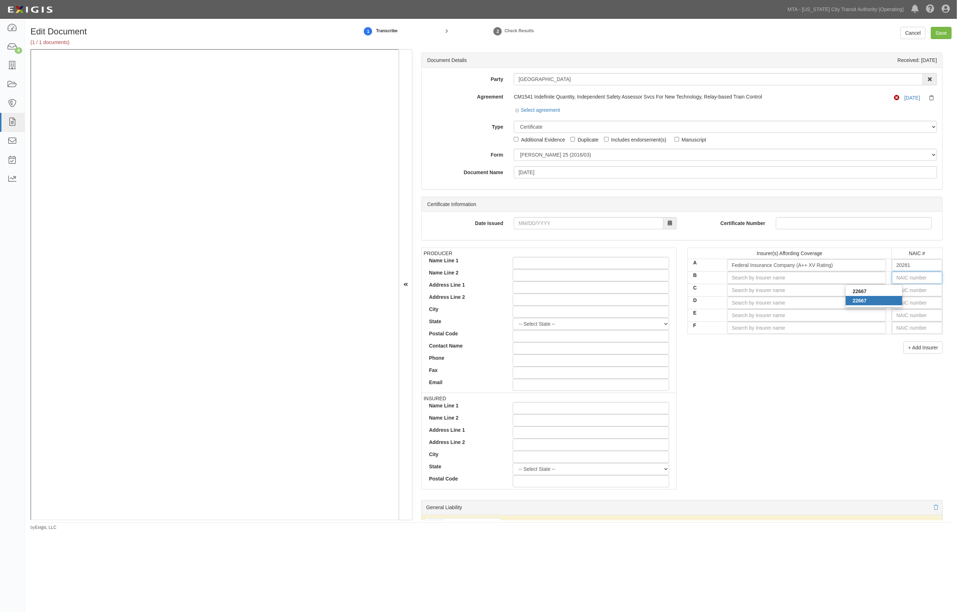
click at [874, 304] on div "22667" at bounding box center [874, 300] width 57 height 9
type input "ACE American Insurance Company (A++ XV Rating)"
type input "22667"
click at [784, 294] on input "C" at bounding box center [806, 290] width 159 height 12
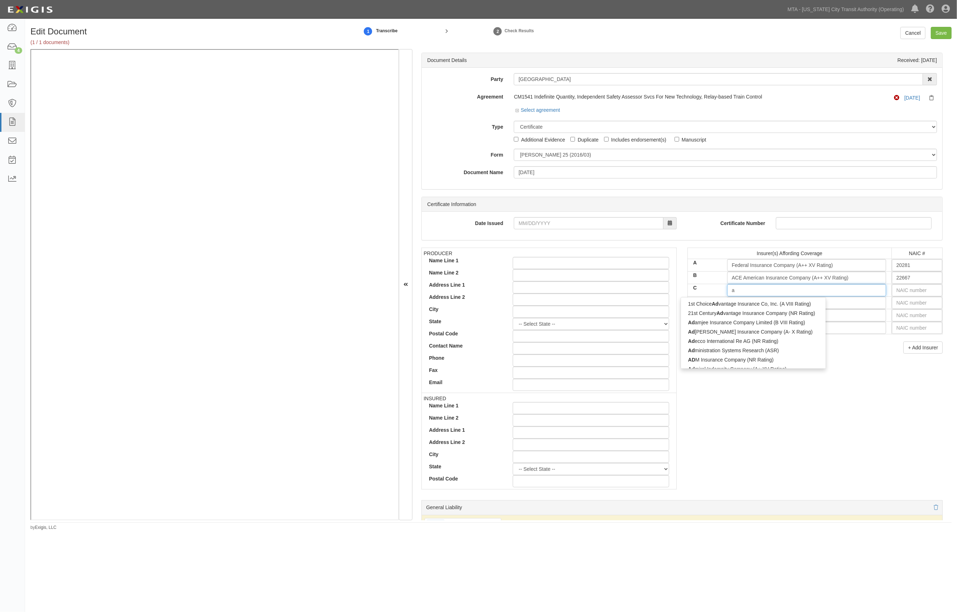
type input "ad"
type input "administration Systems Research (ASR)"
type input "admin"
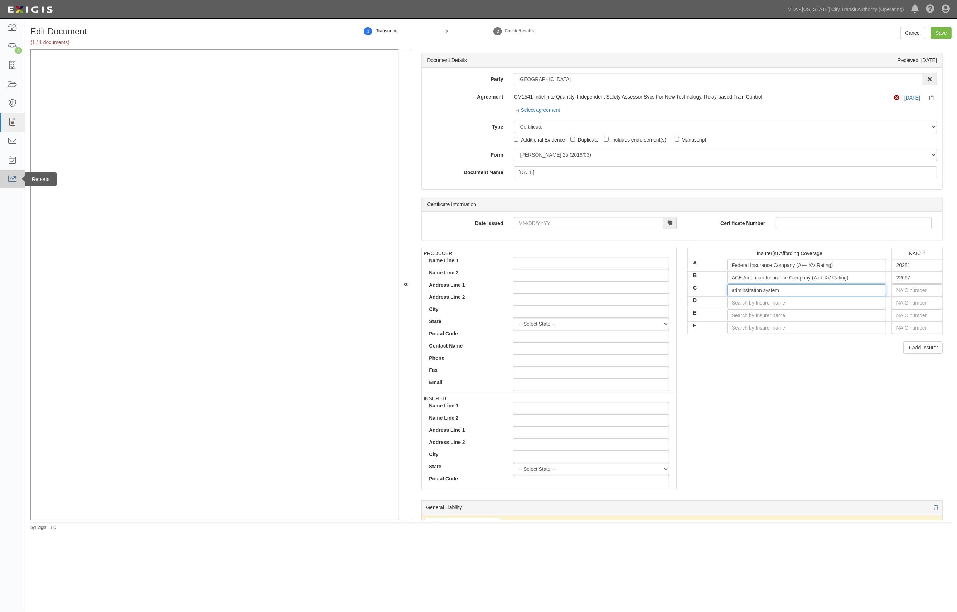
type input "adminstration system"
click at [820, 290] on input "C" at bounding box center [806, 290] width 159 height 12
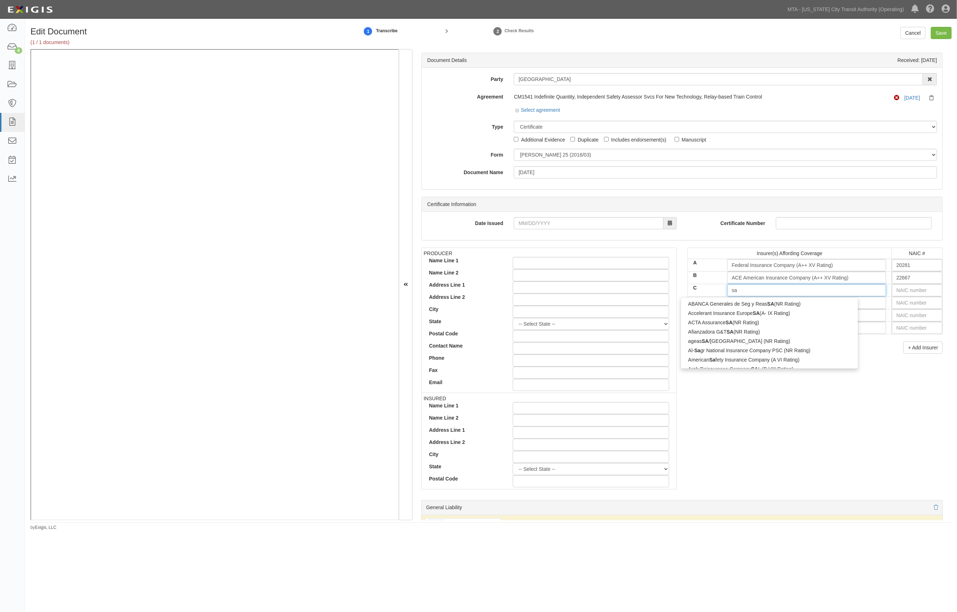
type input "s"
click at [705, 353] on div "Ad ministration Systems Research (ASR)" at bounding box center [753, 350] width 145 height 9
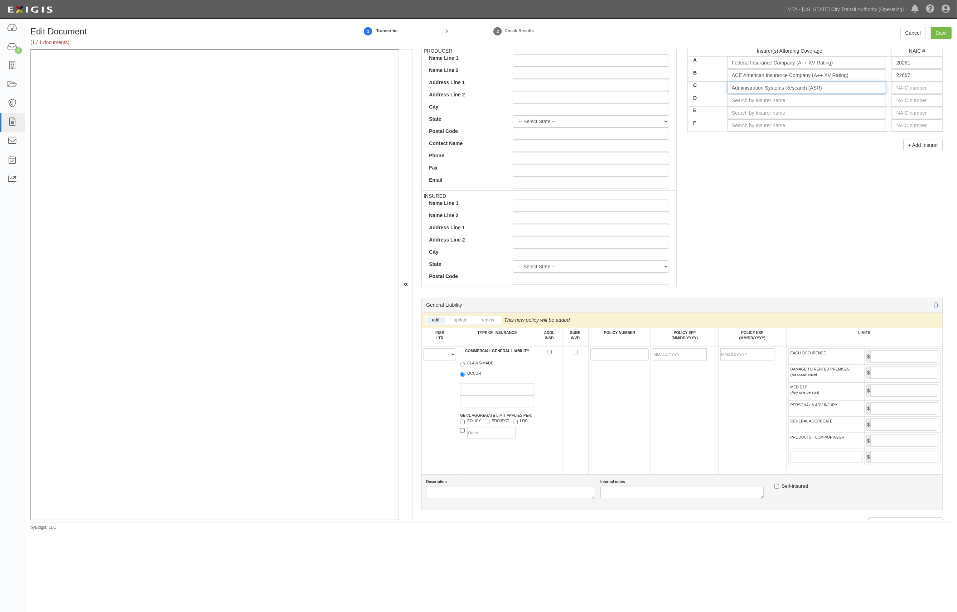
scroll to position [286, 0]
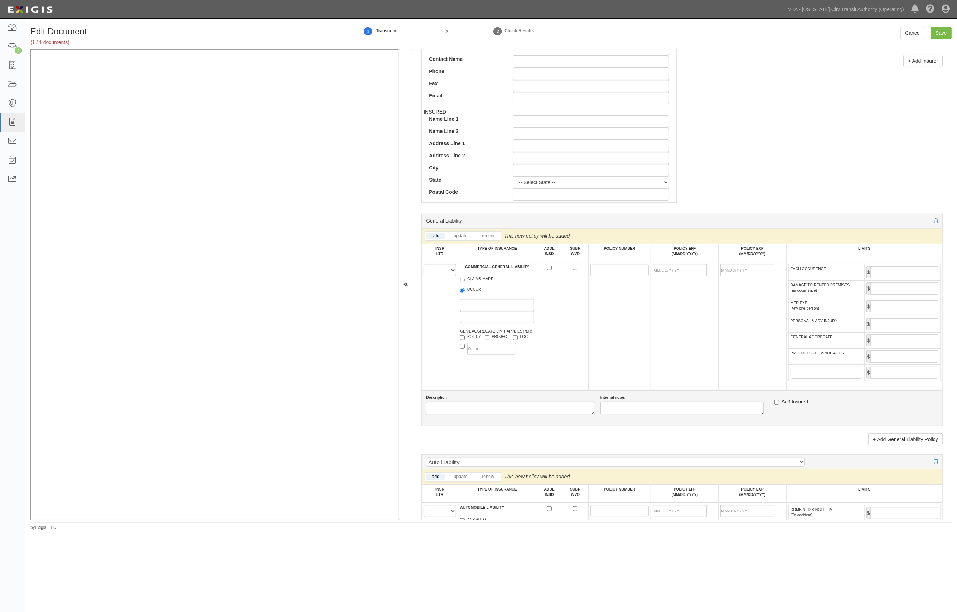
type input "Administration Systems Research (ASR)"
click at [444, 275] on select "A B C D E F" at bounding box center [440, 270] width 33 height 12
select select "A"
click at [424, 265] on select "A B C D E F" at bounding box center [440, 270] width 33 height 12
click at [469, 293] on label "OCCUR" at bounding box center [470, 289] width 21 height 7
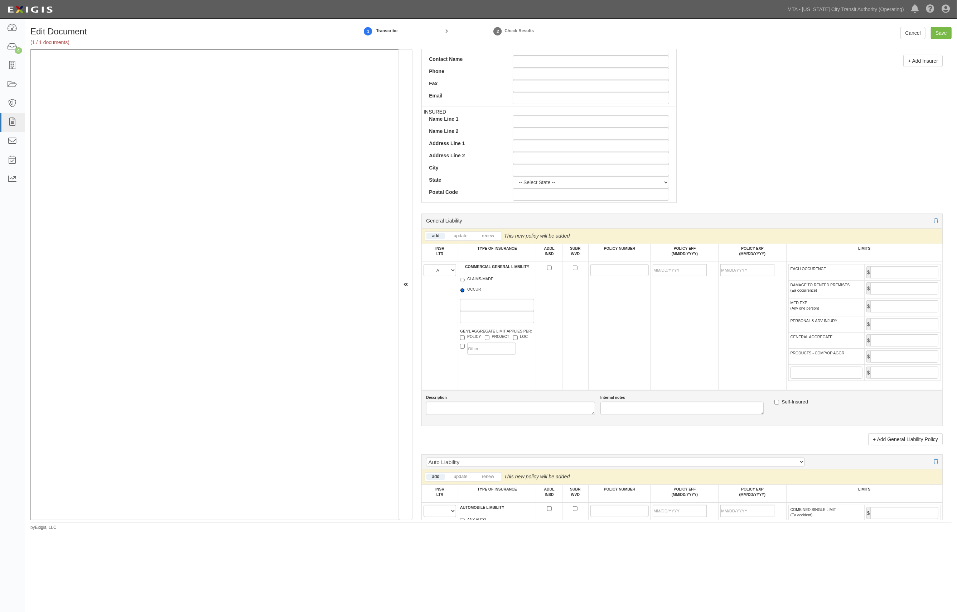
click at [465, 293] on input "OCCUR" at bounding box center [462, 290] width 5 height 5
radio input "true"
click at [588, 274] on td at bounding box center [619, 326] width 63 height 128
drag, startPoint x: 592, startPoint y: 271, endPoint x: 588, endPoint y: 268, distance: 5.0
click at [592, 271] on input "POLICY NUMBER" at bounding box center [619, 270] width 59 height 12
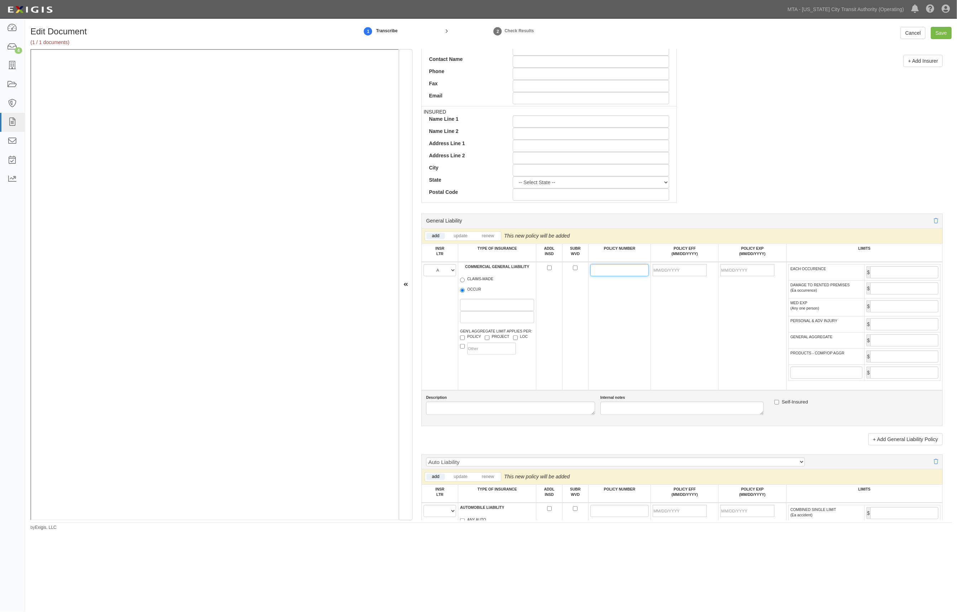
paste input "35797702"
type input "35797702"
click at [683, 274] on input "POLICY EFF (MM/DD/YYYY)" at bounding box center [680, 270] width 54 height 12
type input "10/01/2025"
type input "10/01/2026"
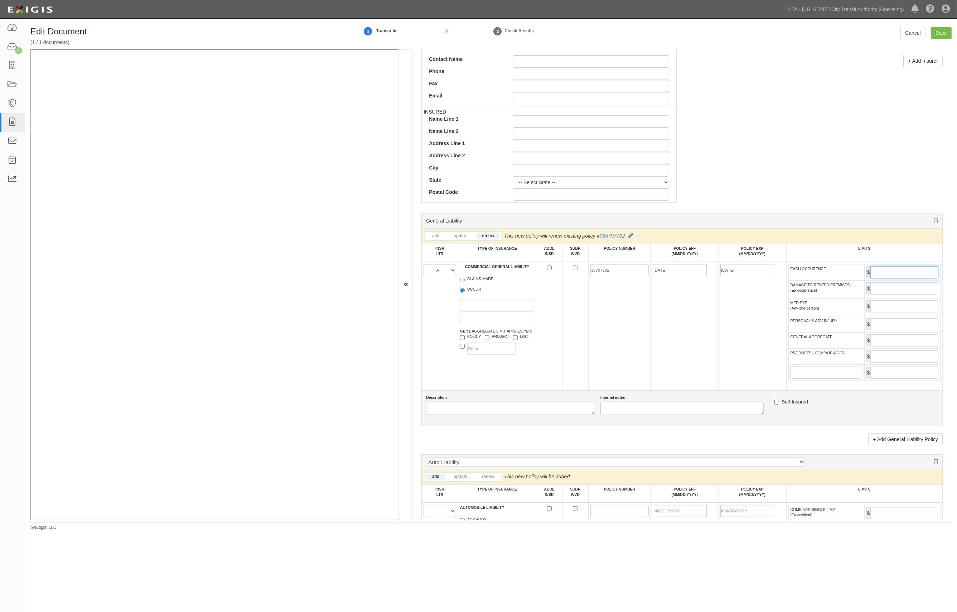
click at [898, 271] on input "EACH OCCURENCE" at bounding box center [905, 272] width 68 height 12
type input "1,000,000"
click at [884, 339] on input "GENERAL AGGREGATE" at bounding box center [905, 340] width 68 height 12
type input "2,000,000"
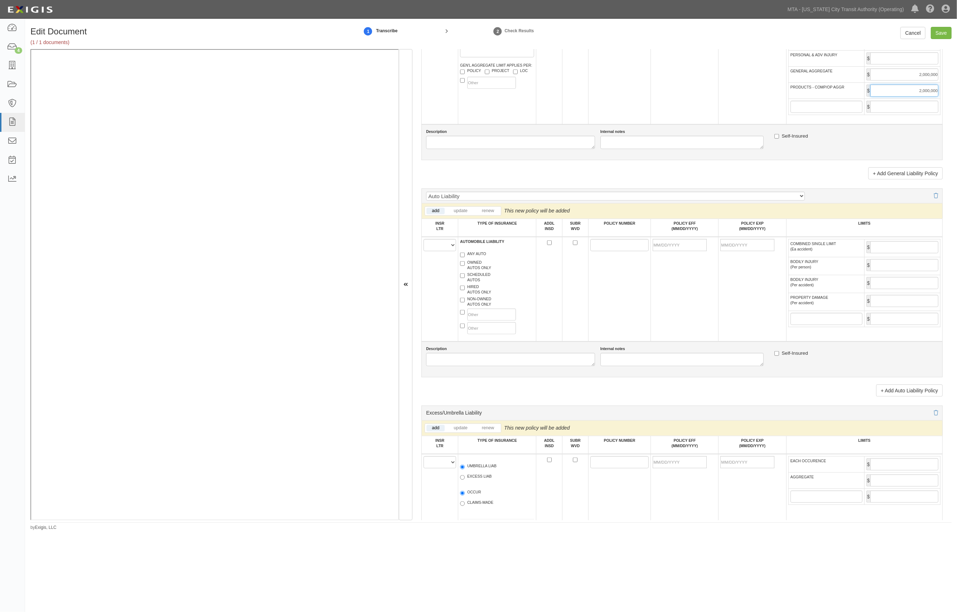
scroll to position [573, 0]
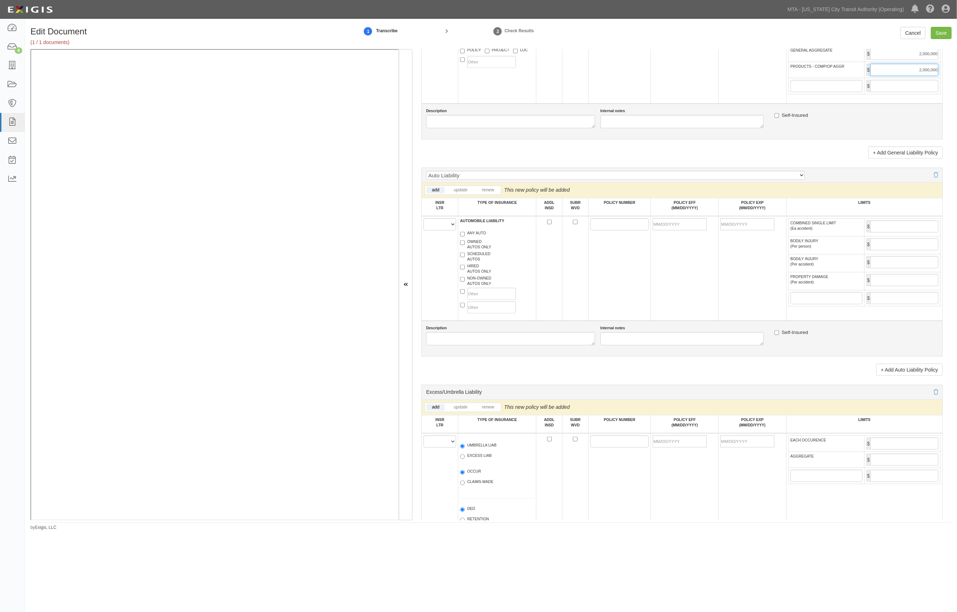
type input "2,000,000"
click at [442, 230] on select "A B C D E F" at bounding box center [440, 224] width 33 height 12
select select "A"
click at [424, 221] on select "A B C D E F" at bounding box center [440, 224] width 33 height 12
click at [482, 231] on td "AUTOMOBILE LIABILITY ANY AUTO OWNED AUTOS ONLY SCHEDULED AUTOS HIRED AUTOS ONLY…" at bounding box center [497, 268] width 78 height 105
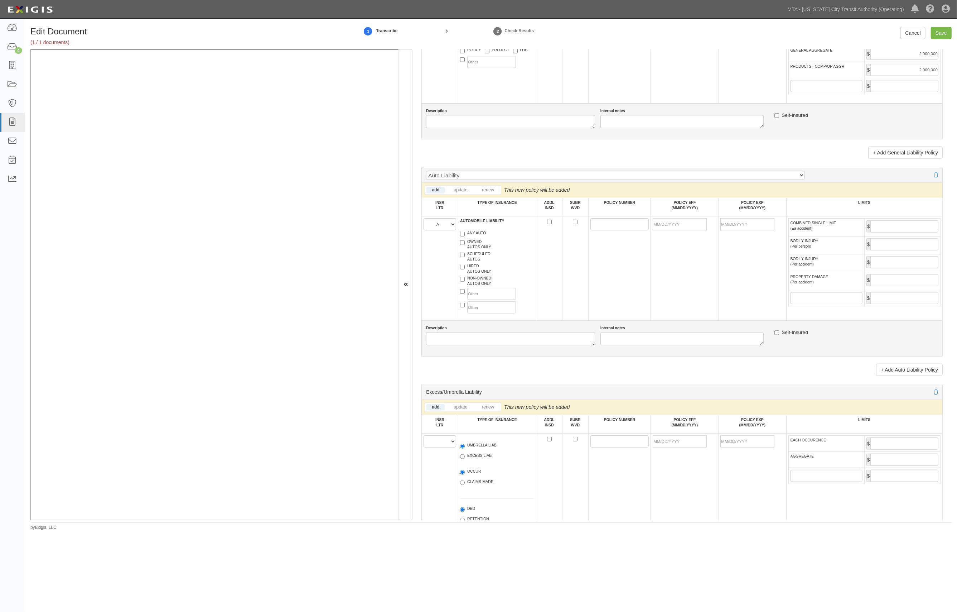
click at [479, 233] on label "ANY AUTO" at bounding box center [473, 233] width 26 height 7
click at [465, 233] on input "ANY AUTO" at bounding box center [462, 234] width 5 height 5
checkbox input "true"
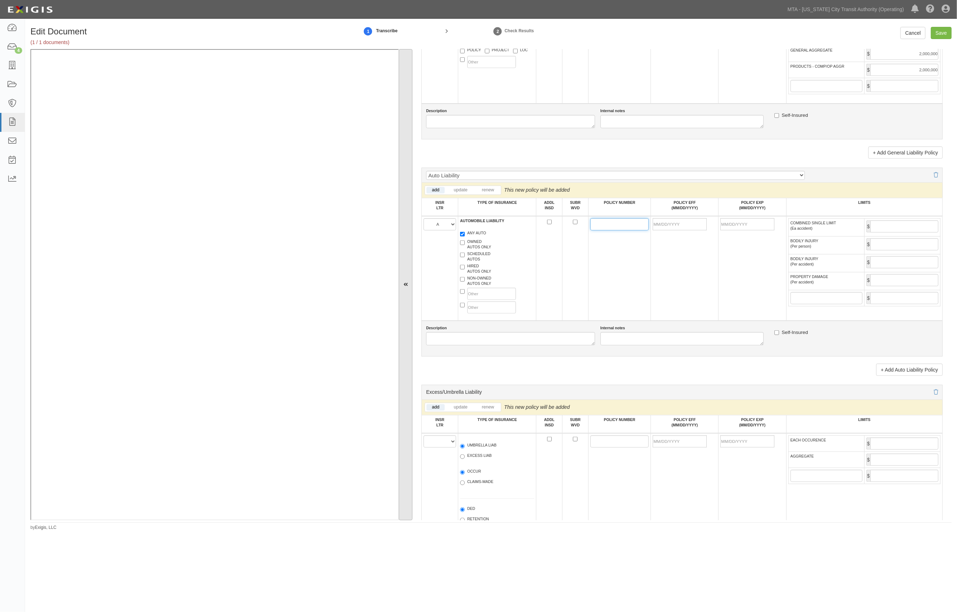
drag, startPoint x: 609, startPoint y: 225, endPoint x: 412, endPoint y: 241, distance: 197.6
click at [609, 225] on input "POLICY NUMBER" at bounding box center [619, 224] width 59 height 12
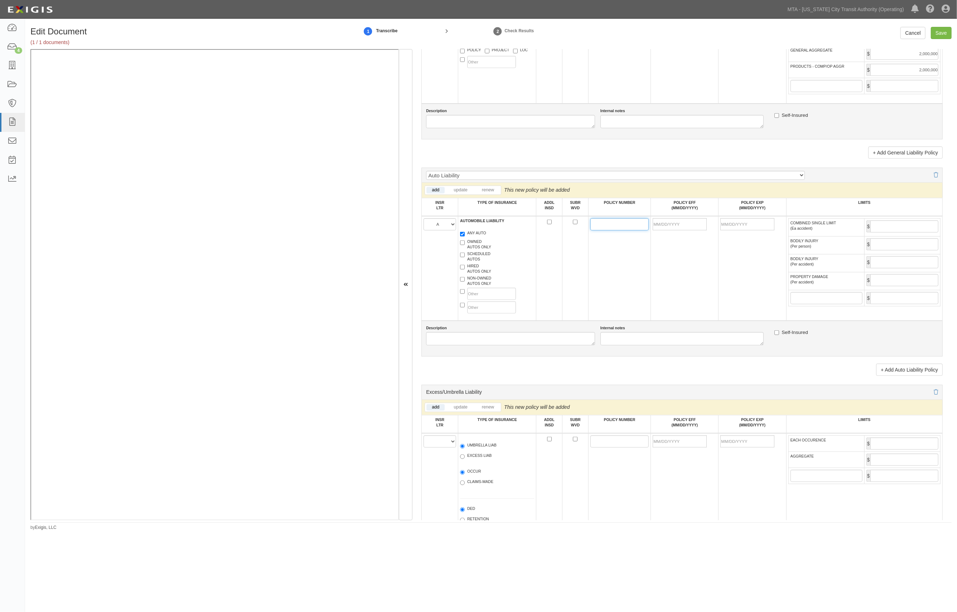
paste input "73238718"
type input "73238718"
click at [665, 227] on input "POLICY EFF (MM/DD/YYYY)" at bounding box center [680, 224] width 54 height 12
type input "10/01/2025"
type input "10/01/2026"
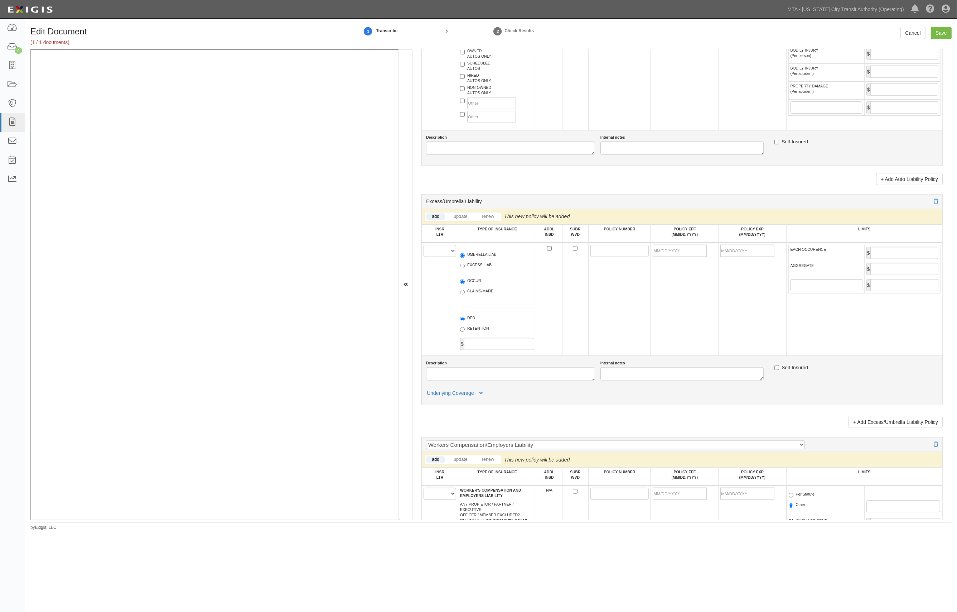
scroll to position [764, 0]
type input "1,000,000"
click at [443, 256] on select "A B C D E F" at bounding box center [440, 250] width 33 height 12
select select "A"
click at [424, 248] on select "A B C D E F" at bounding box center [440, 250] width 33 height 12
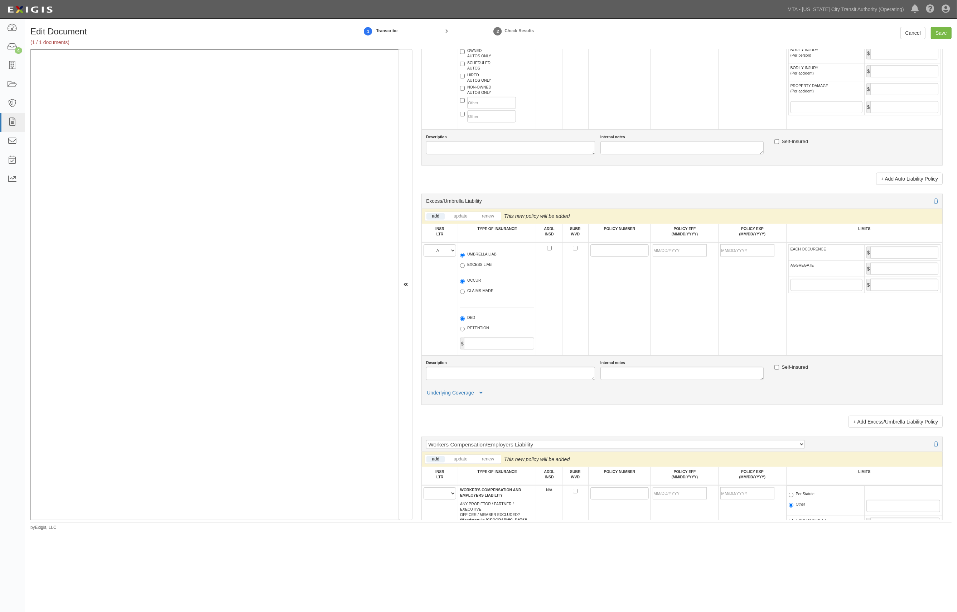
click at [467, 267] on label "EXCESS LIAB" at bounding box center [476, 265] width 32 height 7
click at [465, 267] on input "EXCESS LIAB" at bounding box center [462, 265] width 5 height 5
radio input "true"
drag, startPoint x: 611, startPoint y: 252, endPoint x: 429, endPoint y: 274, distance: 183.3
click at [611, 252] on input "POLICY NUMBER" at bounding box center [619, 250] width 59 height 12
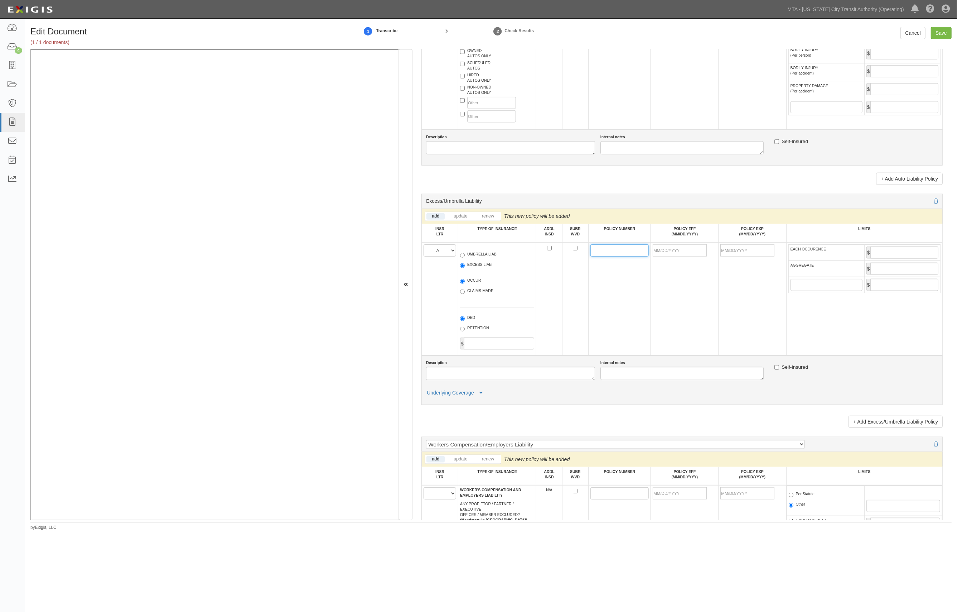
paste input "78190001"
type input "78190001"
click at [674, 251] on input "POLICY EFF (MM/DD/YYYY)" at bounding box center [680, 250] width 54 height 12
type input "10/01/2025"
type input "10/01/2026"
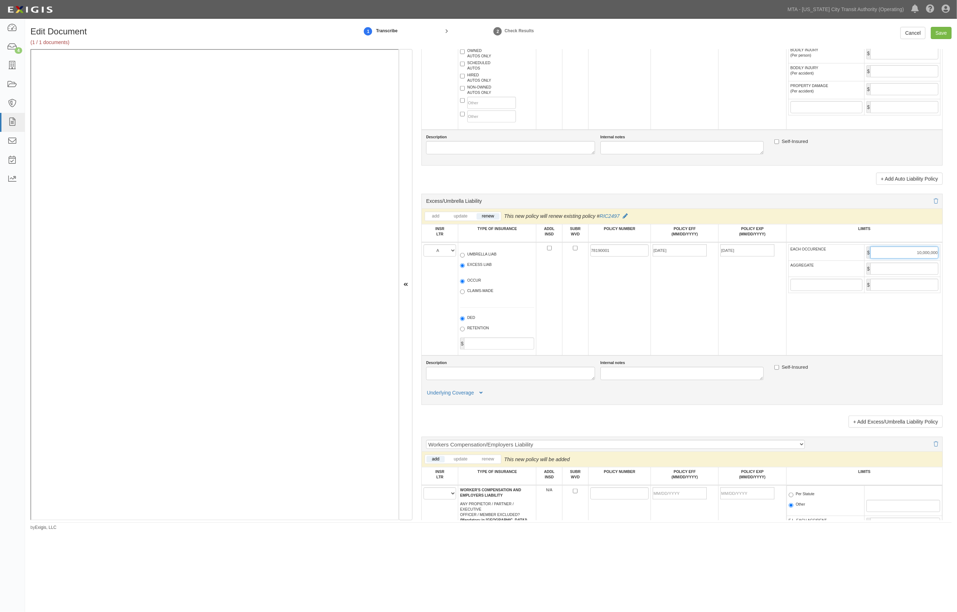
type input "10,000,000"
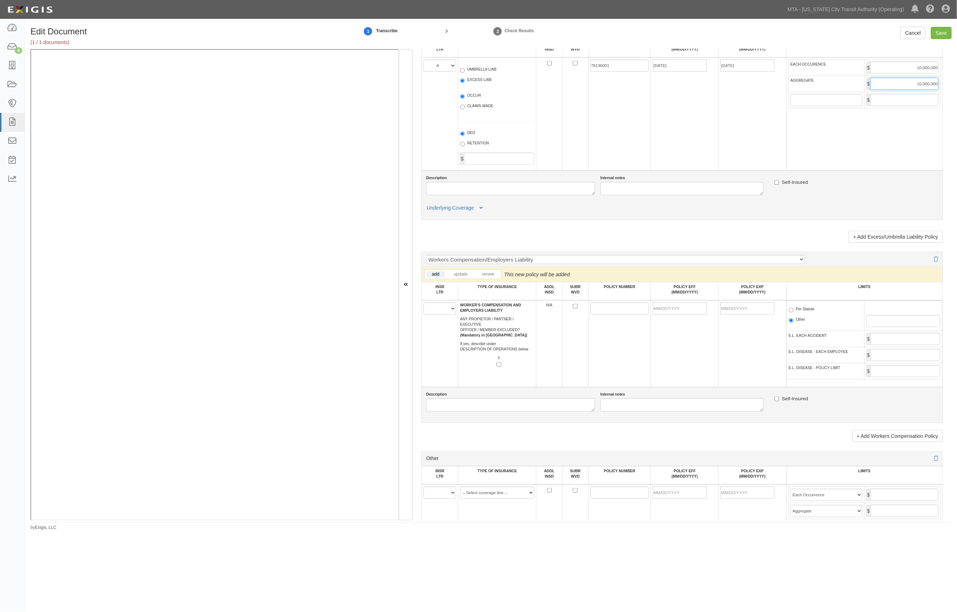
scroll to position [955, 0]
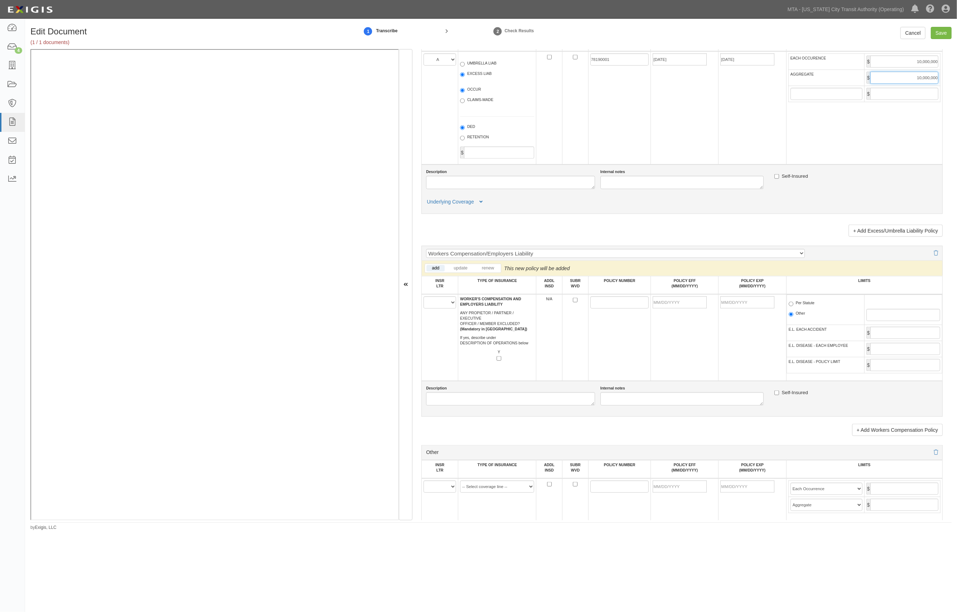
type input "10,000,000"
click at [444, 306] on select "A B C D E F" at bounding box center [440, 302] width 33 height 12
select select "B"
click at [424, 301] on select "A B C D E F" at bounding box center [440, 302] width 33 height 12
click at [616, 305] on input "POLICY NUMBER" at bounding box center [619, 302] width 59 height 12
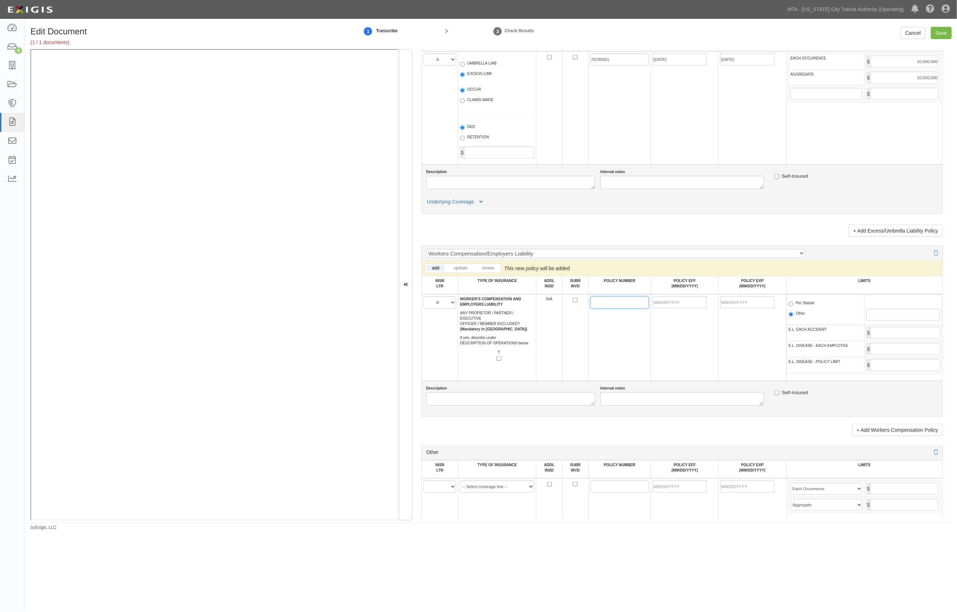
paste input "71643898"
type input "71643898"
click at [661, 308] on input "POLICY EFF (MM/DD/YYYY)" at bounding box center [680, 302] width 54 height 12
type input "10/01/2025"
type input "10/01/2026"
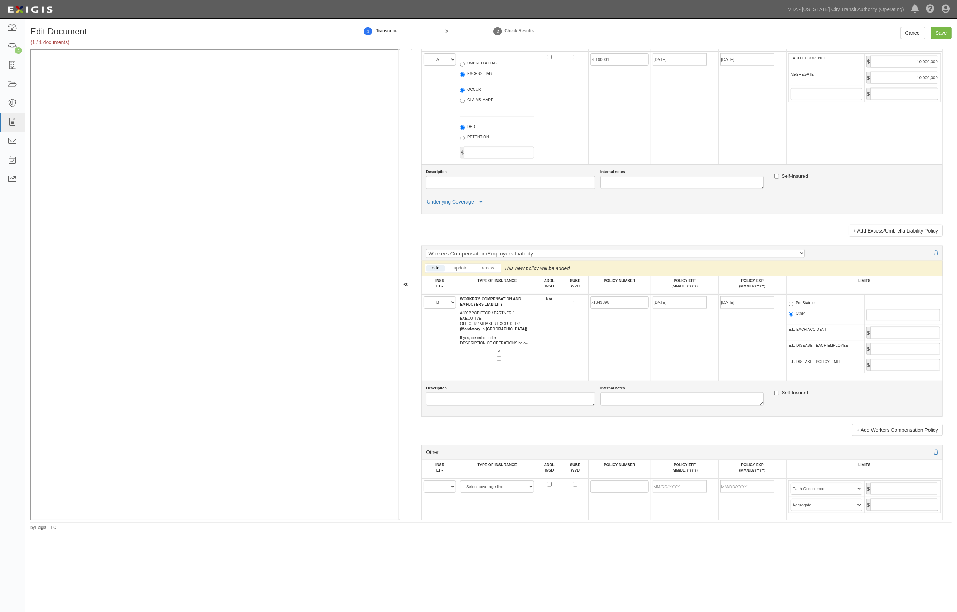
click at [803, 304] on td "Per Statute Other" at bounding box center [826, 310] width 78 height 30
click at [801, 307] on label "Per Statute" at bounding box center [802, 303] width 26 height 7
click at [794, 306] on input "Per Statute" at bounding box center [791, 304] width 5 height 5
radio input "true"
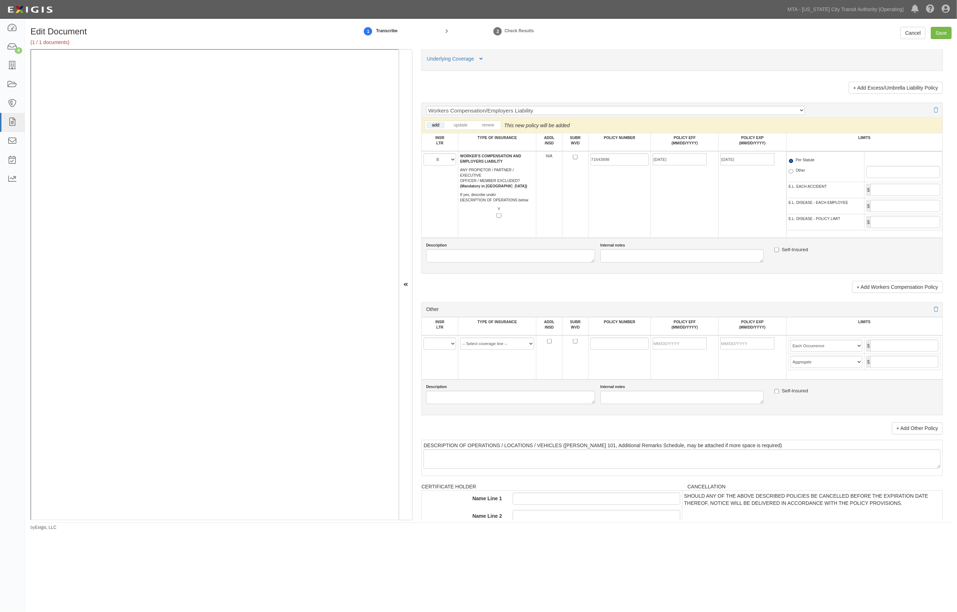
scroll to position [1146, 0]
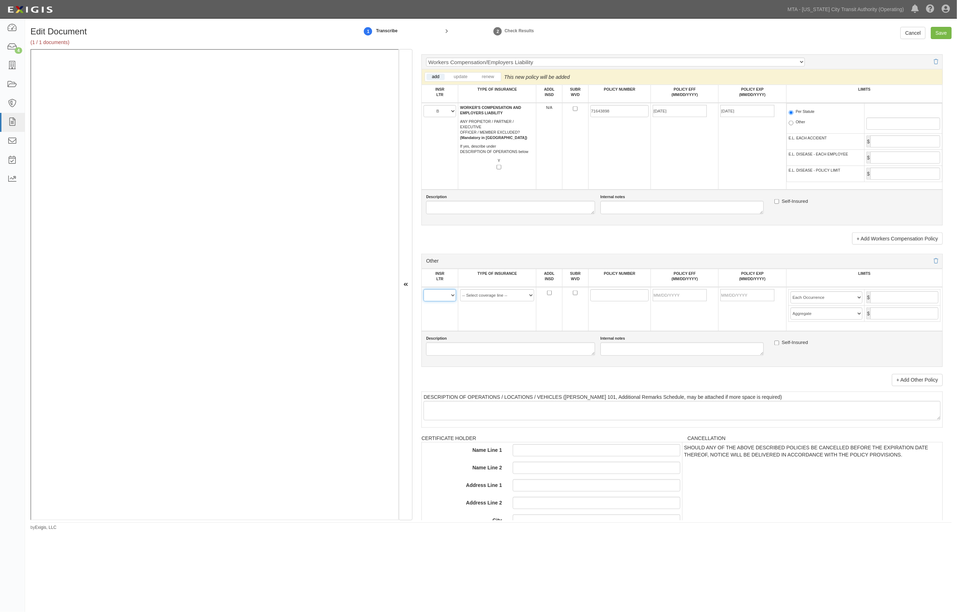
click at [443, 301] on select "A B C D E F" at bounding box center [440, 295] width 33 height 12
select select "C"
click at [424, 295] on select "A B C D E F" at bounding box center [440, 295] width 33 height 12
click at [488, 301] on select "-- Select coverage line -- Asbestos Abatement Auto Physical Damage Aviation Lia…" at bounding box center [497, 295] width 74 height 12
select select "44"
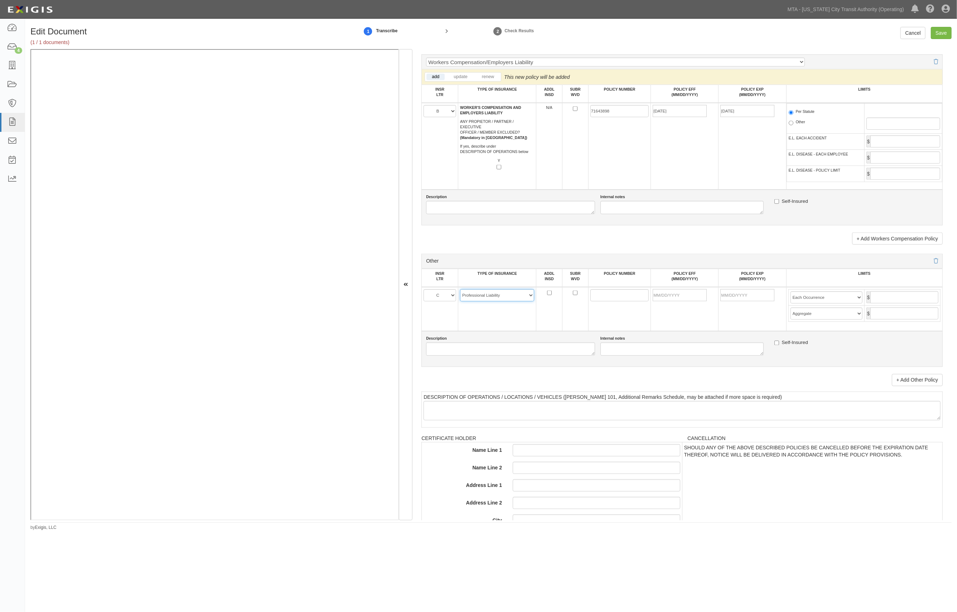
click at [460, 301] on select "-- Select coverage line -- Asbestos Abatement Auto Physical Damage Aviation Lia…" at bounding box center [497, 295] width 74 height 12
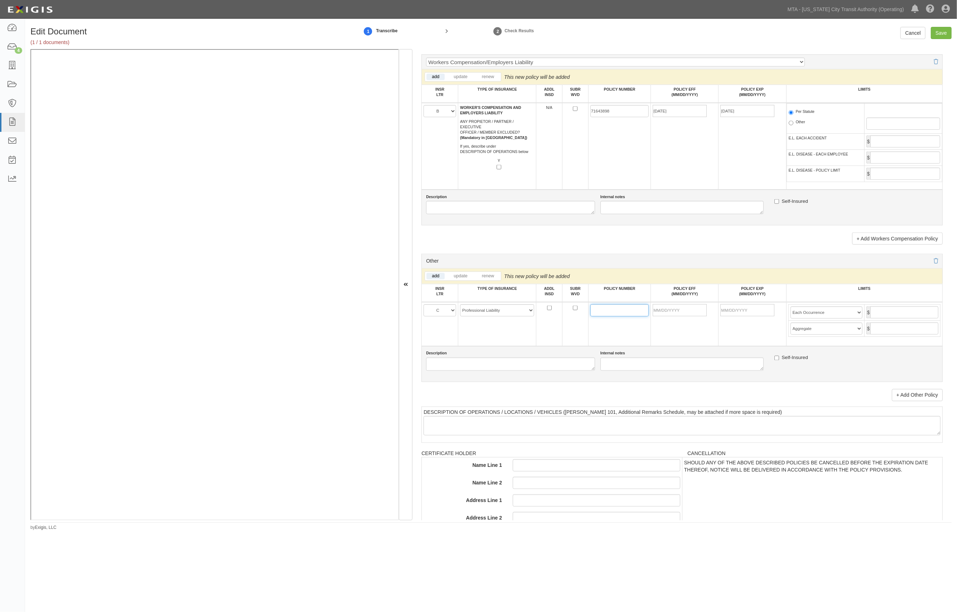
paste input "RIC2596"
type input "RIC2596"
click at [678, 316] on input "POLICY EFF (MM/DD/YYYY)" at bounding box center [680, 310] width 54 height 12
type input "10/01/2025"
type input "10/01/2026"
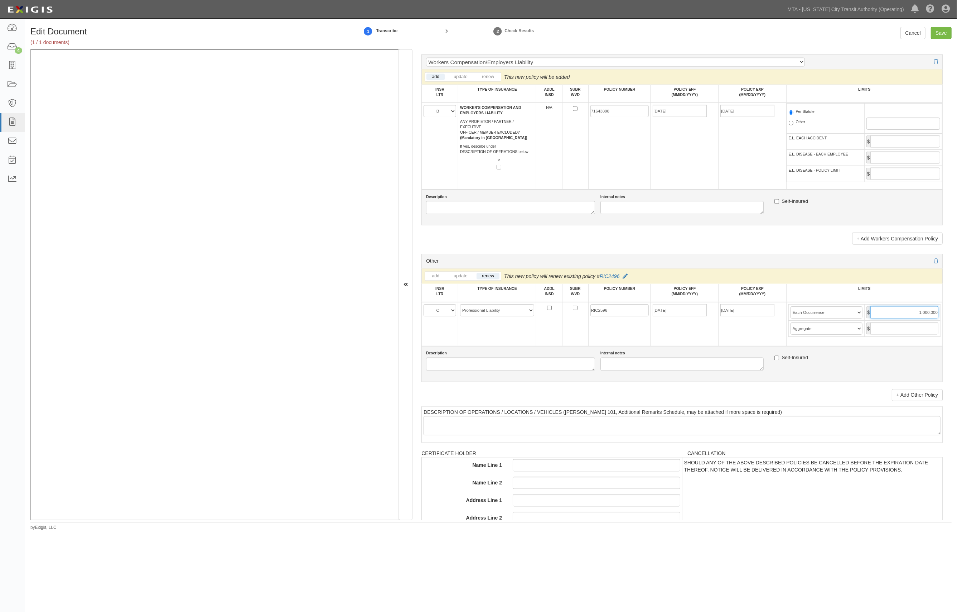
type input "1,000,000"
click at [823, 318] on select "Limit Each Occurrence Each Claim Aggregate Deductible Self-Insured Retention Pe…" at bounding box center [827, 312] width 72 height 12
select select "Each Claim"
click at [791, 313] on select "Limit Each Occurrence Each Claim Aggregate Deductible Self-Insured Retention Pe…" at bounding box center [827, 312] width 72 height 12
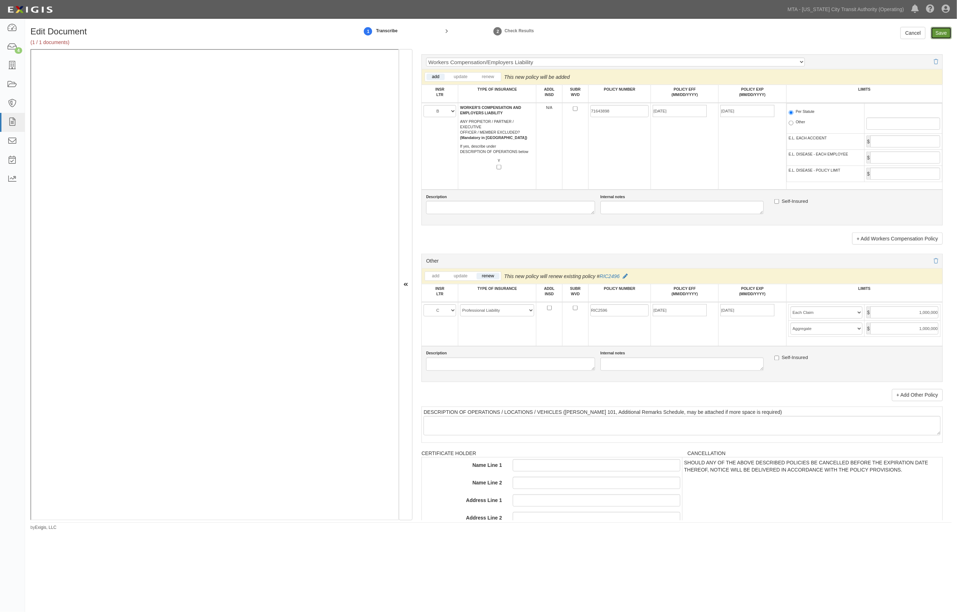
click at [942, 30] on input "Save" at bounding box center [941, 33] width 21 height 12
type input "1000000"
type input "2000000"
type input "1000000"
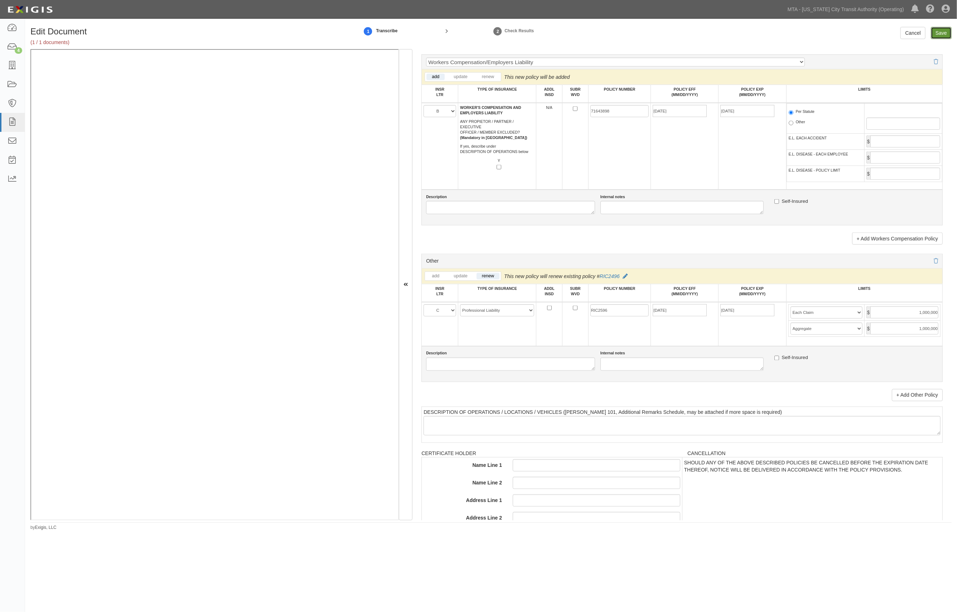
type input "10000000"
type input "1000000"
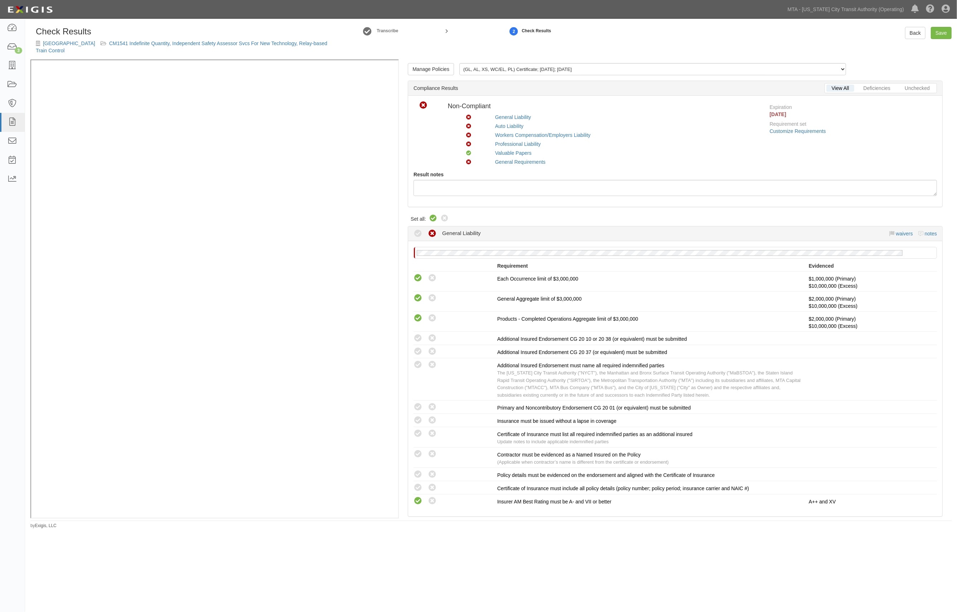
click at [430, 217] on icon at bounding box center [433, 218] width 9 height 9
radio input "true"
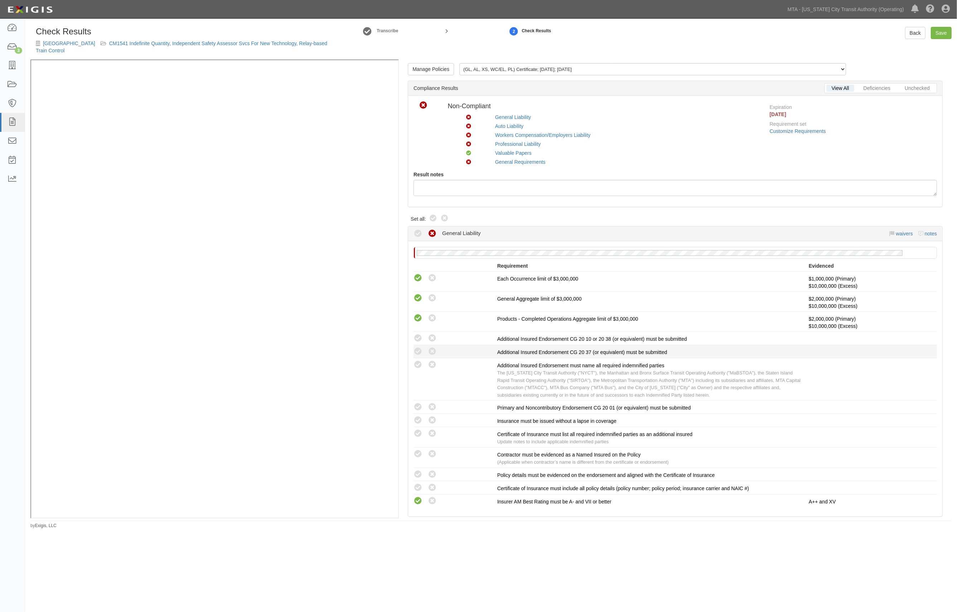
radio input "true"
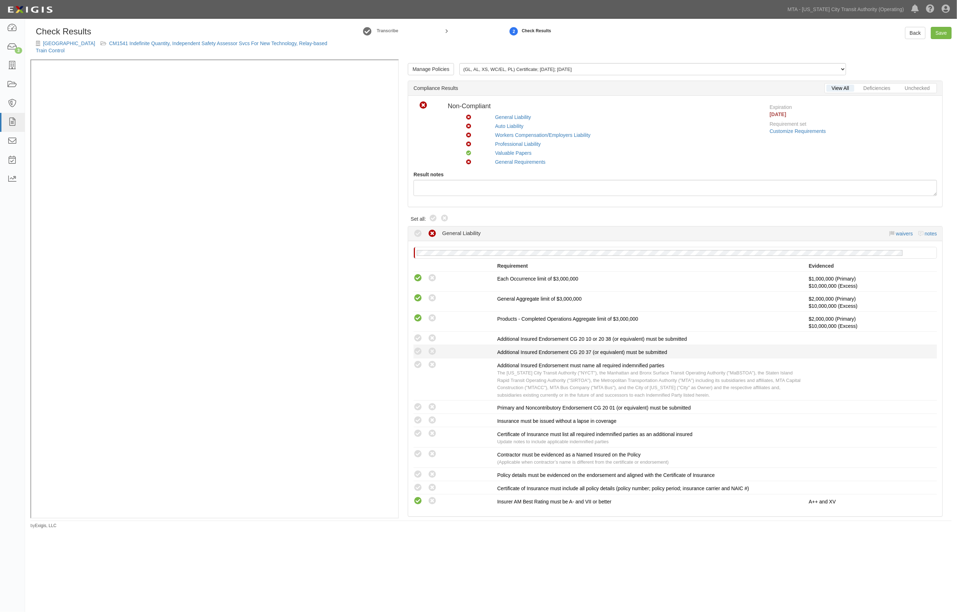
radio input "true"
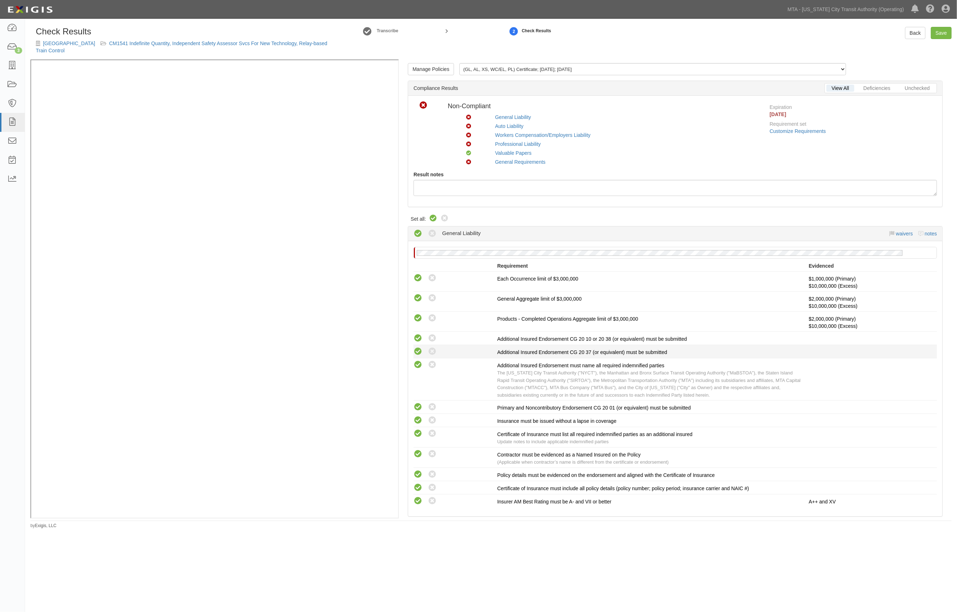
radio input "true"
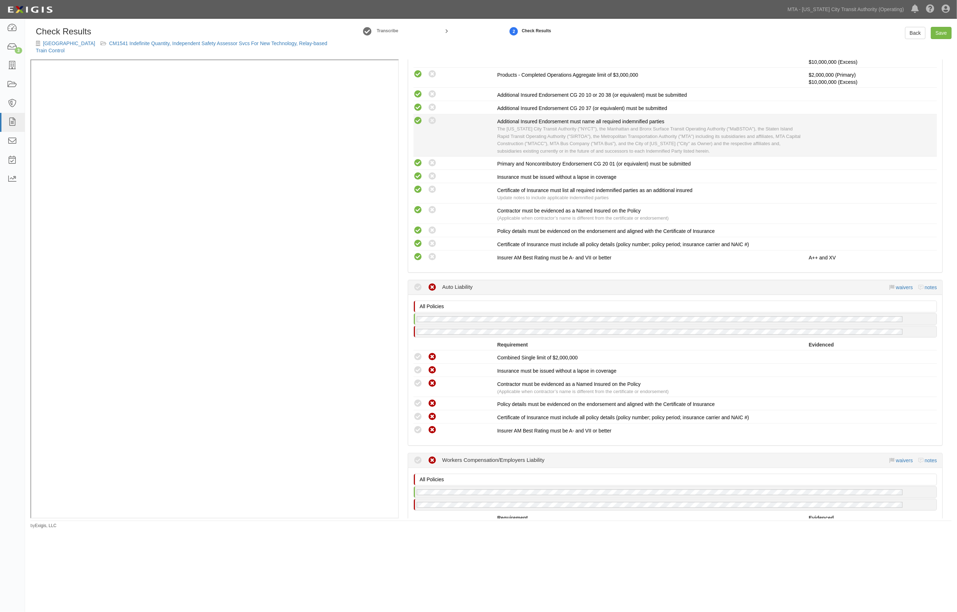
scroll to position [334, 0]
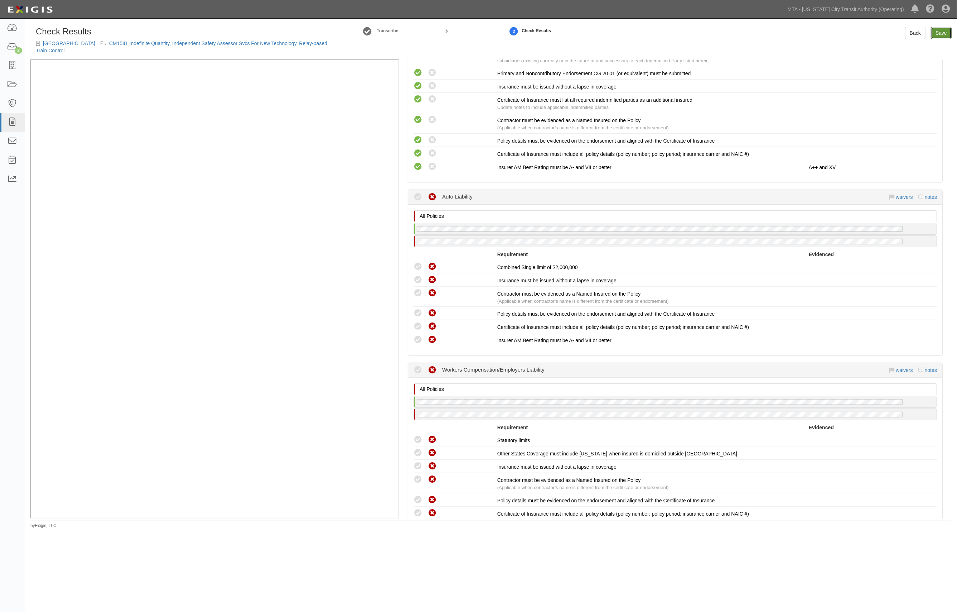
click at [946, 32] on link "Save" at bounding box center [941, 33] width 21 height 12
radio input "true"
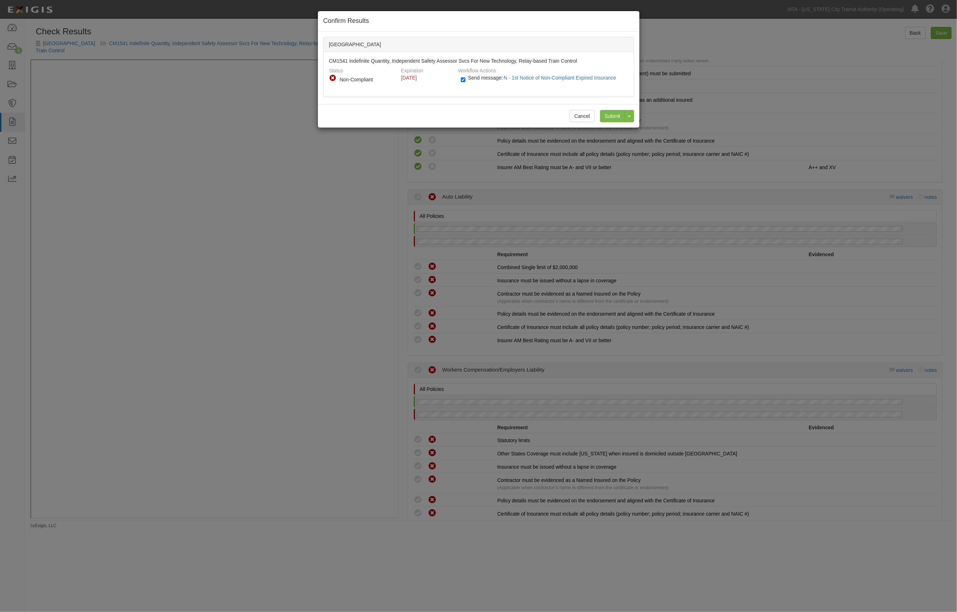
click at [466, 82] on label "Send message: N - 1st Notice of Non-Compliant Expired Insurance" at bounding box center [540, 81] width 158 height 9
click at [466, 82] on input "Send message: N - 1st Notice of Non-Compliant Expired Insurance" at bounding box center [463, 80] width 5 height 8
checkbox input "false"
drag, startPoint x: 622, startPoint y: 118, endPoint x: 612, endPoint y: 115, distance: 10.5
click at [620, 121] on input "Submit" at bounding box center [612, 116] width 25 height 12
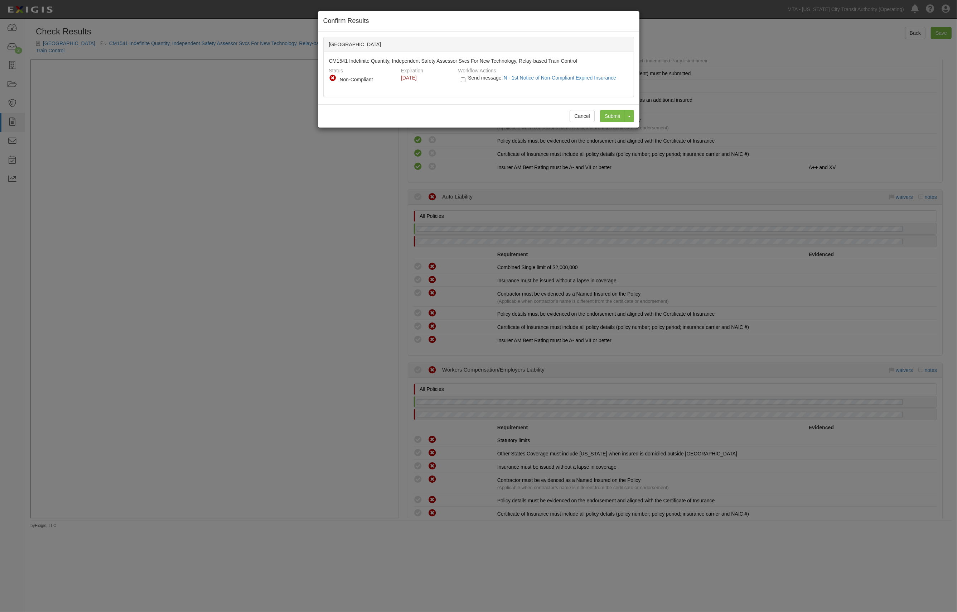
click at [612, 115] on div "Submit Toggle Dropdown Submit and Continue to Agreement" at bounding box center [614, 116] width 39 height 12
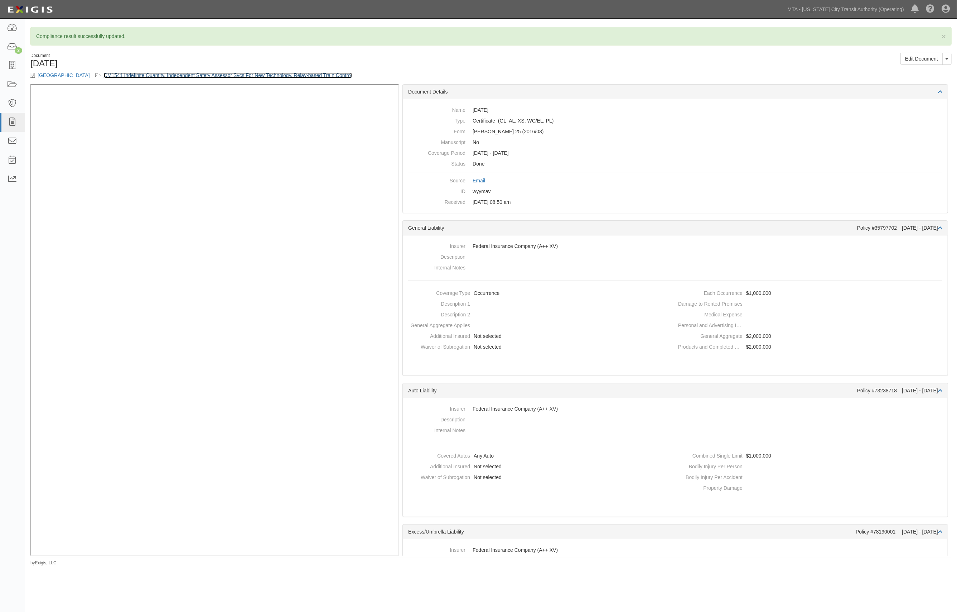
click at [185, 73] on link "CM1541 Indefinite Quantity, Independent Safety Assessor Svcs For New Technology…" at bounding box center [228, 75] width 248 height 6
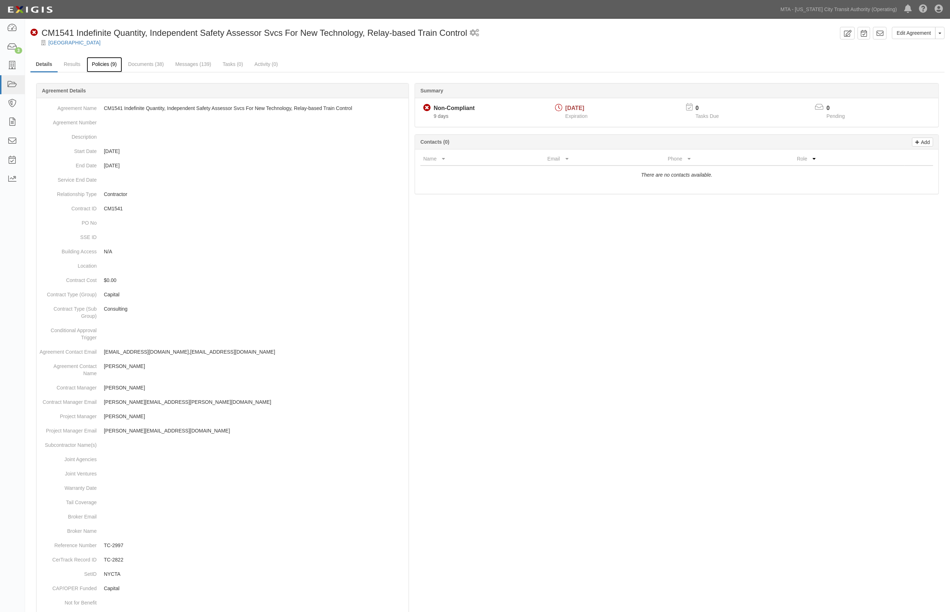
click at [103, 66] on link "Policies (9)" at bounding box center [104, 64] width 35 height 15
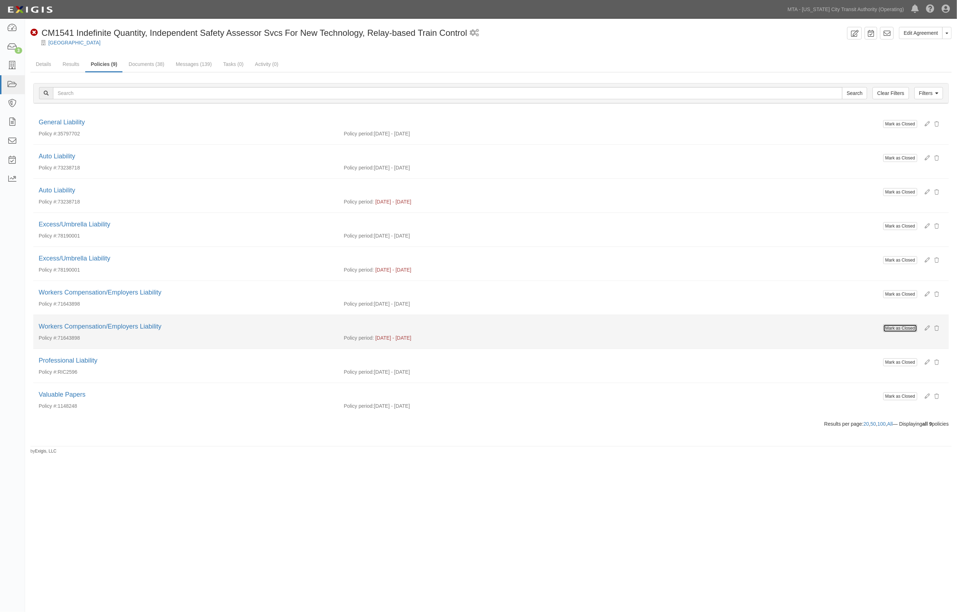
click at [892, 327] on button "Mark as Closed" at bounding box center [900, 328] width 34 height 8
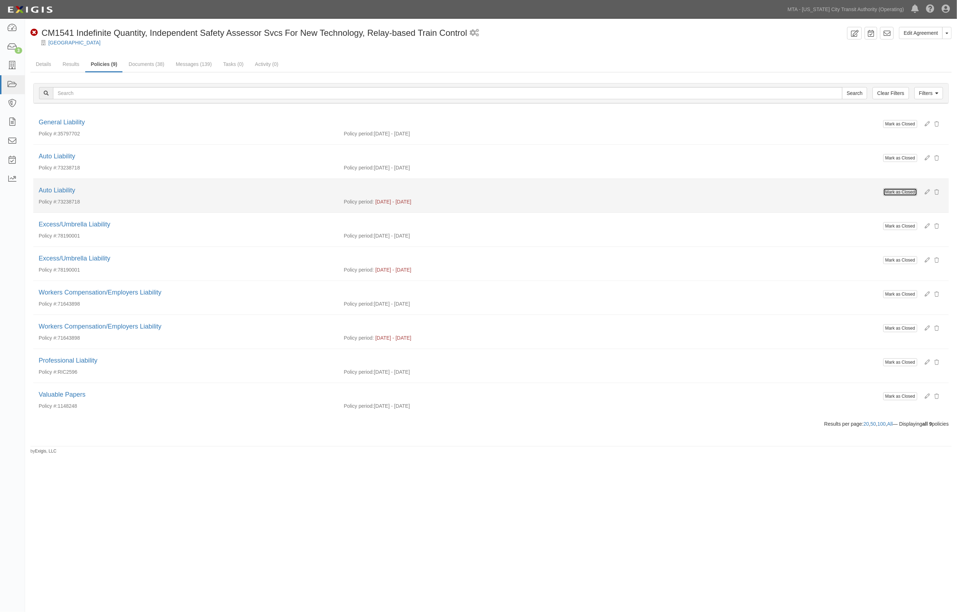
click at [902, 191] on button "Mark as Closed" at bounding box center [900, 192] width 34 height 8
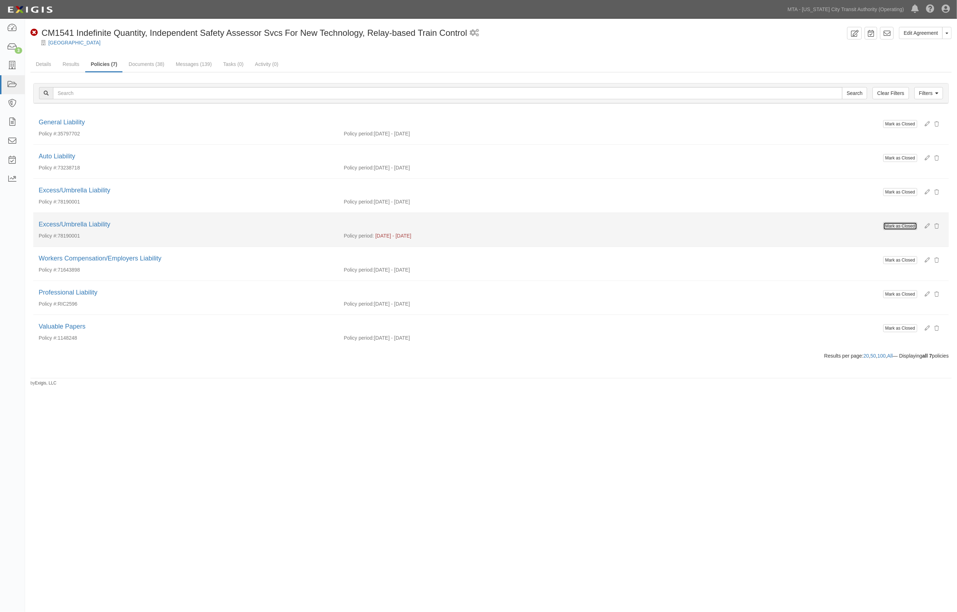
click at [892, 225] on button "Mark as Closed" at bounding box center [900, 226] width 34 height 8
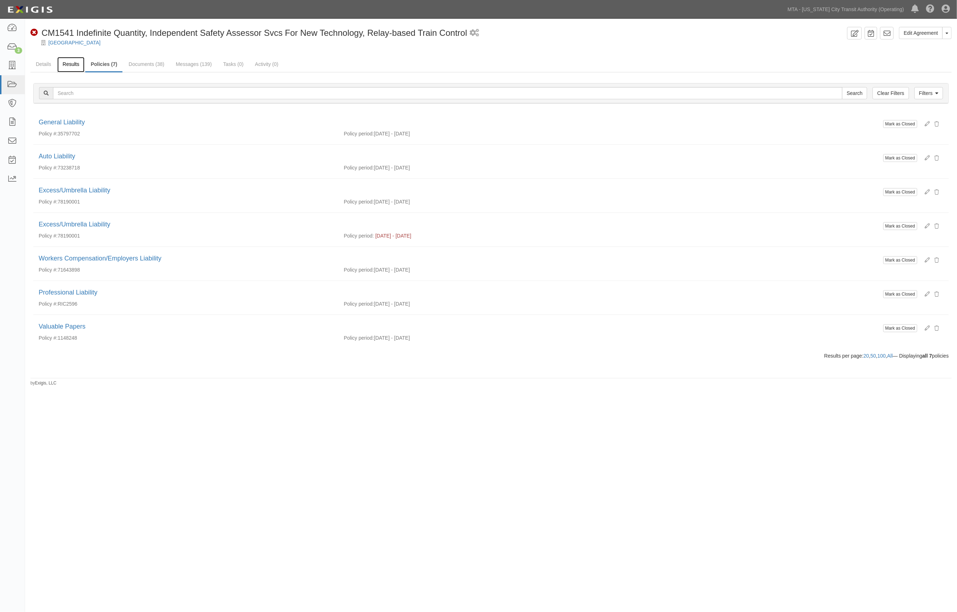
click at [72, 66] on link "Results" at bounding box center [71, 64] width 28 height 15
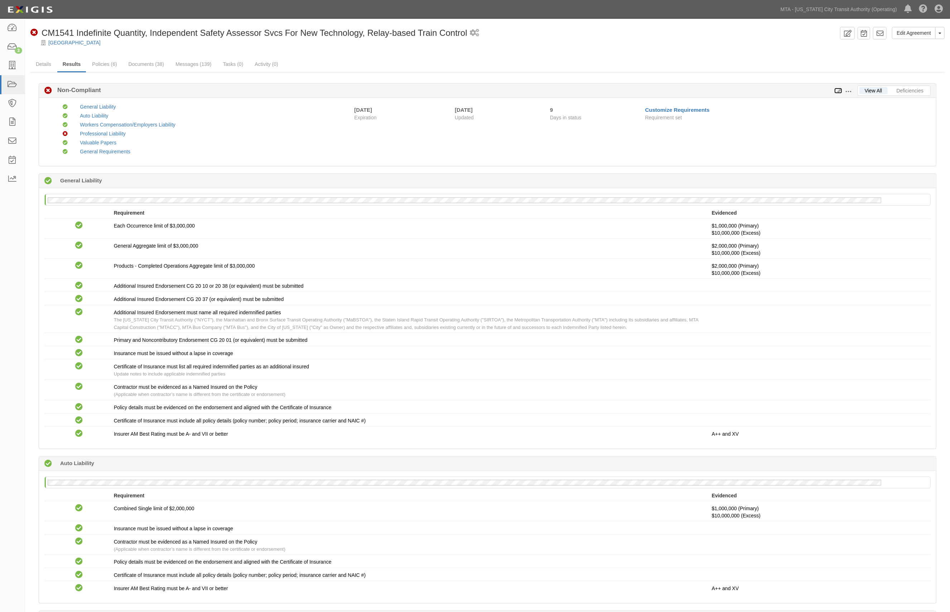
click at [838, 92] on icon at bounding box center [838, 90] width 8 height 5
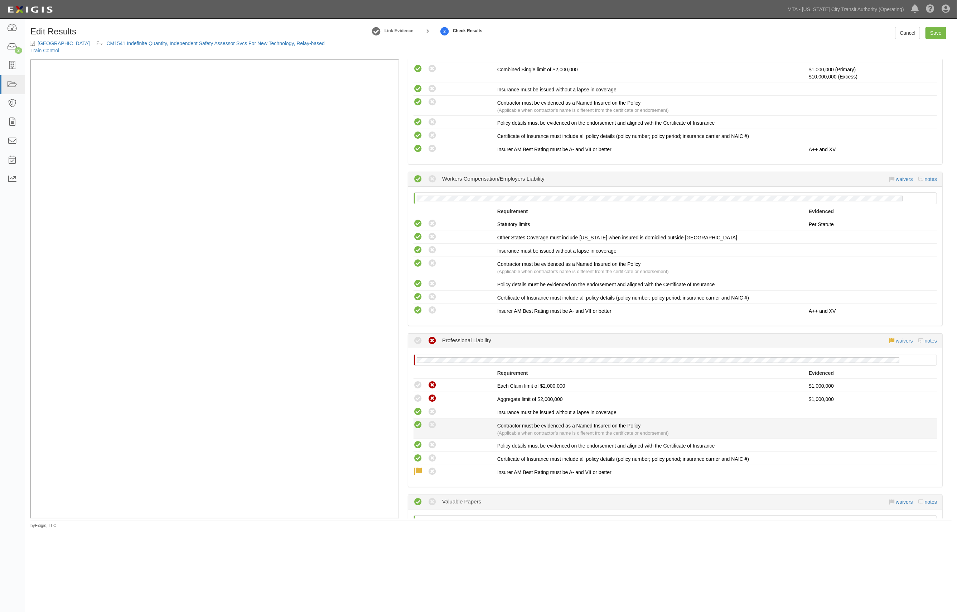
scroll to position [668, 0]
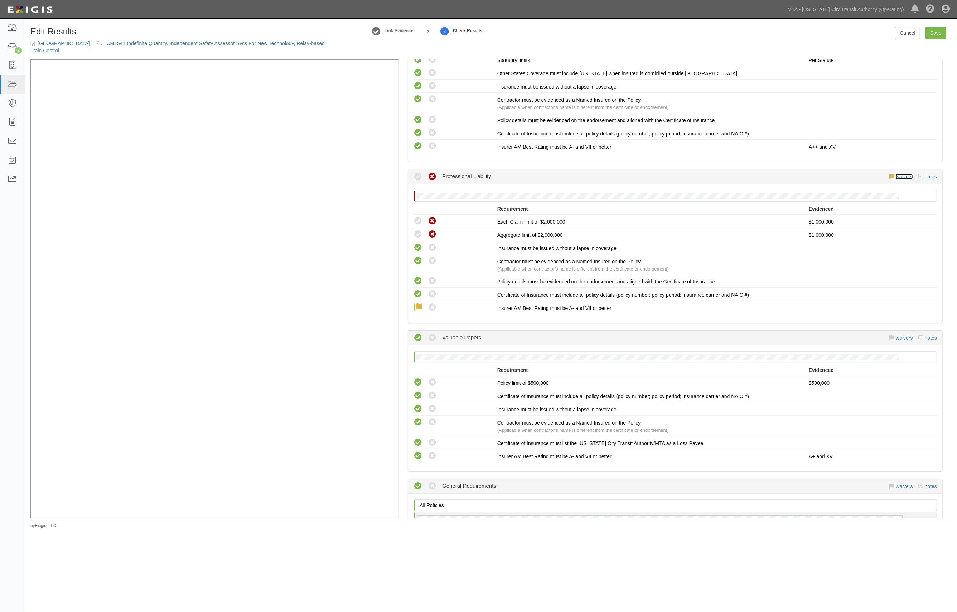
click at [896, 174] on link "waivers" at bounding box center [904, 177] width 17 height 6
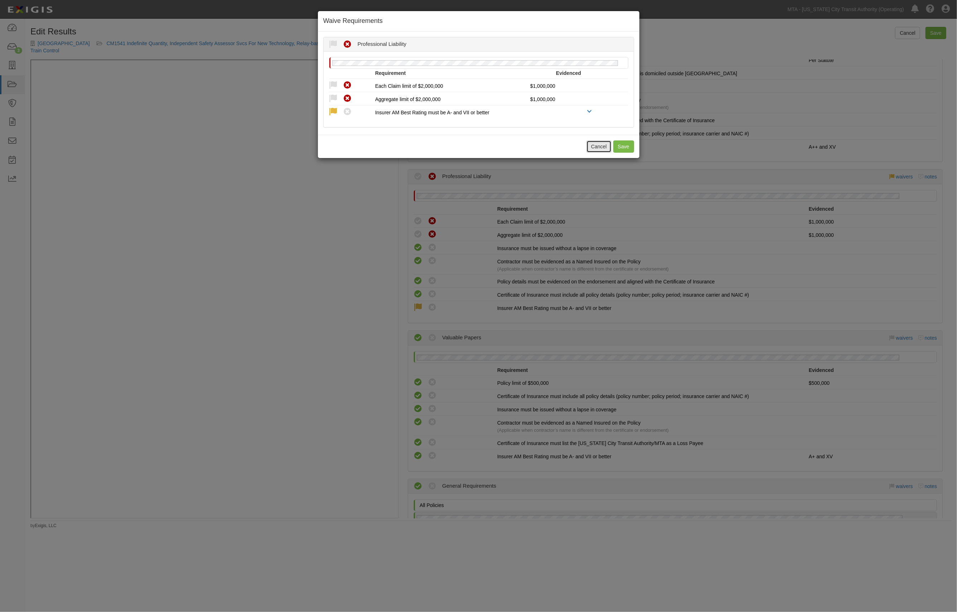
click at [599, 148] on button "Cancel" at bounding box center [599, 146] width 25 height 12
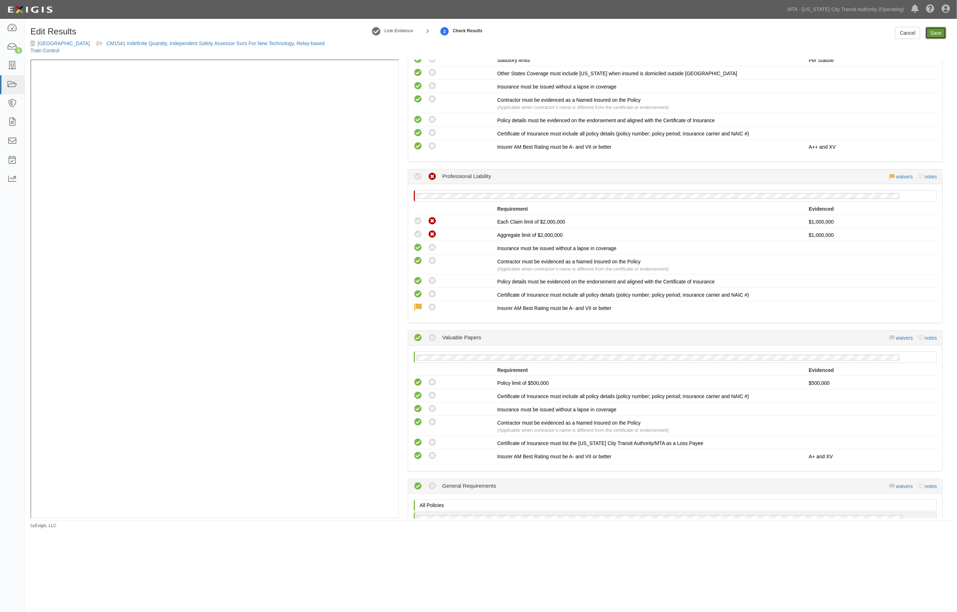
click at [935, 30] on link "Save" at bounding box center [936, 33] width 21 height 12
radio input "true"
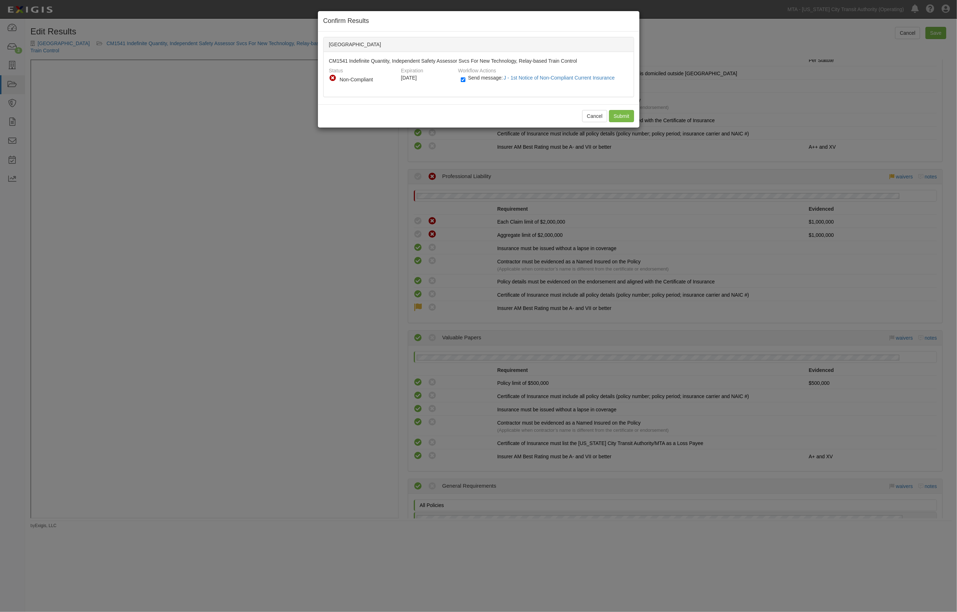
click at [487, 79] on span "Send message: J - 1st Notice of Non-Compliant Current Insurance" at bounding box center [543, 78] width 150 height 6
click at [466, 79] on input "Send message: J - 1st Notice of Non-Compliant Current Insurance" at bounding box center [463, 80] width 5 height 8
checkbox input "false"
click at [617, 114] on input "Submit" at bounding box center [621, 116] width 25 height 12
click at [617, 116] on div "Cancel Submit" at bounding box center [479, 115] width 322 height 23
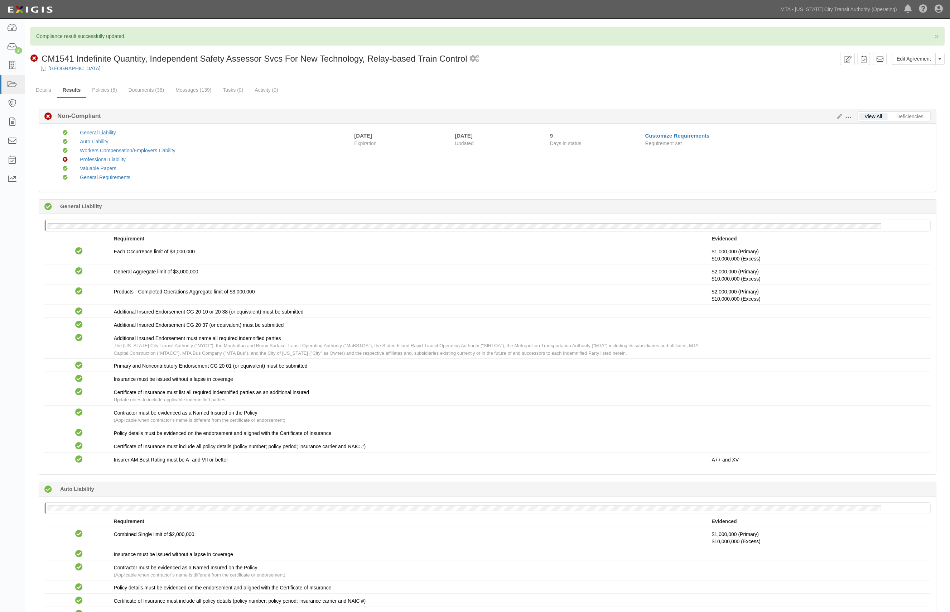
click at [635, 90] on ul "Details Results Policies (6) Documents (38) Messages (139) Tasks (0) Activity (…" at bounding box center [487, 90] width 914 height 15
click at [157, 90] on link "Documents (38)" at bounding box center [146, 90] width 47 height 15
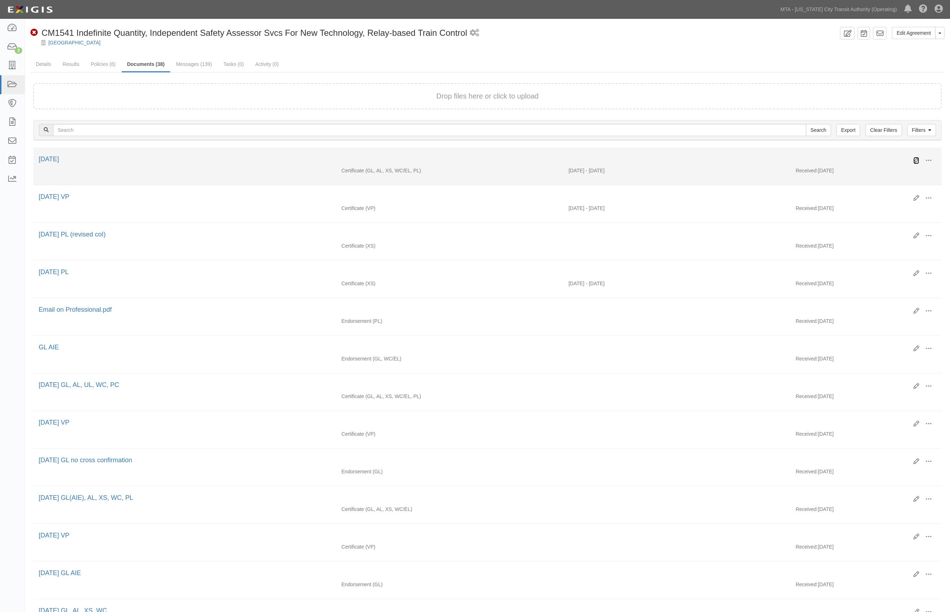
click at [916, 158] on icon at bounding box center [916, 161] width 6 height 6
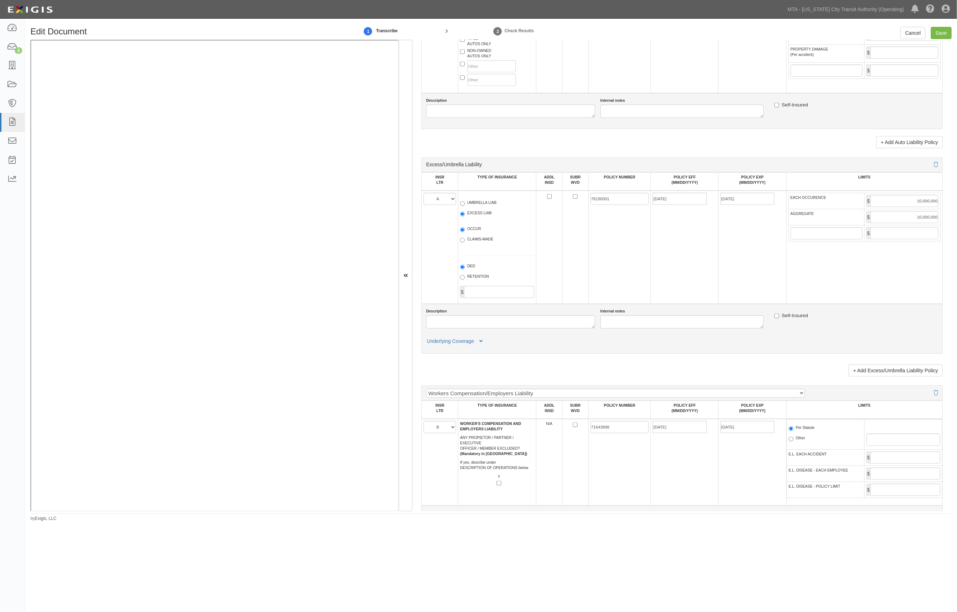
scroll to position [764, 0]
click at [903, 364] on div "+ Add Excess/Umbrella Liability Policy" at bounding box center [681, 365] width 521 height 18
click at [906, 368] on link "+ Add Excess/Umbrella Liability Policy" at bounding box center [896, 367] width 94 height 12
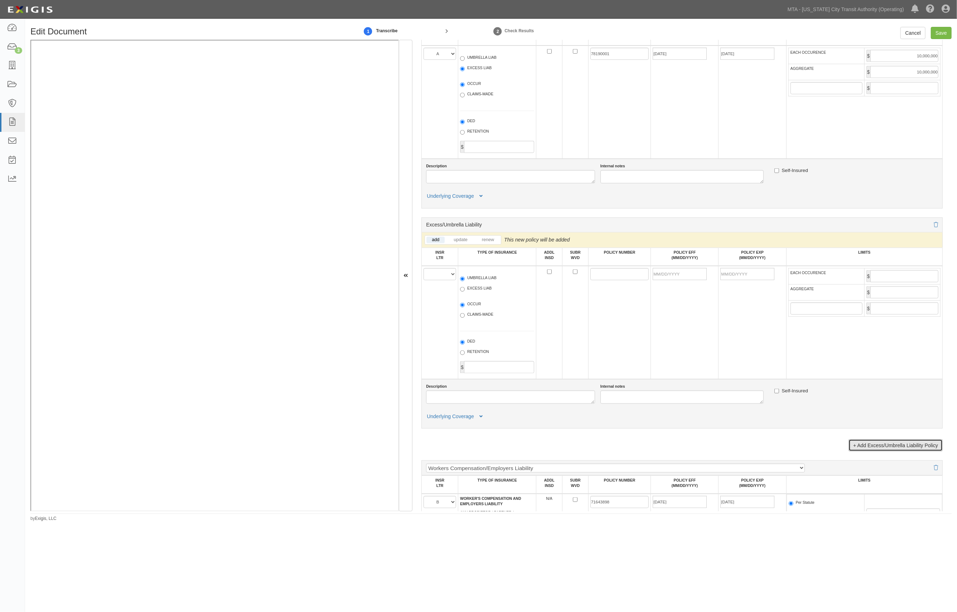
scroll to position [907, 0]
click at [440, 279] on select "A B C D E F" at bounding box center [440, 273] width 33 height 12
select select "C"
click at [424, 271] on select "A B C D E F" at bounding box center [440, 273] width 33 height 12
click at [483, 291] on label "EXCESS LIAB" at bounding box center [476, 287] width 32 height 7
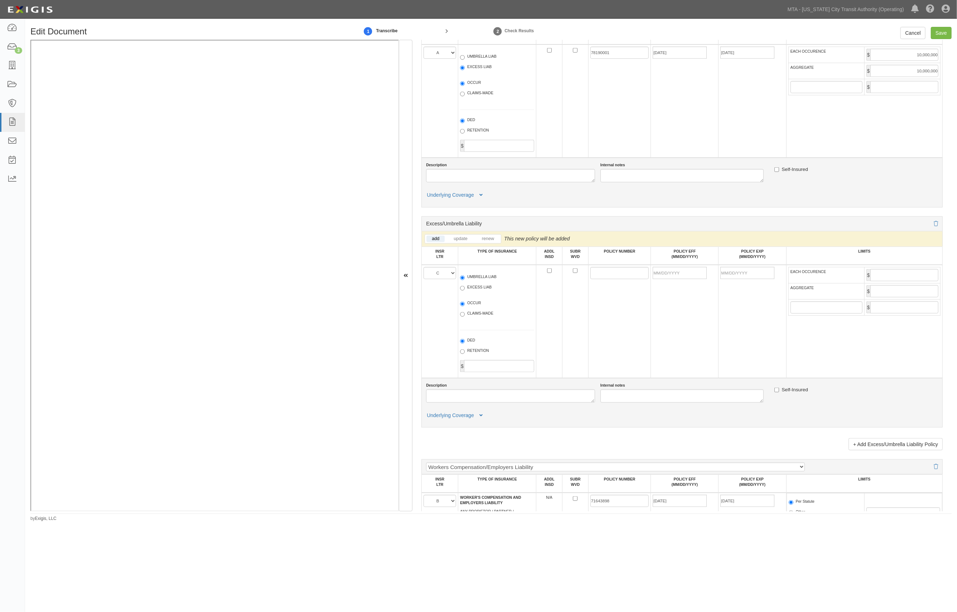
click at [465, 290] on input "EXCESS LIAB" at bounding box center [462, 288] width 5 height 5
radio input "true"
click at [615, 277] on input "POLICY NUMBER" at bounding box center [619, 273] width 59 height 12
paste input "RIC2597"
type input "RIC2597"
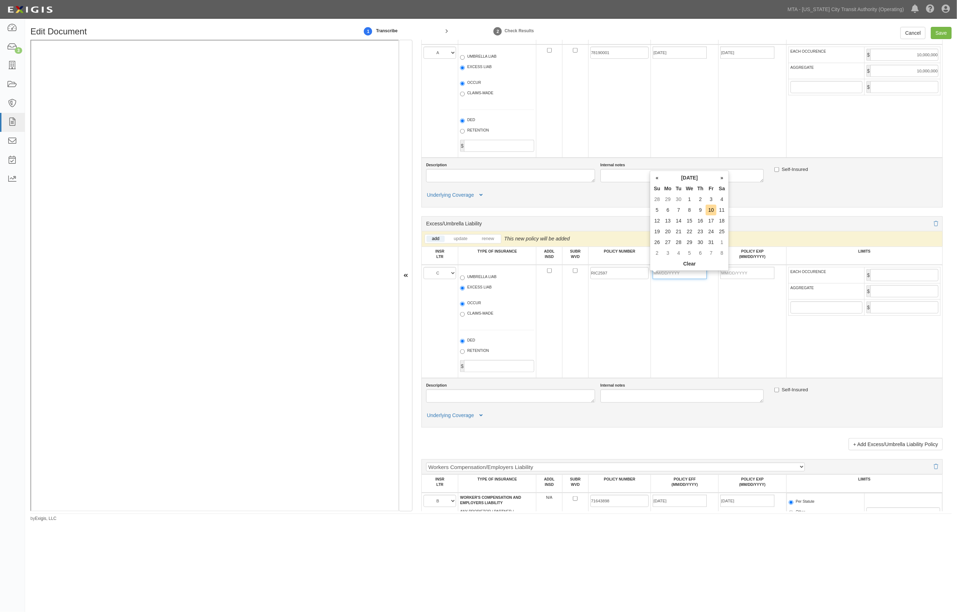
click at [685, 279] on input "POLICY EFF (MM/DD/YYYY)" at bounding box center [680, 273] width 54 height 12
type input "[DATE]"
drag, startPoint x: 741, startPoint y: 277, endPoint x: 781, endPoint y: 281, distance: 40.0
click at [743, 277] on input "[DATE]" at bounding box center [747, 273] width 54 height 12
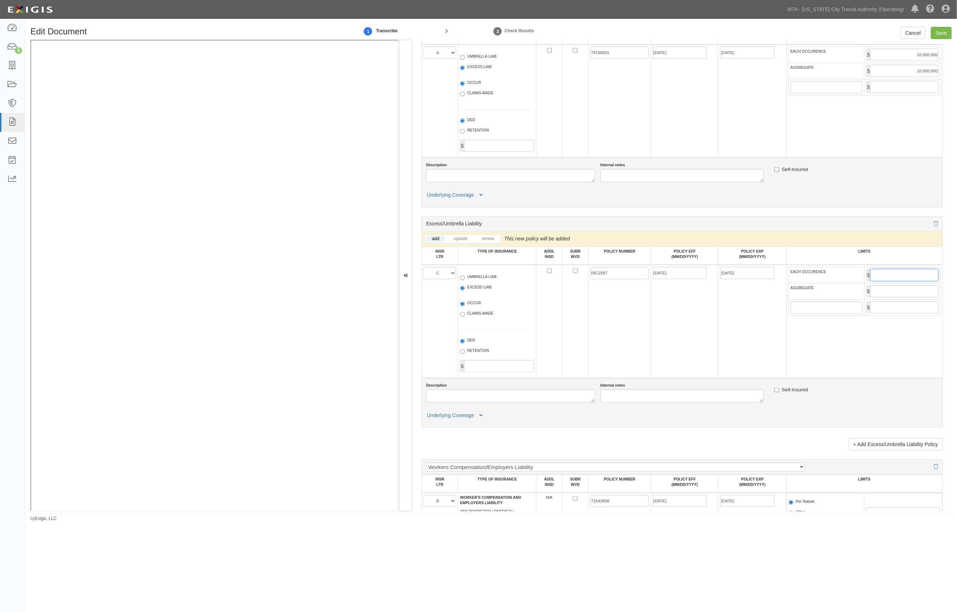
click at [892, 278] on input "EACH OCCURENCE" at bounding box center [905, 275] width 68 height 12
type input "1,000,000"
click at [523, 402] on textarea "Description" at bounding box center [510, 395] width 169 height 13
type textarea "Excess Professional"
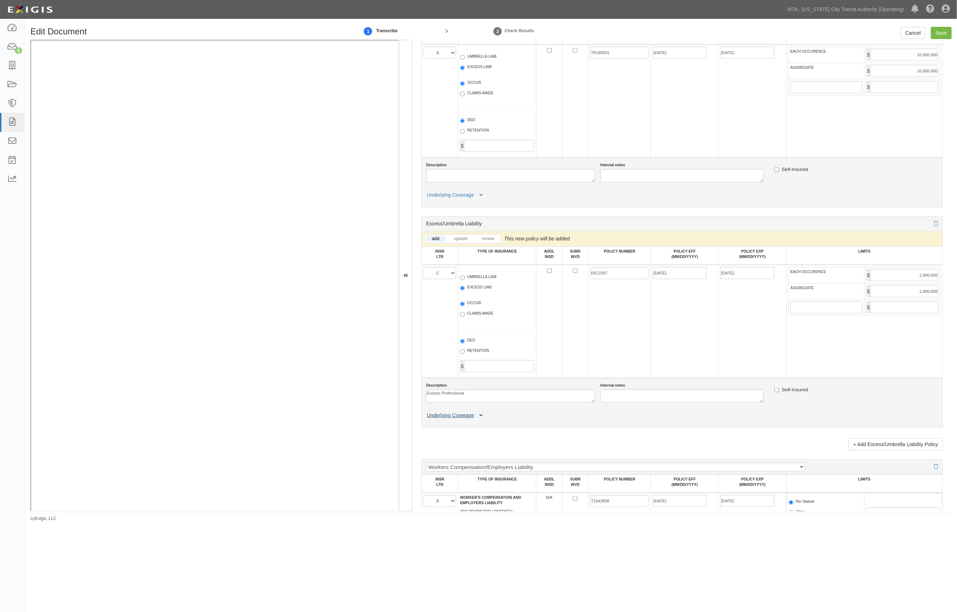
click at [485, 419] on button "Underlying Coverage" at bounding box center [455, 415] width 59 height 8
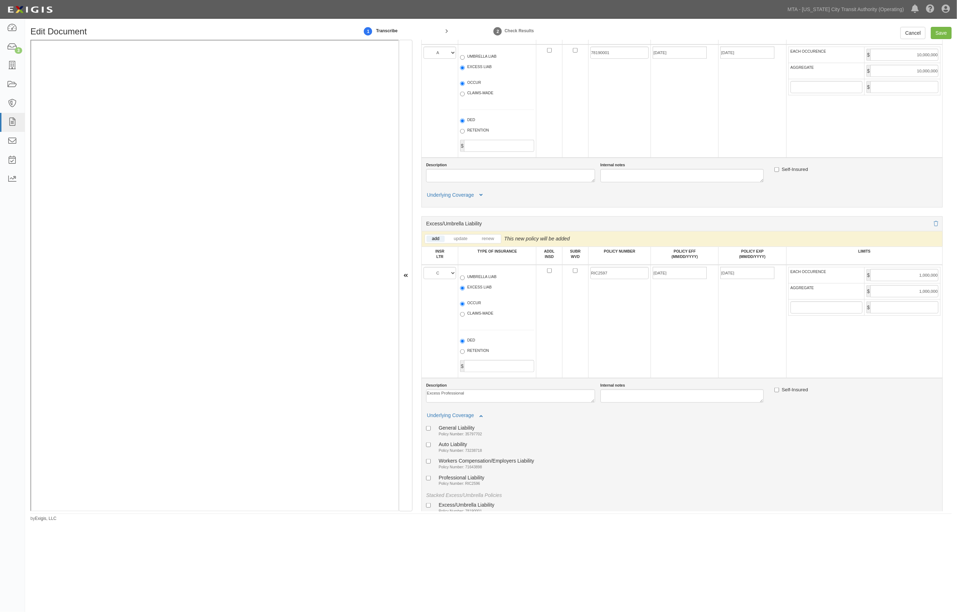
click at [463, 480] on div "Professional Liability" at bounding box center [462, 477] width 46 height 6
click at [431, 480] on input "Professional Liability Policy Number: RIC2596" at bounding box center [428, 478] width 5 height 5
checkbox input "true"
click at [941, 29] on input "Save" at bounding box center [941, 33] width 21 height 12
type input "1000000"
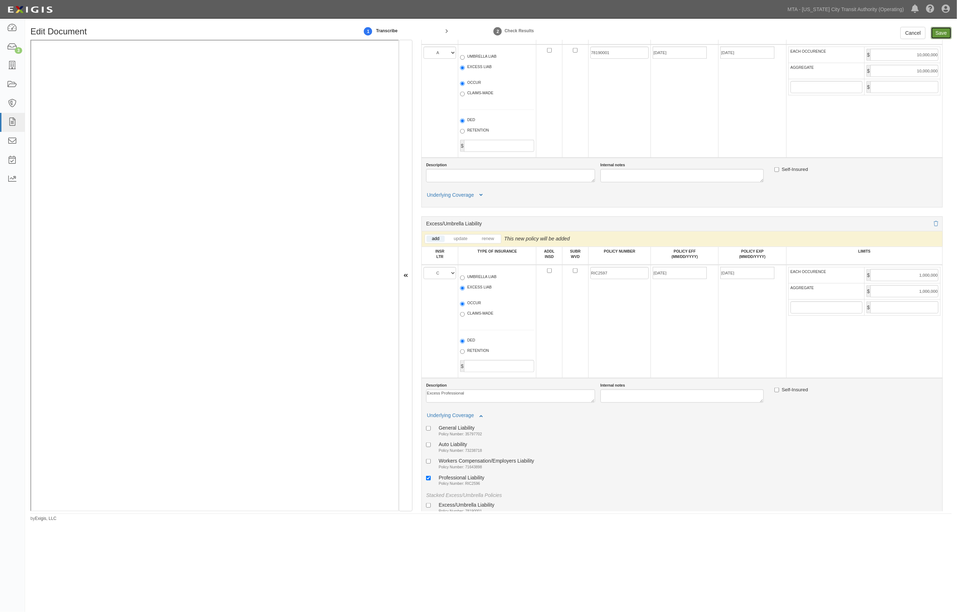
type input "2000000"
type input "1000000"
type input "10000000"
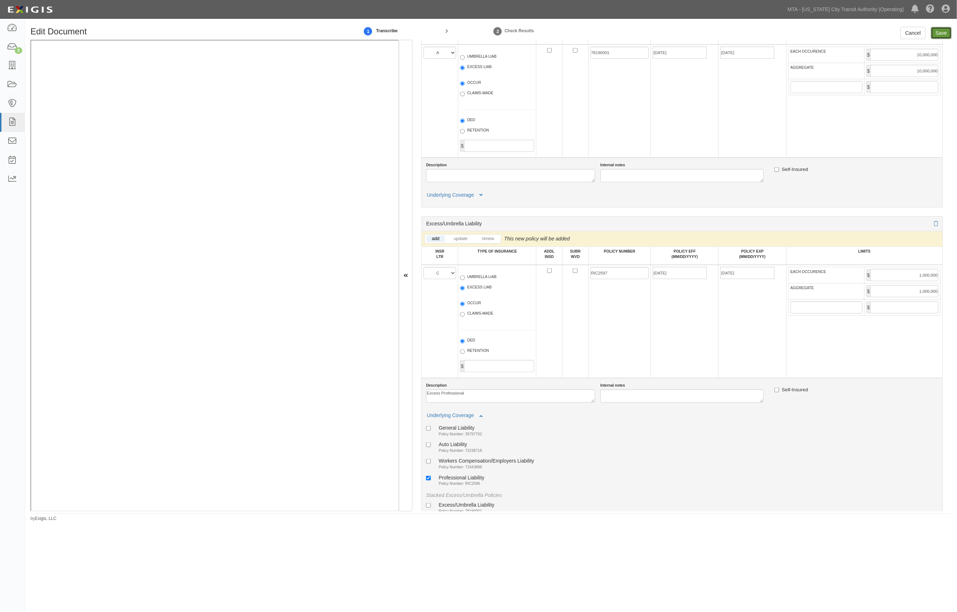
type input "1000000"
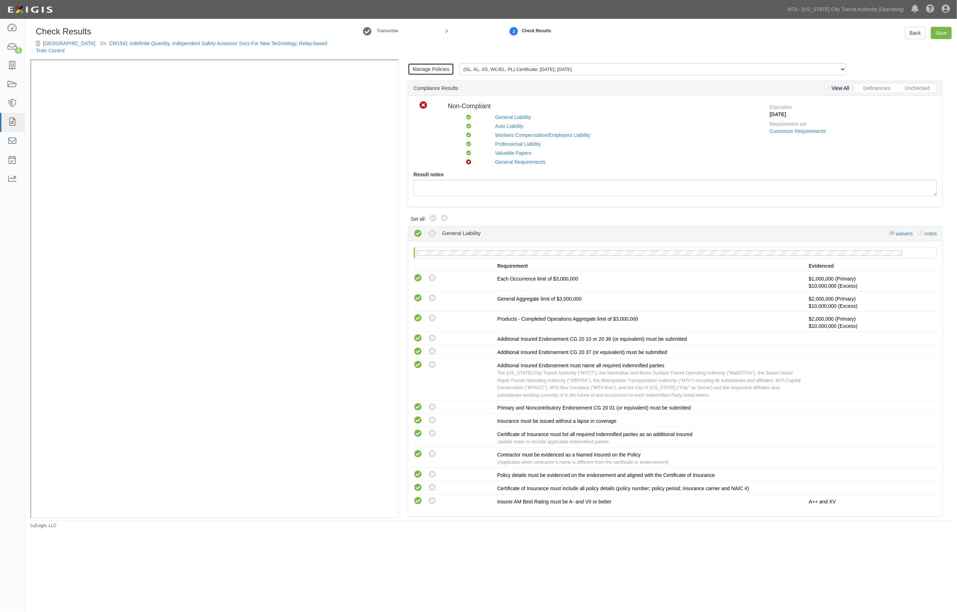
click at [433, 68] on link "Manage Policies" at bounding box center [431, 69] width 46 height 12
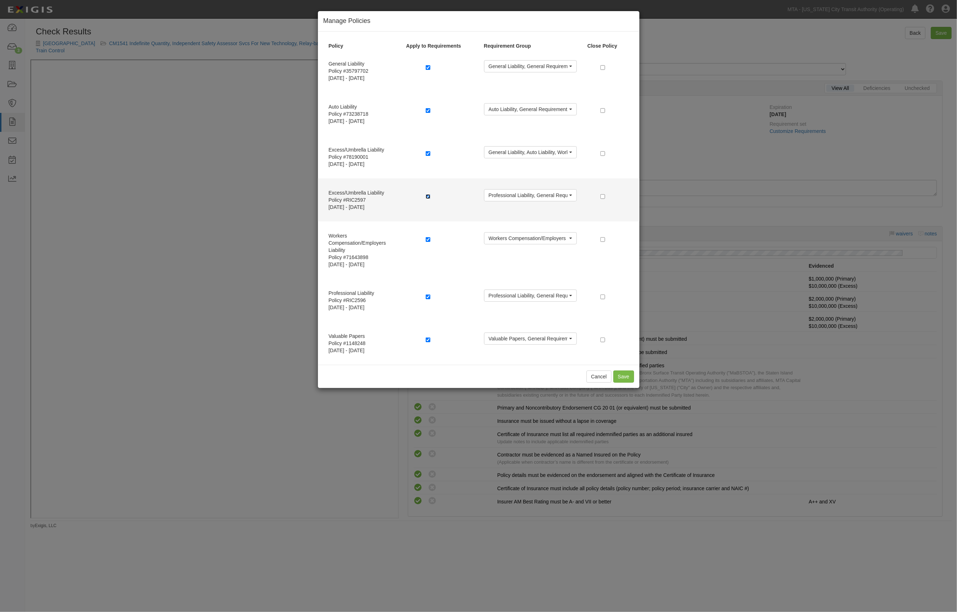
click at [428, 196] on input "checkbox" at bounding box center [428, 196] width 5 height 5
checkbox input "false"
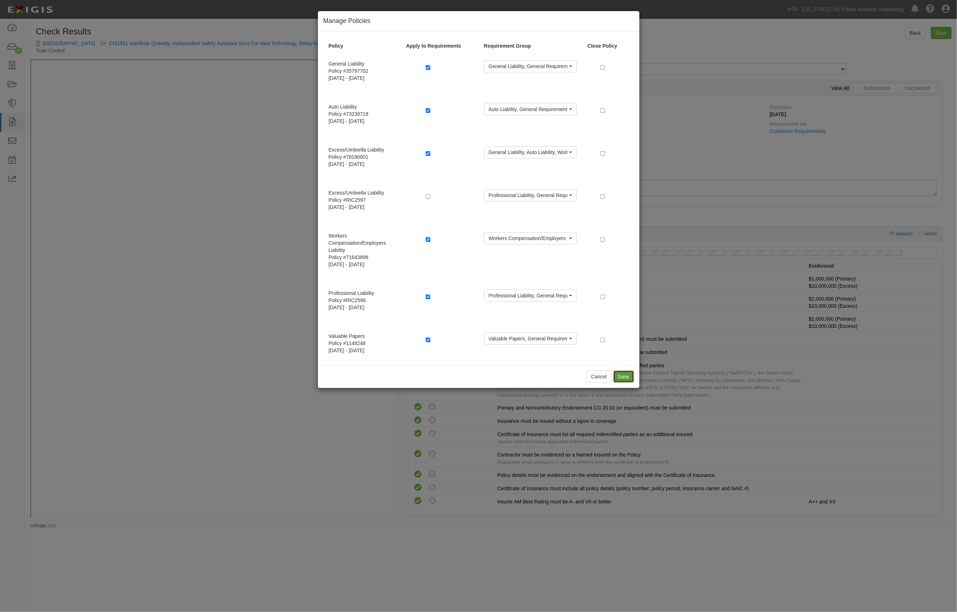
click at [619, 372] on button "Save" at bounding box center [623, 376] width 21 height 12
radio input "true"
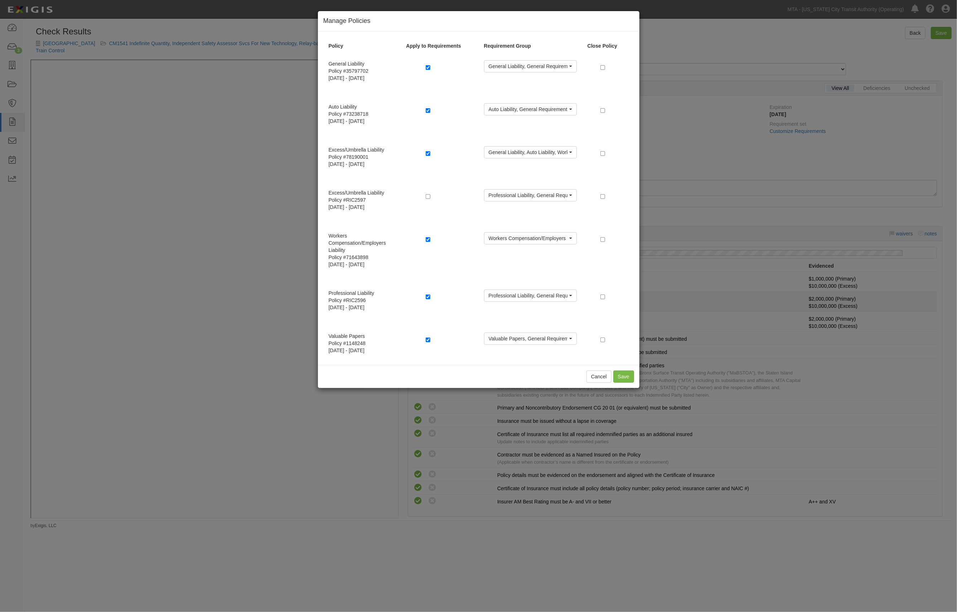
radio input "true"
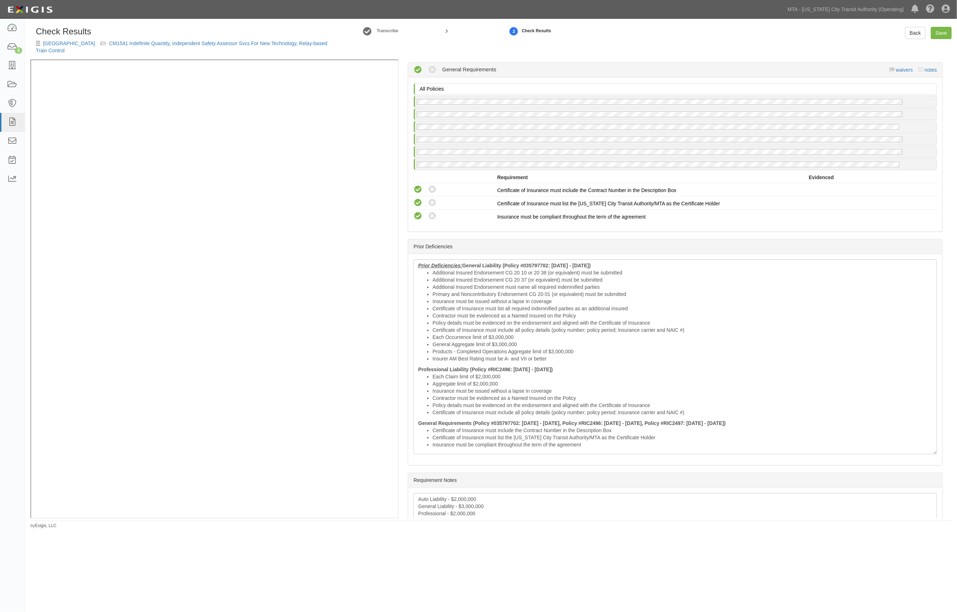
scroll to position [1170, 0]
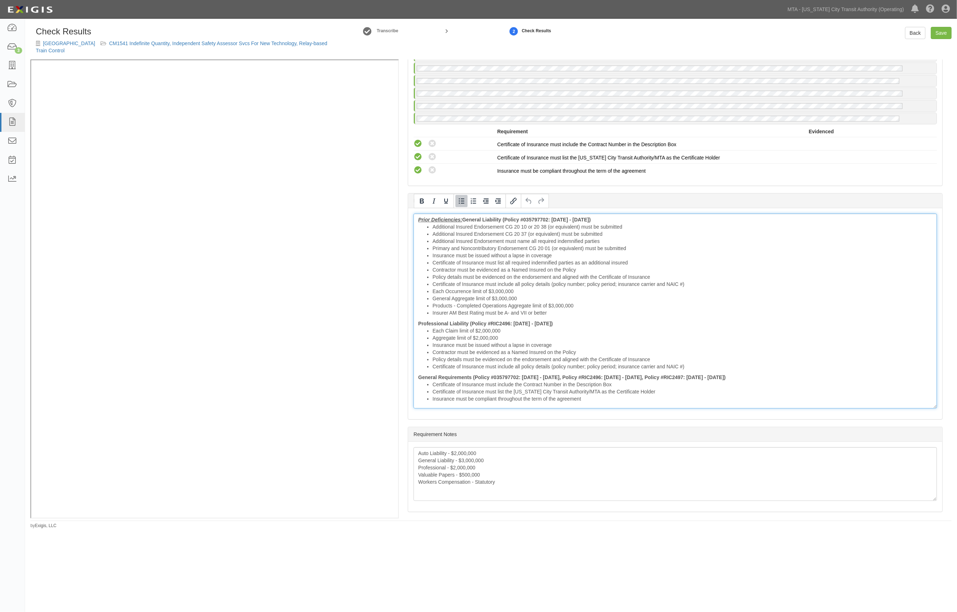
click at [468, 288] on li "Each Occurrence limit of $3,000,000" at bounding box center [683, 291] width 500 height 7
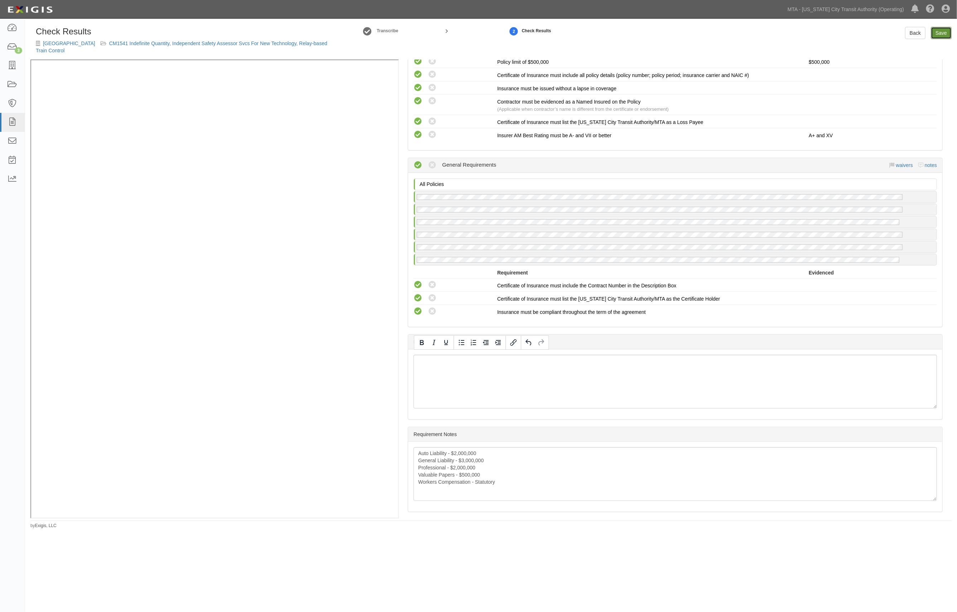
click at [936, 31] on link "Save" at bounding box center [941, 33] width 21 height 12
radio input "true"
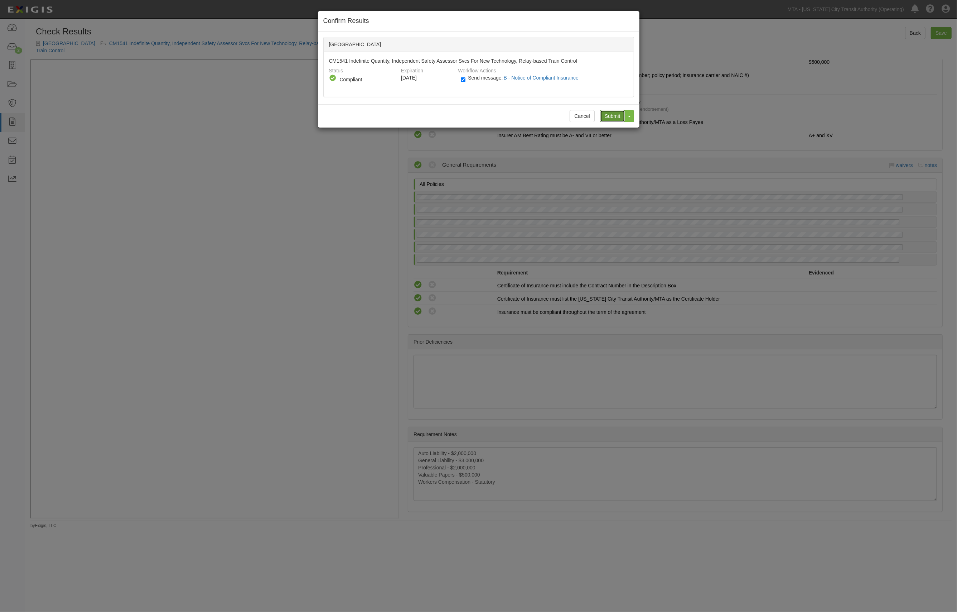
click at [603, 115] on input "Submit" at bounding box center [612, 116] width 25 height 12
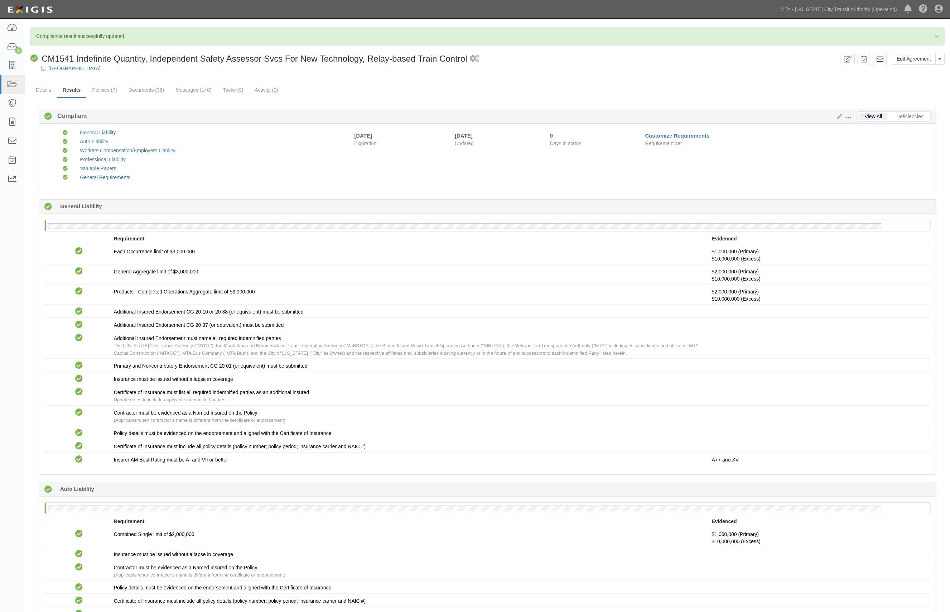
click at [756, 153] on div "Compliant General Liability Compliant Auto Liability Compliant Workers Compensa…" at bounding box center [491, 157] width 889 height 57
